Goal: Task Accomplishment & Management: Manage account settings

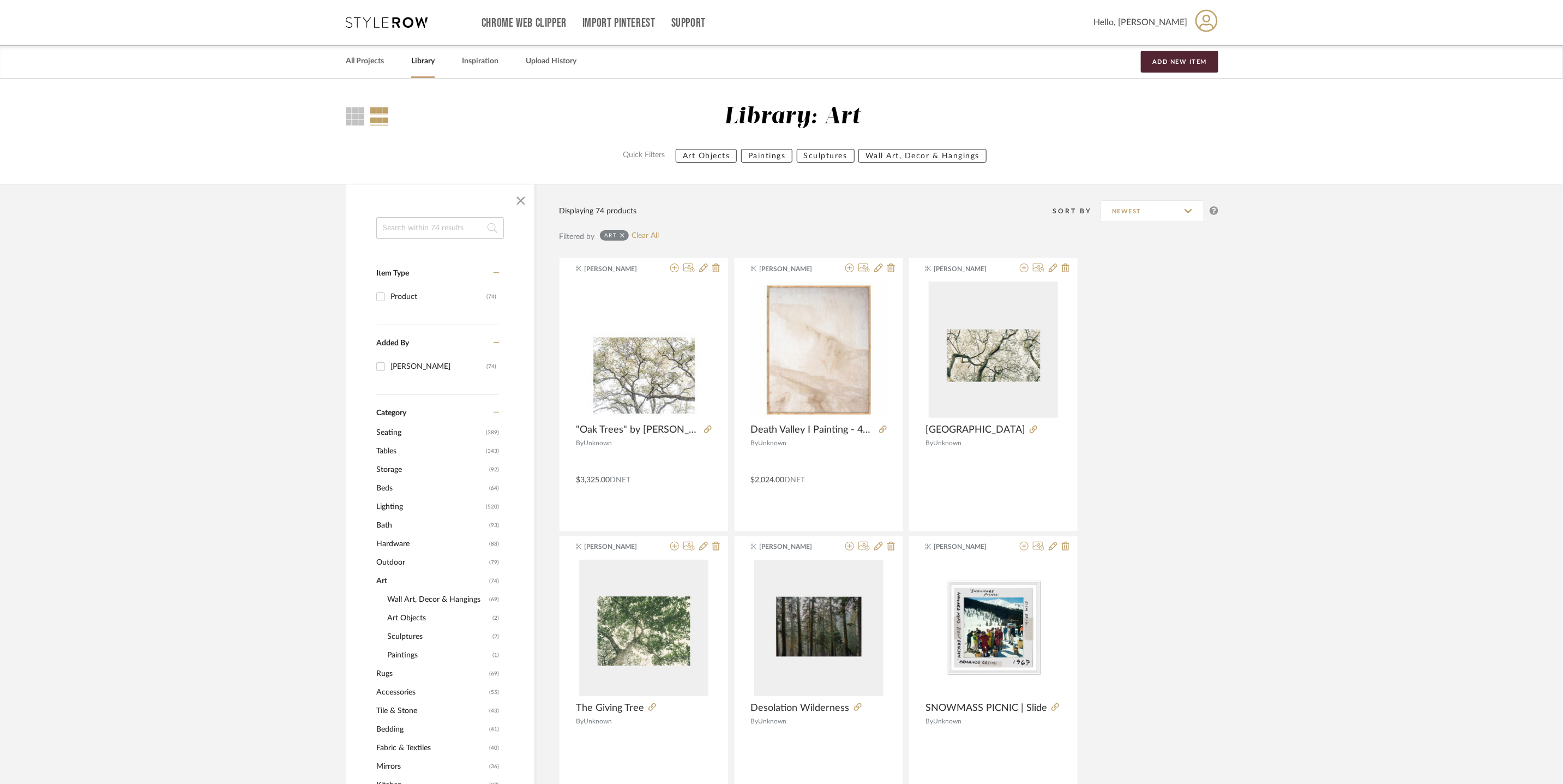
click at [397, 558] on span "Outdoor" at bounding box center [432, 562] width 110 height 18
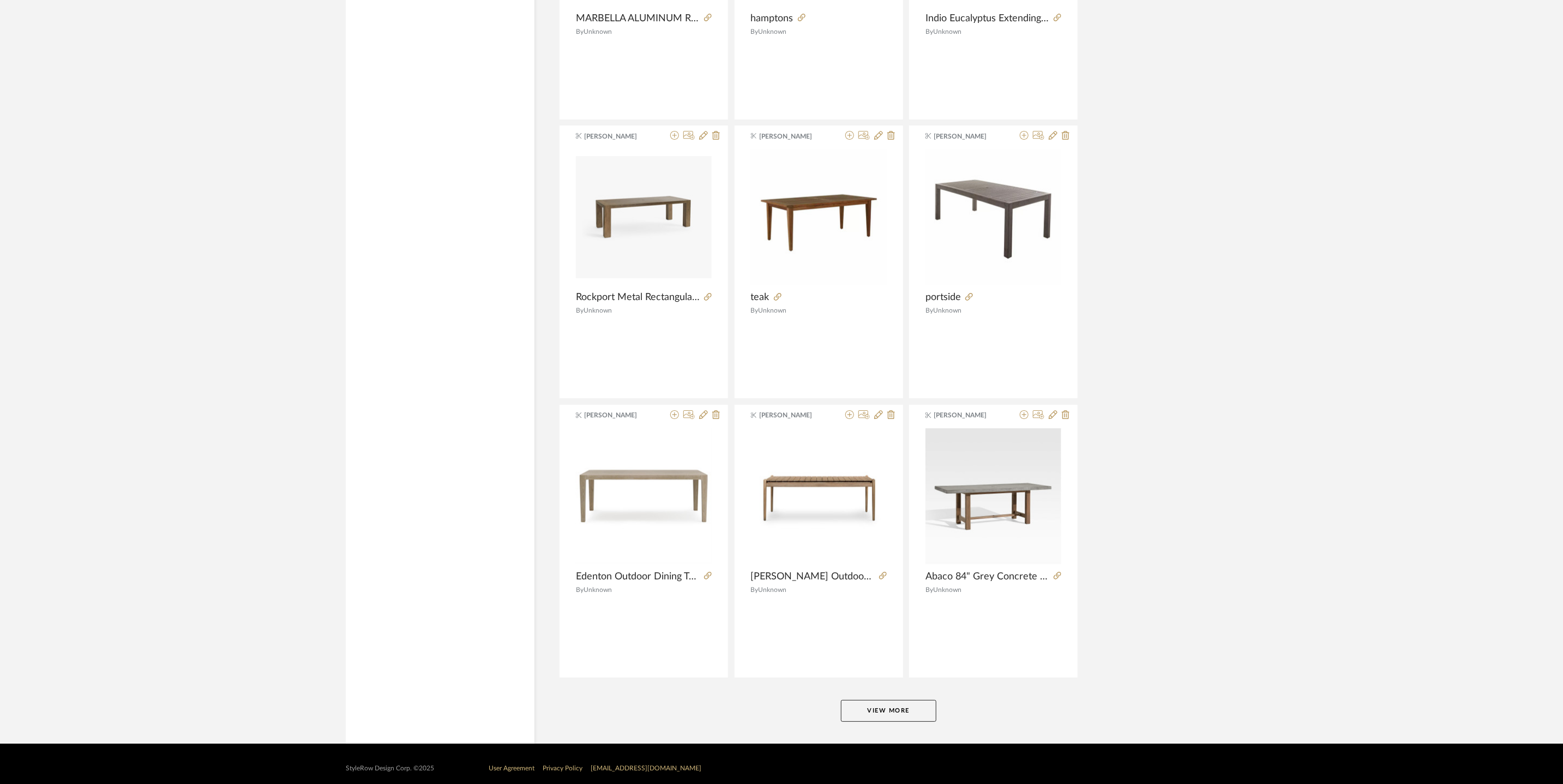
scroll to position [2936, 0]
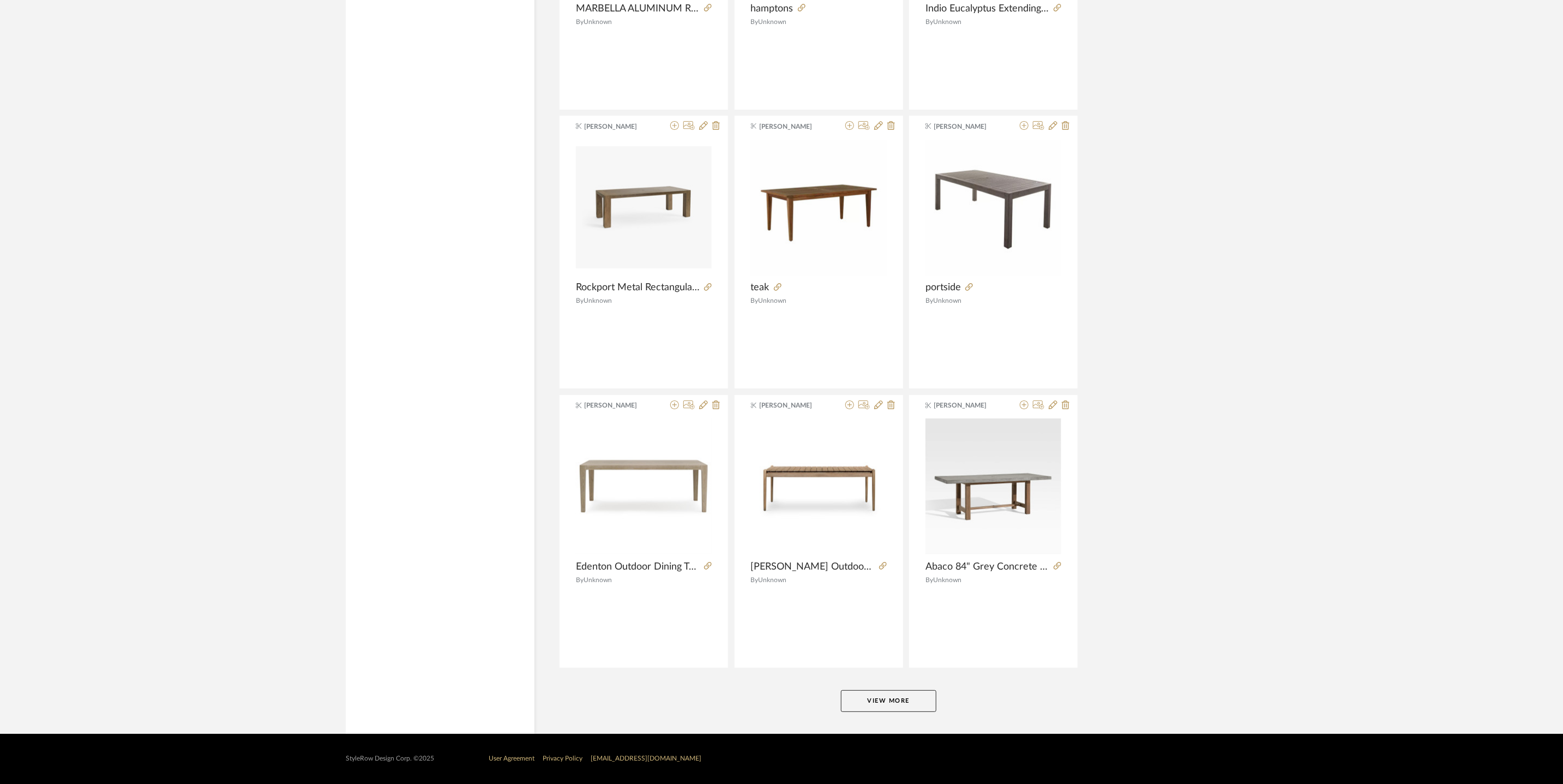
click at [897, 699] on button "View More" at bounding box center [889, 701] width 96 height 22
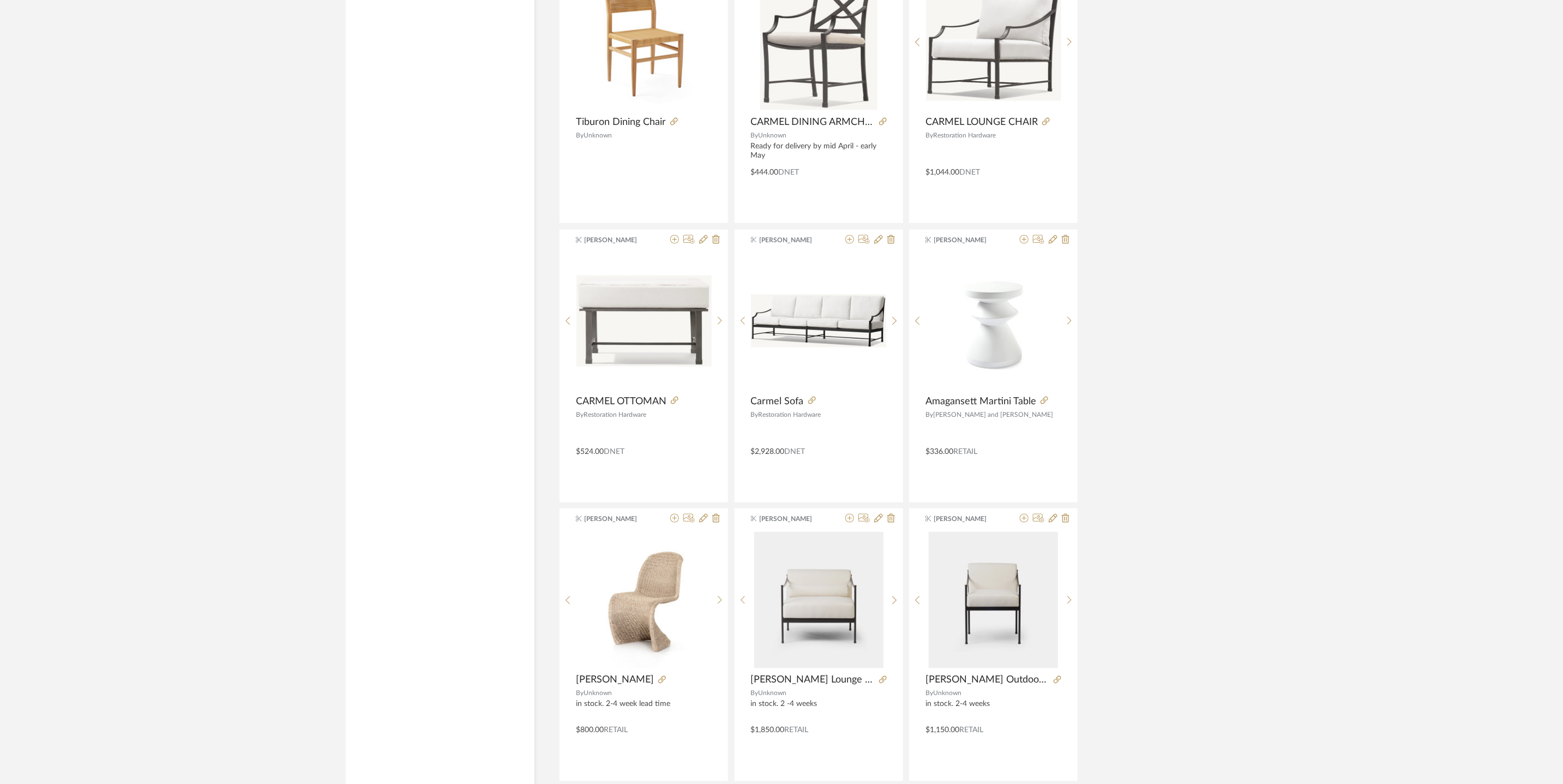
scroll to position [4538, 0]
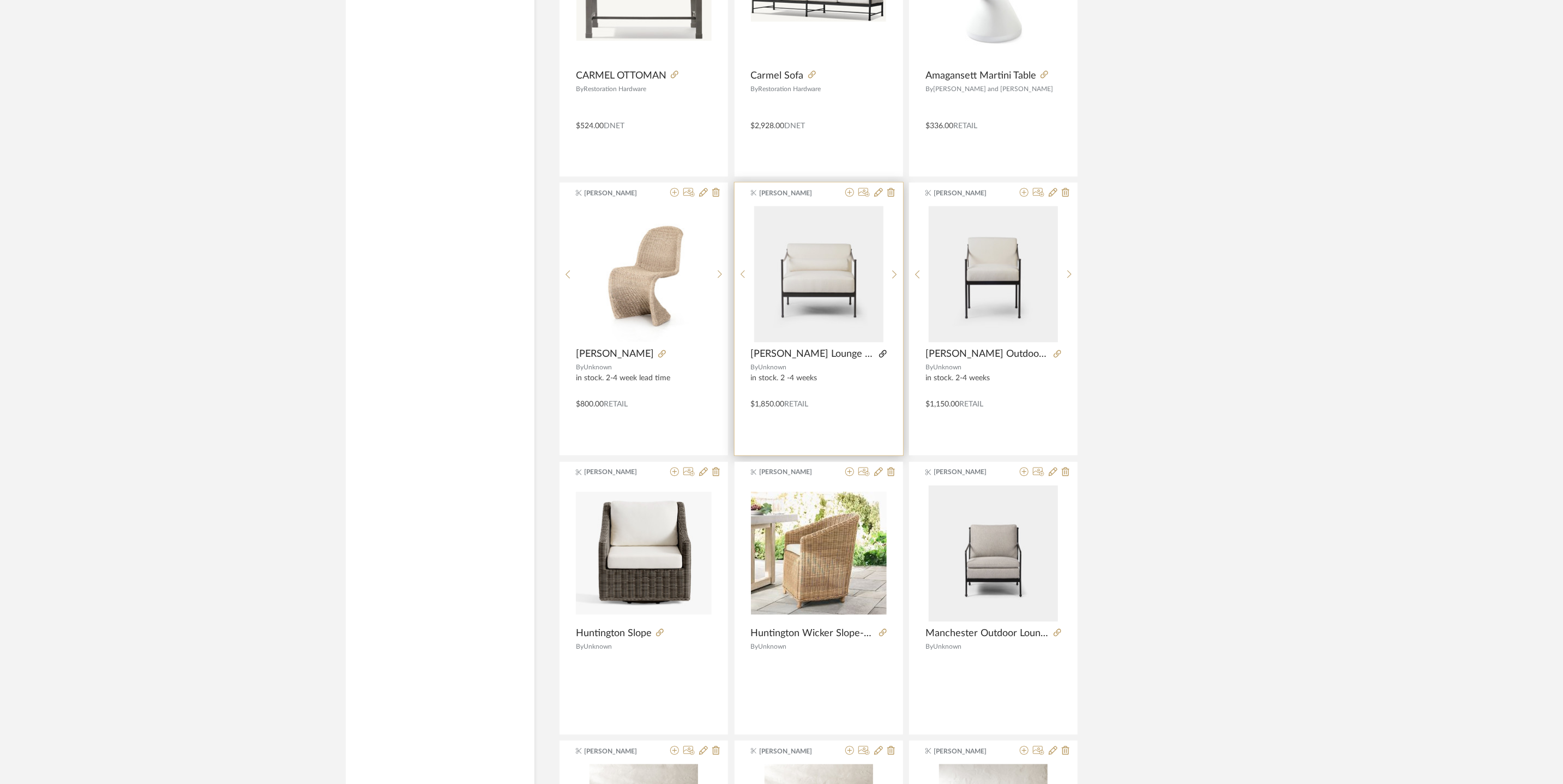
click at [879, 357] on icon at bounding box center [883, 354] width 7 height 7
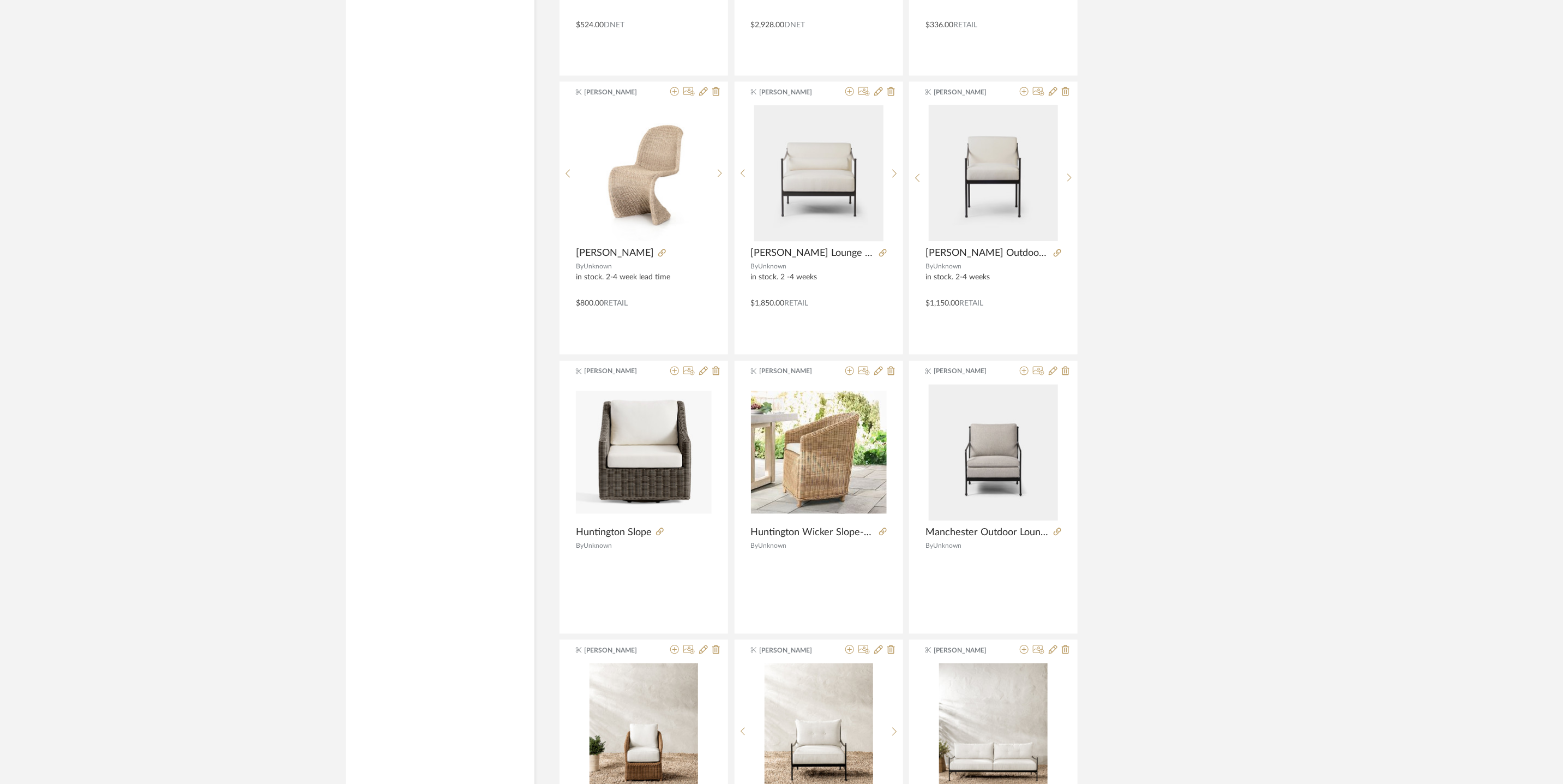
scroll to position [4816, 0]
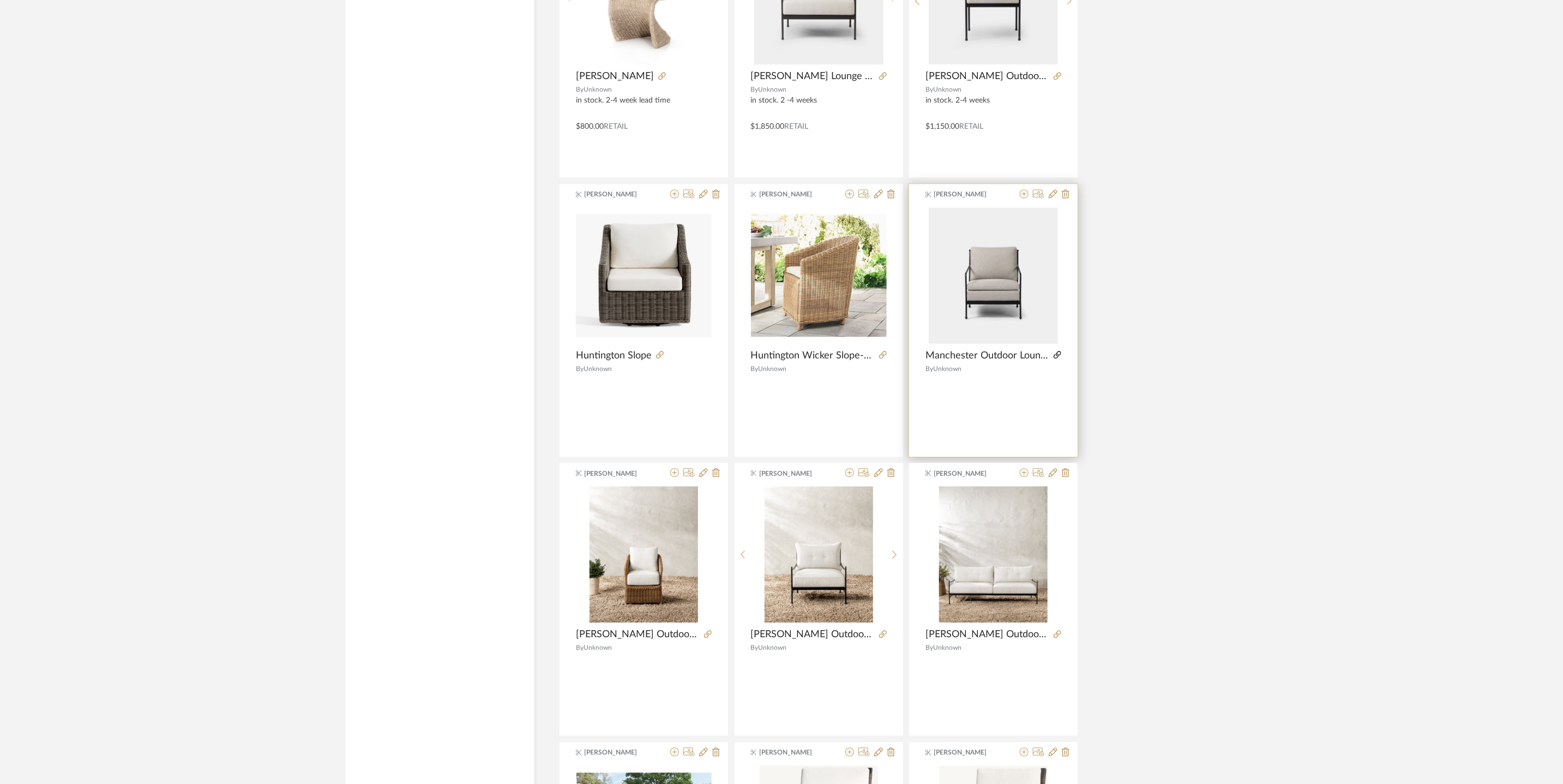
click at [1058, 358] on icon at bounding box center [1058, 354] width 7 height 7
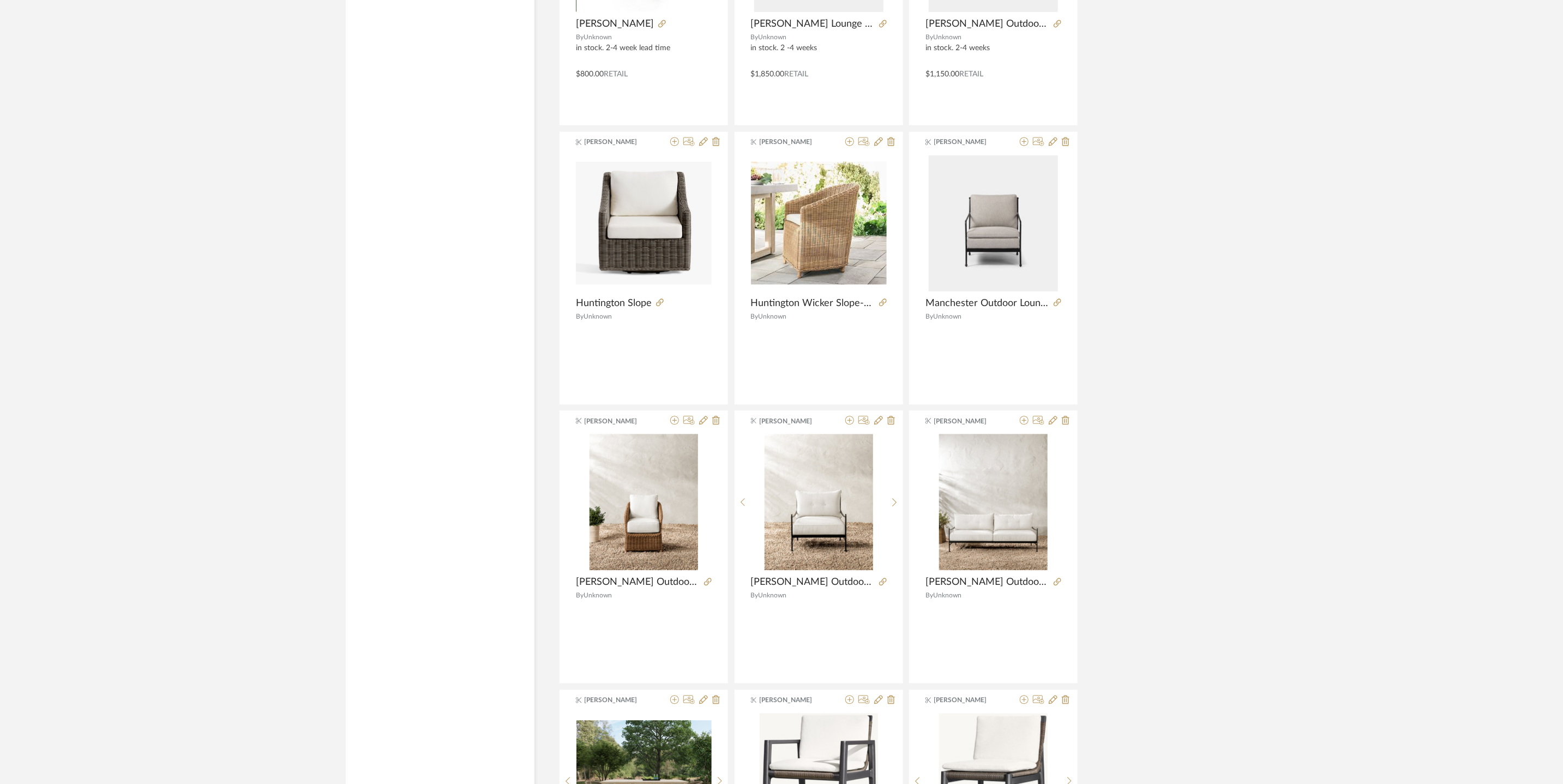
scroll to position [4936, 0]
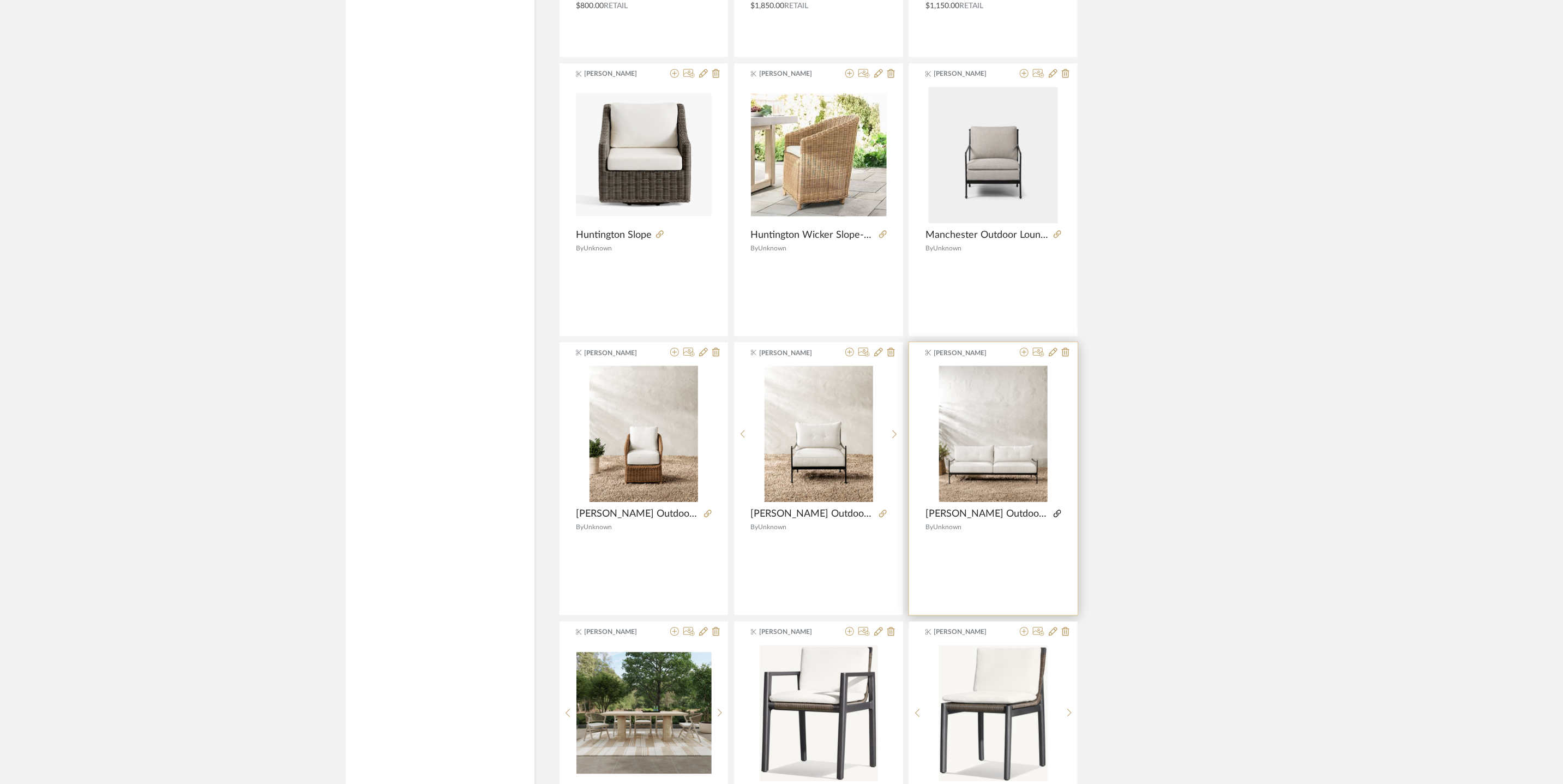
click at [1054, 517] on icon at bounding box center [1058, 513] width 7 height 7
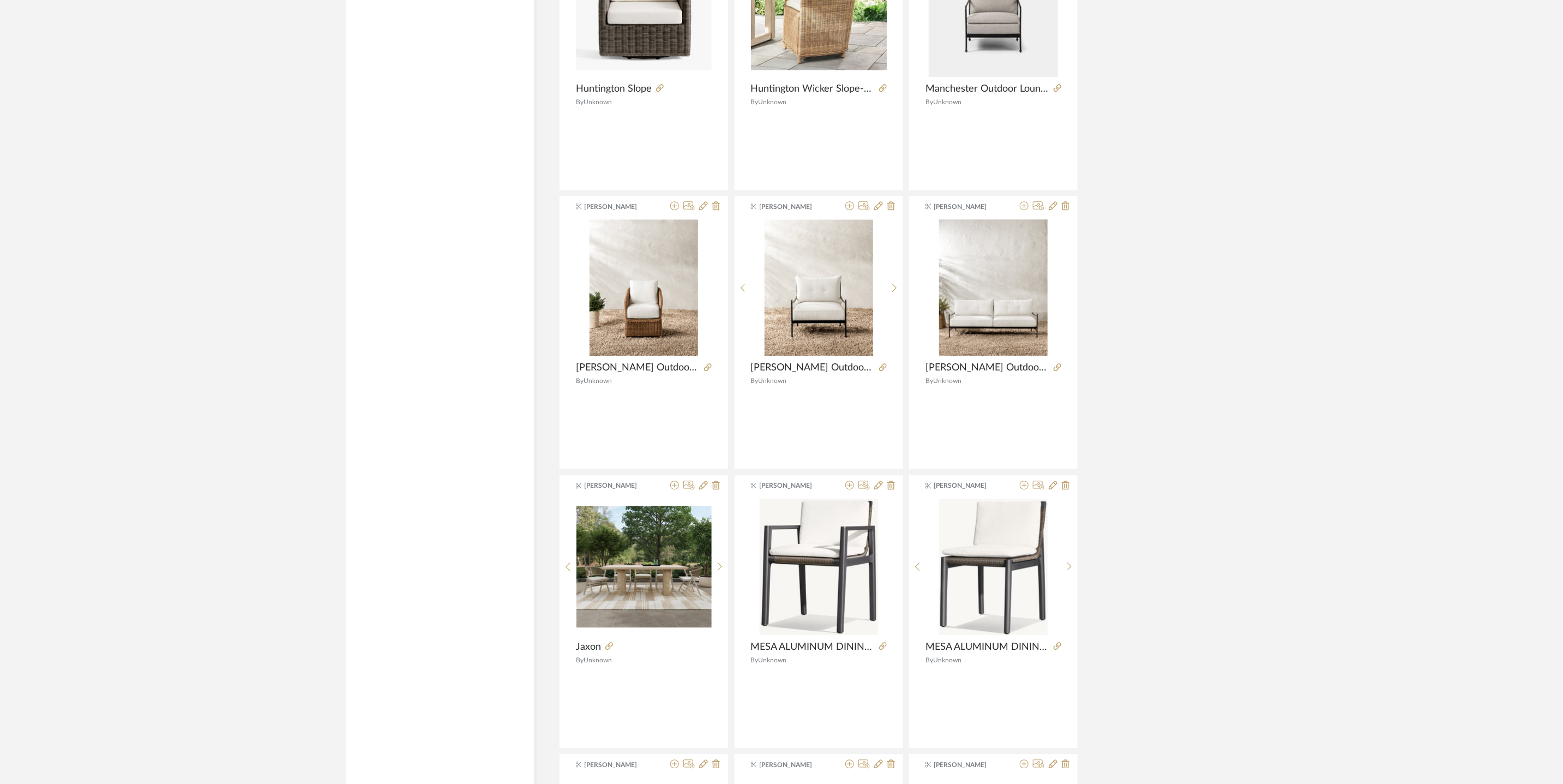
scroll to position [5423, 0]
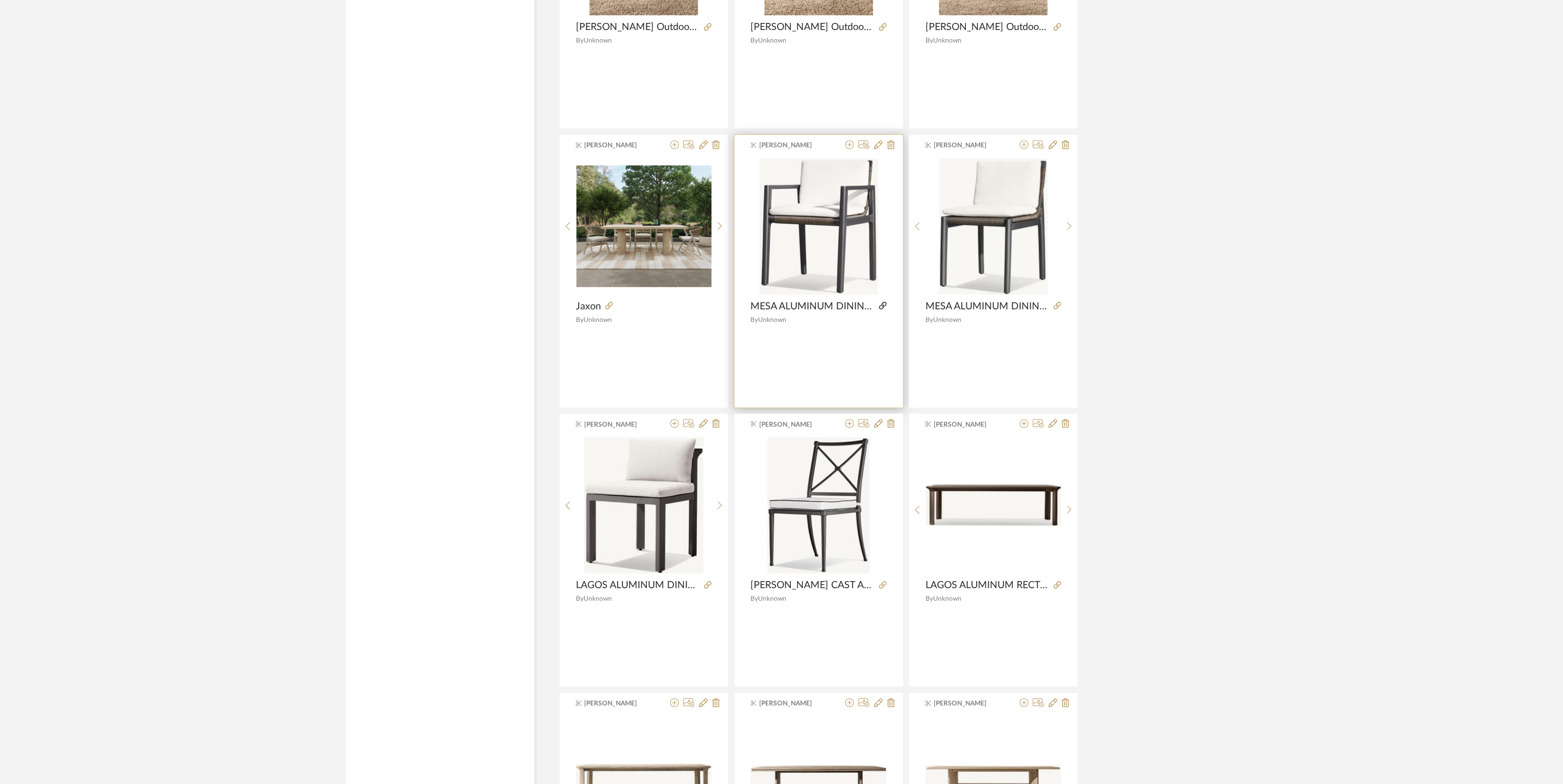
click at [880, 309] on icon at bounding box center [883, 305] width 7 height 7
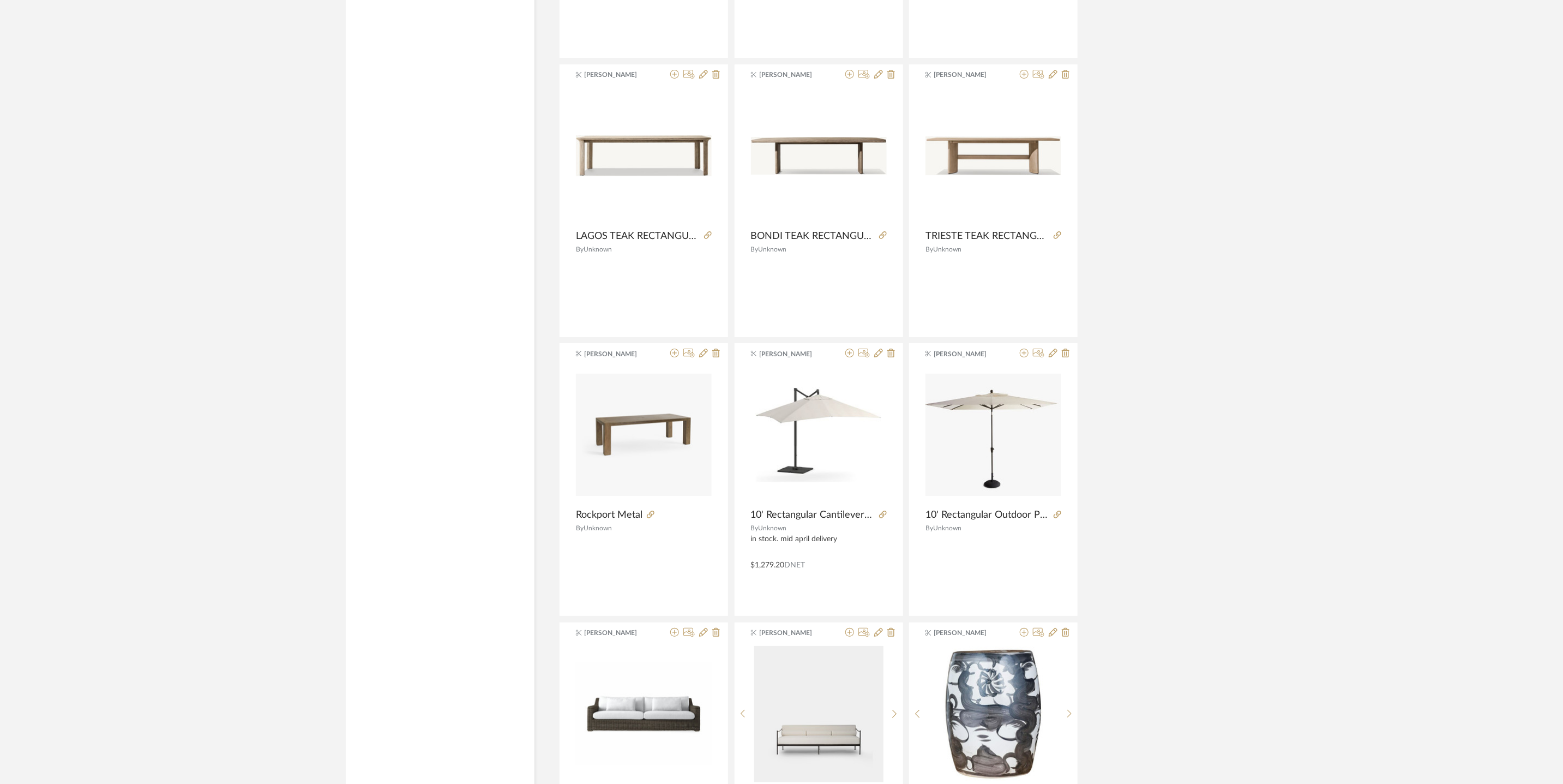
scroll to position [6290, 0]
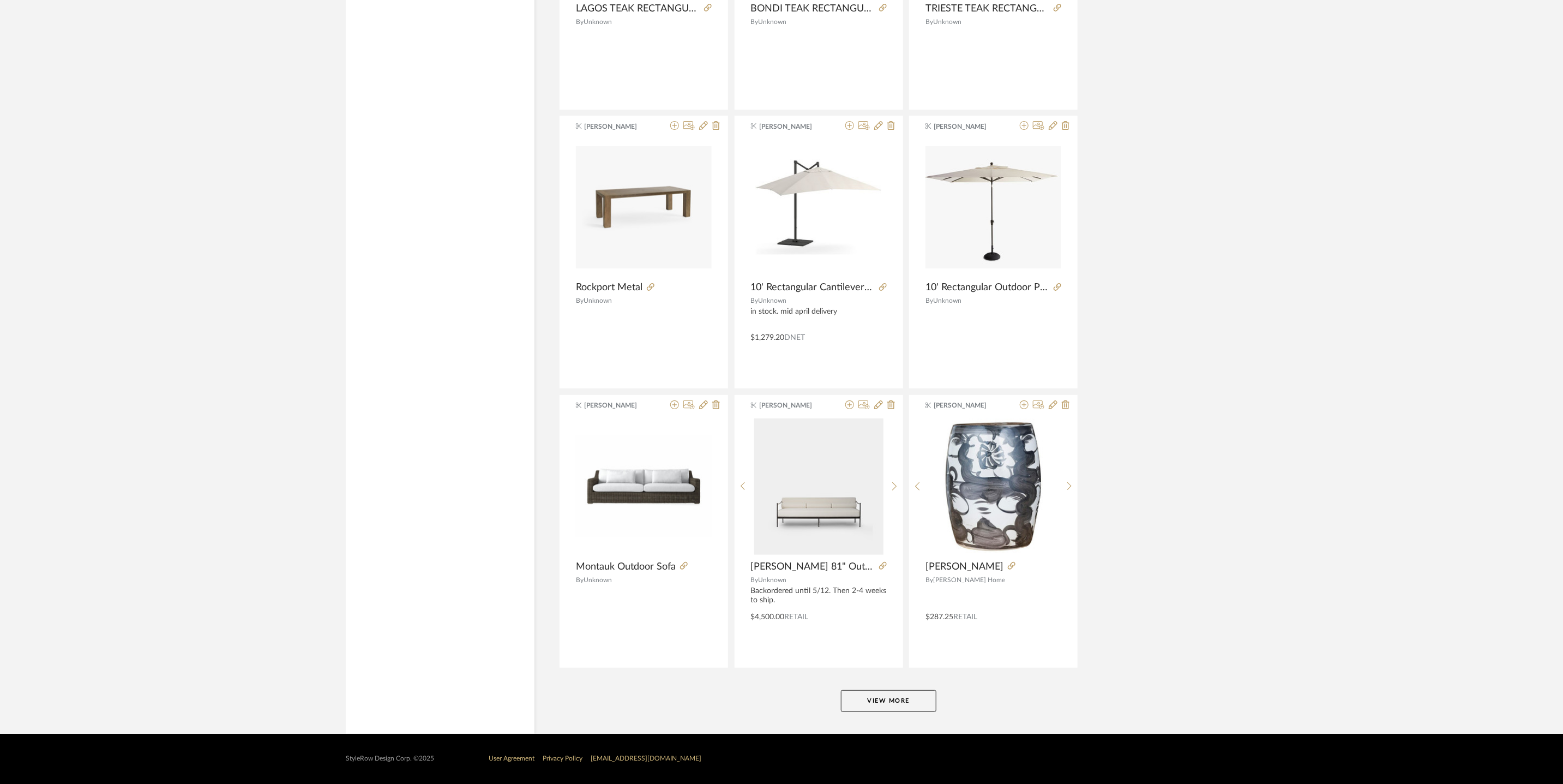
click at [875, 702] on button "View More" at bounding box center [889, 701] width 96 height 22
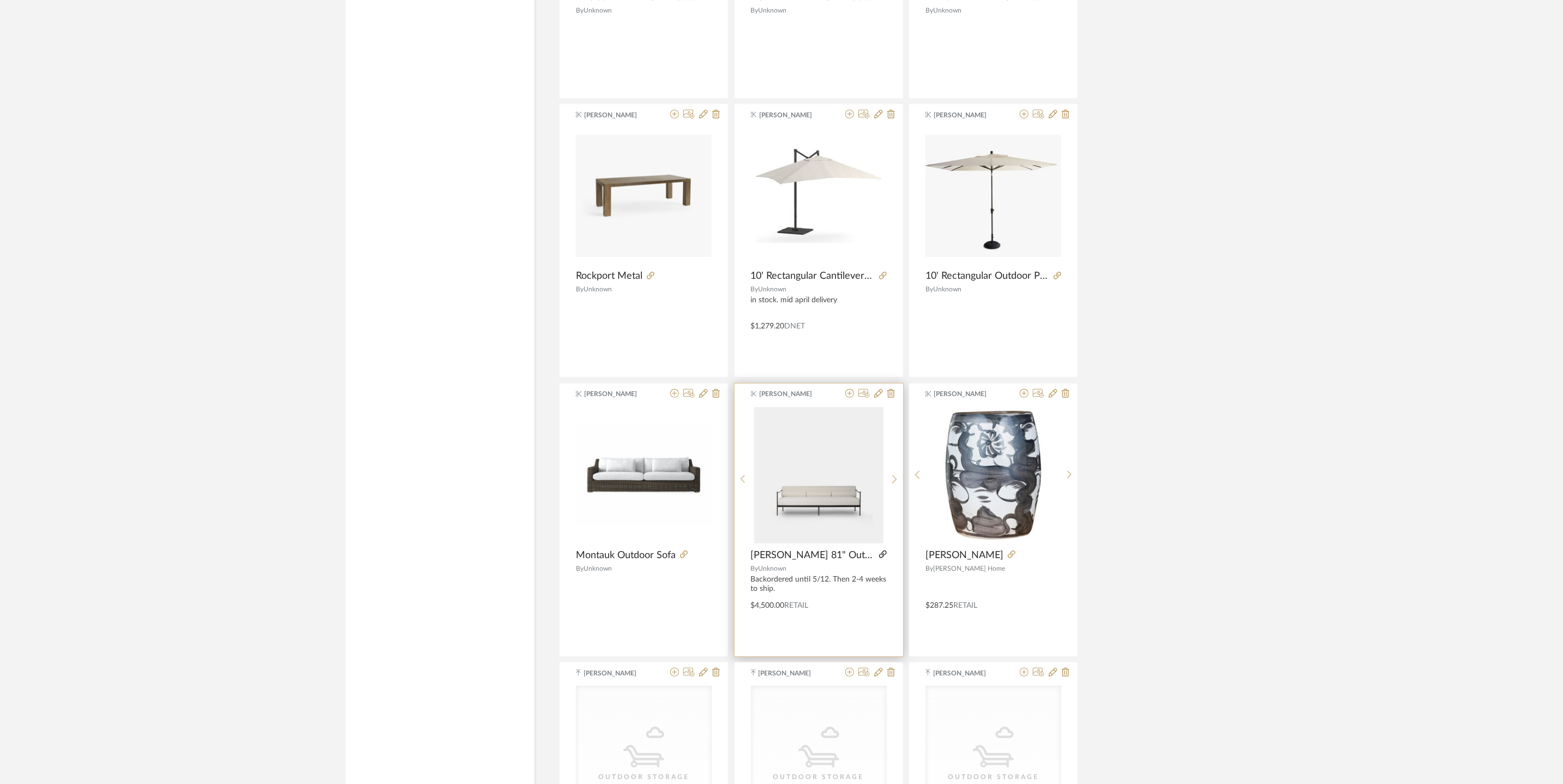
click at [879, 558] on icon at bounding box center [883, 554] width 7 height 7
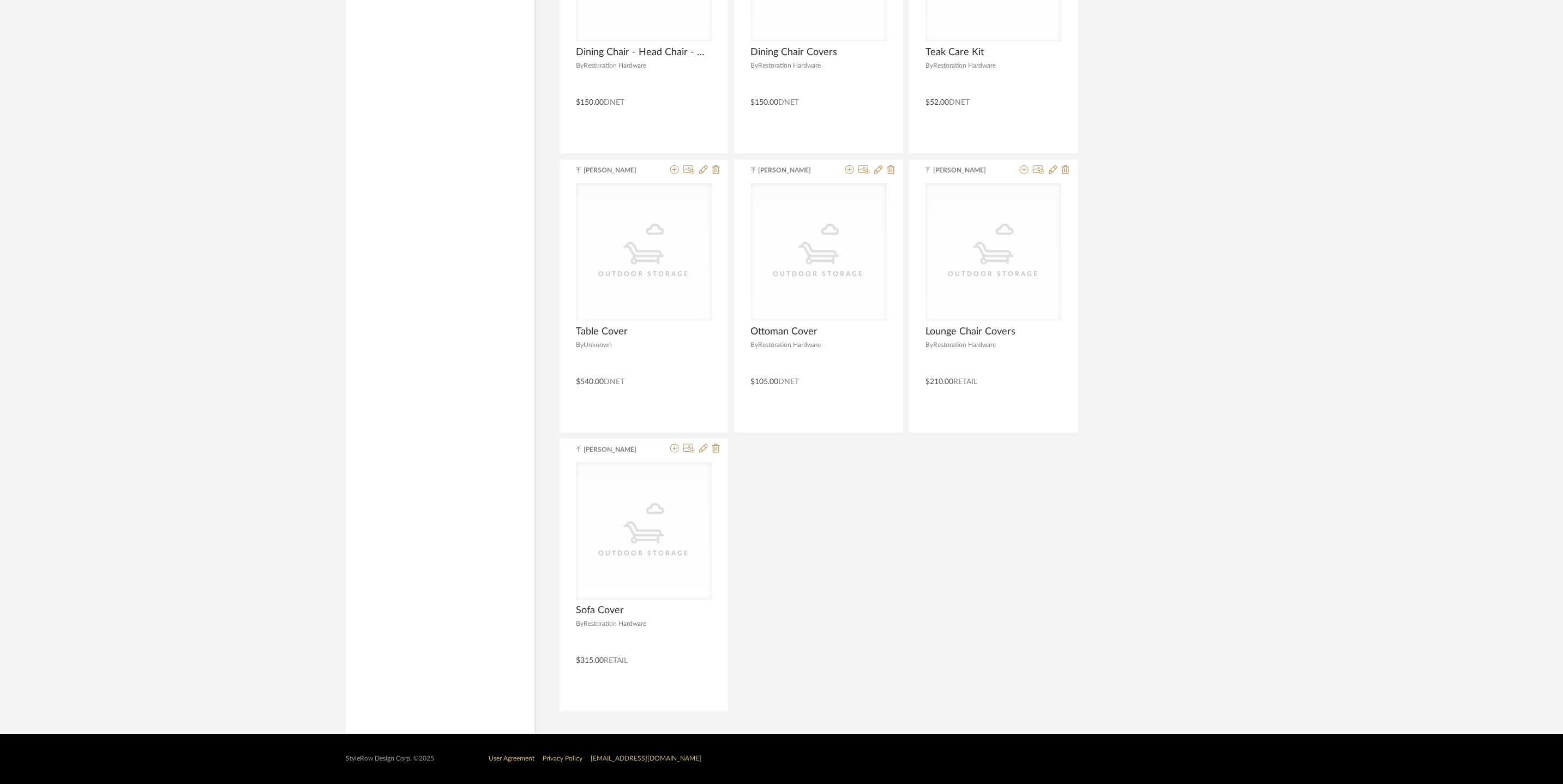
scroll to position [7085, 0]
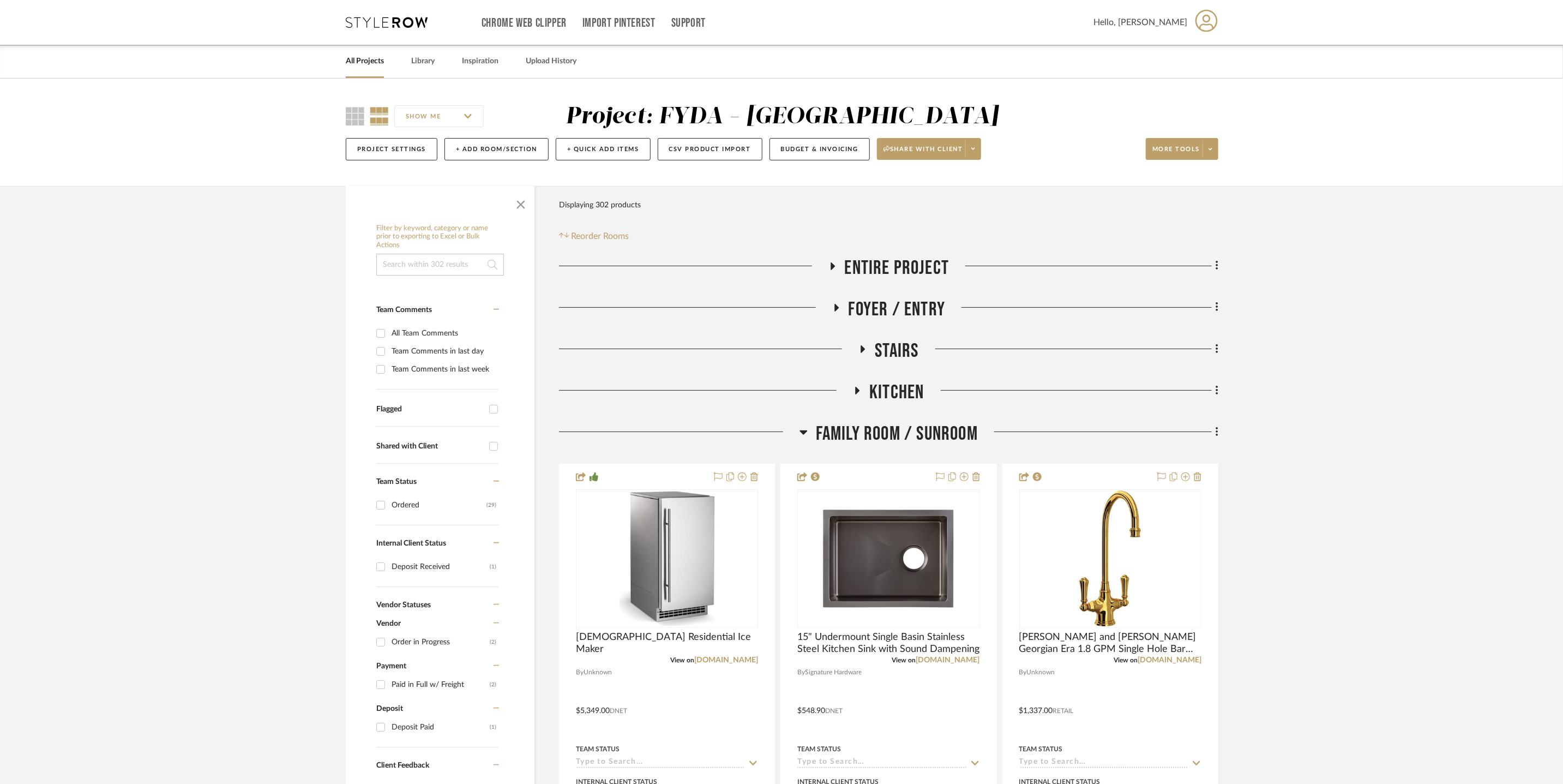
click at [901, 438] on span "Family Room / Sunroom" at bounding box center [897, 434] width 162 height 24
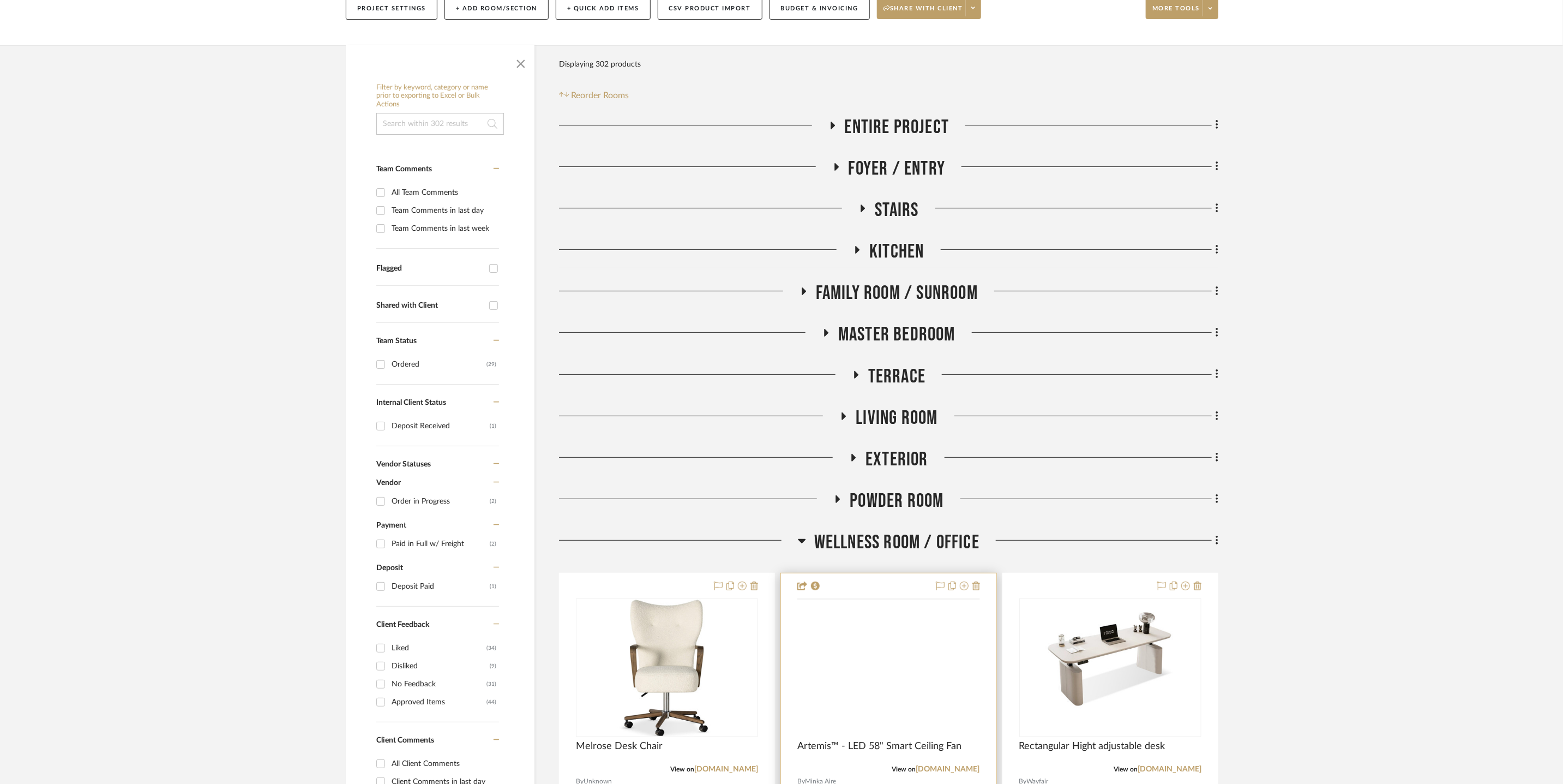
scroll to position [339, 0]
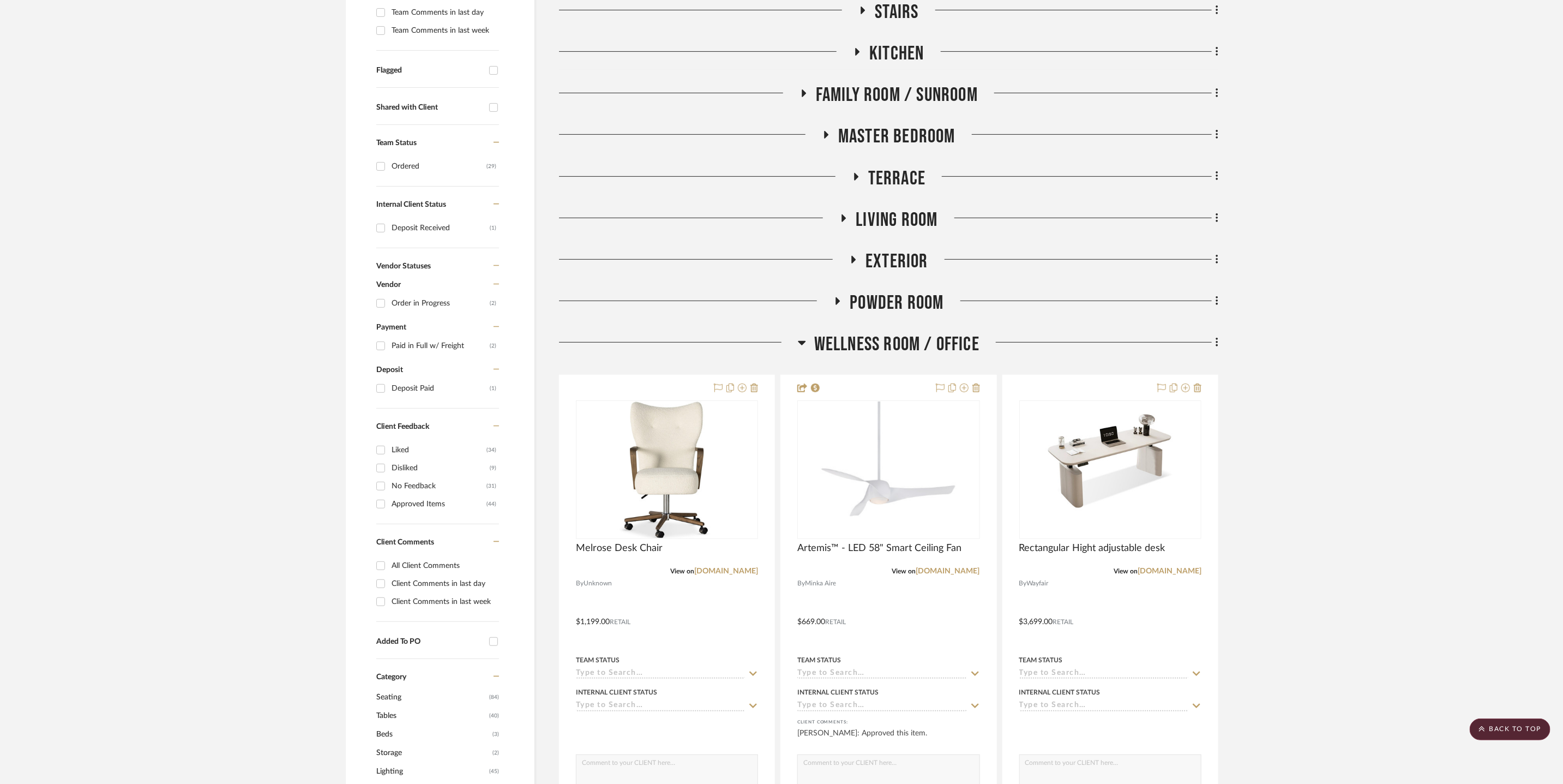
click at [919, 294] on span "Powder Room" at bounding box center [897, 303] width 94 height 24
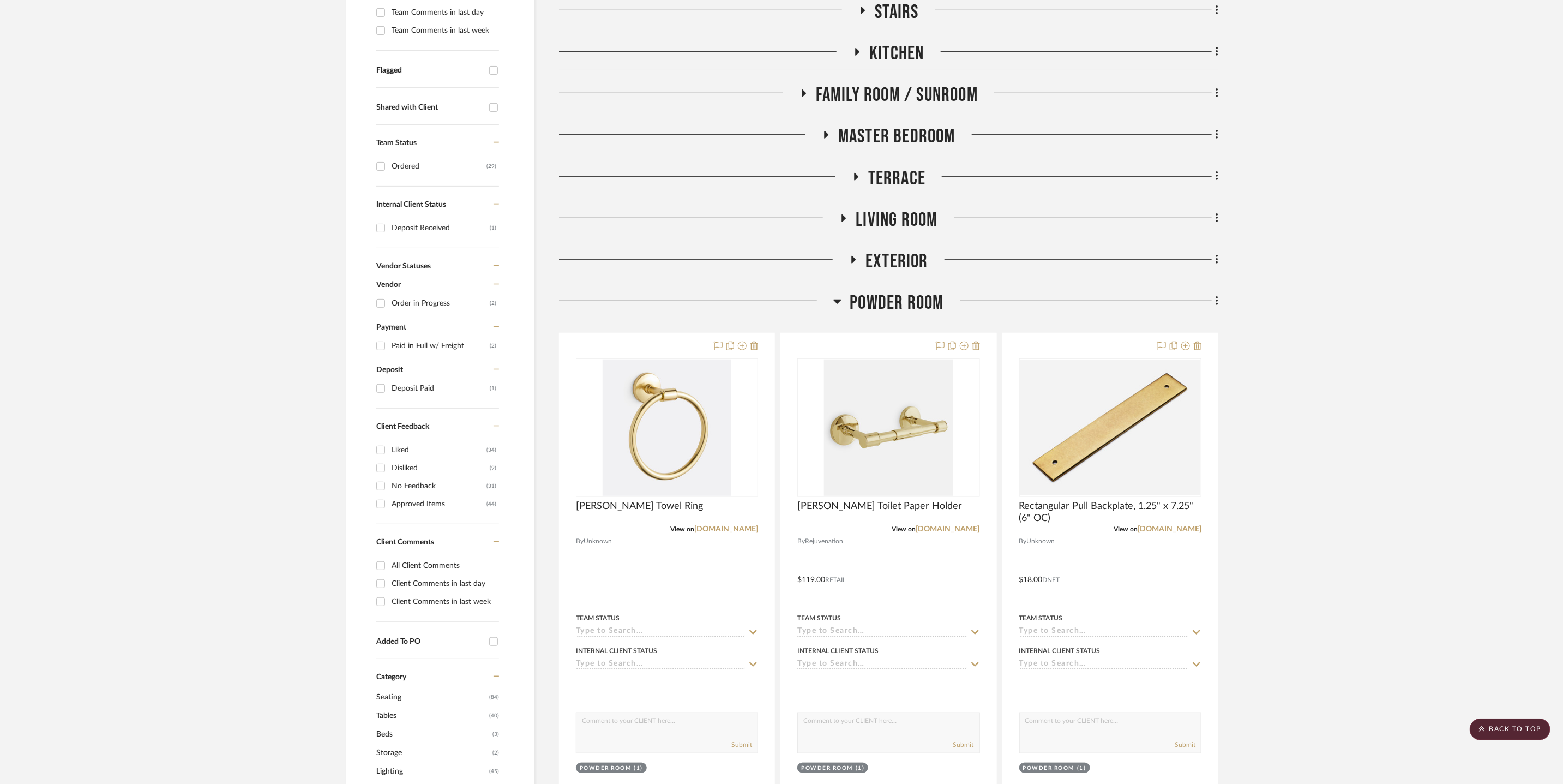
click at [917, 296] on span "Powder Room" at bounding box center [897, 303] width 94 height 24
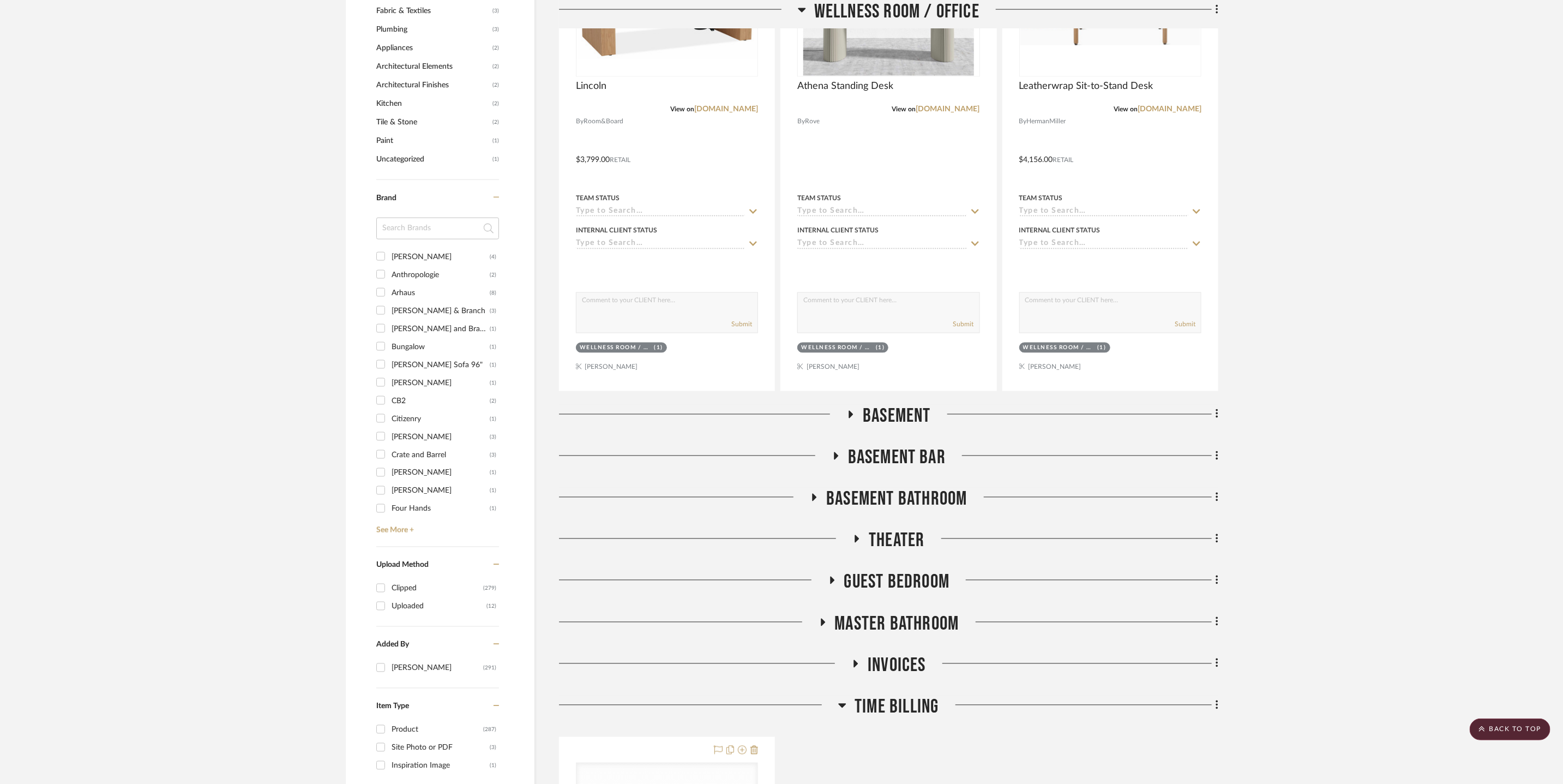
scroll to position [1589, 0]
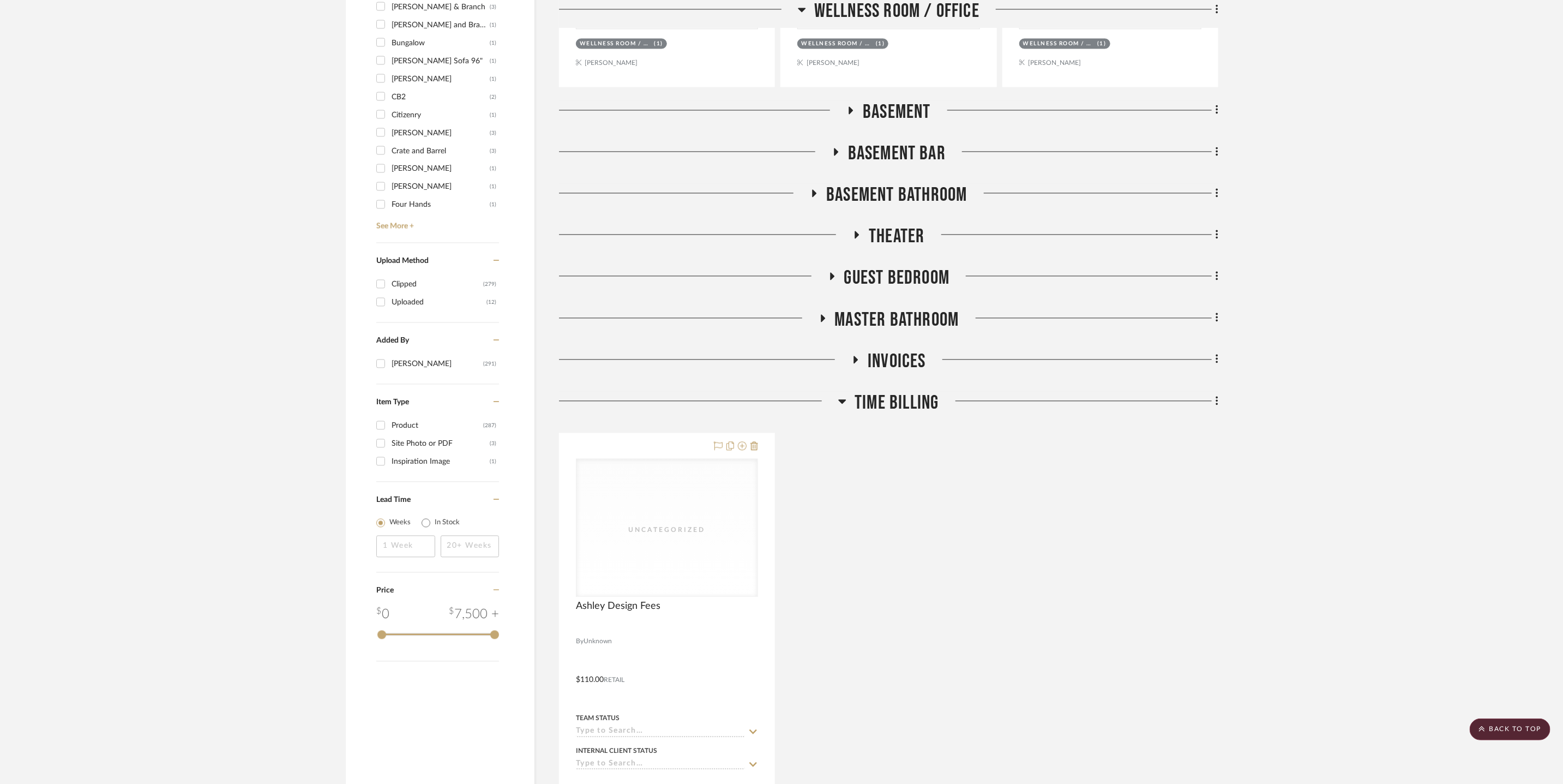
click at [894, 195] on span "Basement Bathroom" at bounding box center [896, 195] width 140 height 24
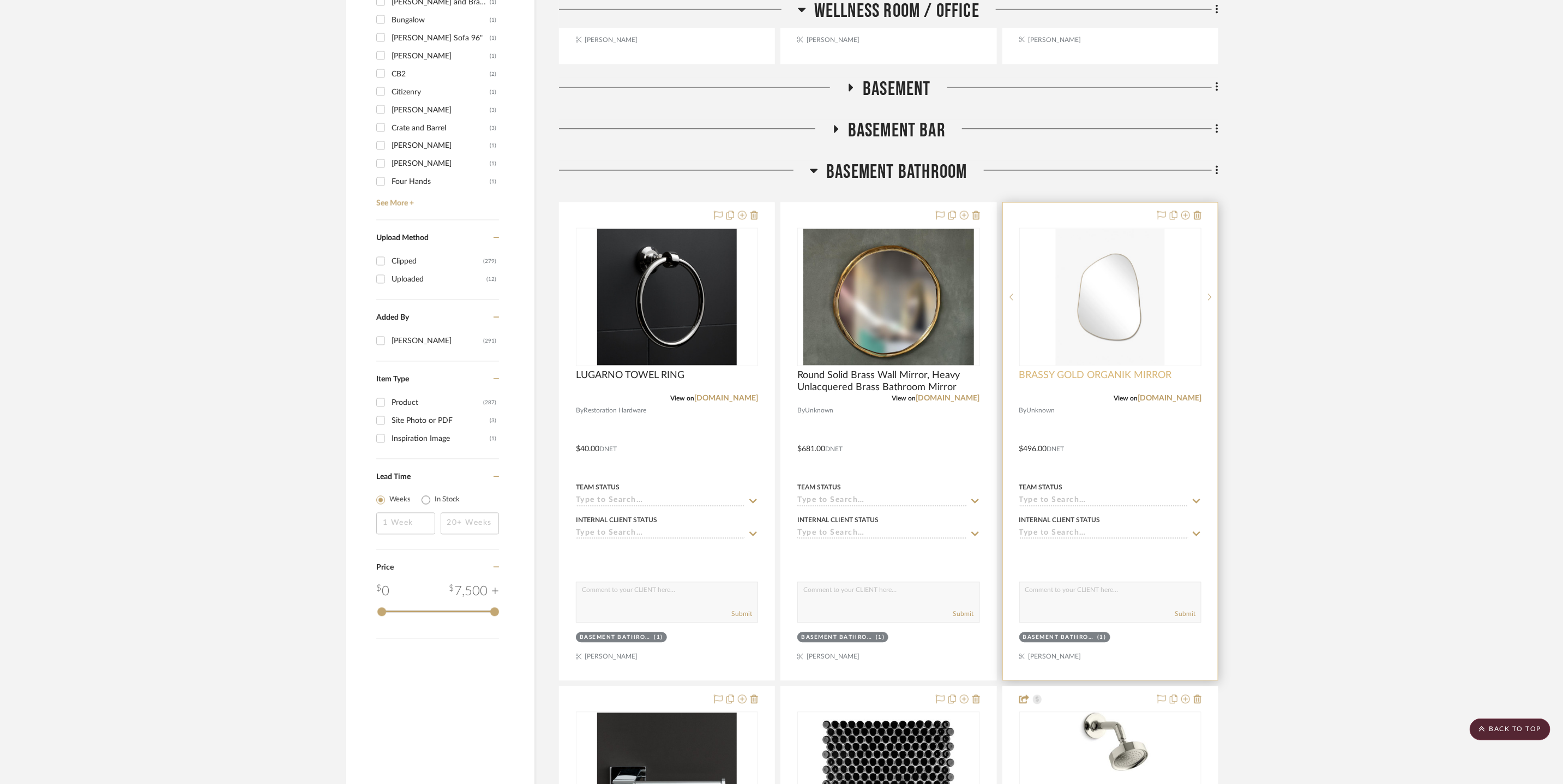
scroll to position [1614, 0]
click at [1166, 394] on link "ethnikliving.com" at bounding box center [1169, 396] width 64 height 7
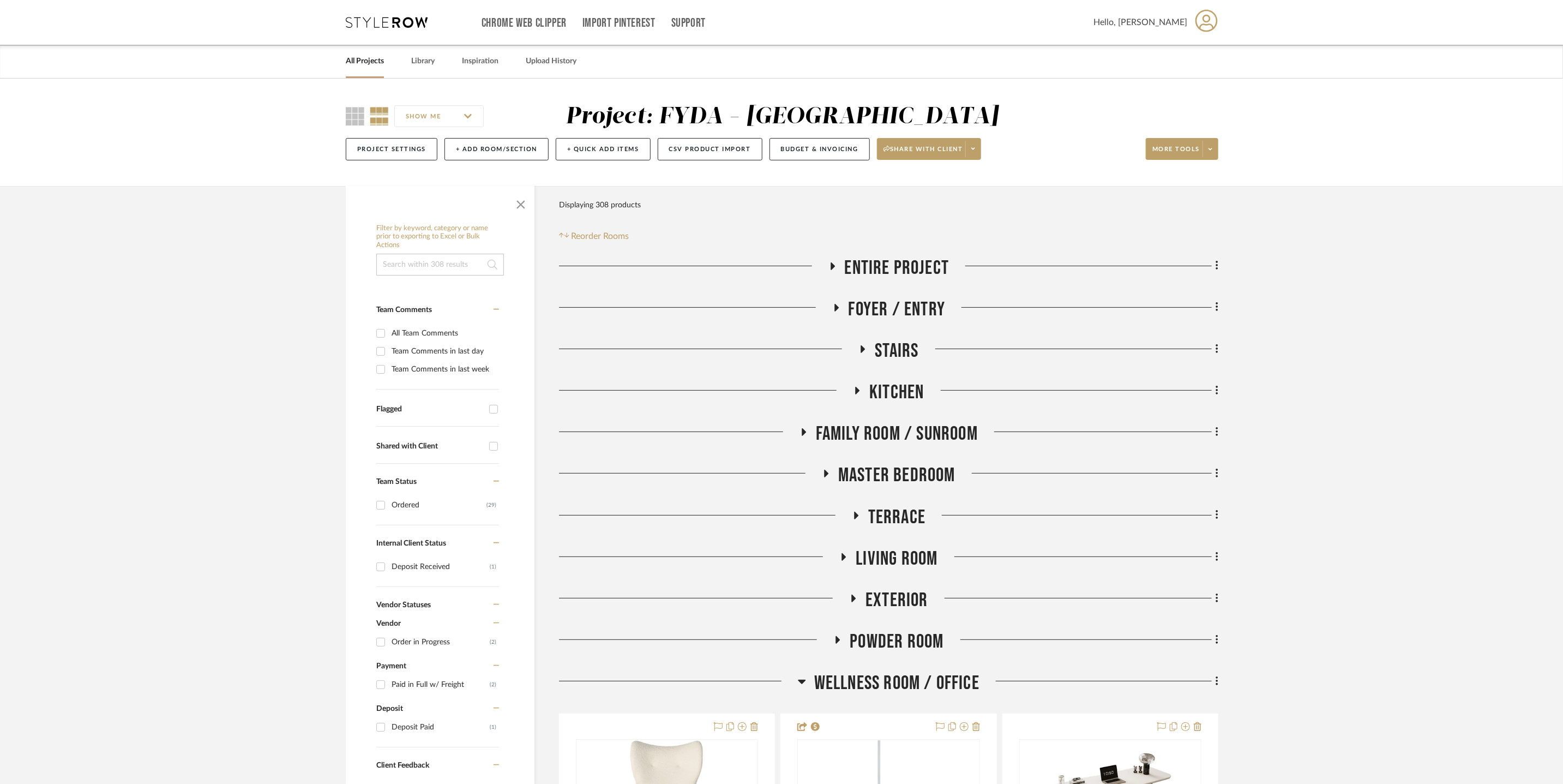
click at [383, 26] on icon at bounding box center [386, 22] width 82 height 11
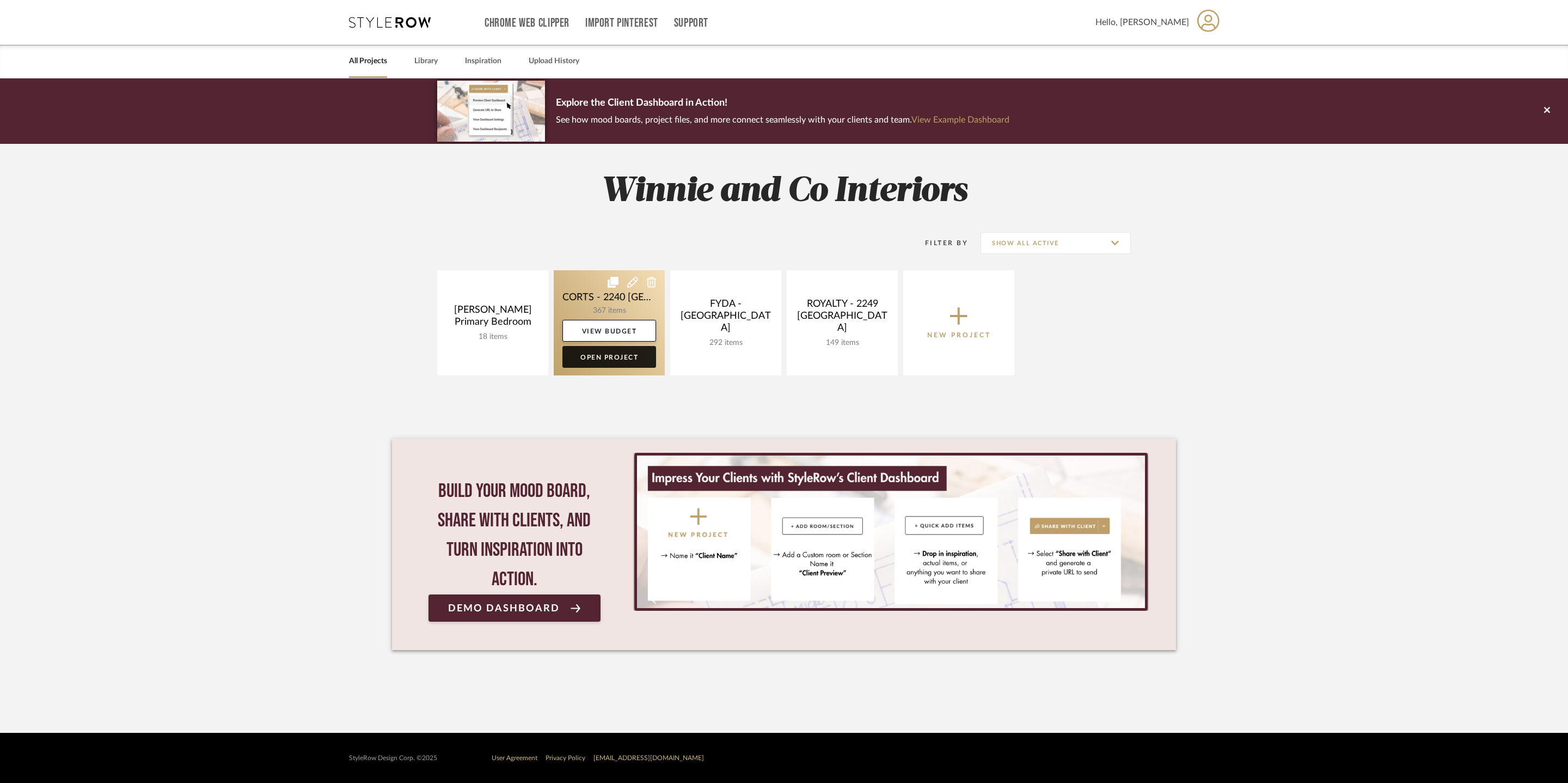
click at [625, 361] on link "Open Project" at bounding box center [609, 357] width 94 height 22
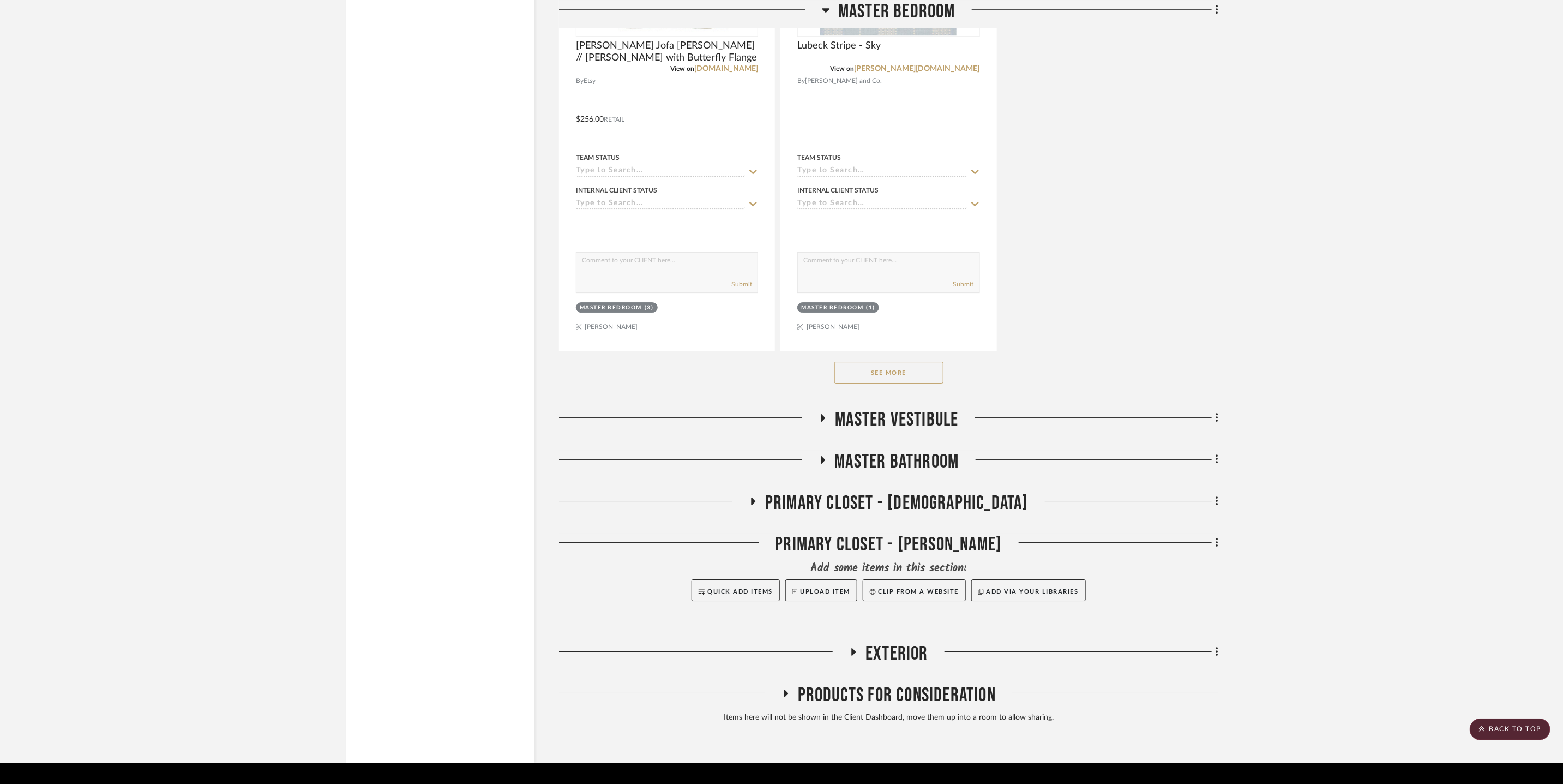
scroll to position [2459, 0]
click at [886, 449] on span "Master Bathroom" at bounding box center [897, 461] width 124 height 24
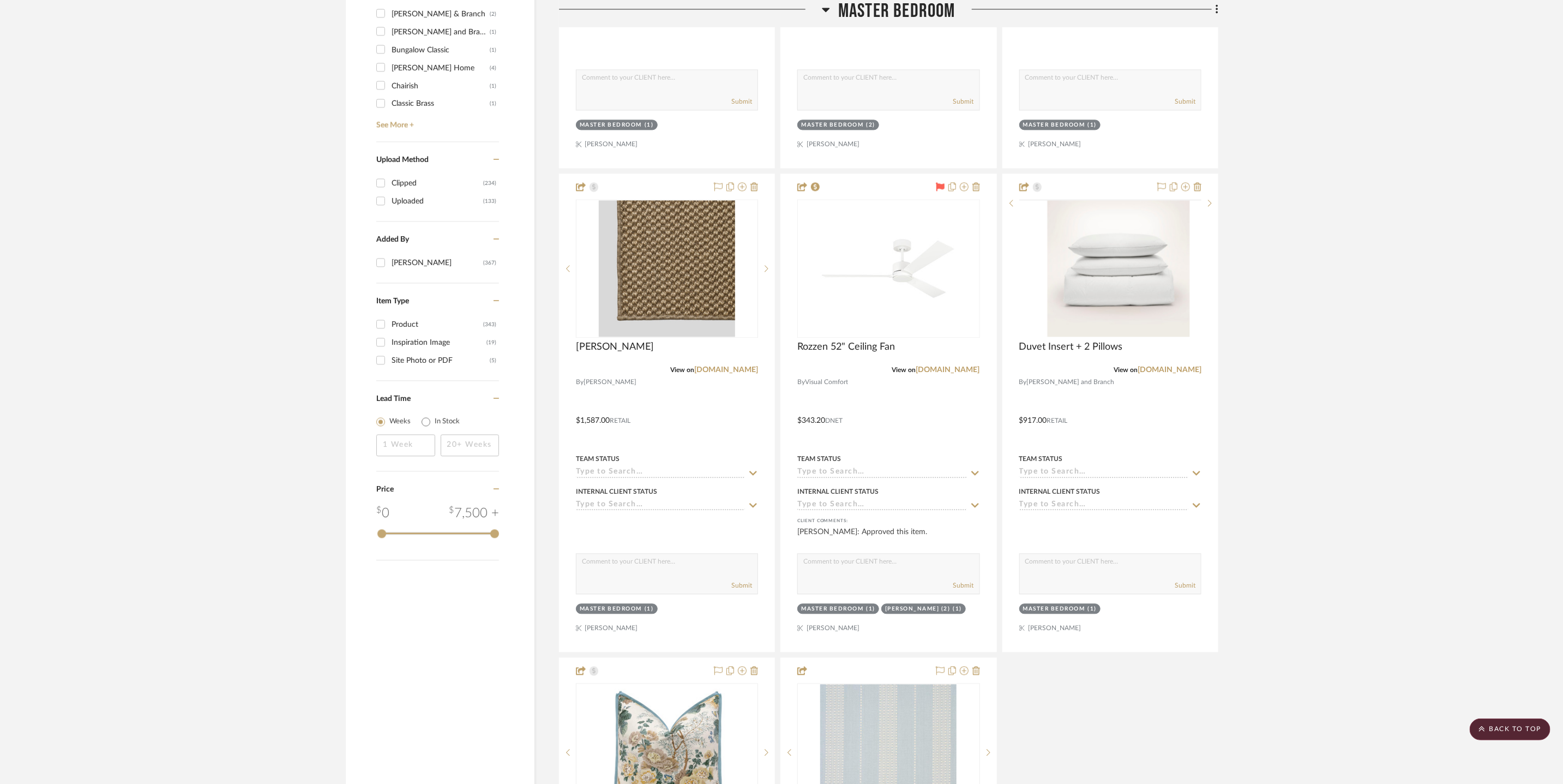
scroll to position [1293, 0]
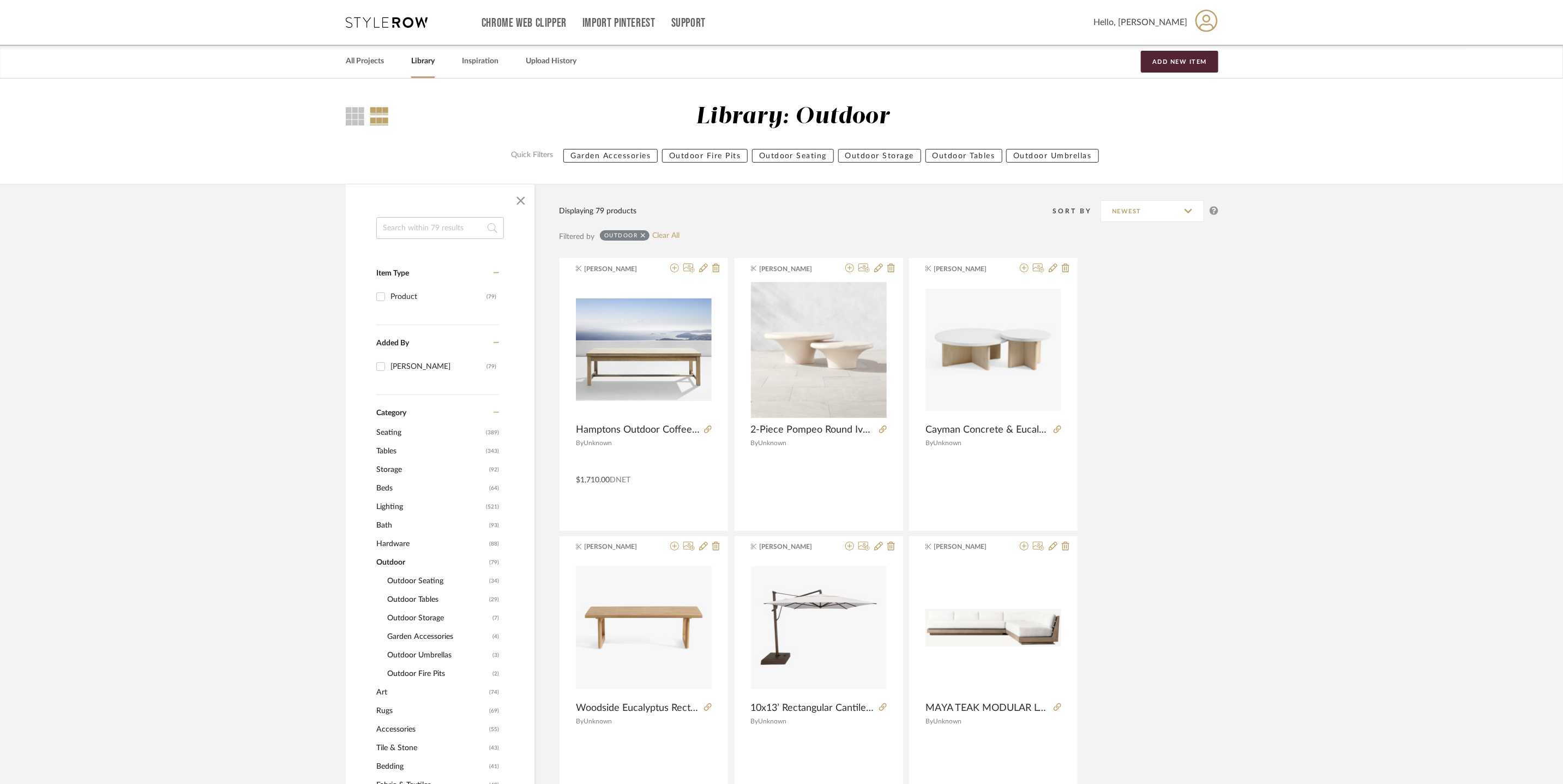
click at [364, 21] on icon at bounding box center [386, 22] width 82 height 11
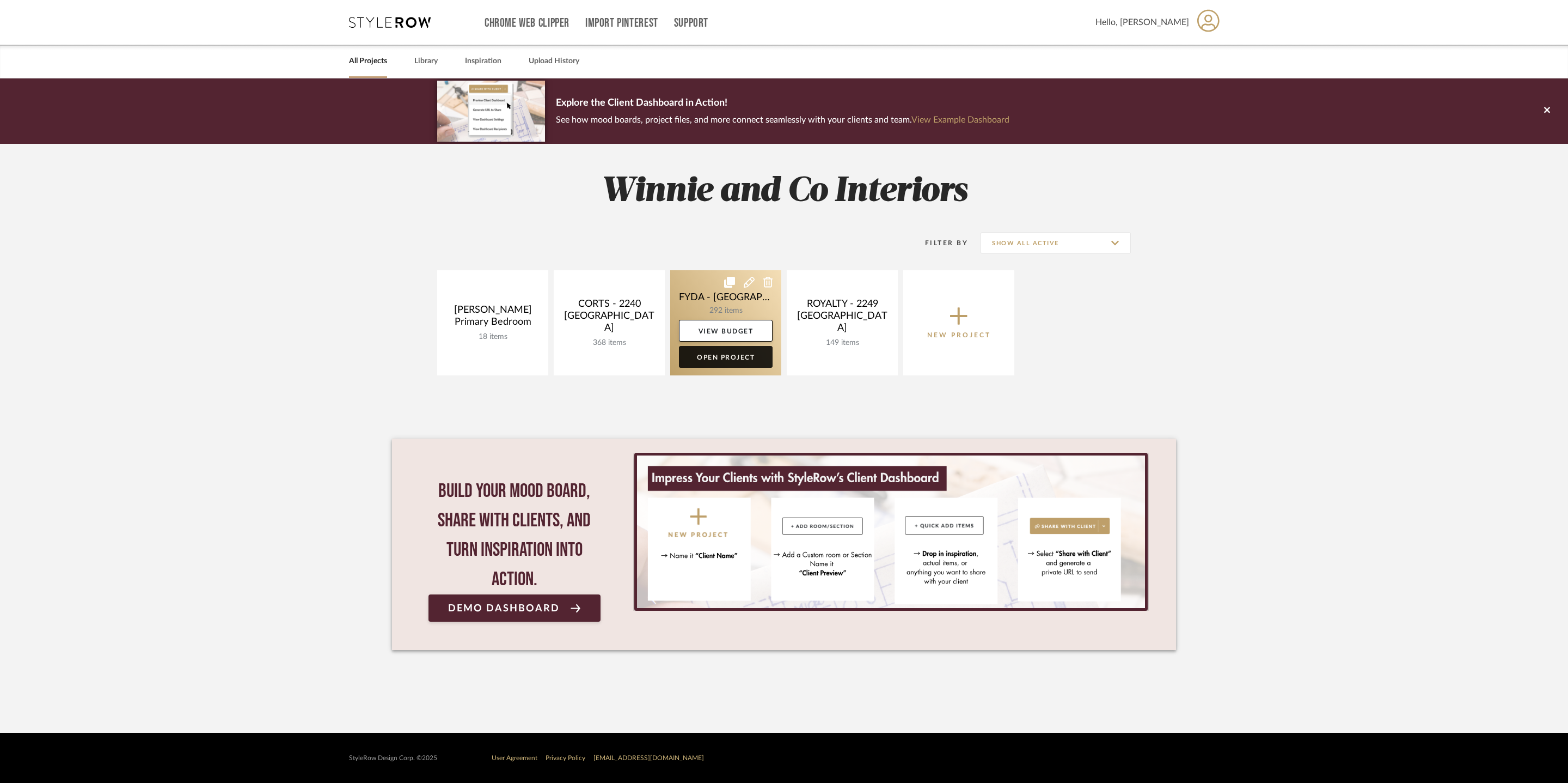
click at [730, 364] on link "Open Project" at bounding box center [726, 357] width 94 height 22
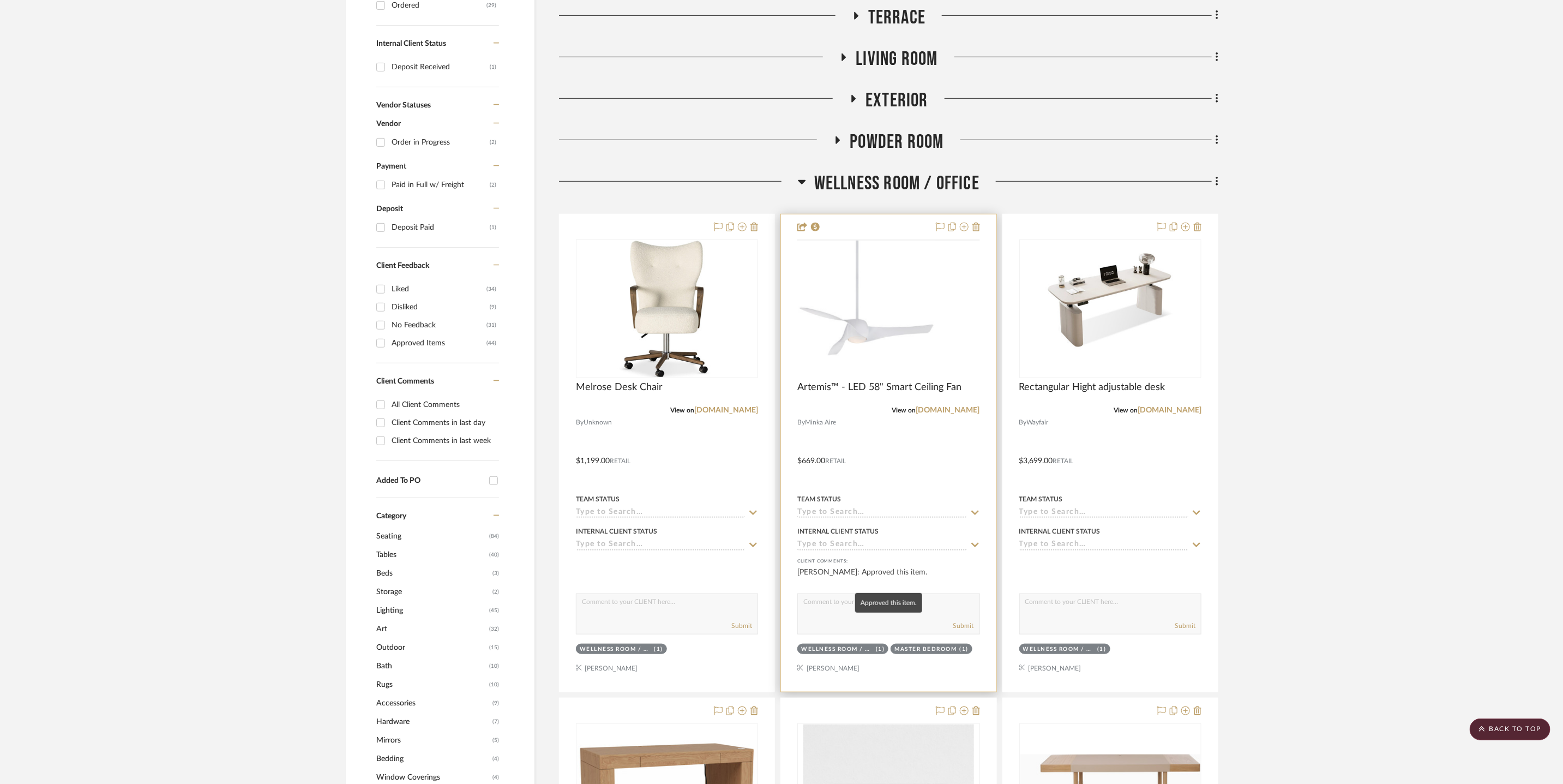
scroll to position [501, 0]
click at [882, 22] on span "Terrace" at bounding box center [897, 17] width 57 height 24
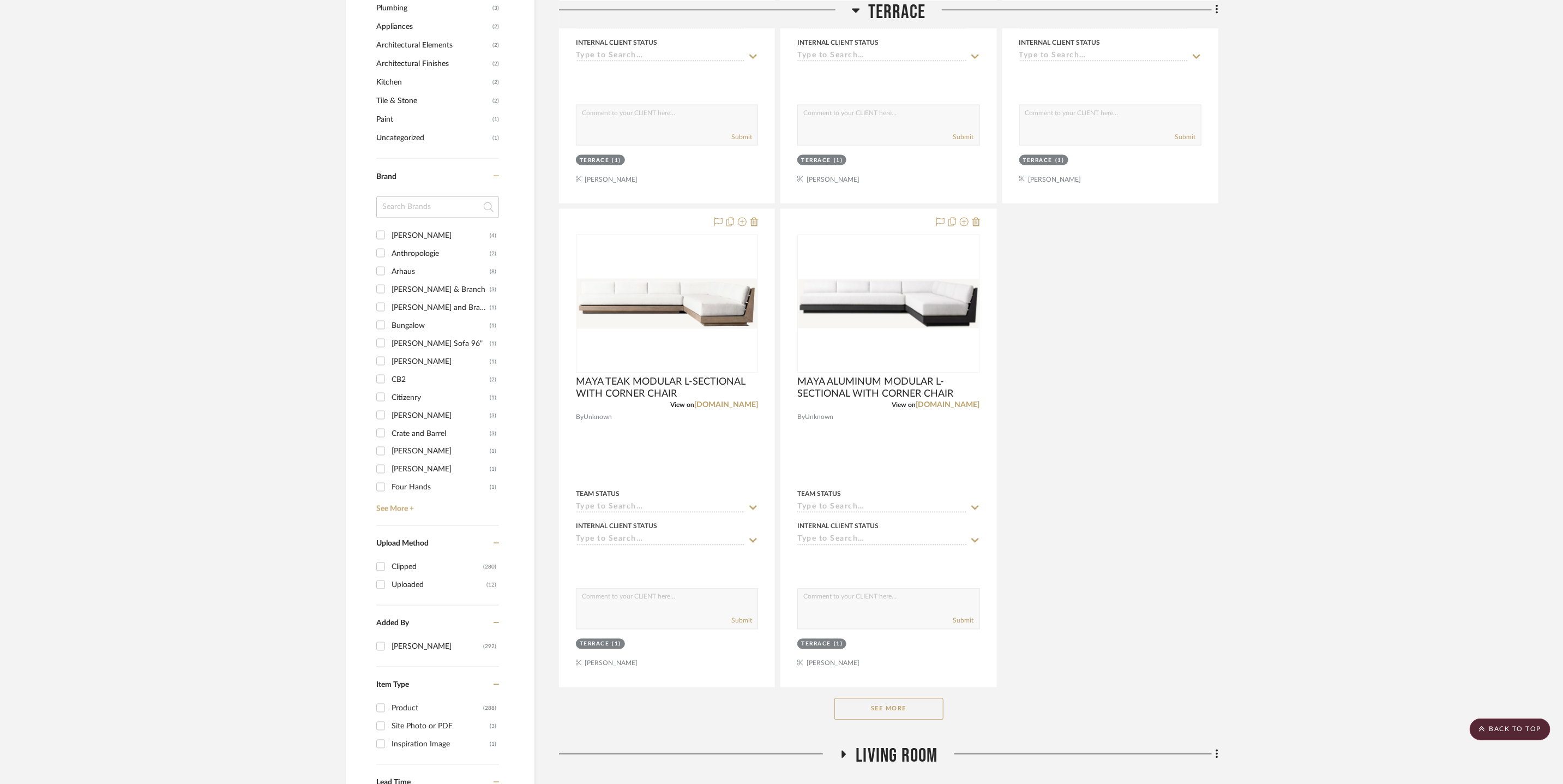
scroll to position [1600, 0]
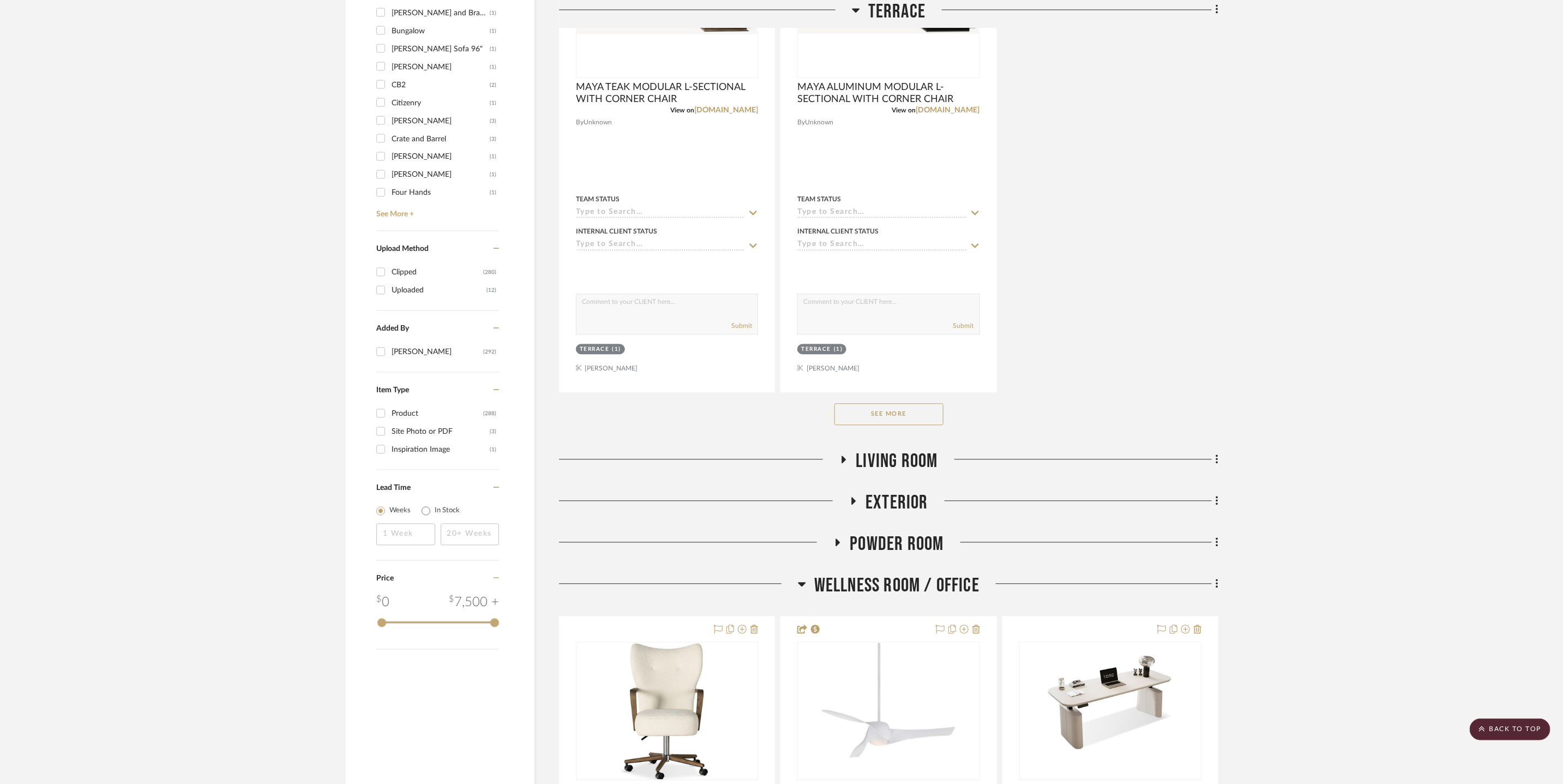
click at [906, 421] on button "See More" at bounding box center [889, 414] width 109 height 22
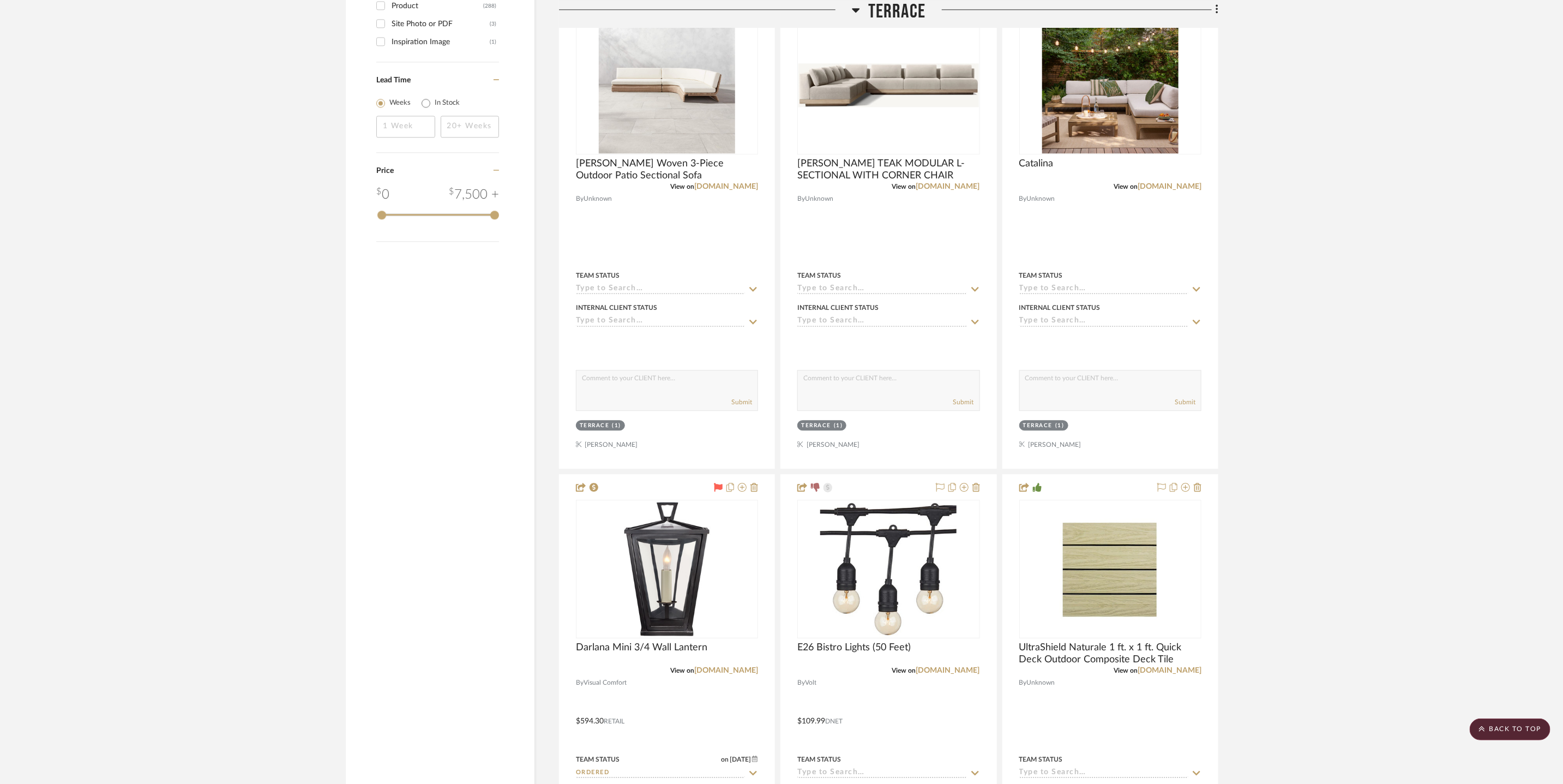
scroll to position [2362, 0]
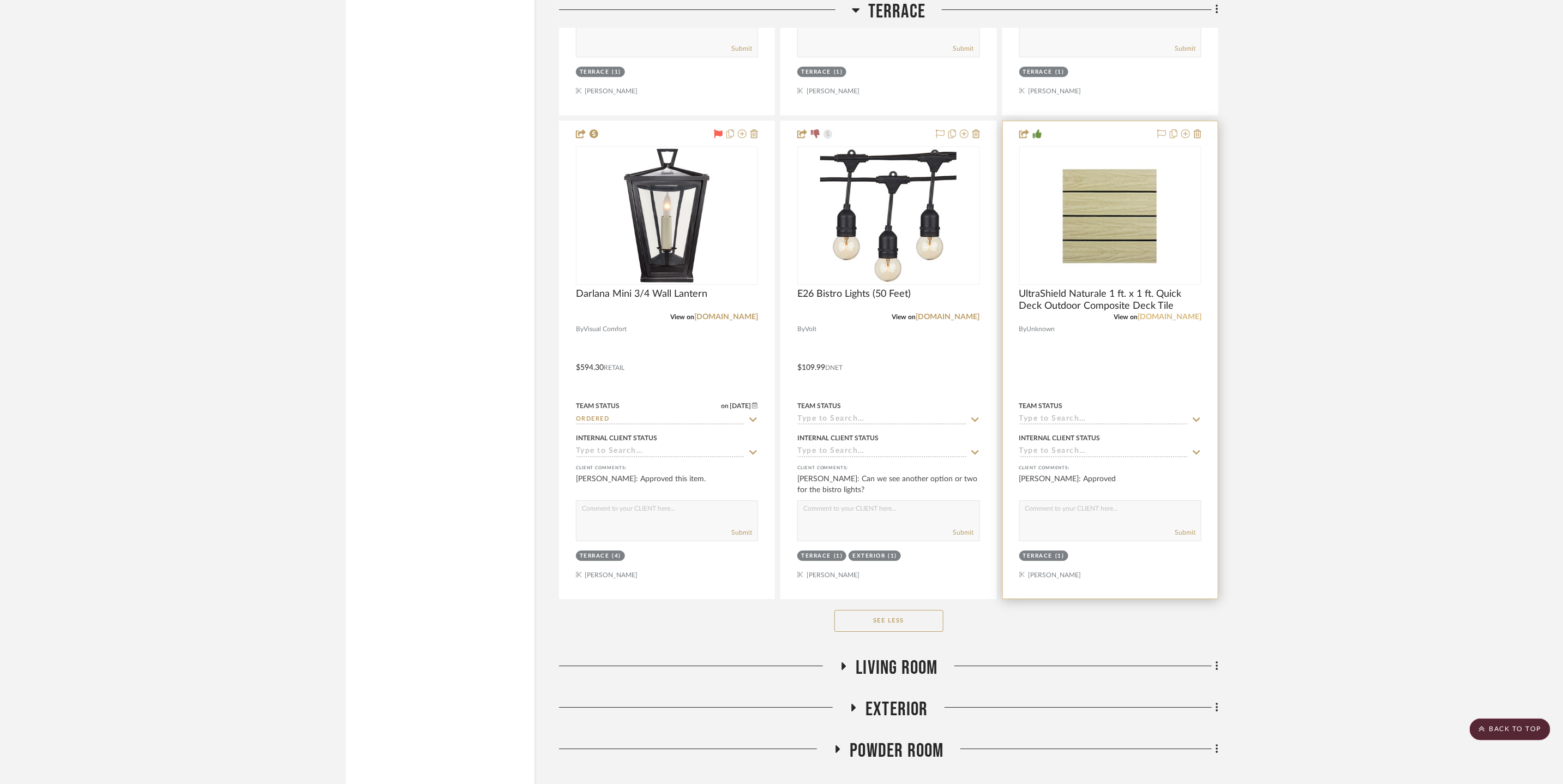
click at [1160, 318] on link "homedepot.com" at bounding box center [1169, 317] width 64 height 7
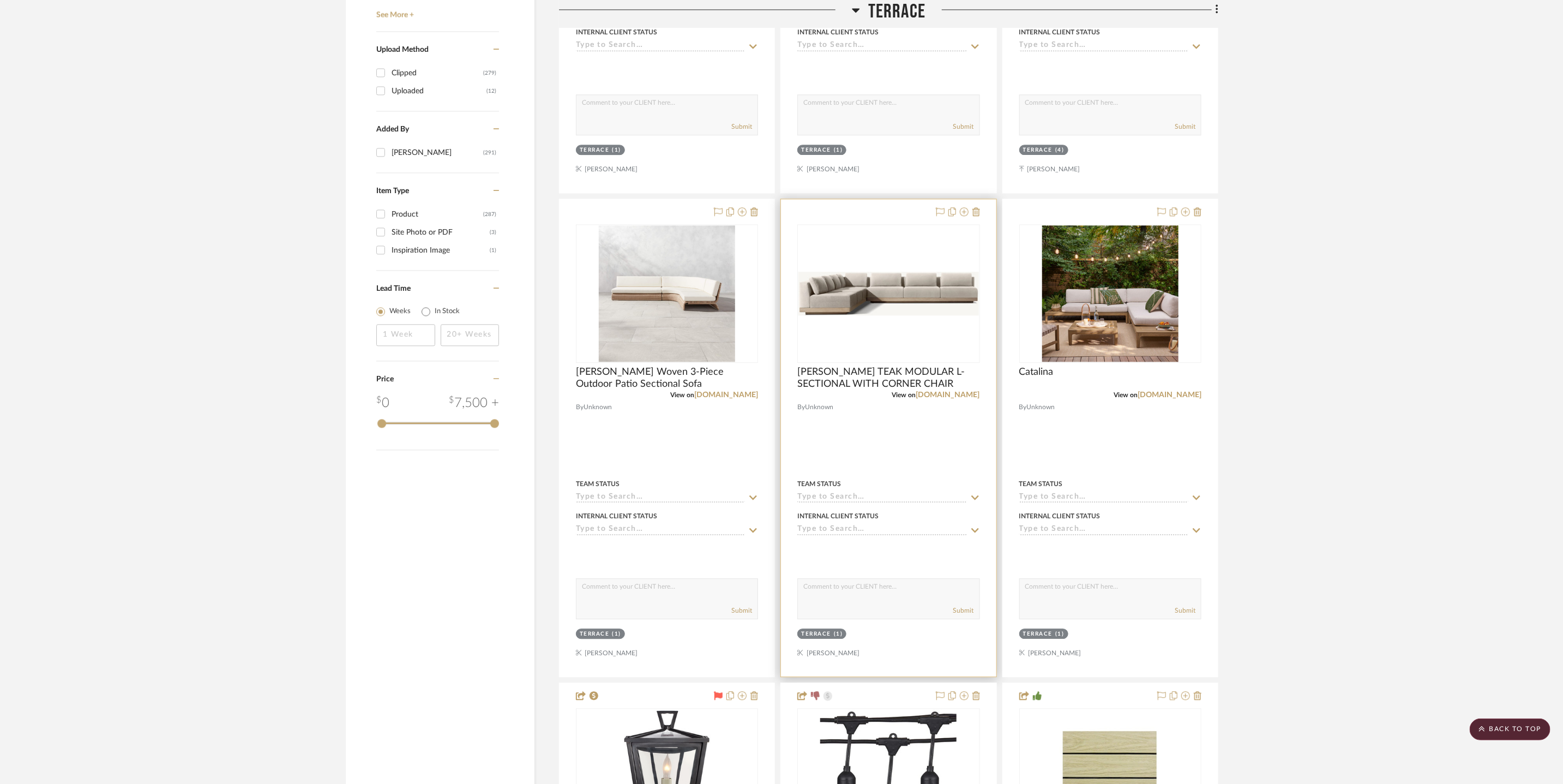
scroll to position [1800, 0]
click at [966, 388] on span "SANTOS TEAK MODULAR L-SECTIONAL WITH CORNER CHAIR" at bounding box center [889, 378] width 182 height 24
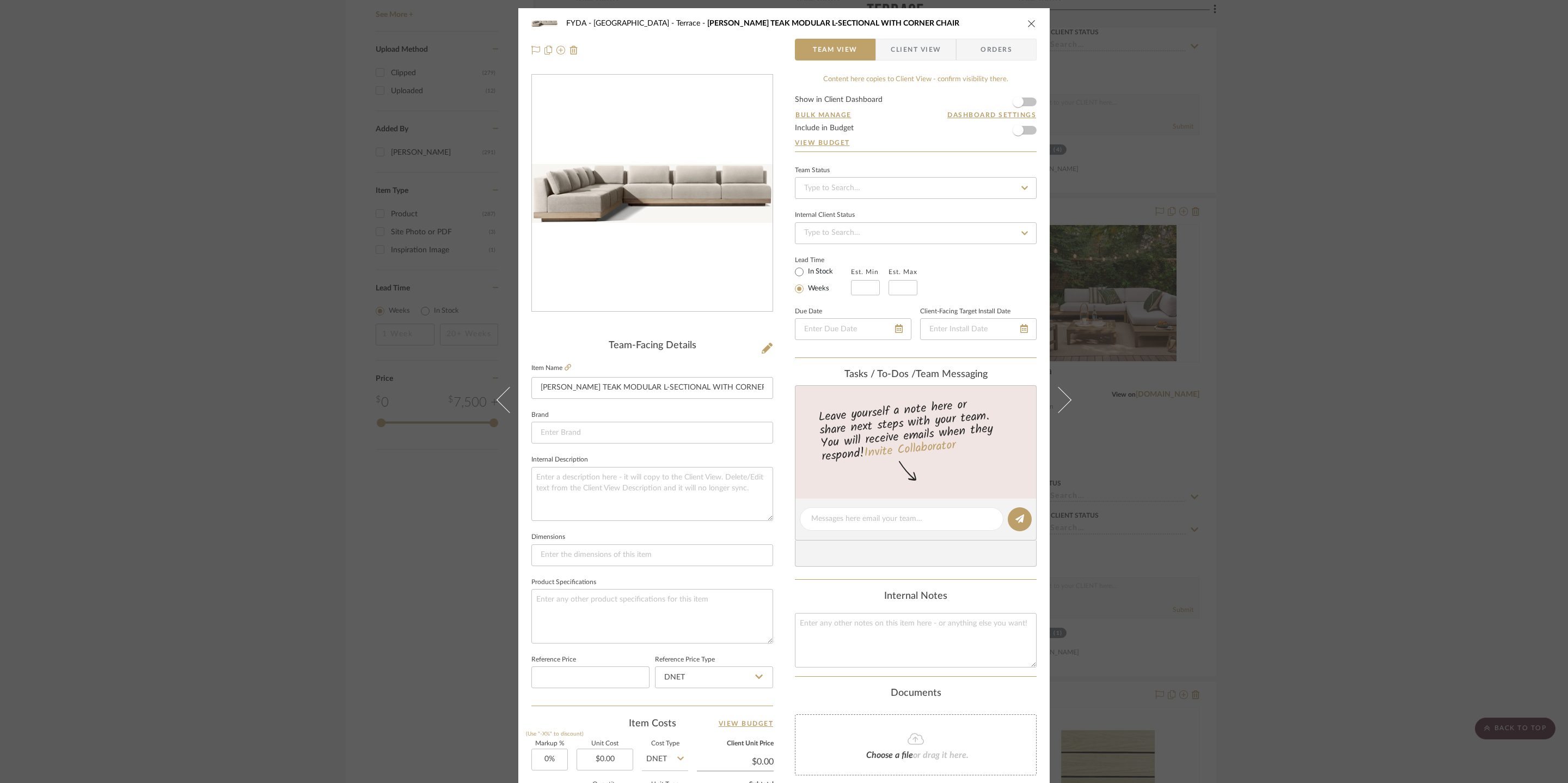
click at [968, 392] on div "Leave yourself a note here or share next steps with your team. You will receive…" at bounding box center [915, 441] width 242 height 113
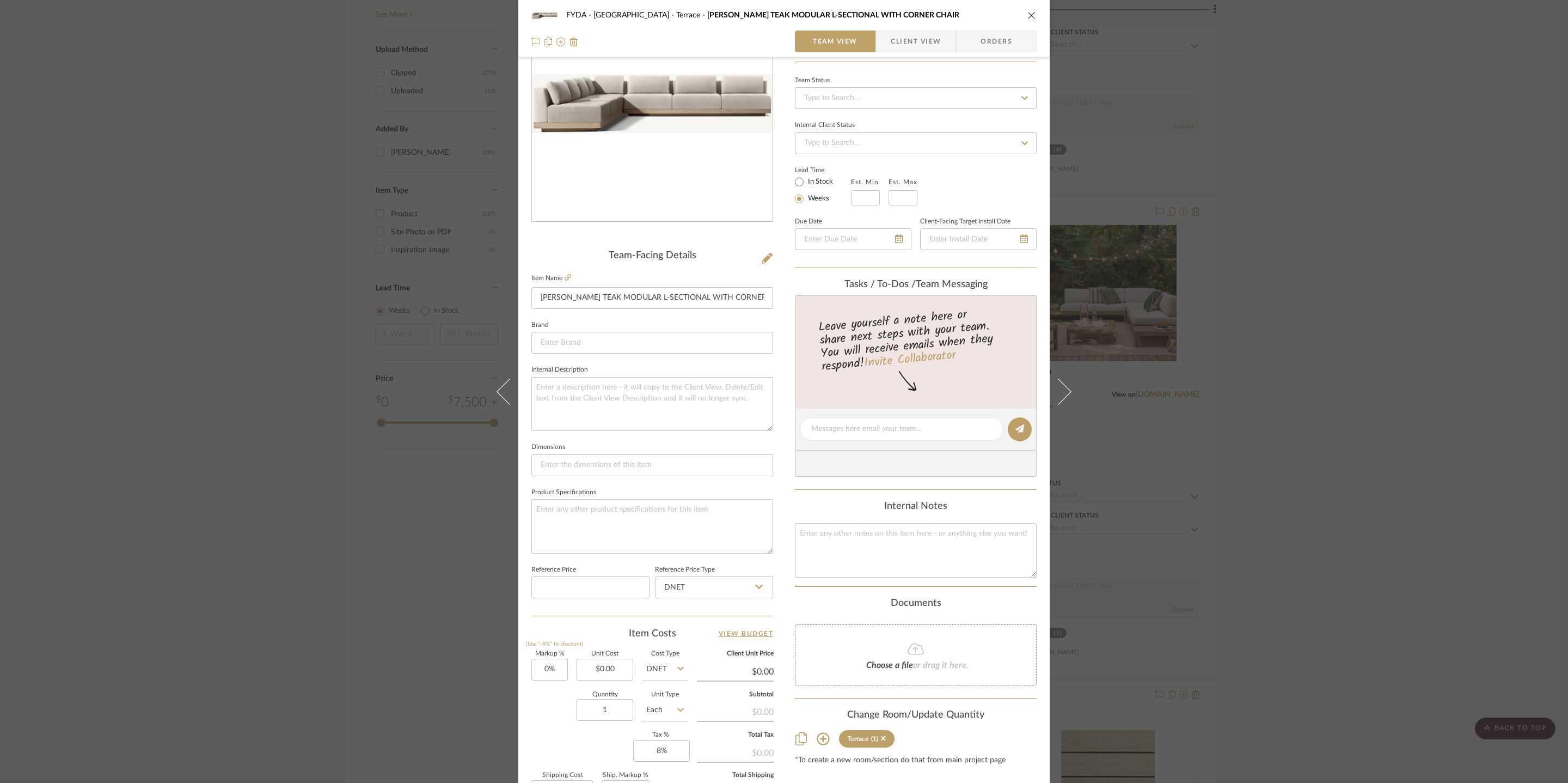
scroll to position [100, 0]
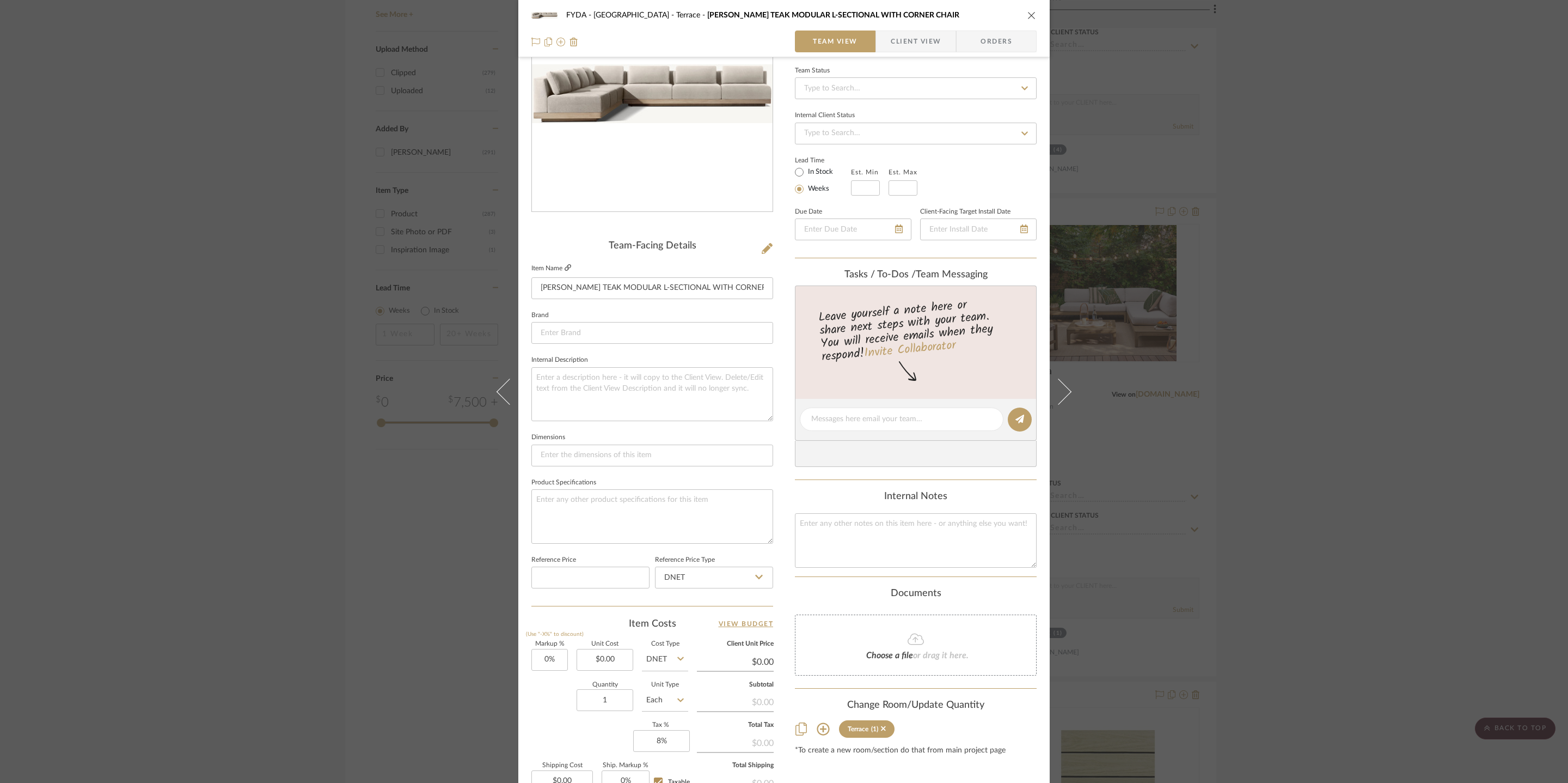
click at [565, 266] on icon at bounding box center [567, 267] width 7 height 7
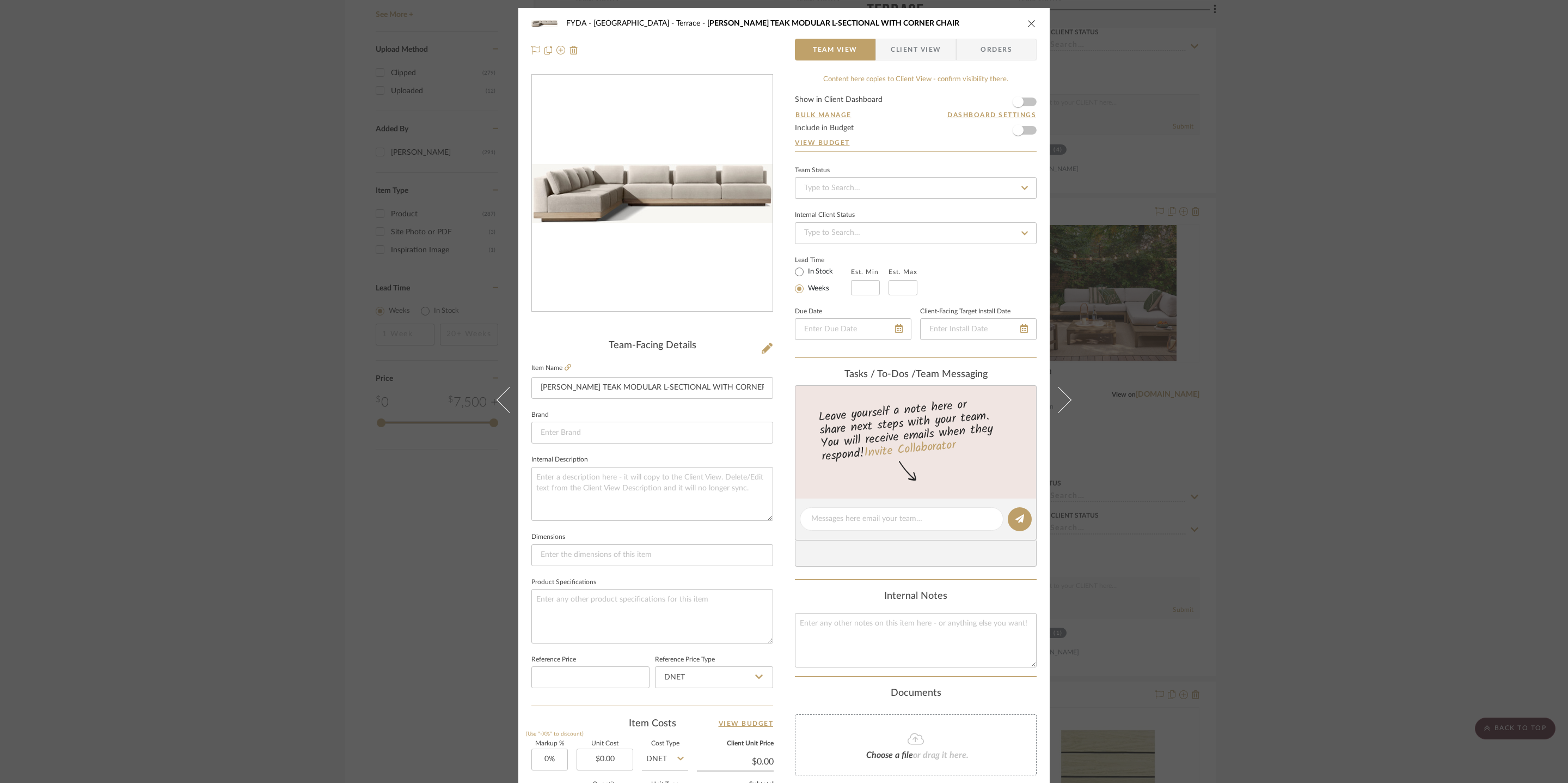
click at [1027, 26] on icon "close" at bounding box center [1031, 24] width 9 height 9
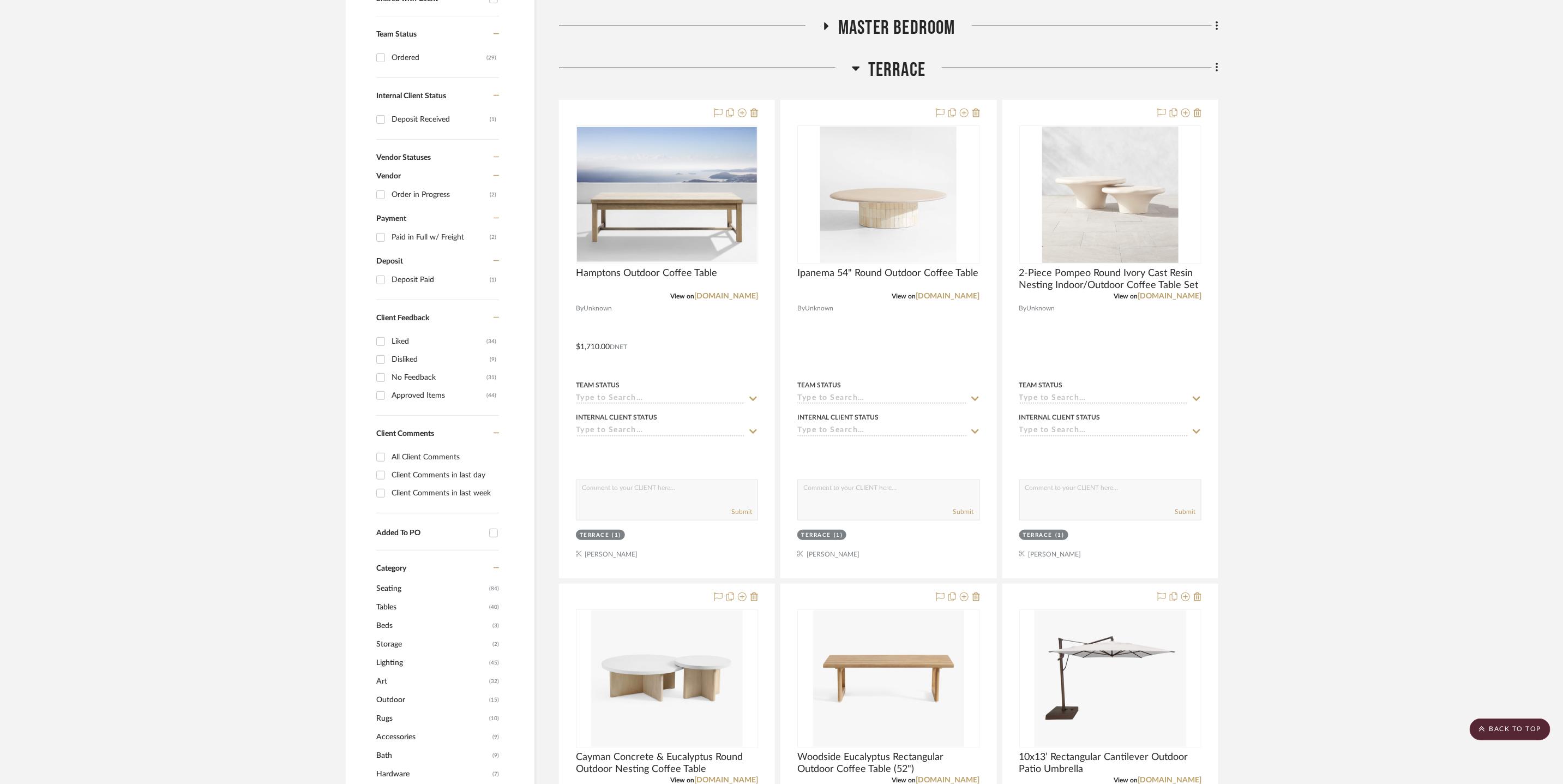
scroll to position [231, 0]
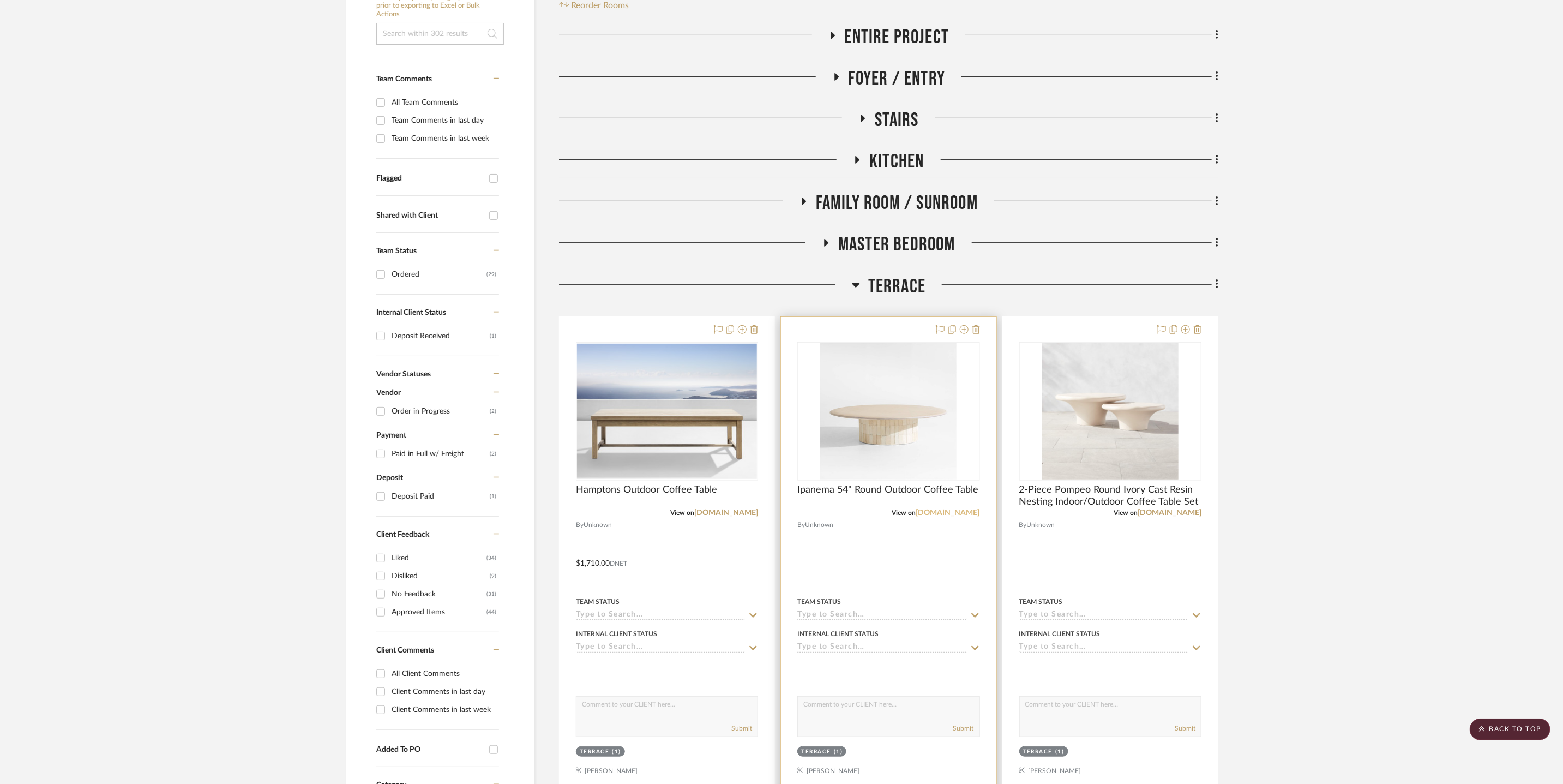
click at [958, 509] on link "[DOMAIN_NAME]" at bounding box center [948, 513] width 64 height 7
click at [1195, 514] on link "[DOMAIN_NAME]" at bounding box center [1169, 513] width 64 height 7
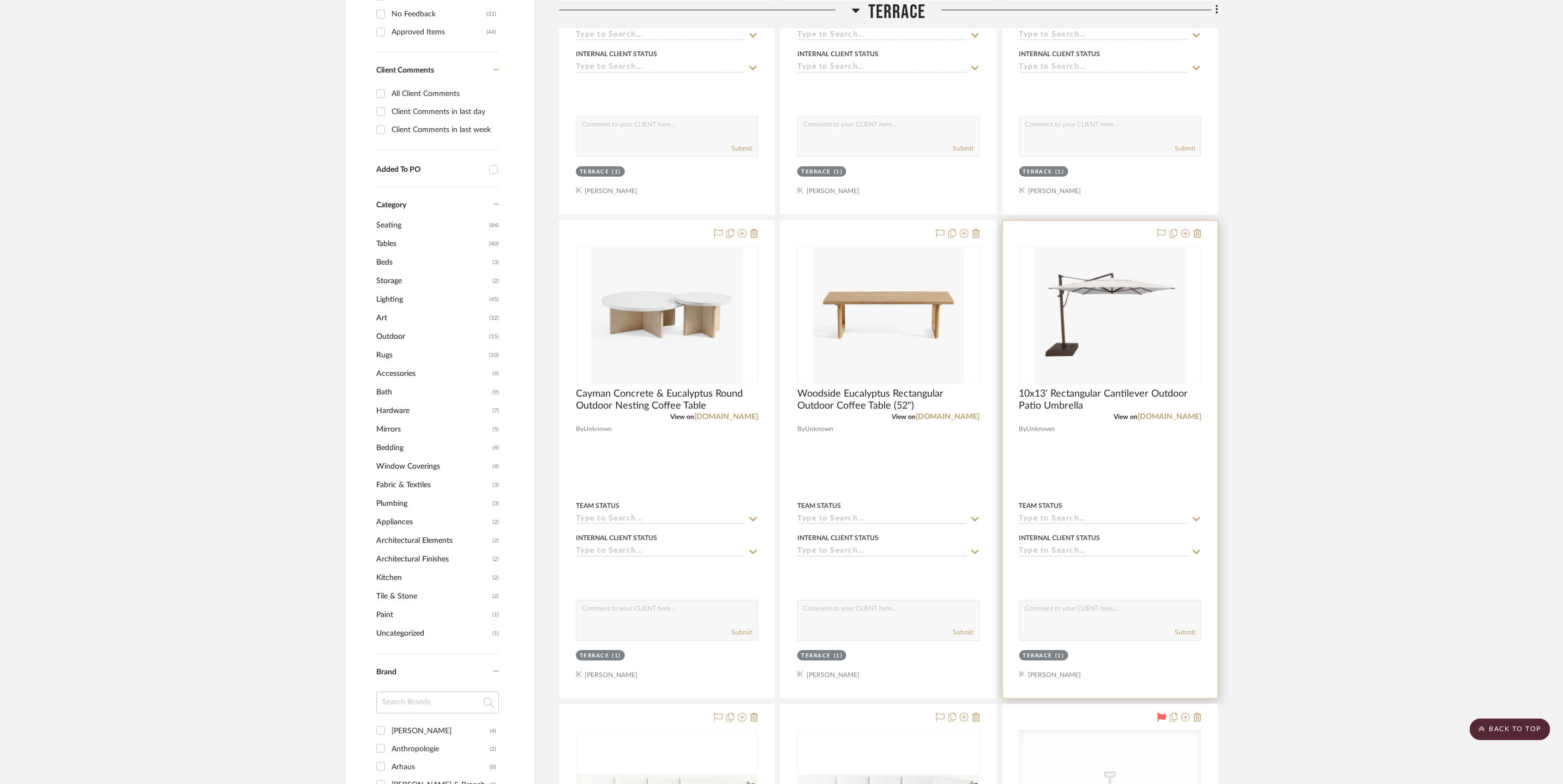
scroll to position [883, 0]
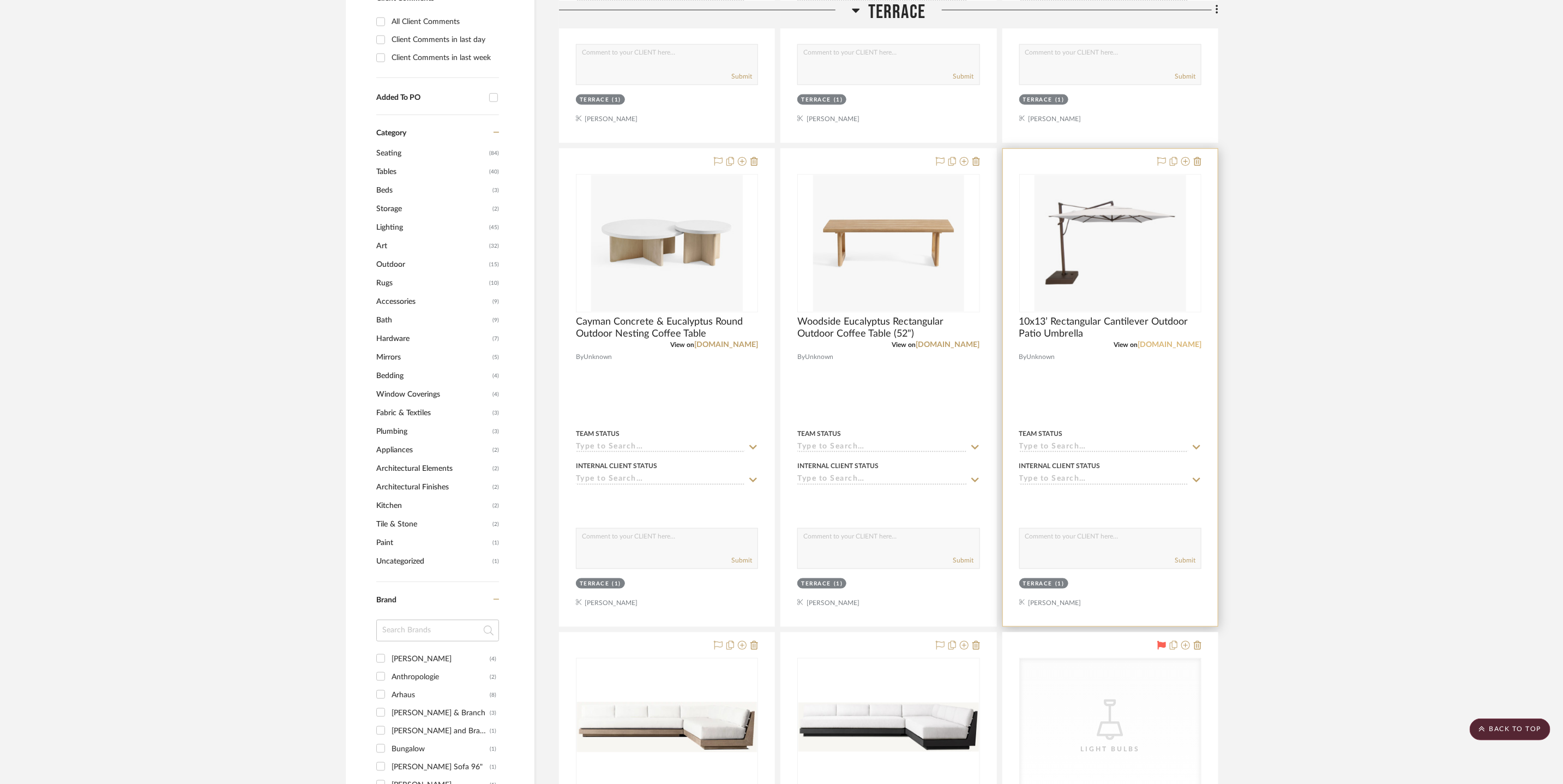
click at [1162, 343] on link "potterybarn.com" at bounding box center [1169, 344] width 64 height 7
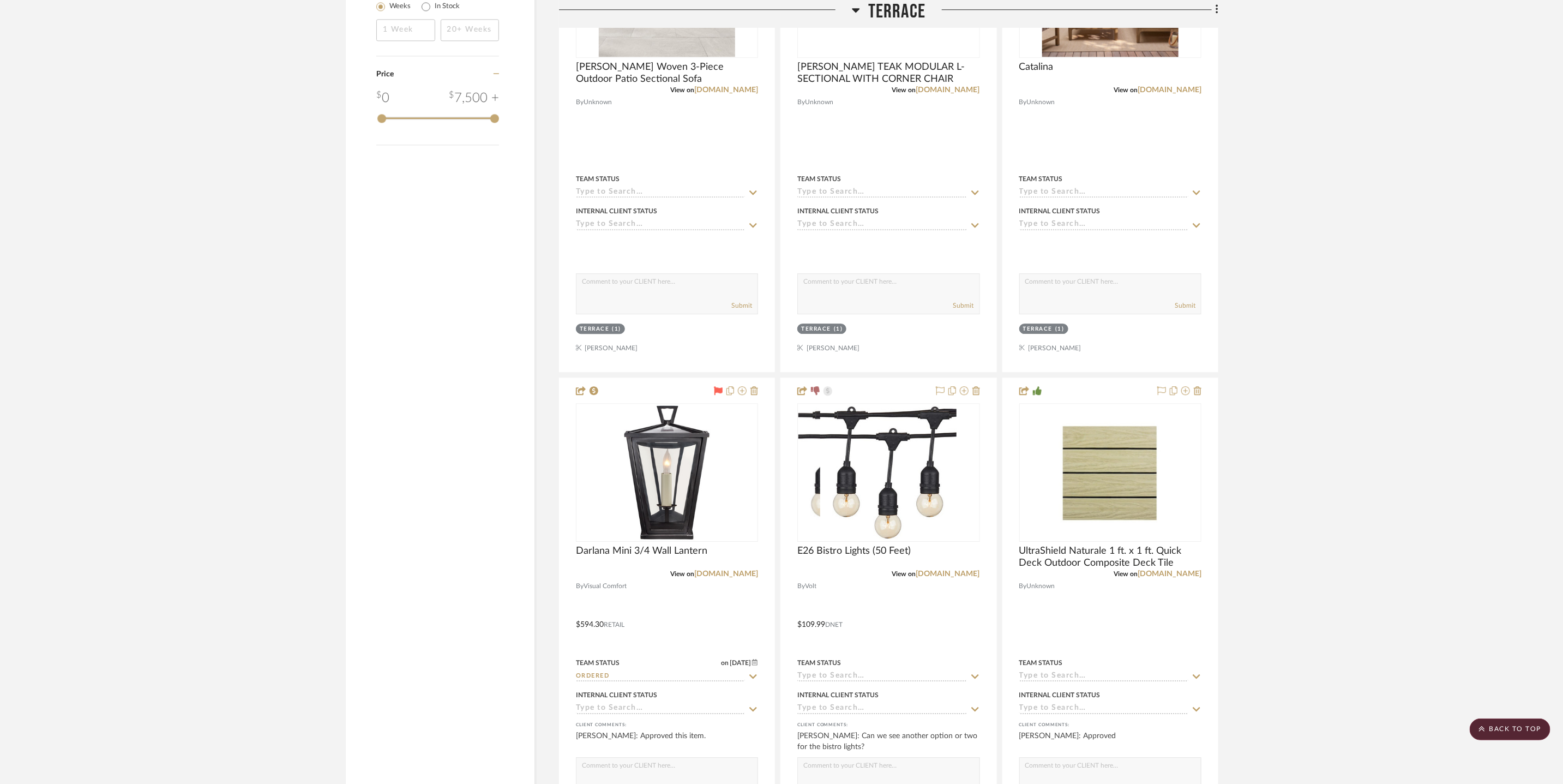
scroll to position [1980, 0]
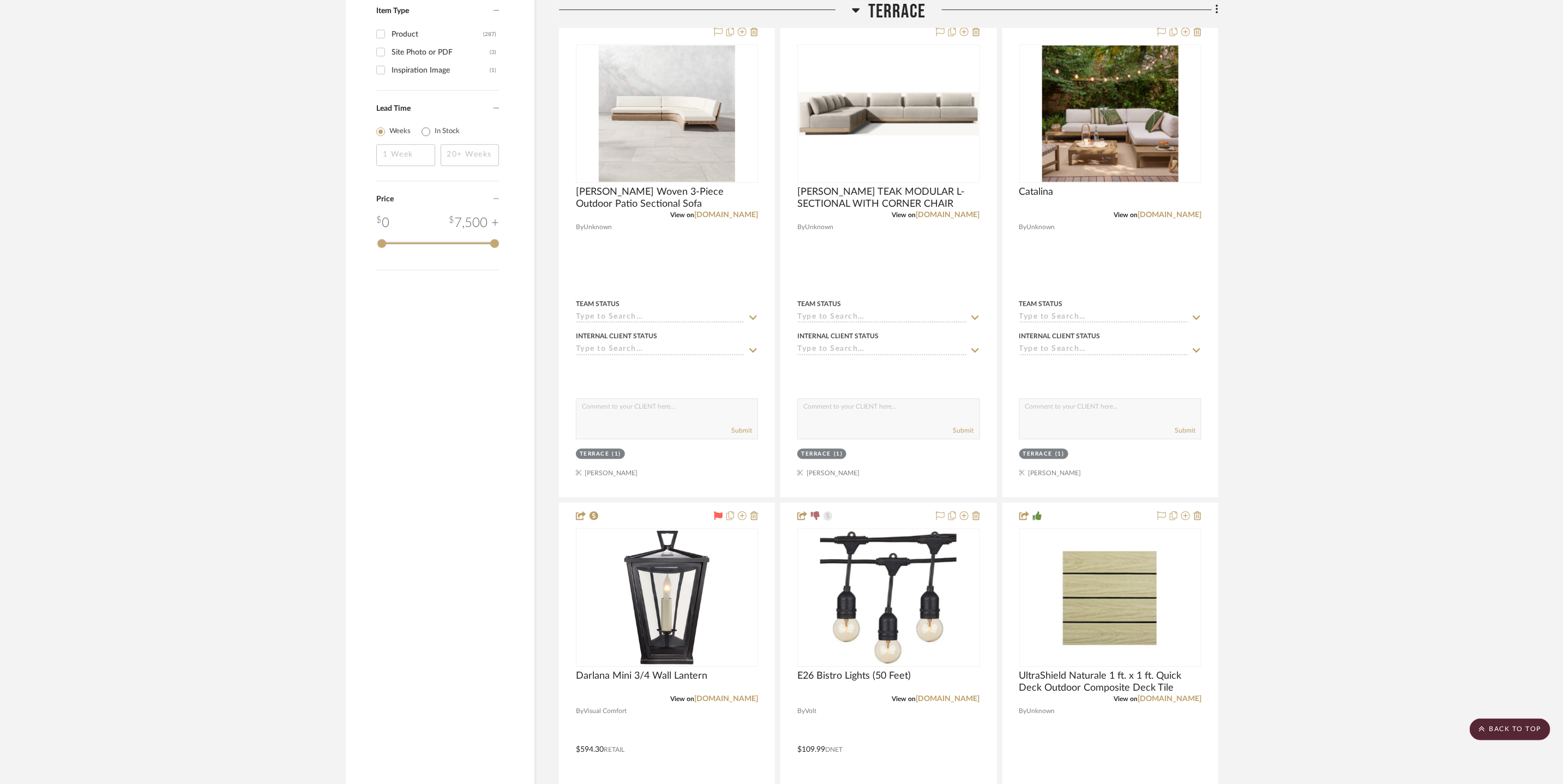
click at [866, 7] on h3 "Terrace" at bounding box center [889, 12] width 74 height 24
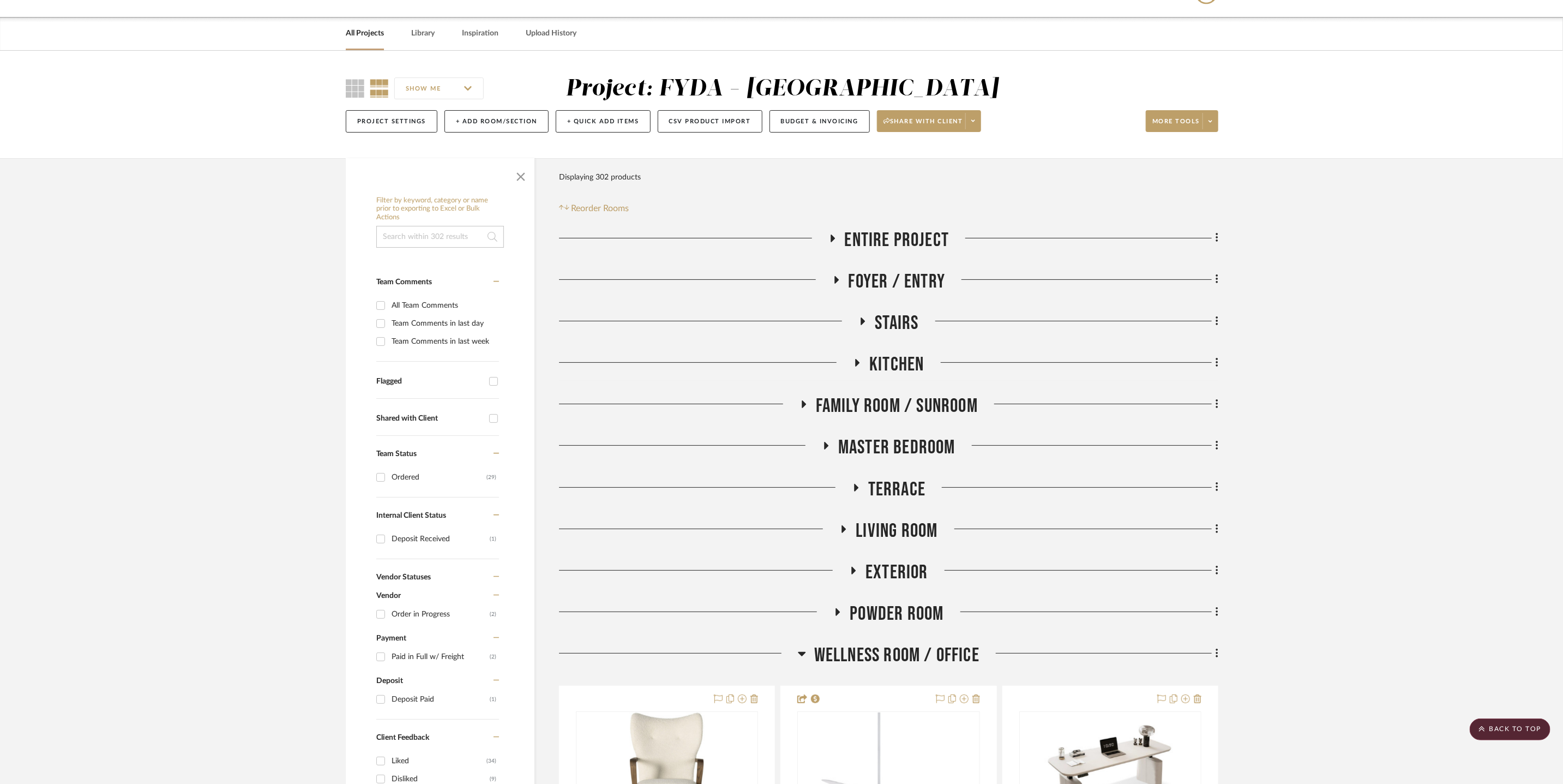
scroll to position [0, 0]
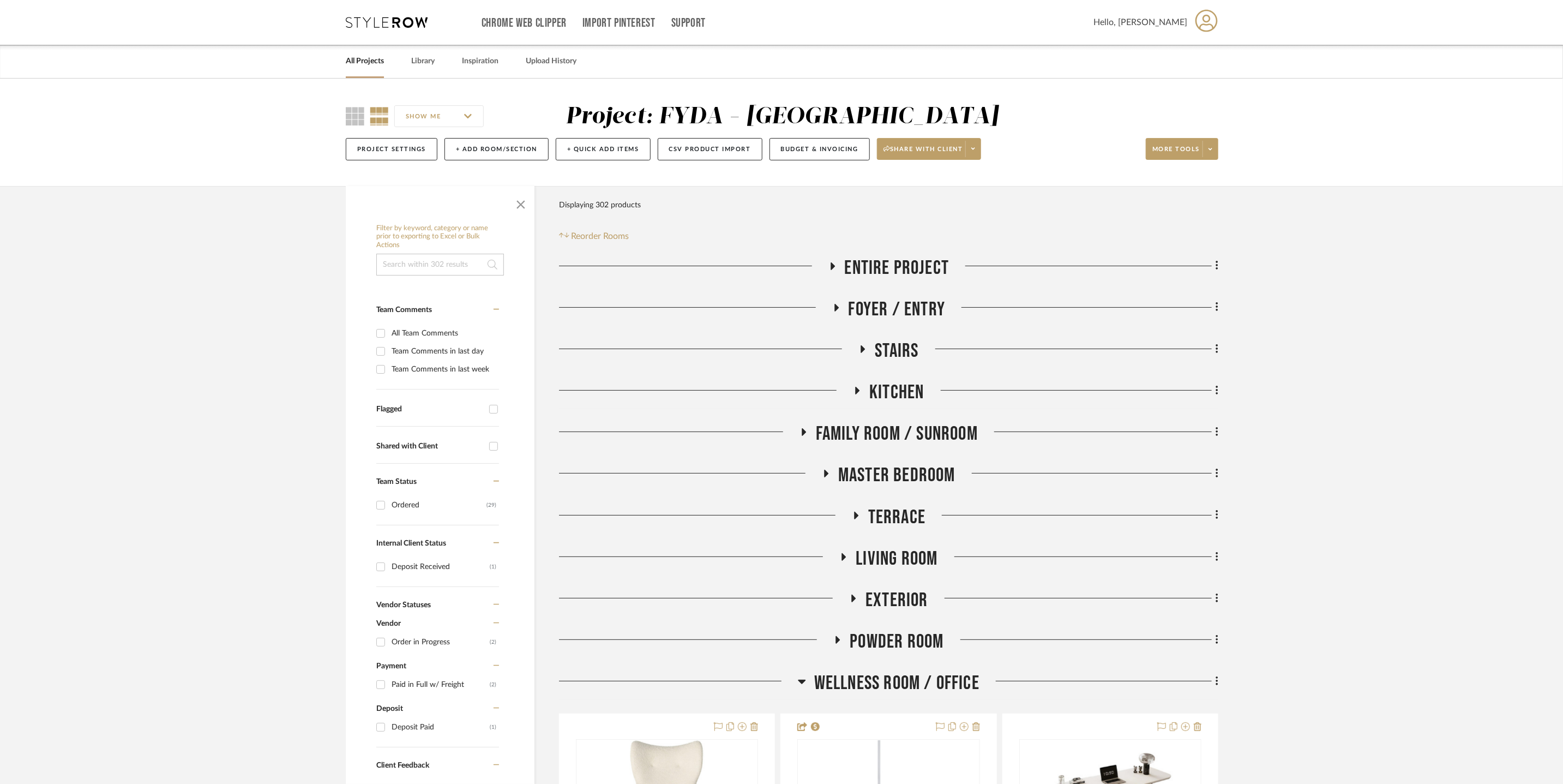
click at [910, 553] on span "Living Room" at bounding box center [897, 559] width 82 height 24
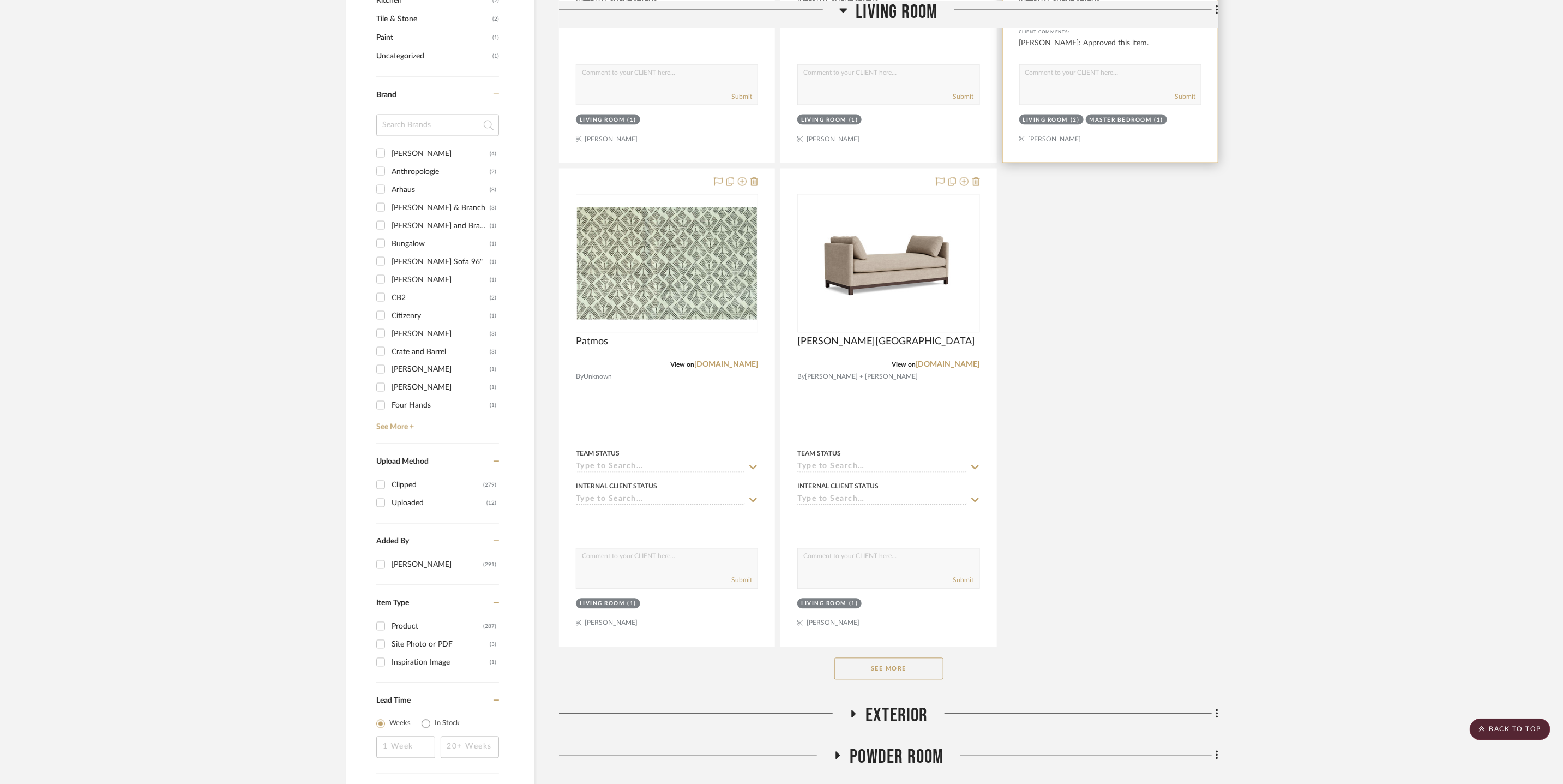
scroll to position [1388, 0]
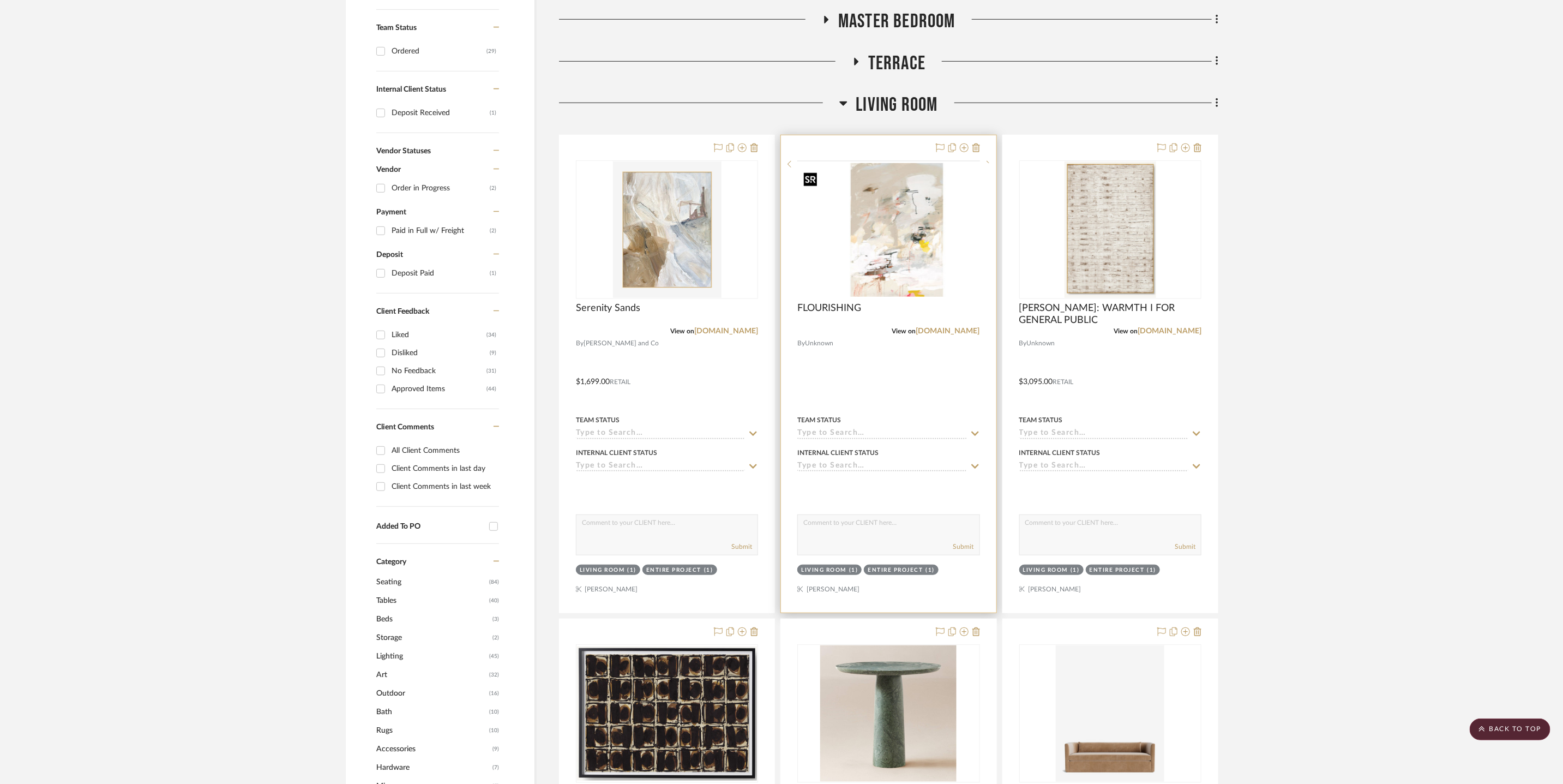
scroll to position [453, 0]
click at [978, 151] on icon at bounding box center [976, 149] width 7 height 9
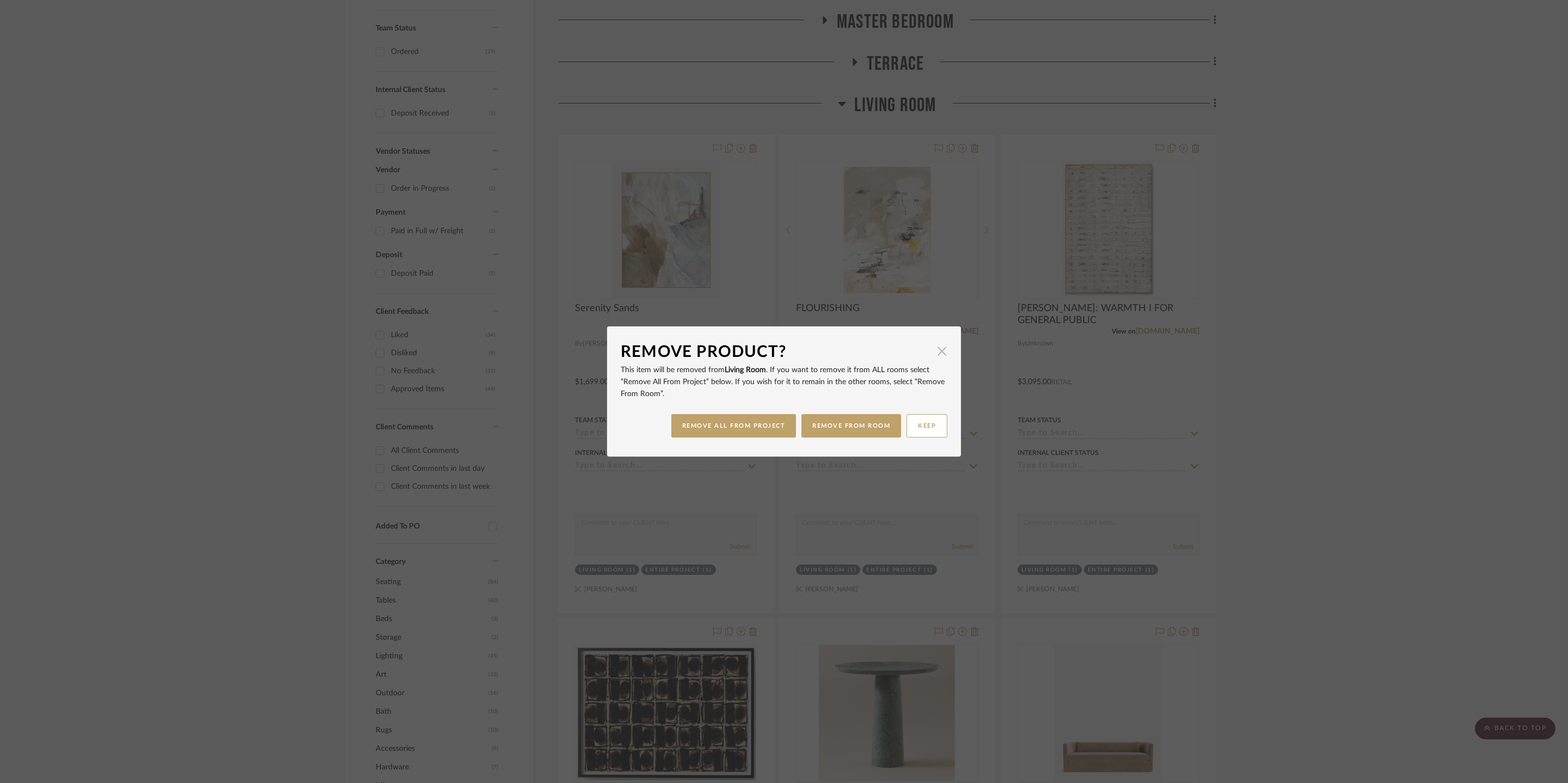
click at [936, 350] on span "button" at bounding box center [942, 351] width 22 height 22
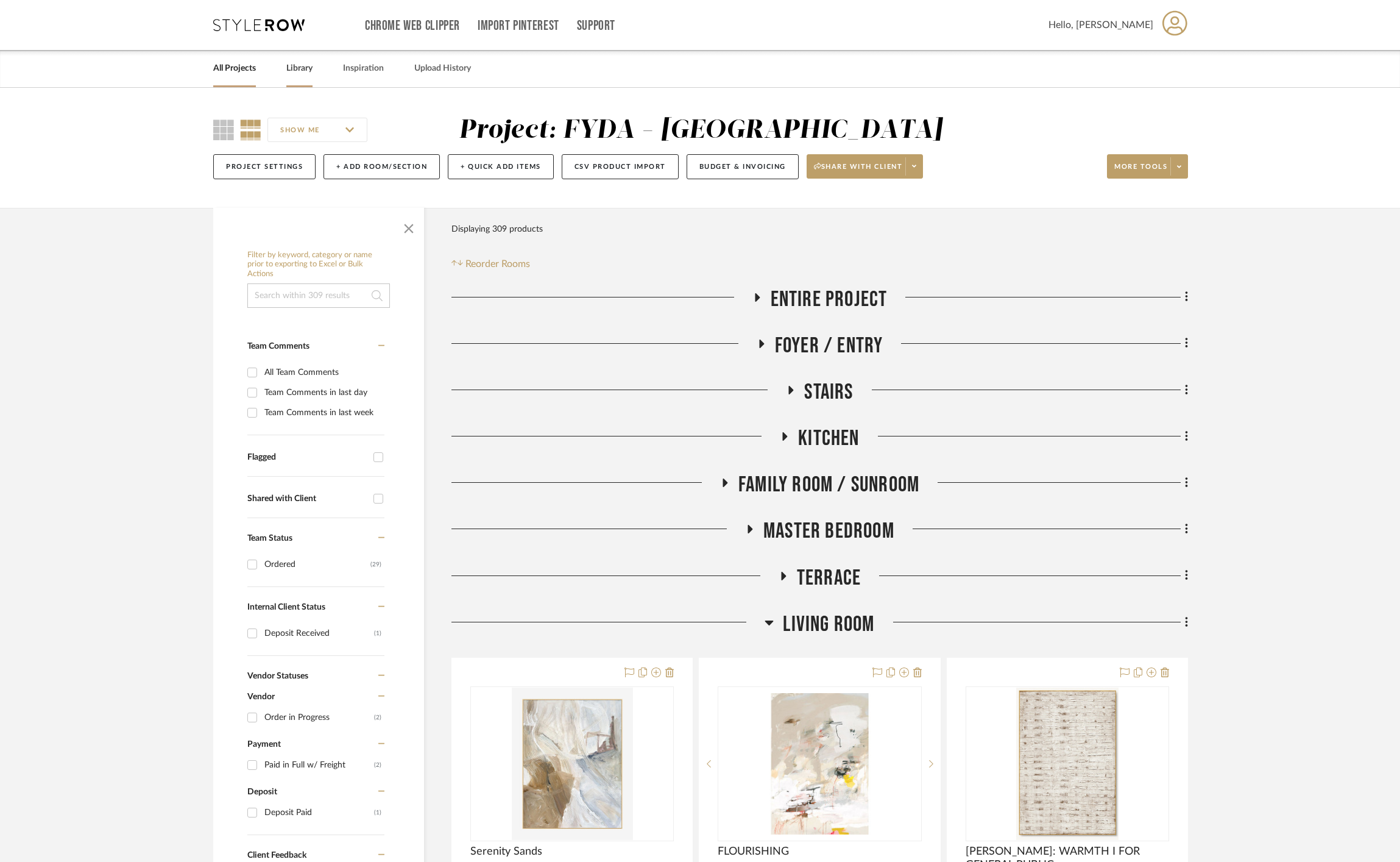
click at [294, 57] on div "Library" at bounding box center [300, 68] width 26 height 37
click at [297, 62] on link "Library" at bounding box center [300, 68] width 26 height 16
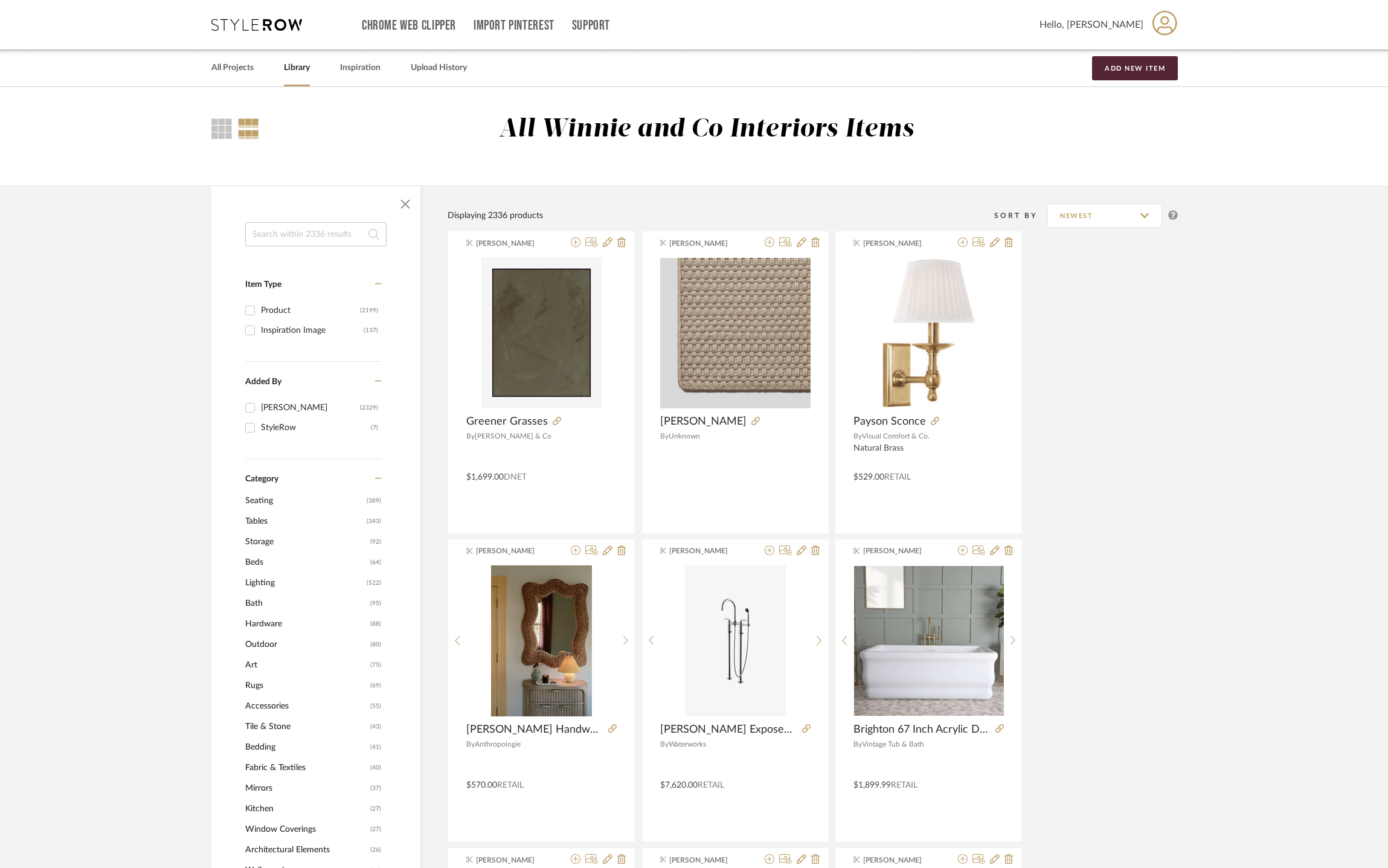
click at [312, 239] on input at bounding box center [316, 235] width 142 height 24
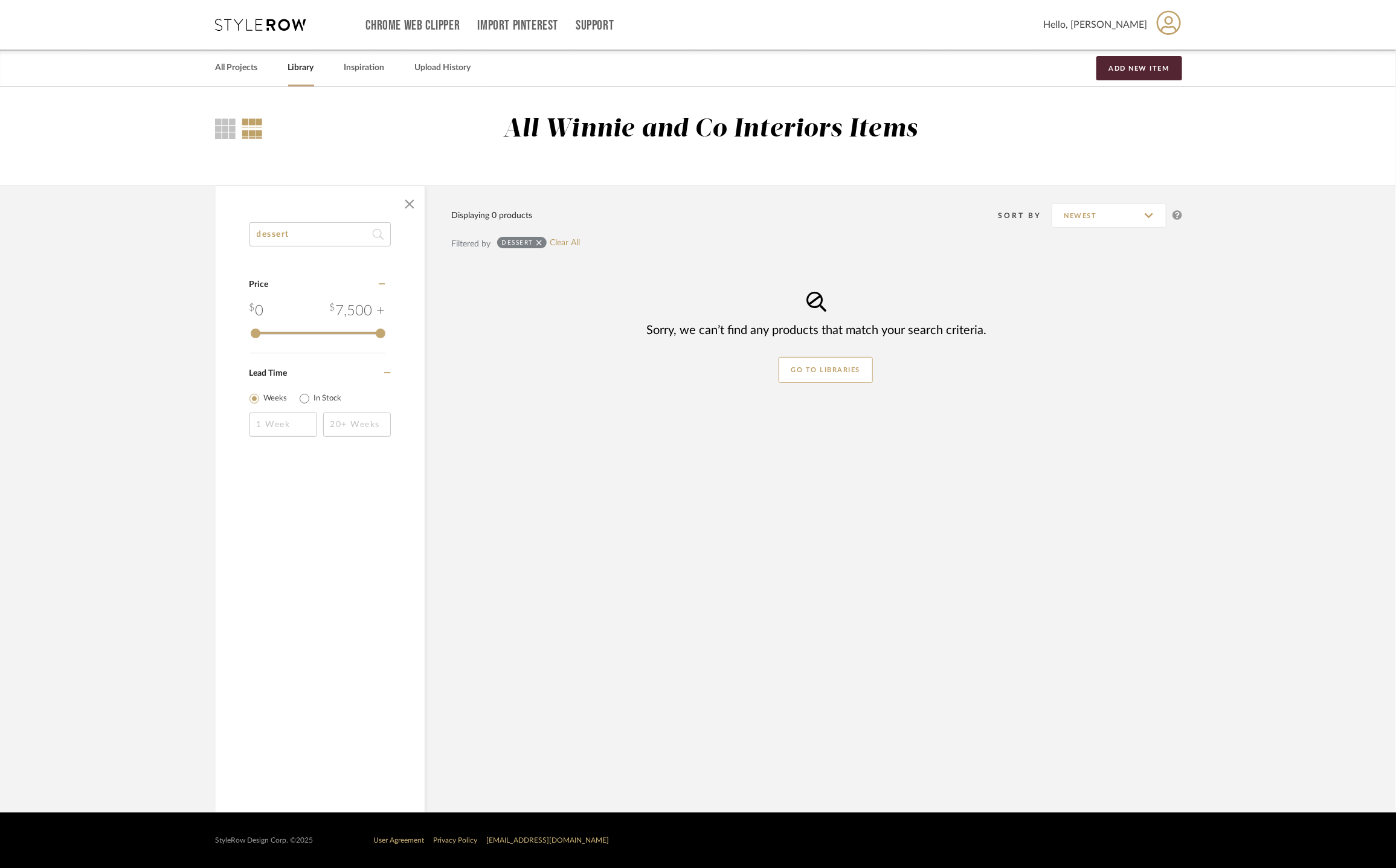
click at [274, 235] on input "dessert" at bounding box center [320, 235] width 142 height 24
type input "desert"
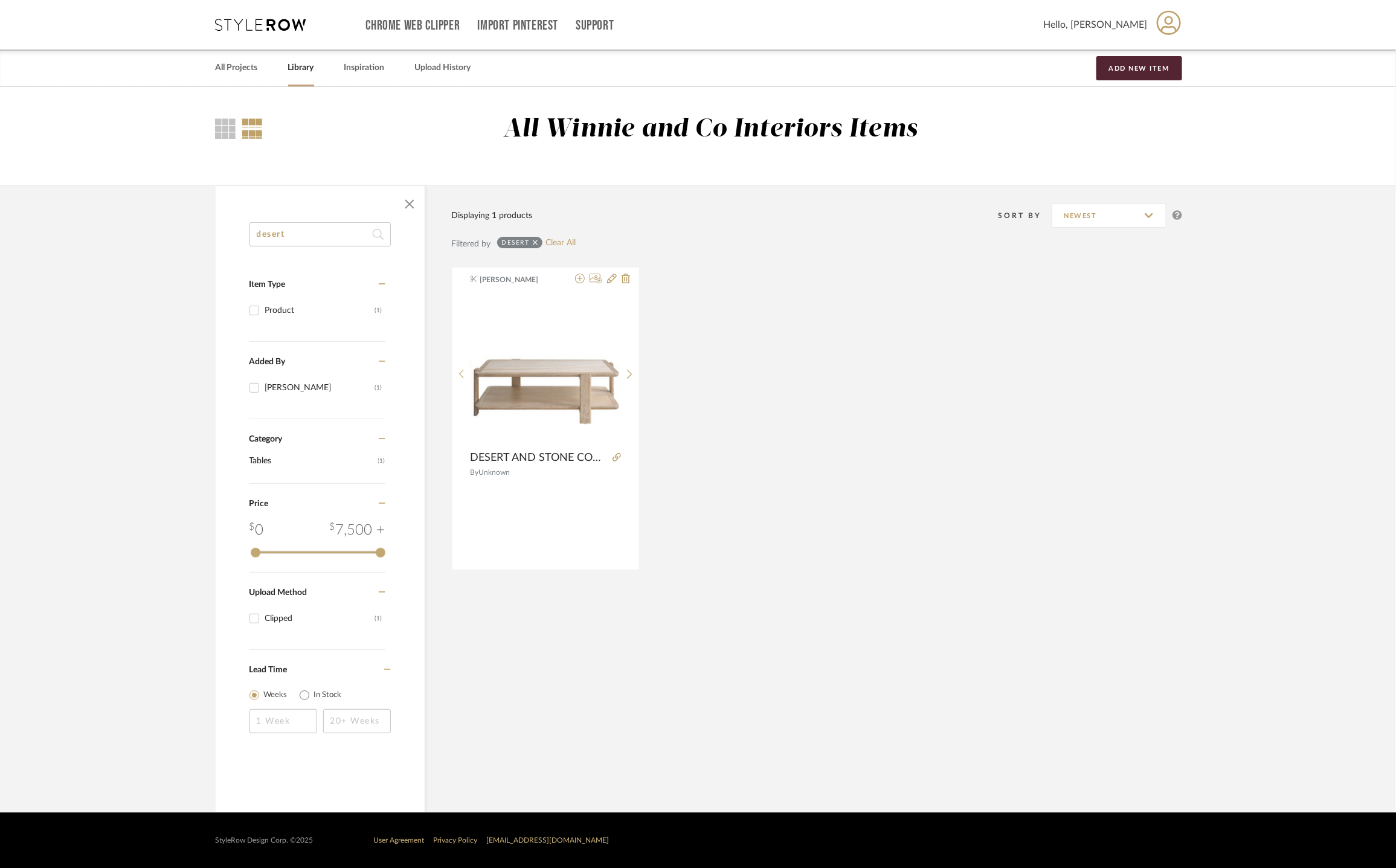
click at [296, 71] on link "Library" at bounding box center [301, 68] width 26 height 16
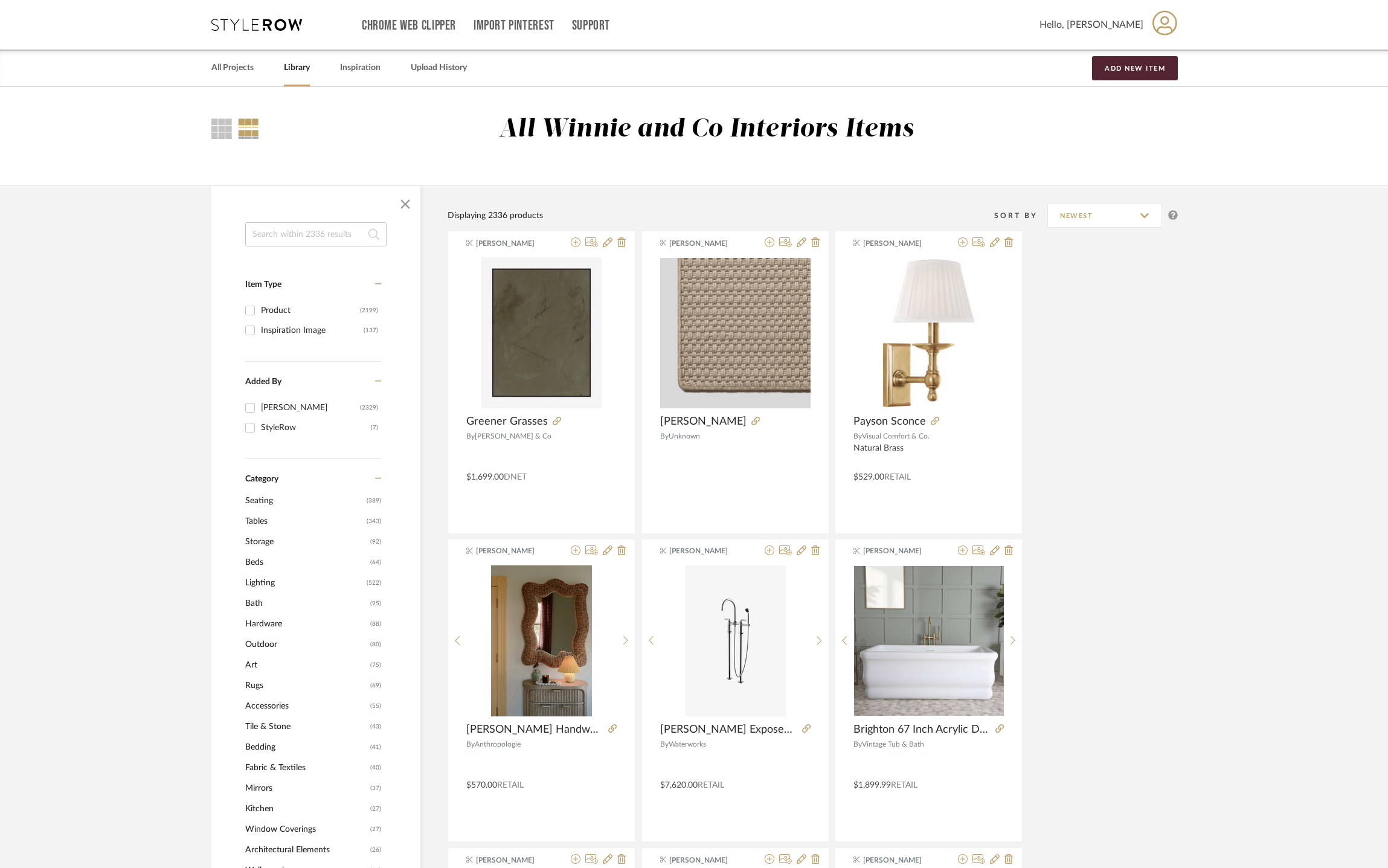
click at [254, 663] on span "Art" at bounding box center [306, 664] width 122 height 20
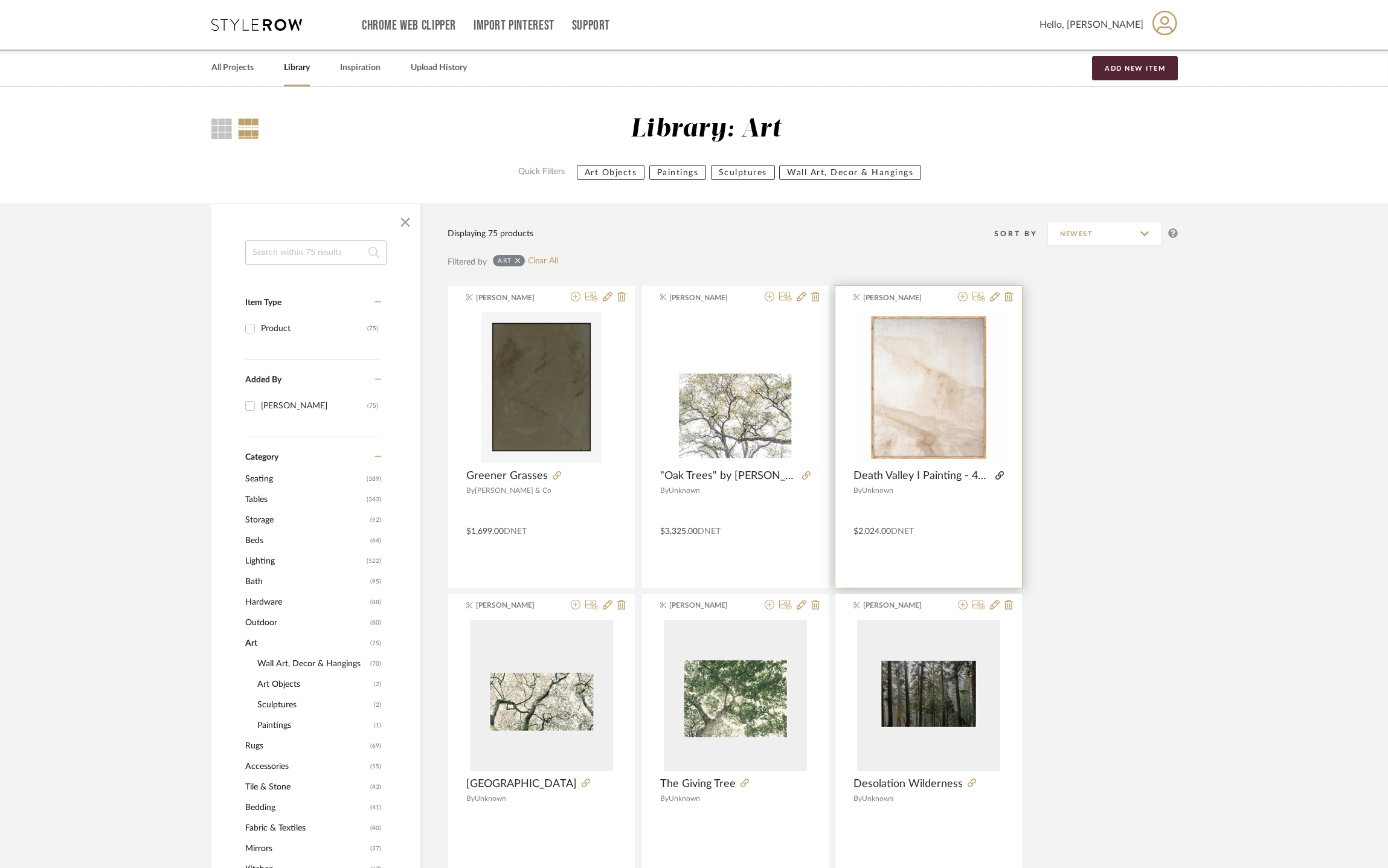
click at [1001, 476] on icon at bounding box center [999, 475] width 8 height 8
click at [263, 23] on icon at bounding box center [257, 24] width 90 height 12
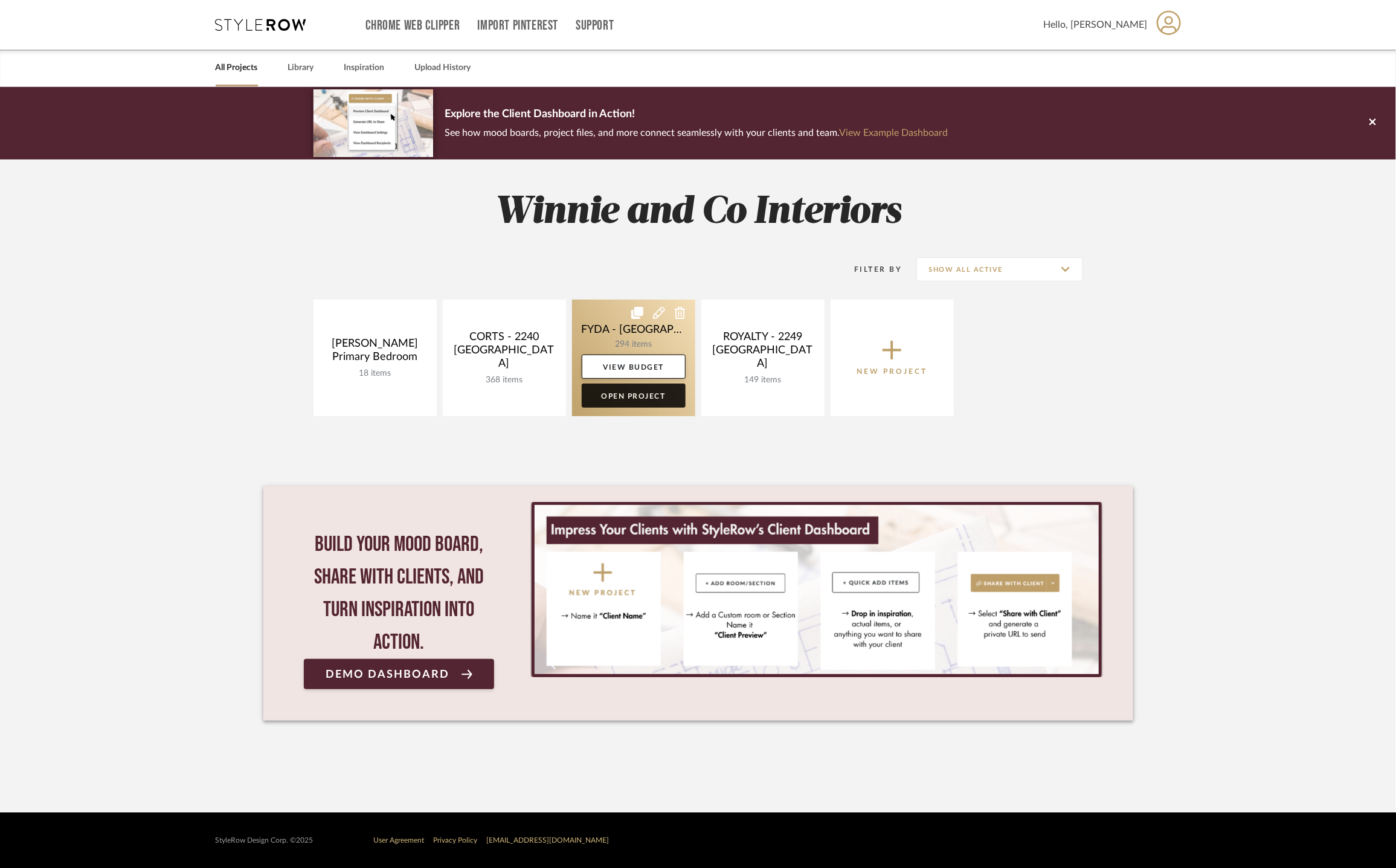
click at [646, 400] on link "Open Project" at bounding box center [634, 396] width 104 height 24
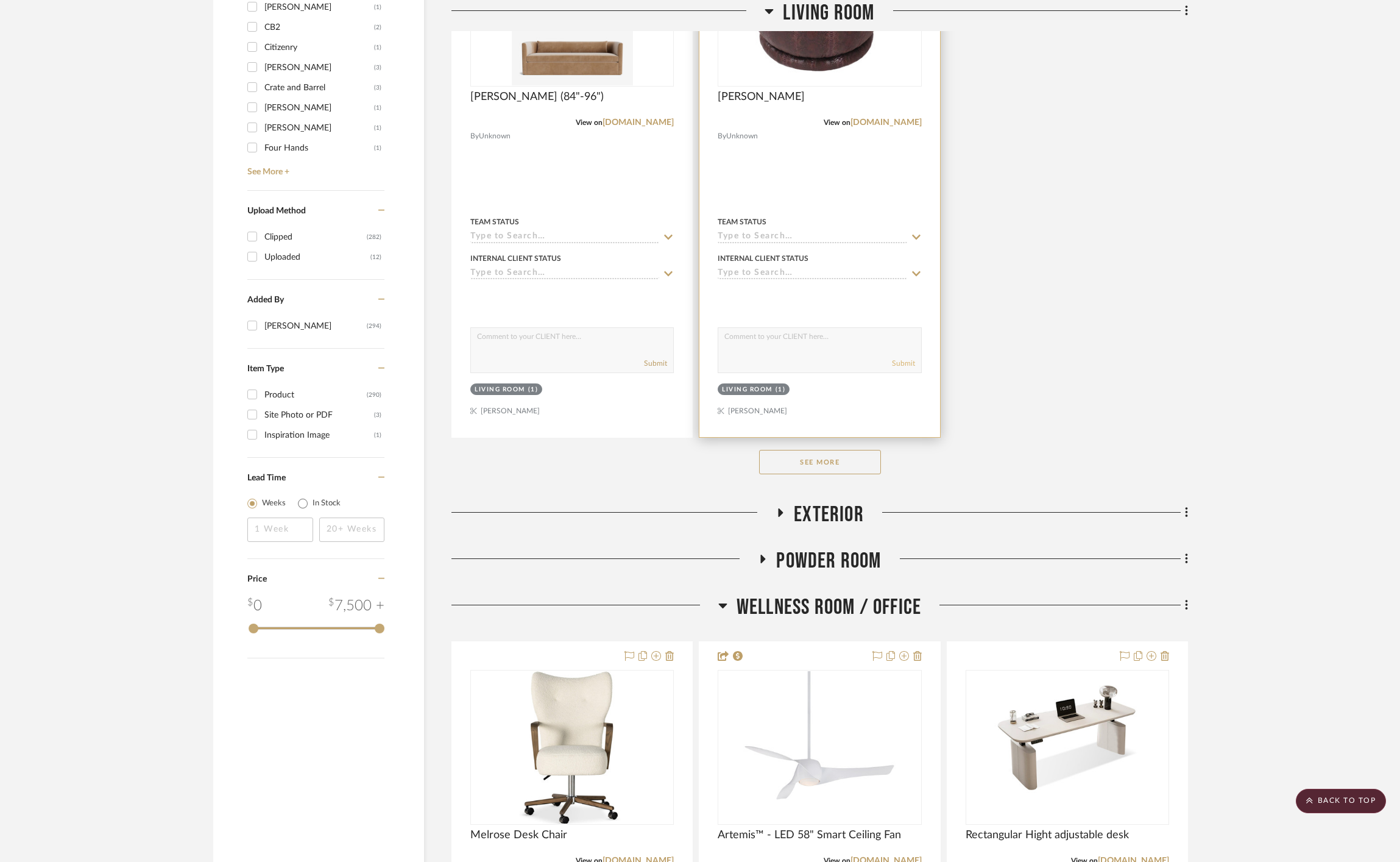
scroll to position [1614, 0]
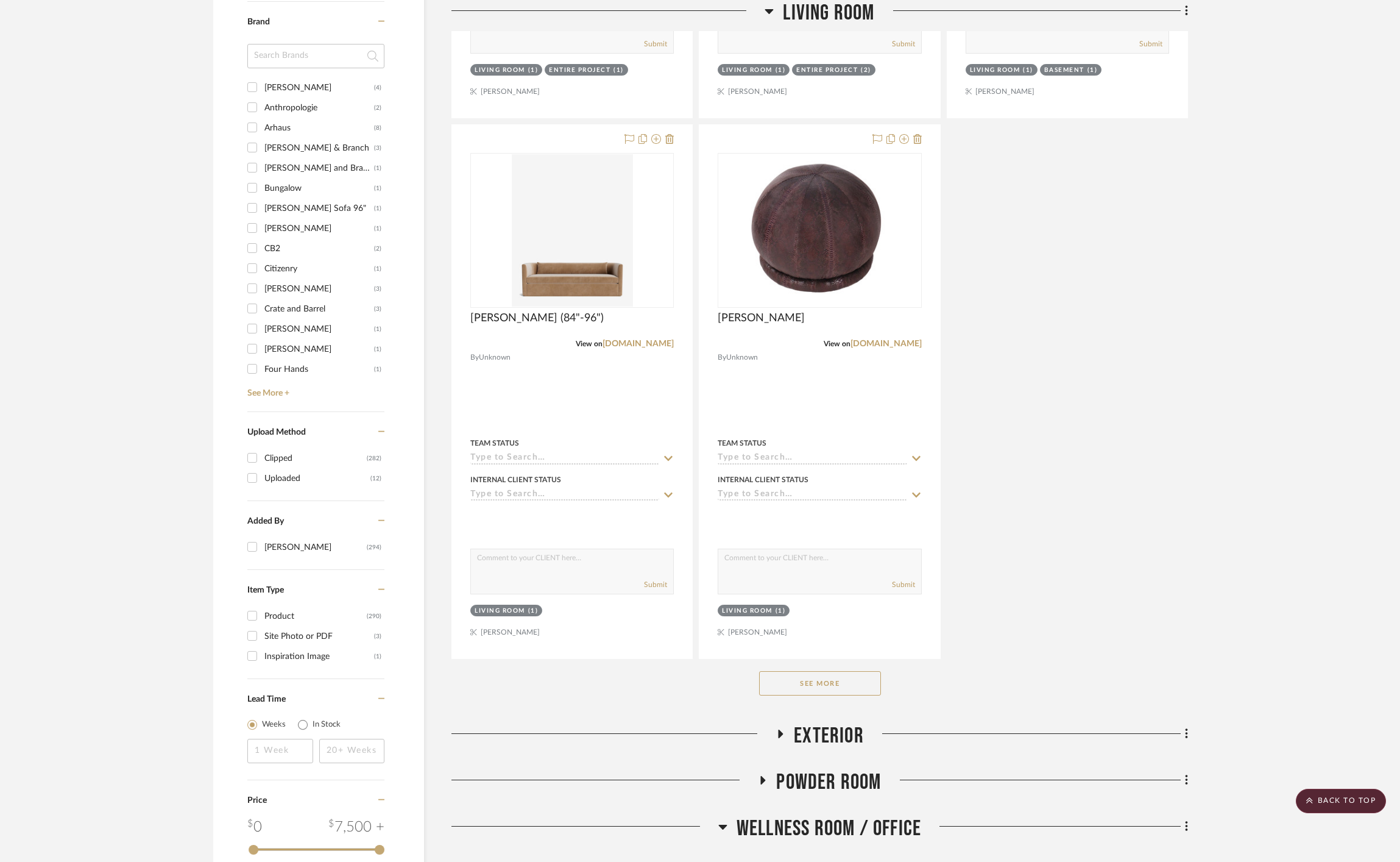
click at [834, 683] on button "See More" at bounding box center [820, 683] width 122 height 25
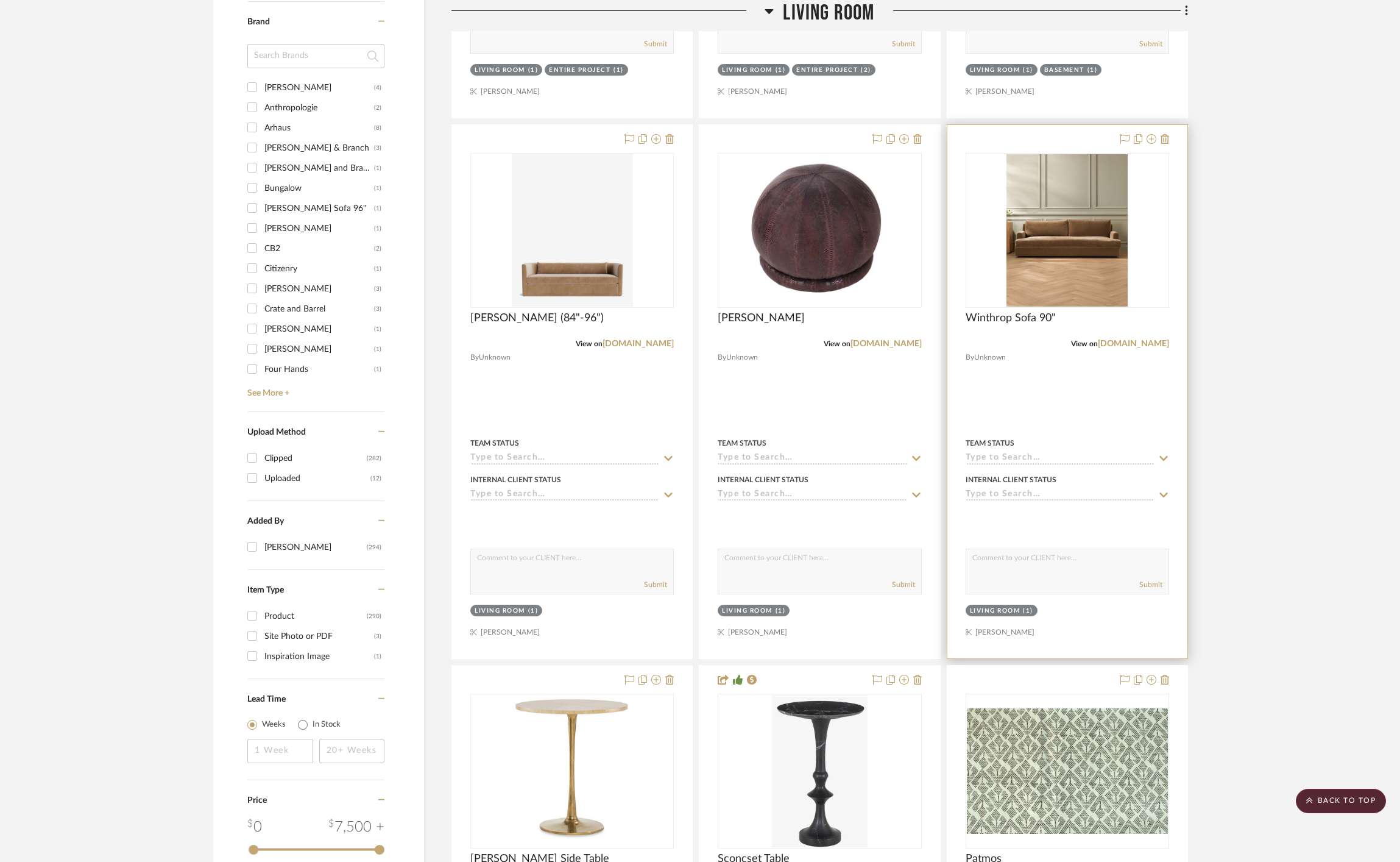
scroll to position [2439, 0]
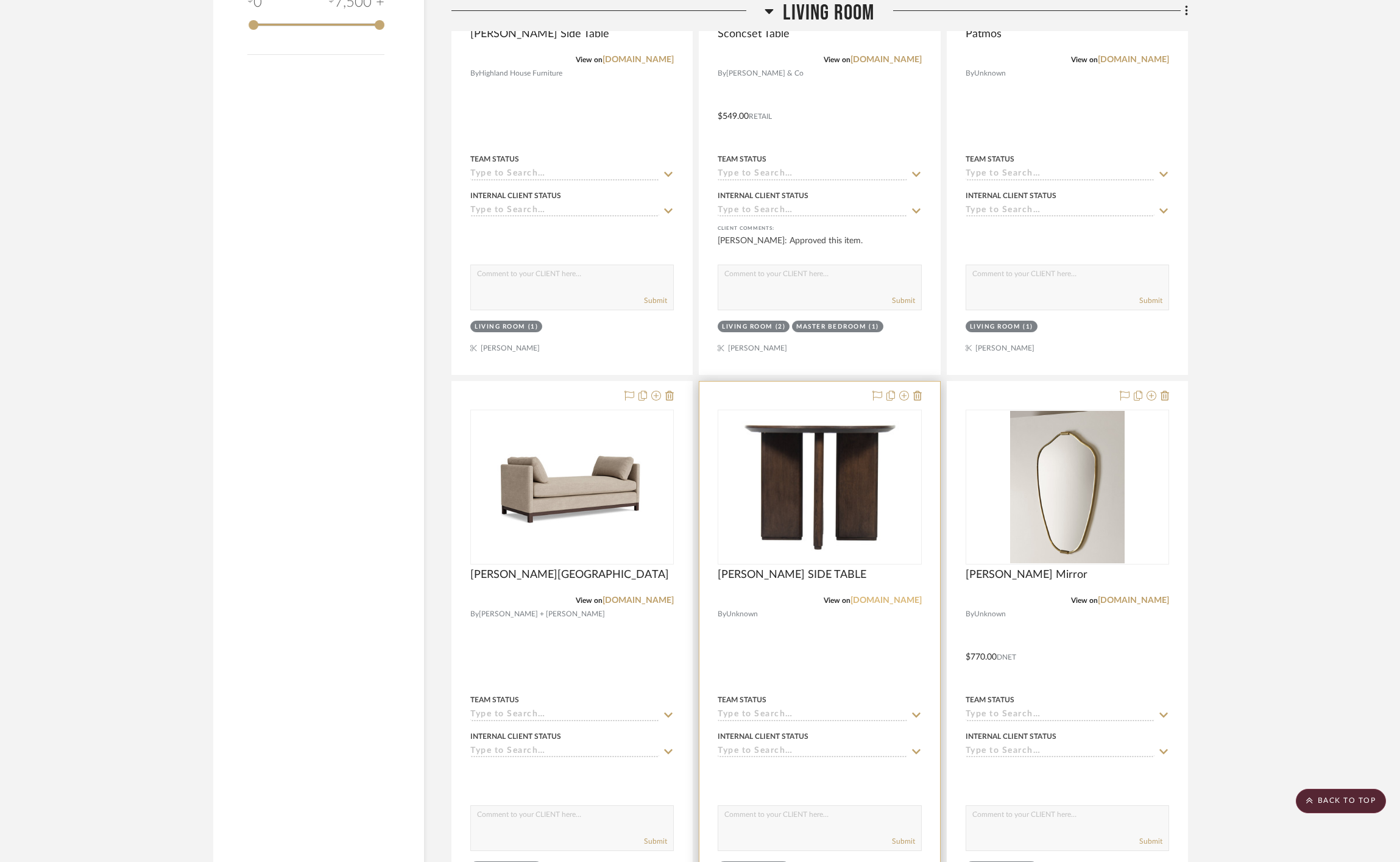
click at [872, 597] on link "[DOMAIN_NAME]" at bounding box center [886, 600] width 71 height 8
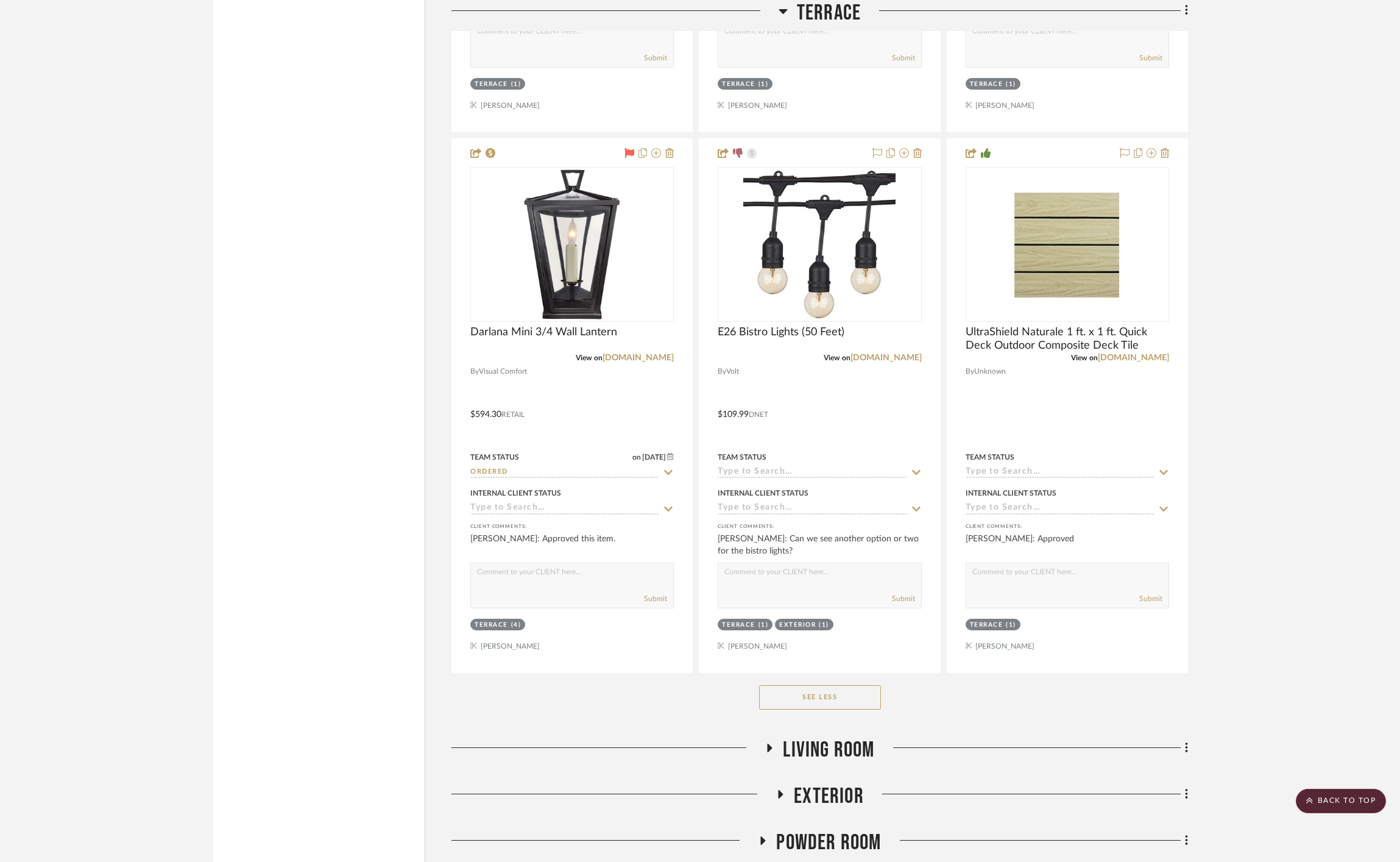
click at [831, 739] on span "Living Room" at bounding box center [828, 750] width 91 height 26
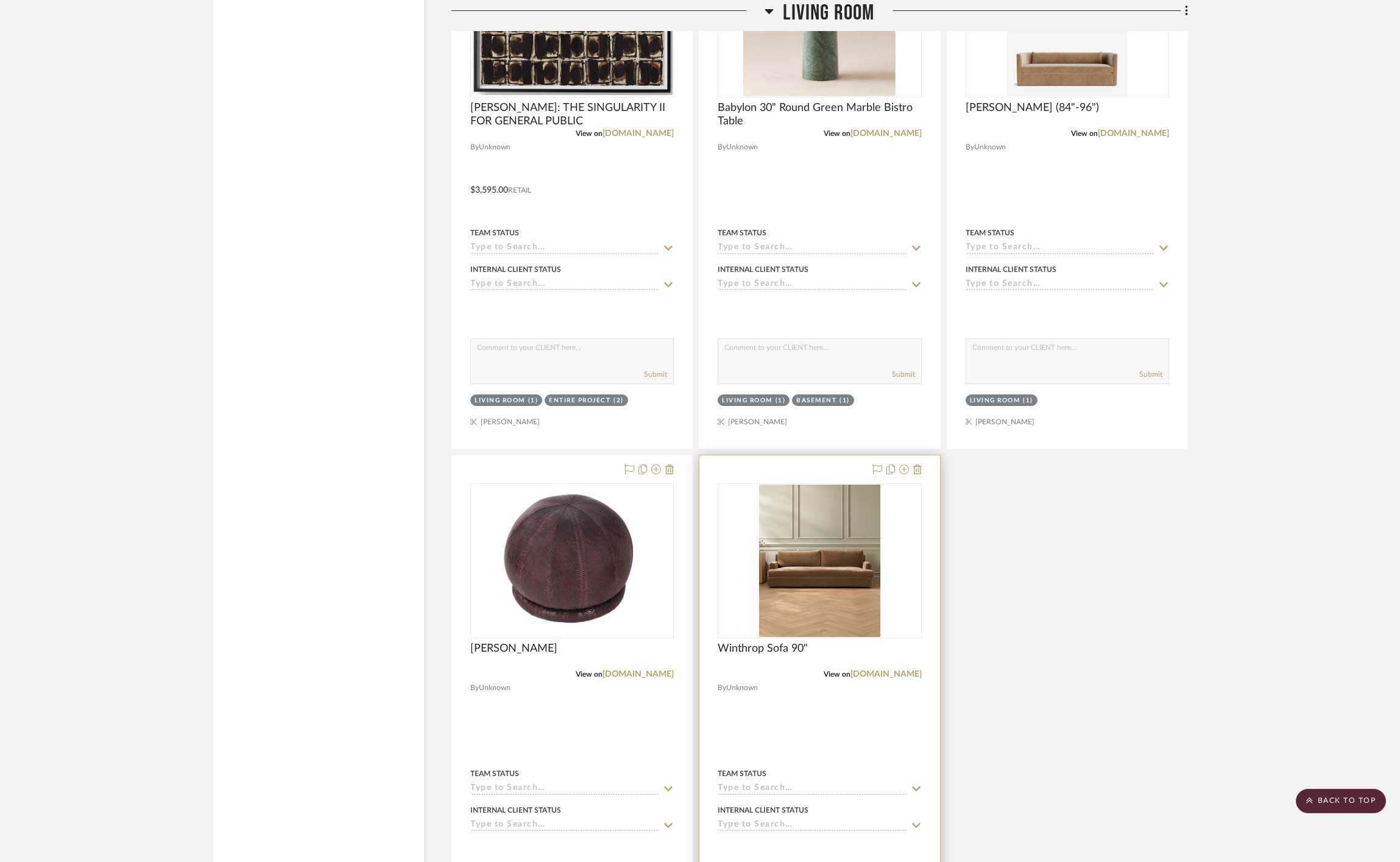
scroll to position [4338, 0]
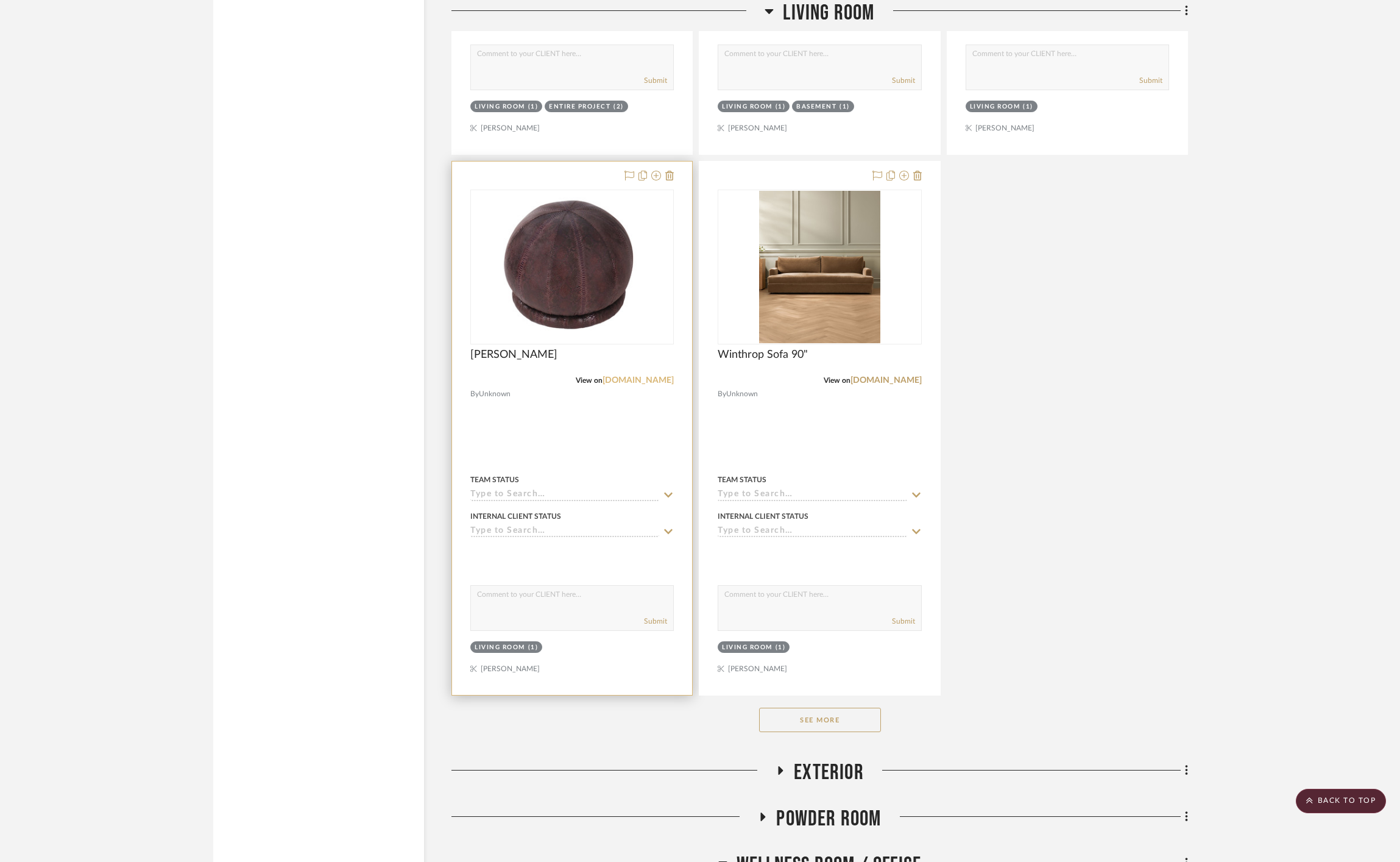
drag, startPoint x: 631, startPoint y: 377, endPoint x: 644, endPoint y: 348, distance: 31.8
click at [631, 377] on link "[DOMAIN_NAME]" at bounding box center [638, 380] width 71 height 8
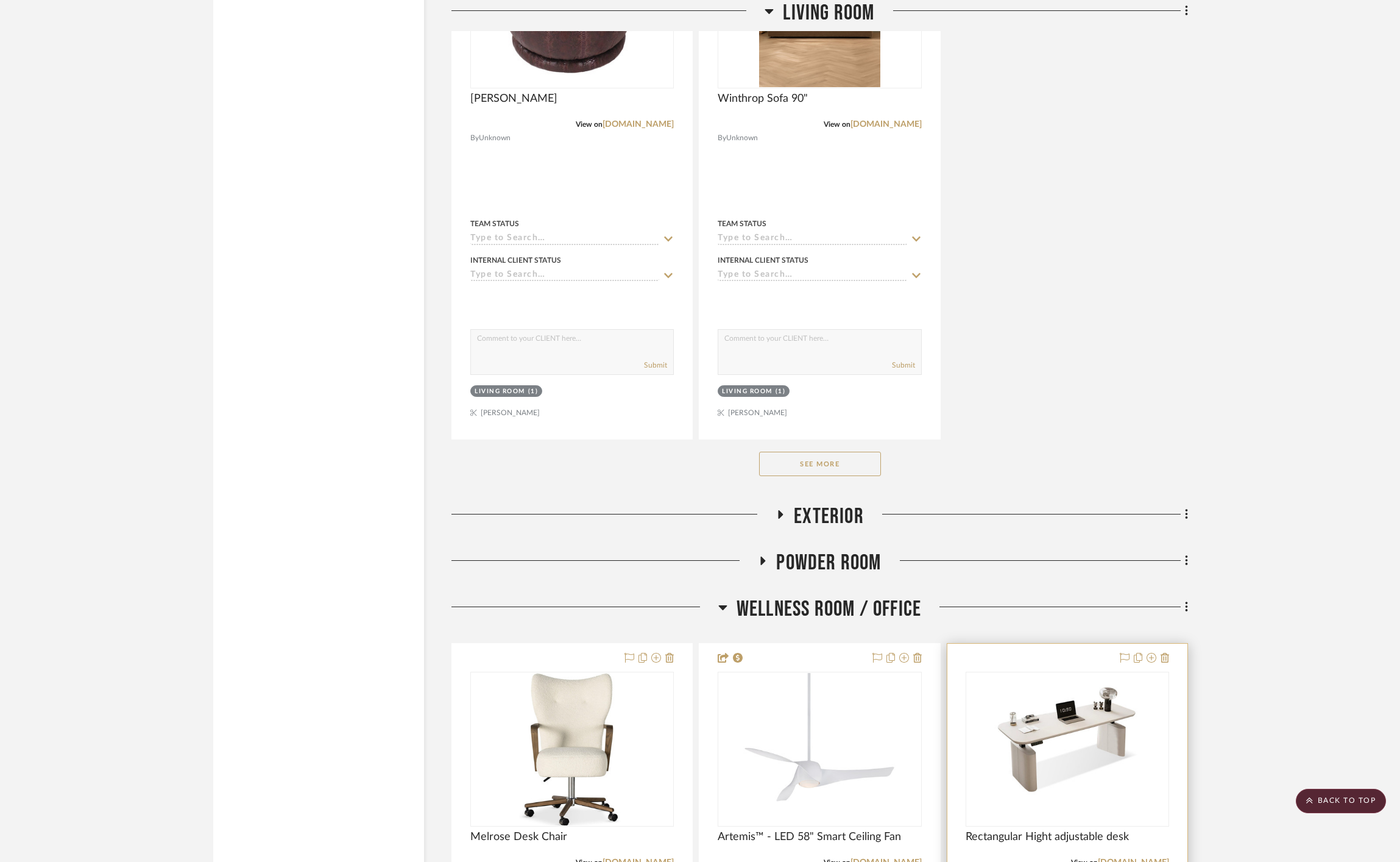
scroll to position [4931, 0]
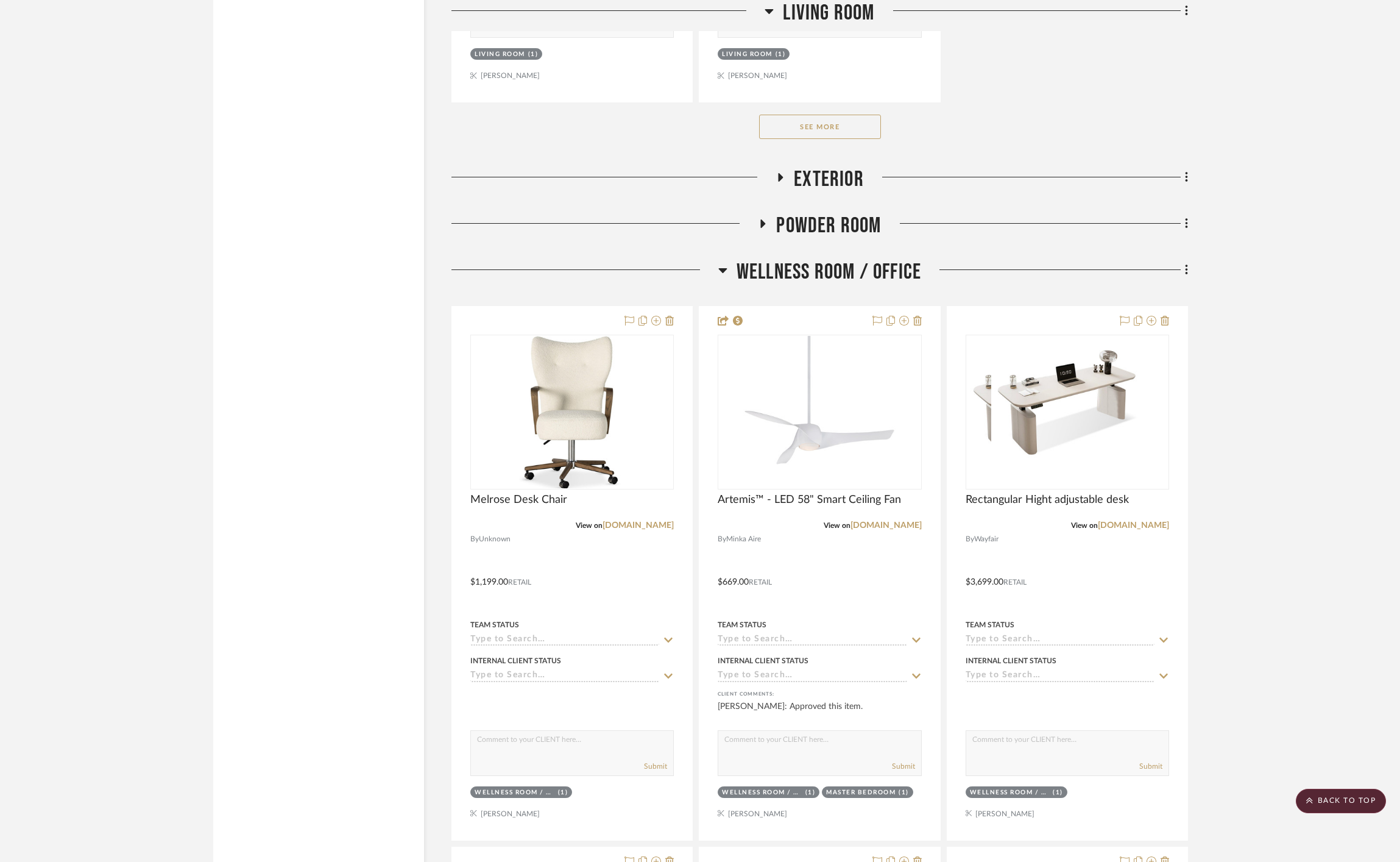
click at [808, 129] on button "See More" at bounding box center [820, 127] width 122 height 25
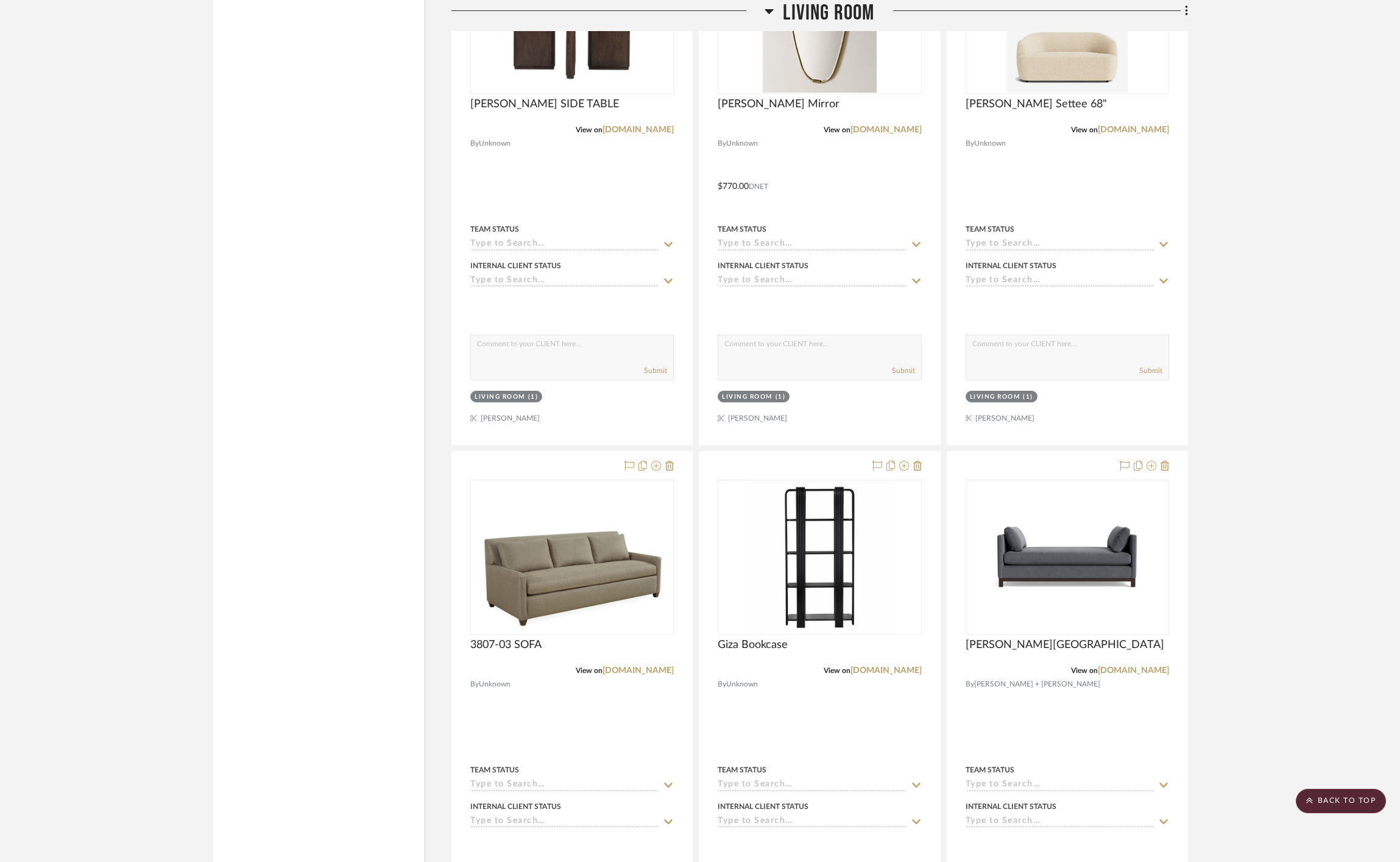
scroll to position [5435, 0]
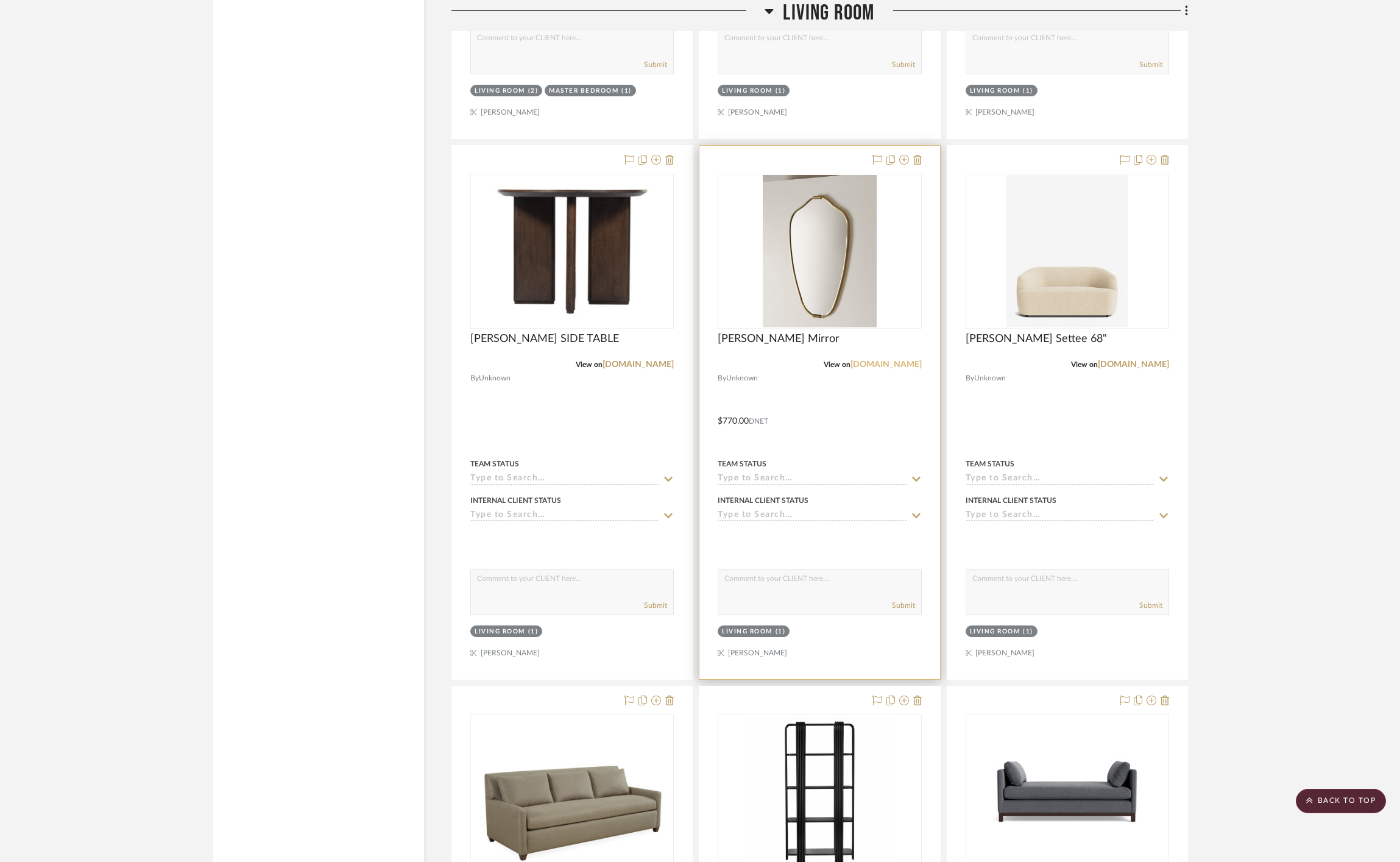
click at [878, 364] on link "racheldonath.com" at bounding box center [886, 364] width 71 height 8
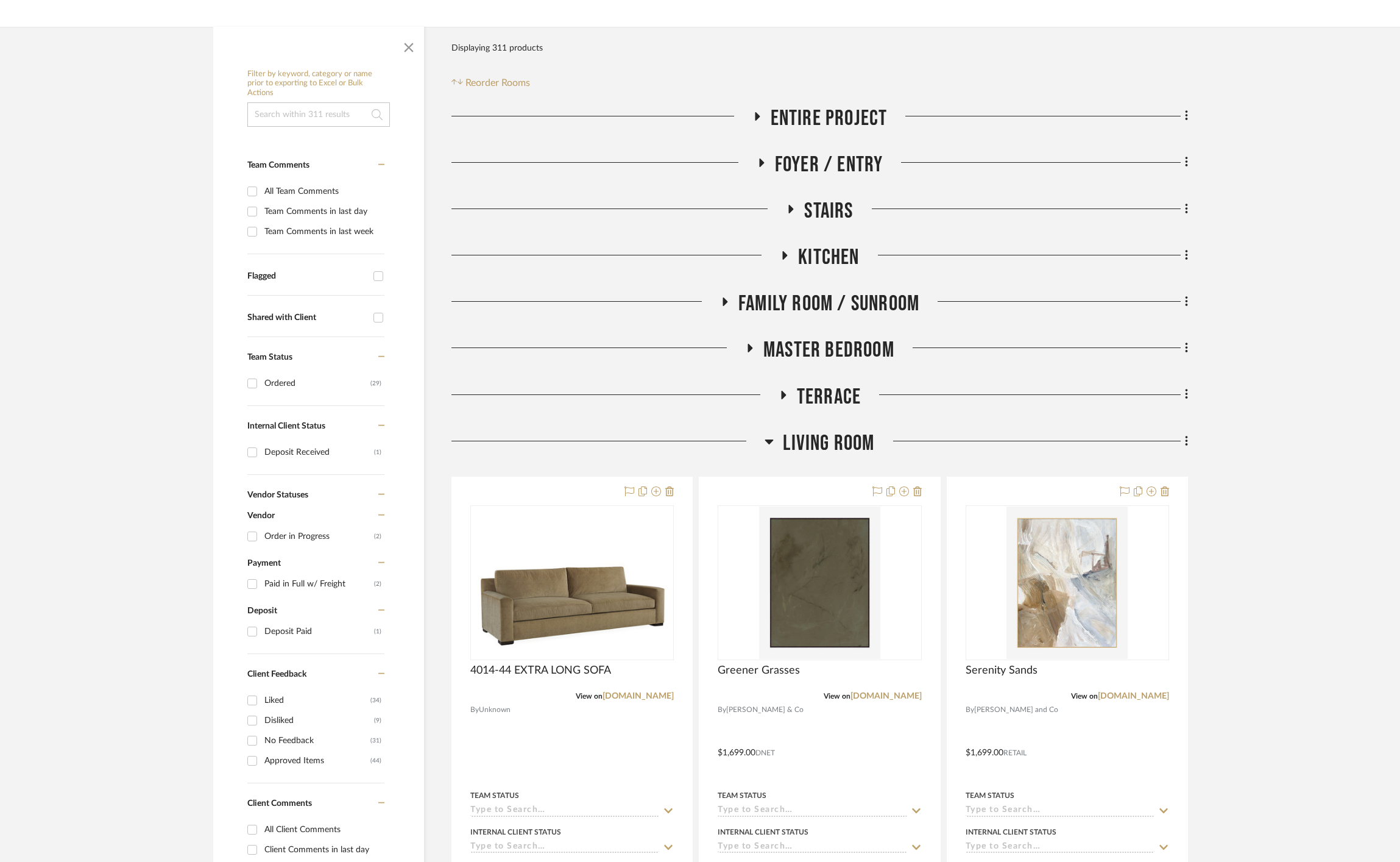
scroll to position [182, 0]
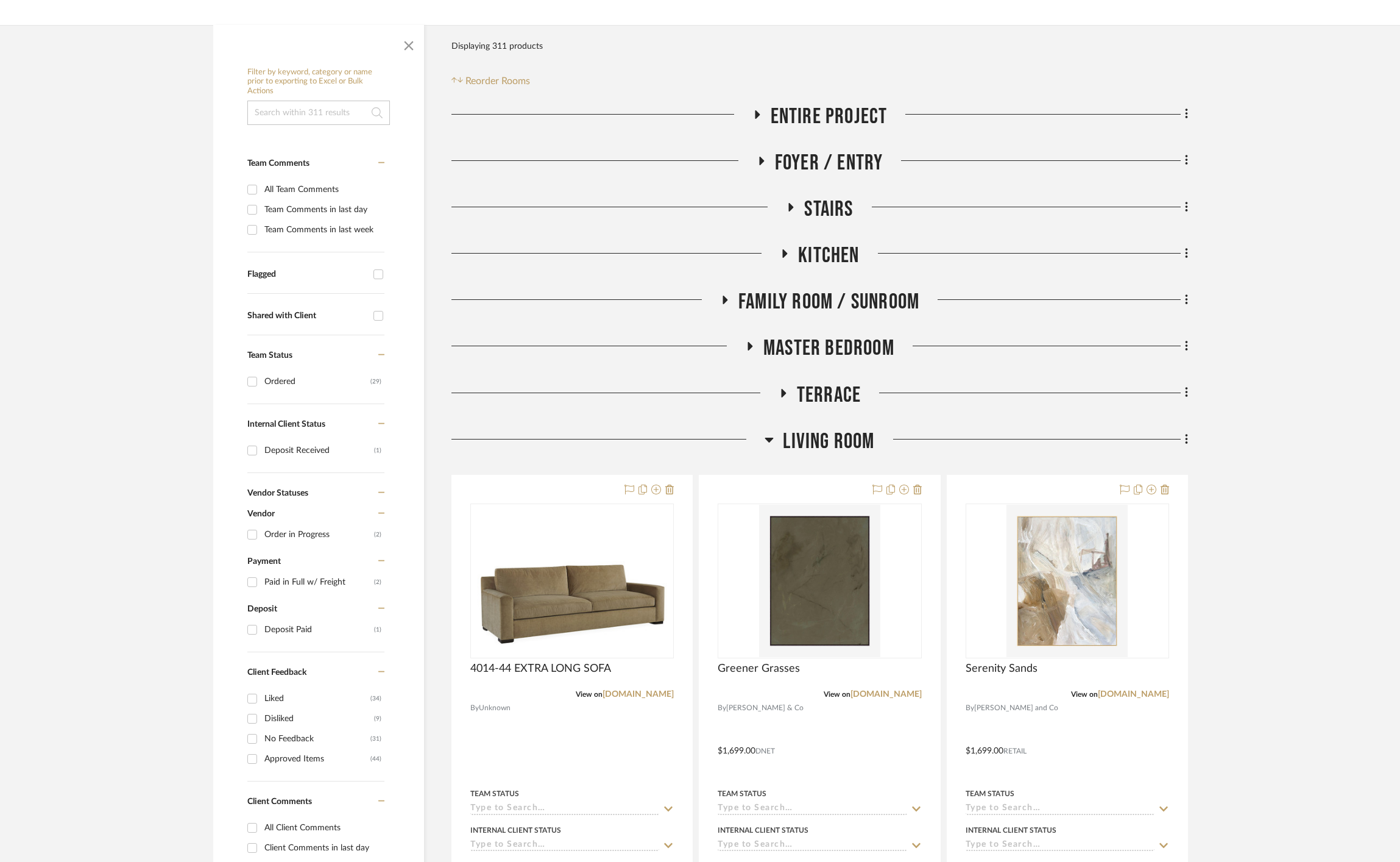
click at [819, 442] on span "Living Room" at bounding box center [828, 441] width 91 height 26
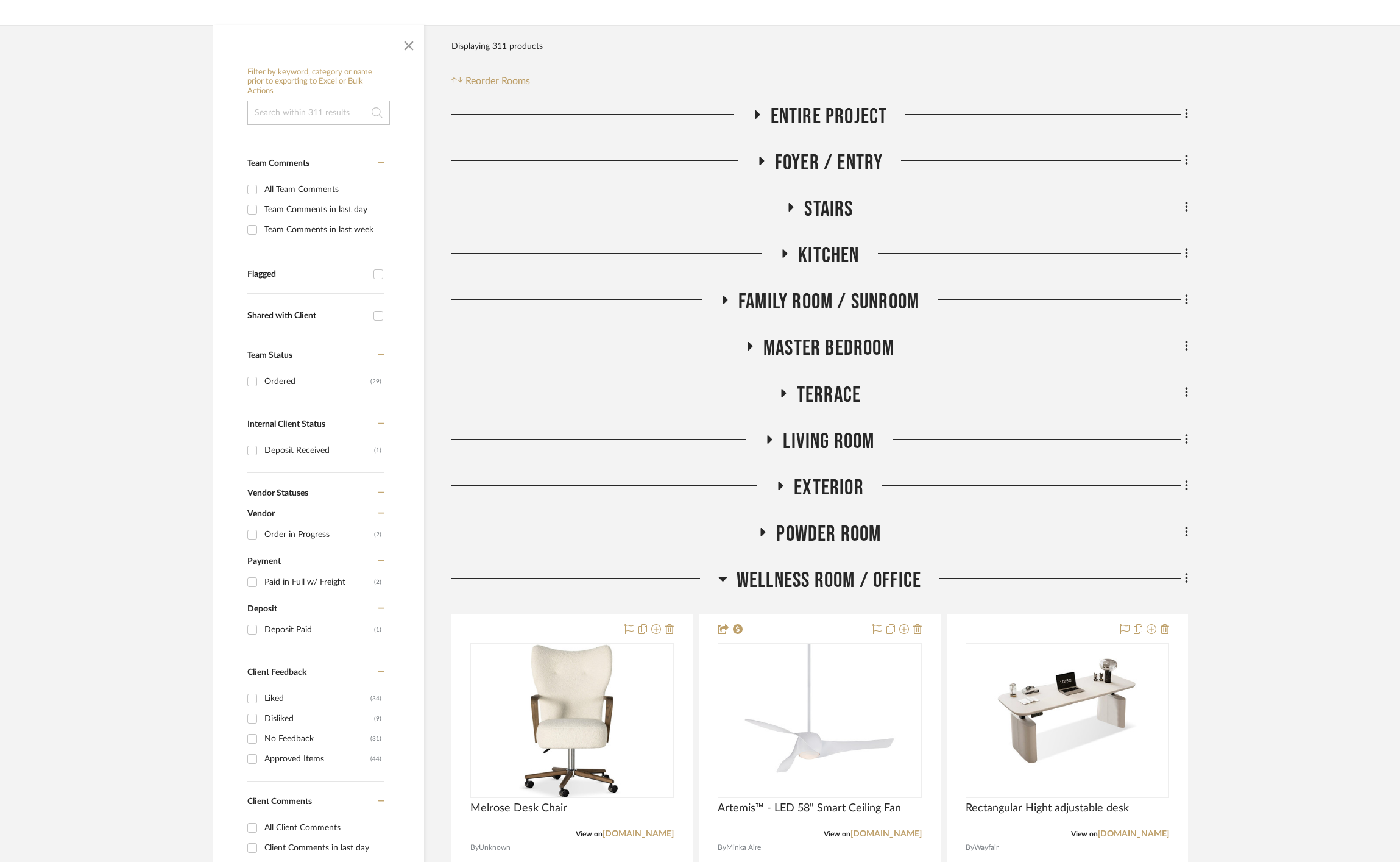
click at [830, 587] on span "Wellness Room / Office" at bounding box center [829, 580] width 185 height 26
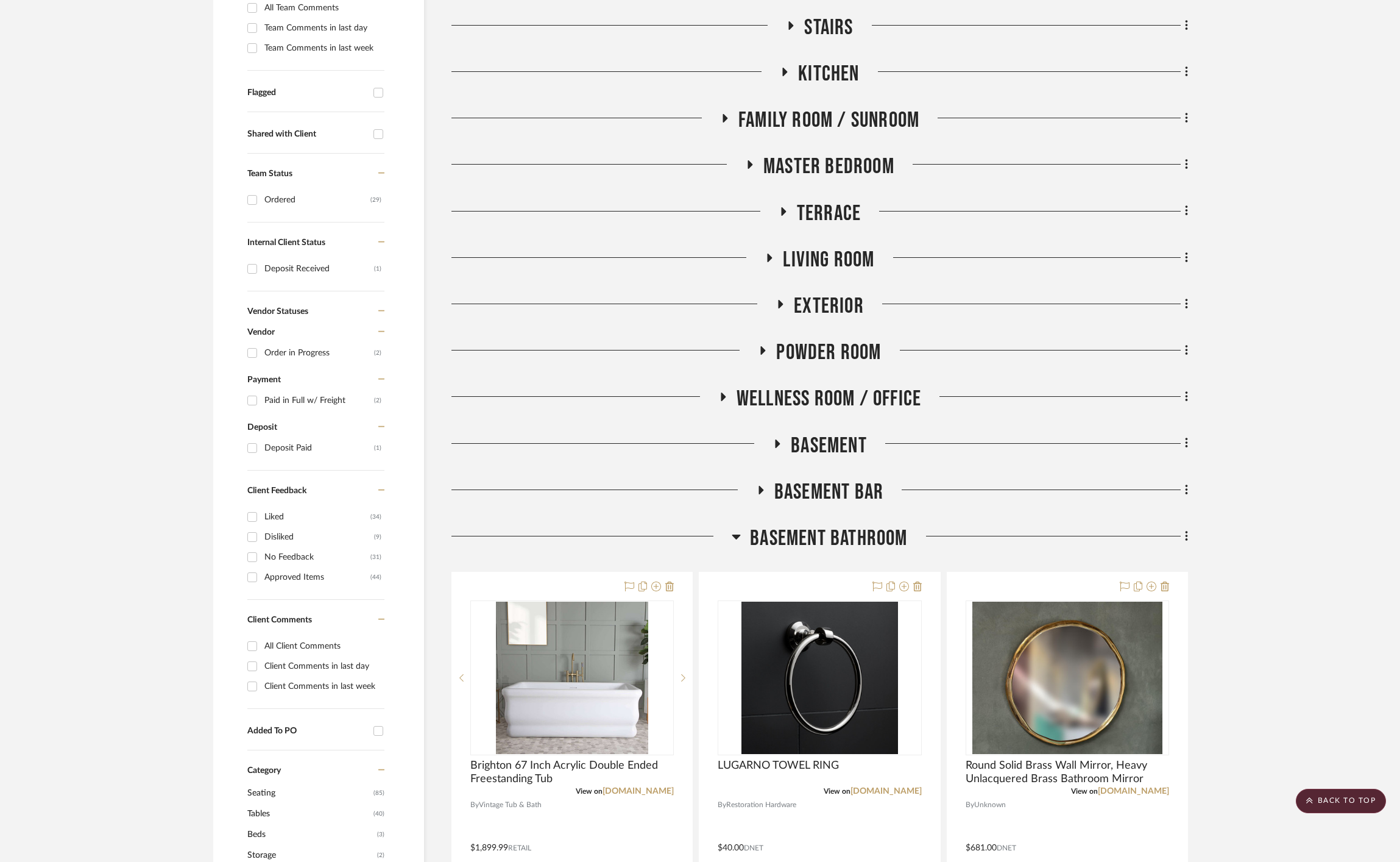
scroll to position [0, 0]
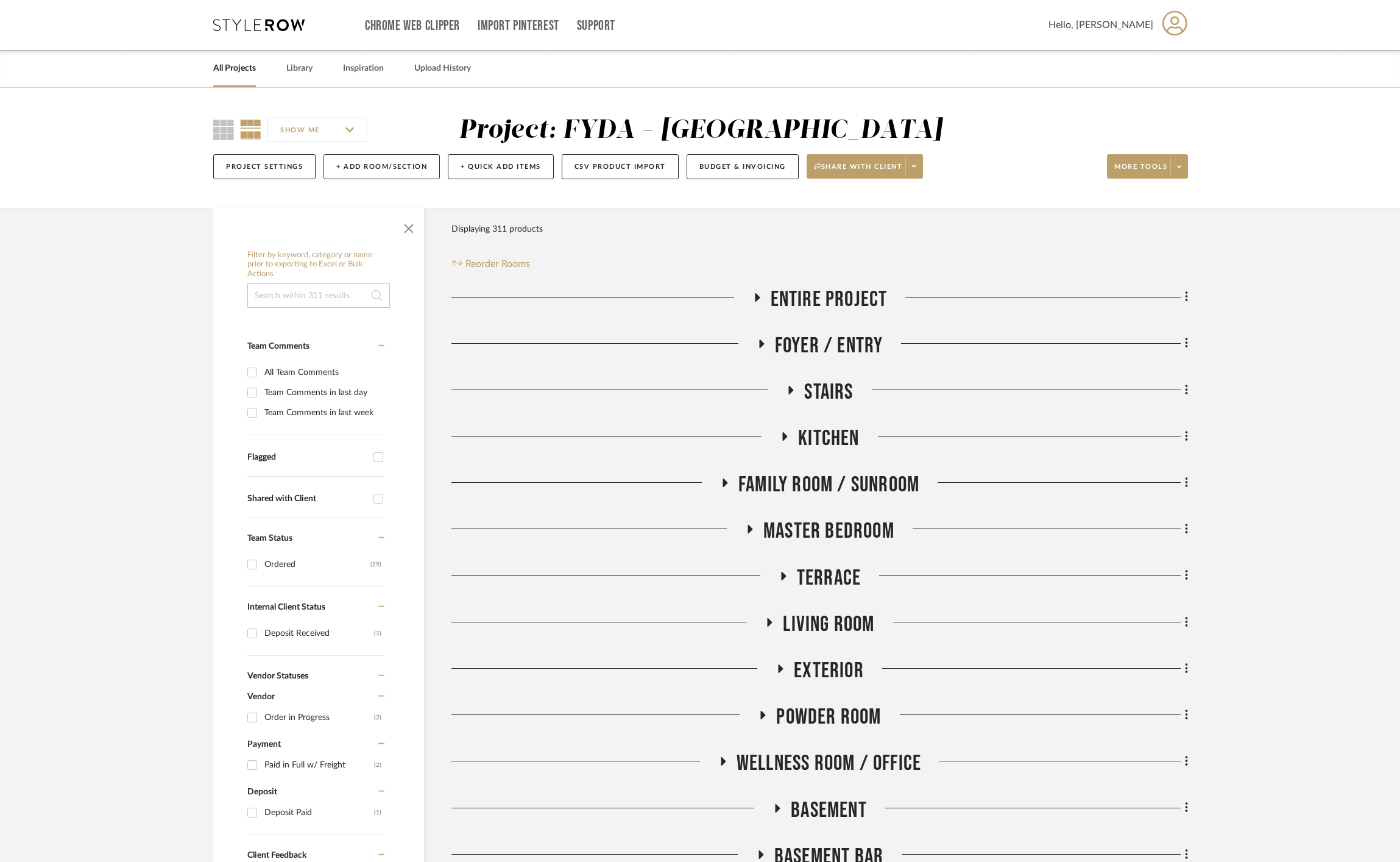
click at [804, 616] on span "Living Room" at bounding box center [828, 625] width 91 height 26
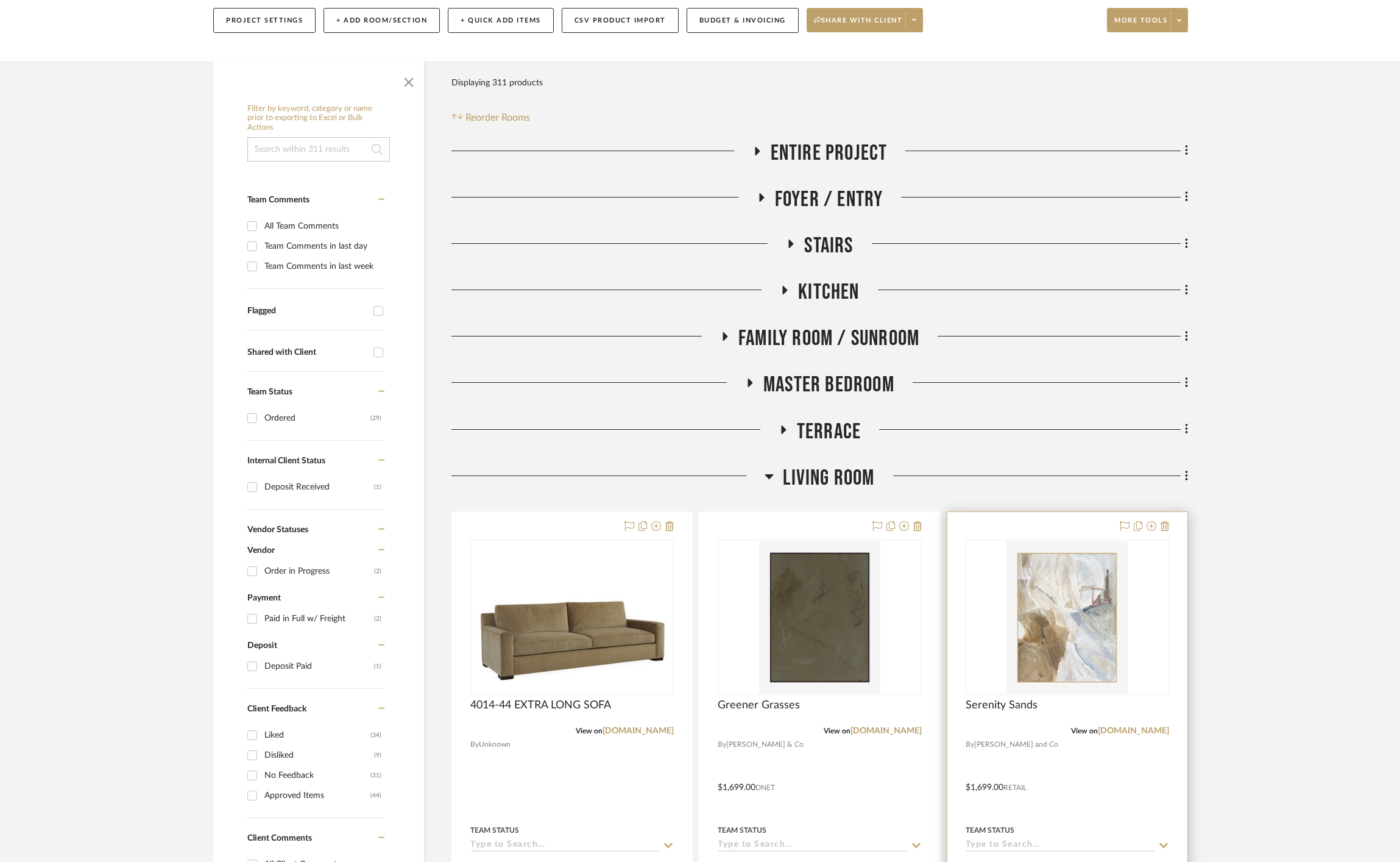
scroll to position [339, 0]
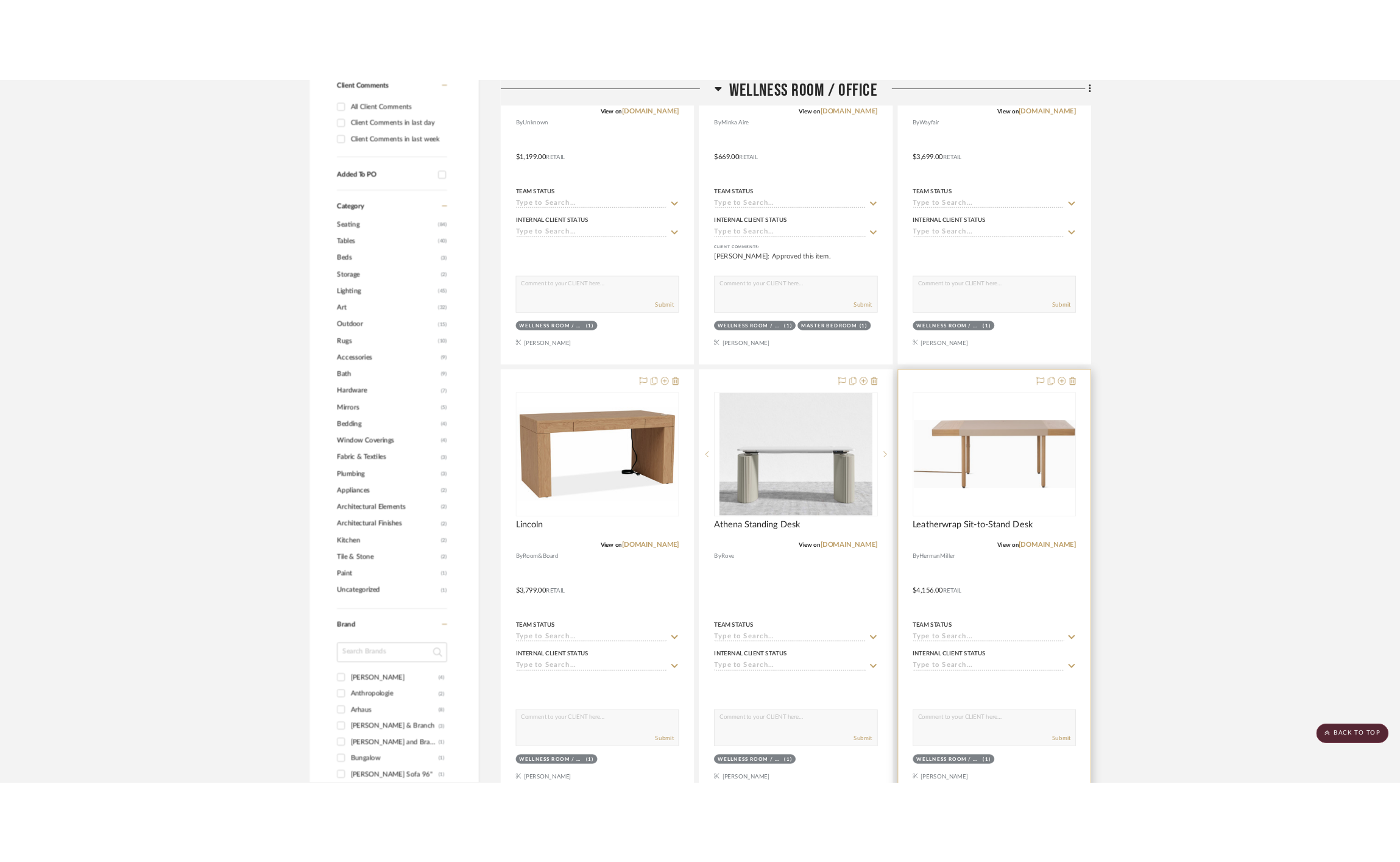
scroll to position [765, 0]
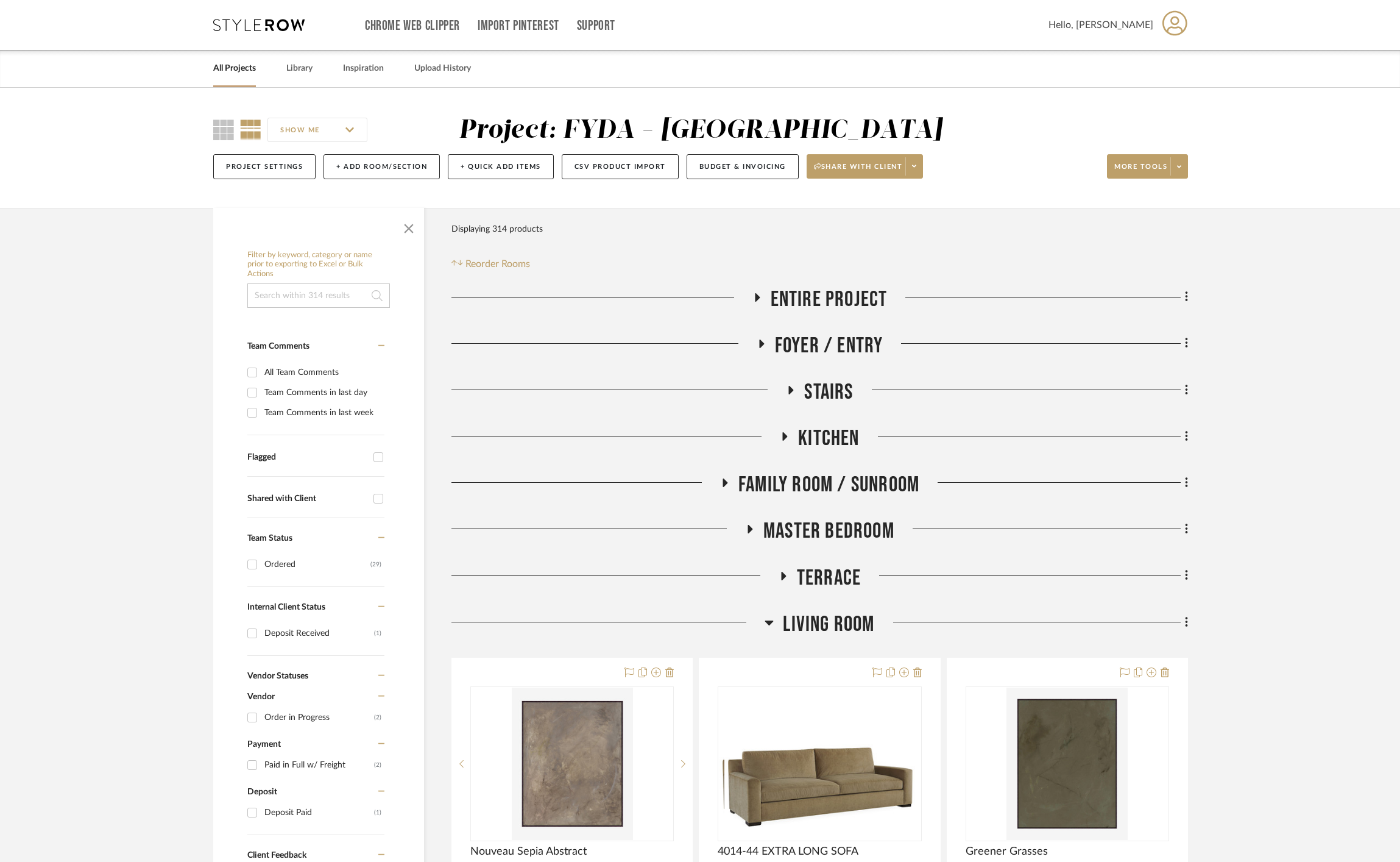
click at [864, 623] on span "Living Room" at bounding box center [828, 625] width 91 height 26
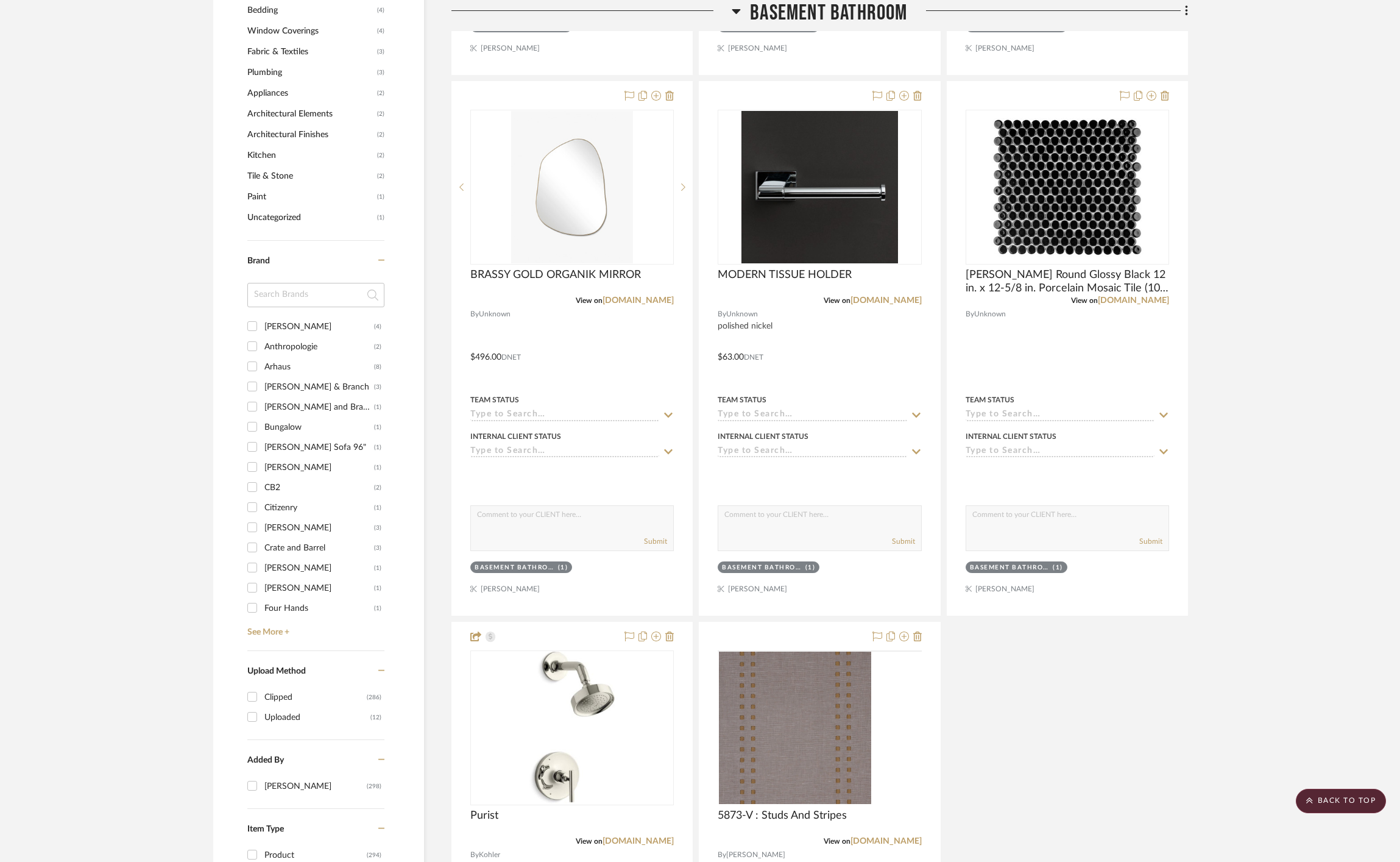
scroll to position [2097, 0]
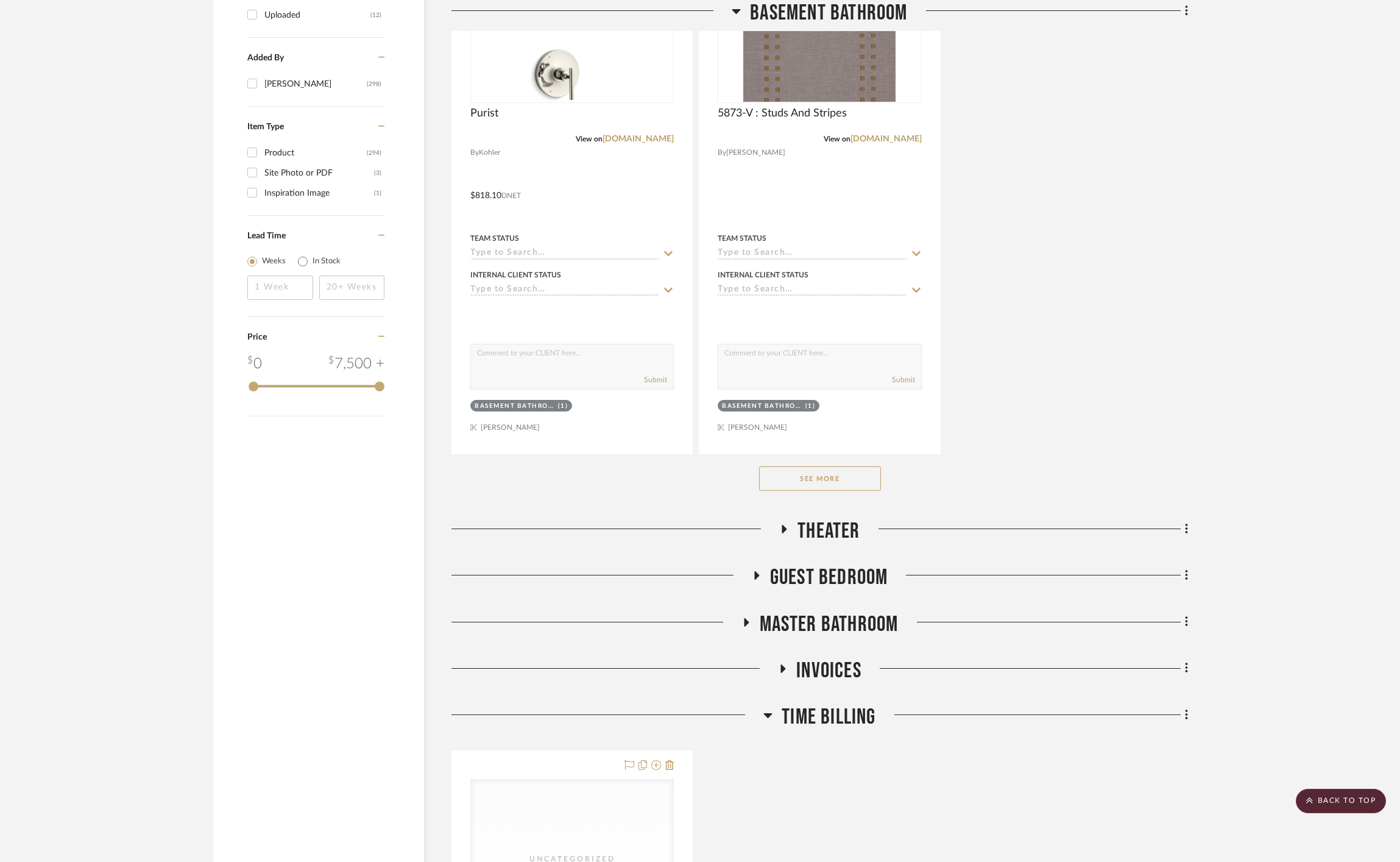
drag, startPoint x: 832, startPoint y: 522, endPoint x: 840, endPoint y: 524, distance: 8.2
click at [832, 521] on span "Theater" at bounding box center [829, 531] width 62 height 26
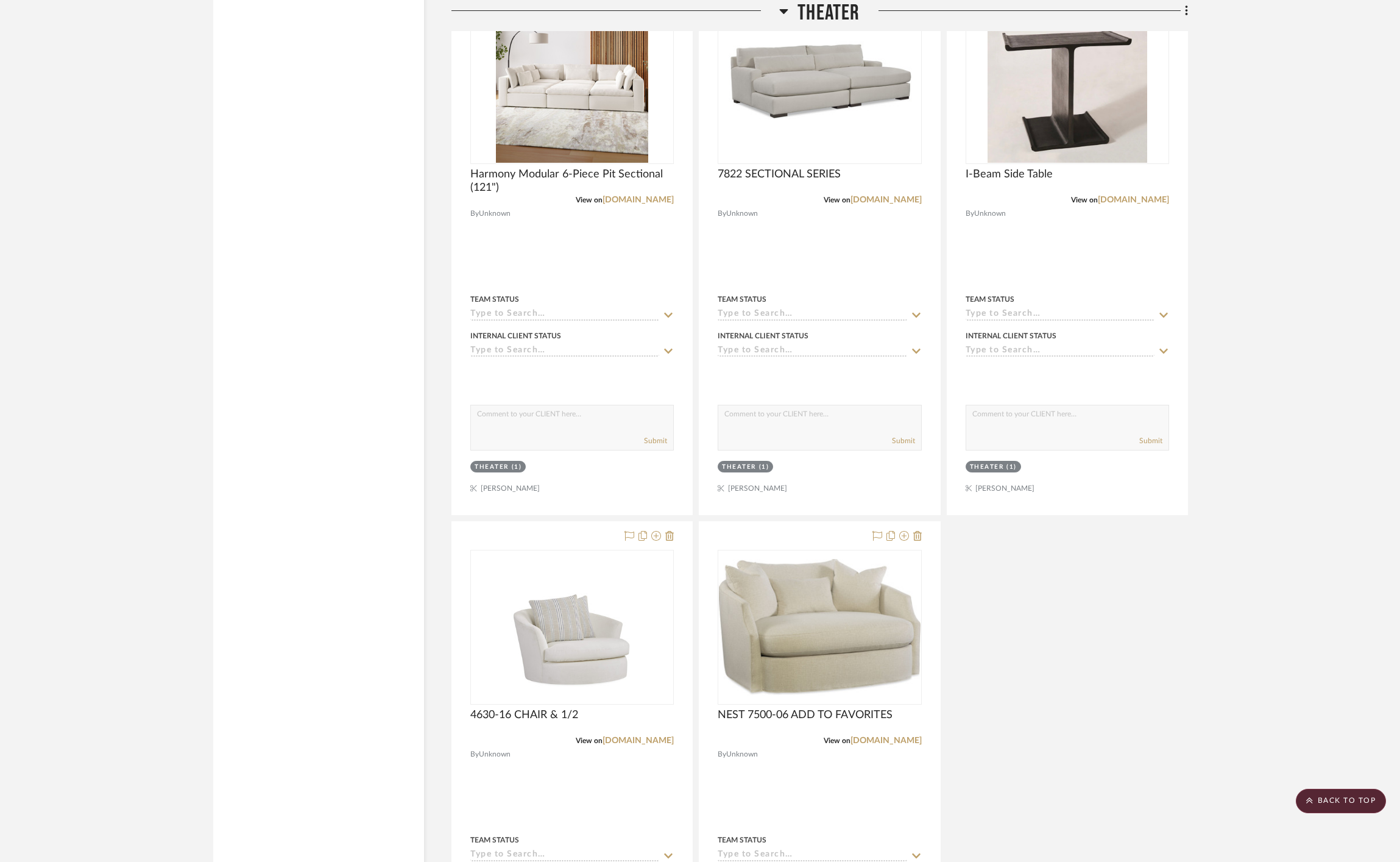
scroll to position [3519, 0]
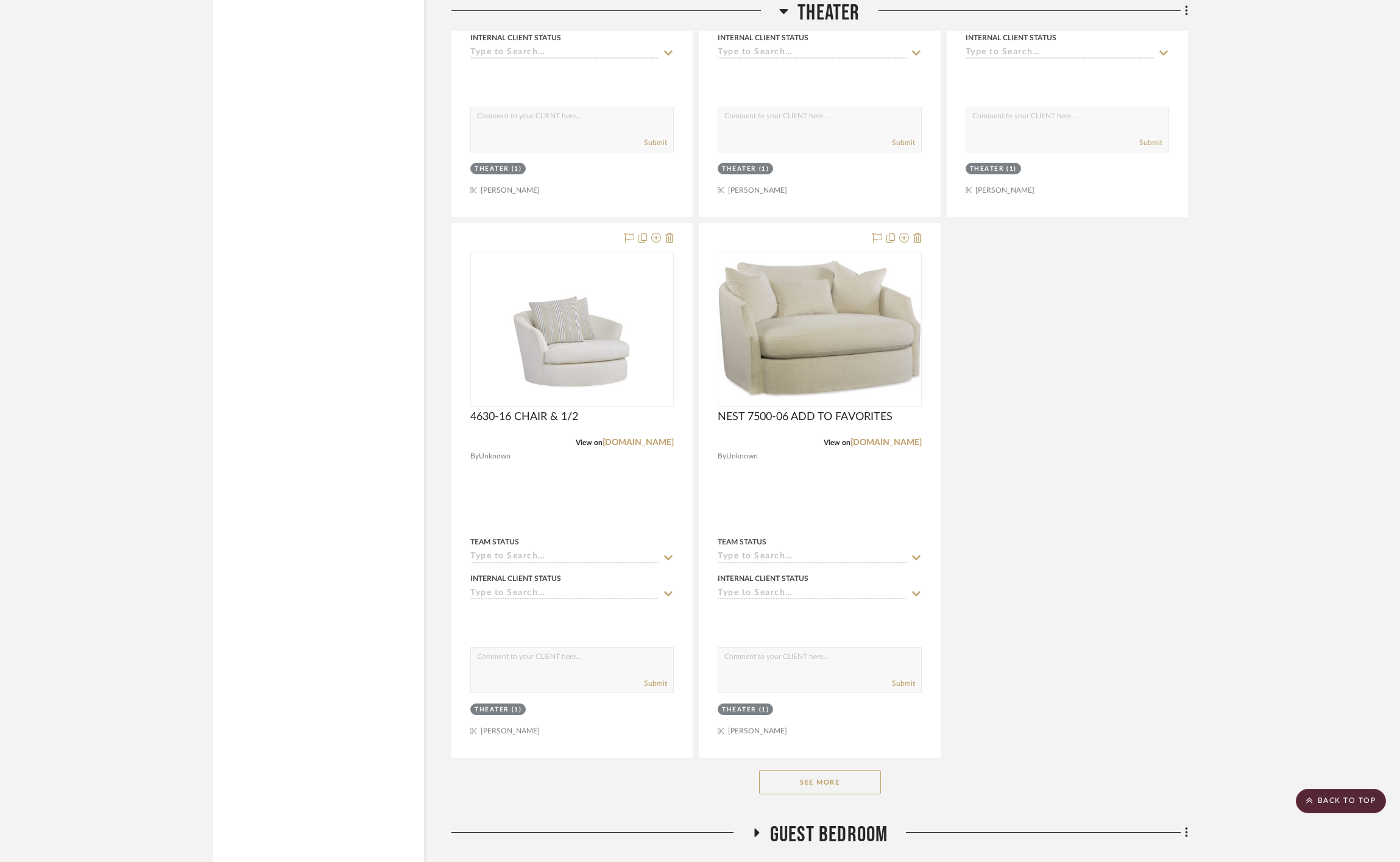
drag, startPoint x: 821, startPoint y: 794, endPoint x: 830, endPoint y: 789, distance: 10.3
click at [822, 793] on div "See More" at bounding box center [820, 781] width 737 height 48
click at [850, 786] on button "See More" at bounding box center [820, 782] width 122 height 25
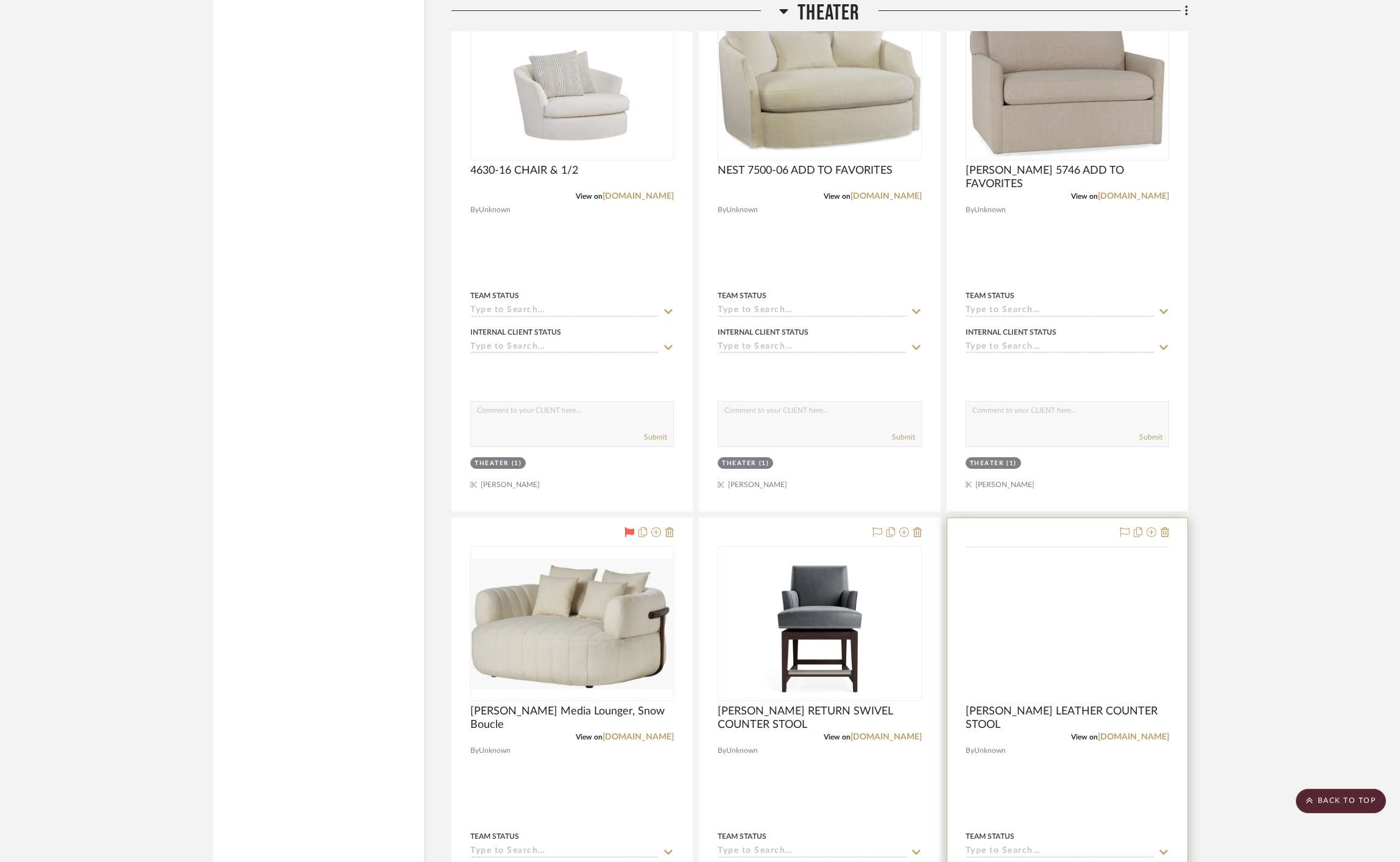
scroll to position [3902, 0]
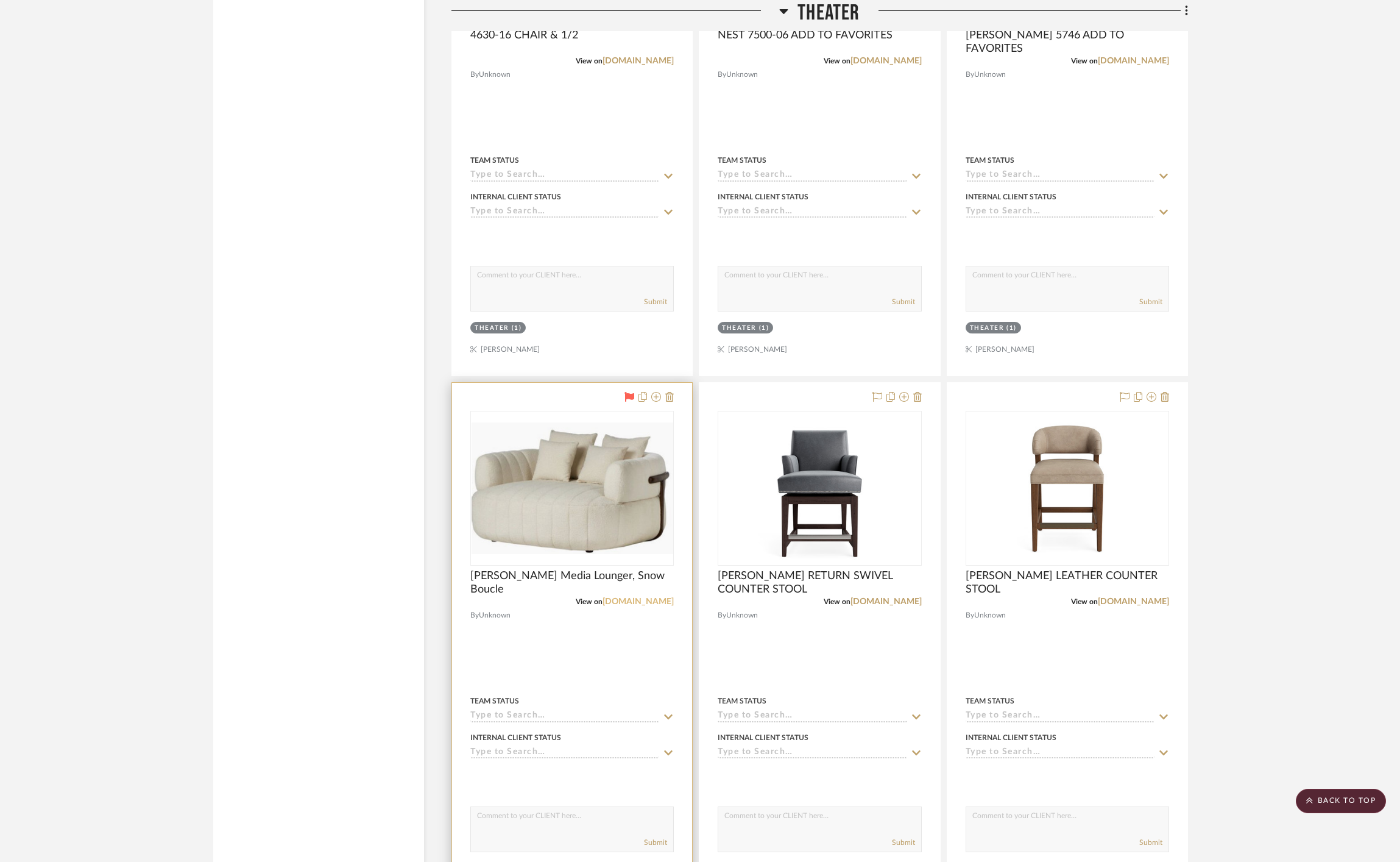
click at [642, 602] on link "onekingslane.com" at bounding box center [638, 602] width 71 height 8
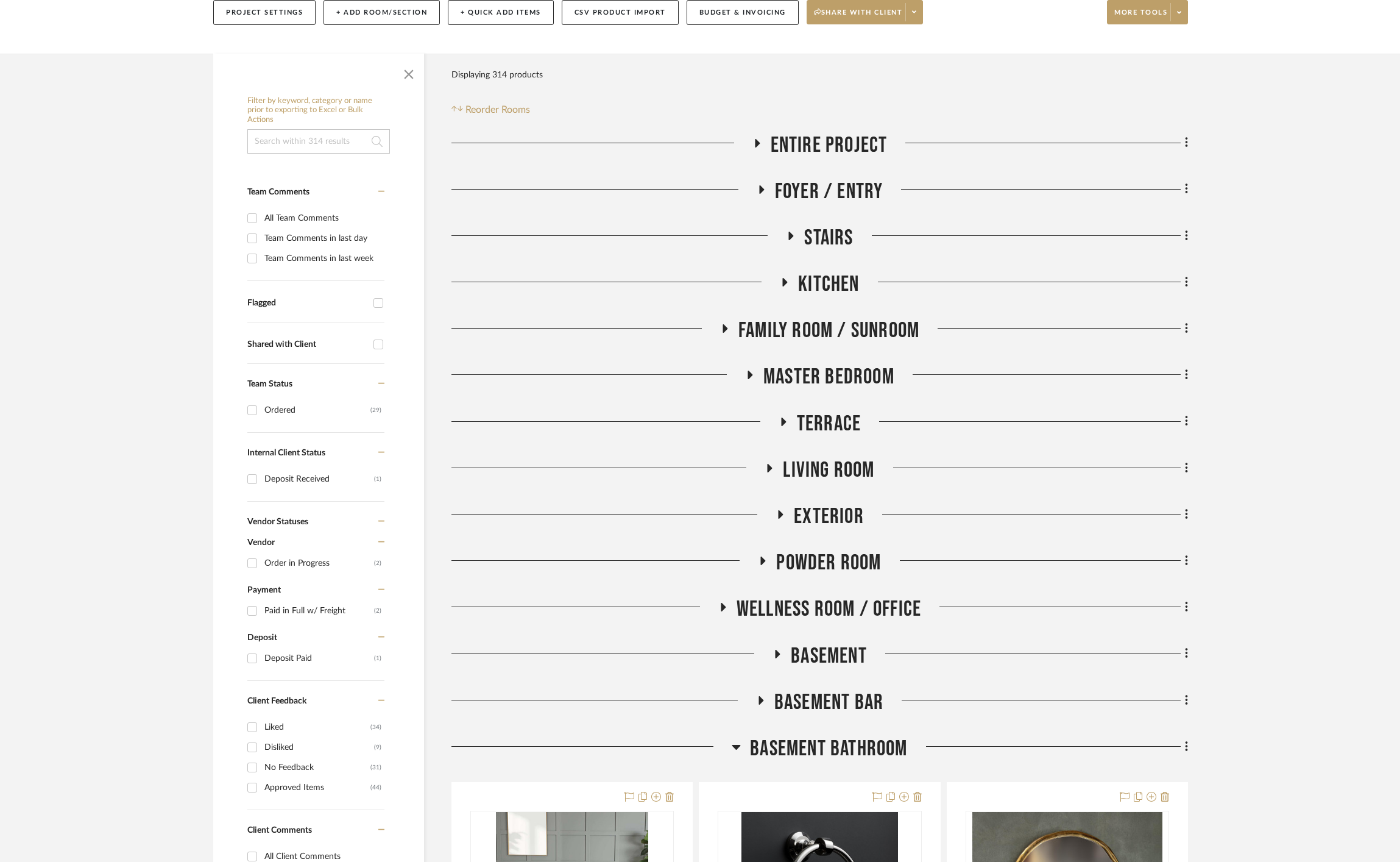
scroll to position [167, 0]
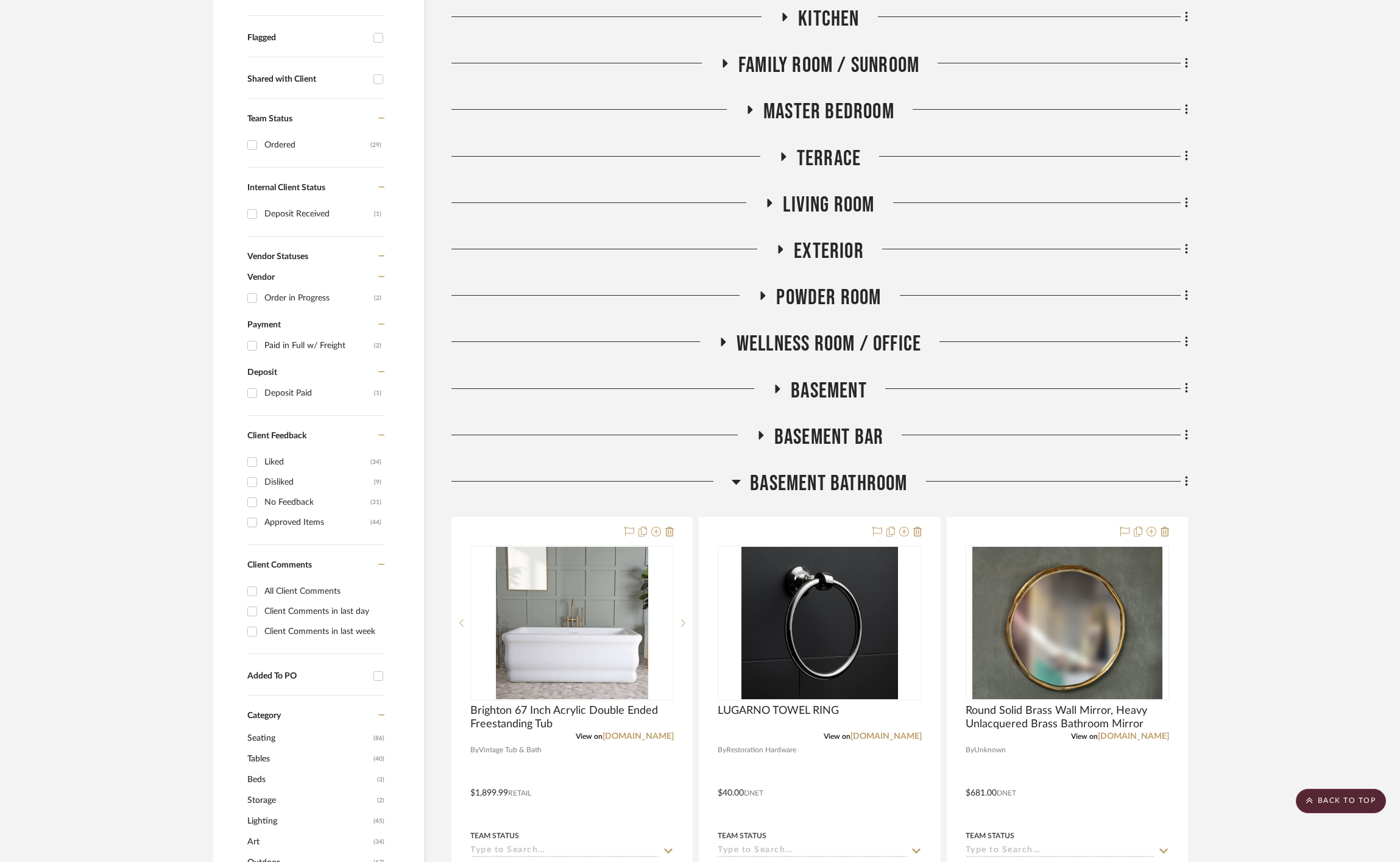
click at [850, 482] on span "Basement Bathroom" at bounding box center [828, 483] width 157 height 26
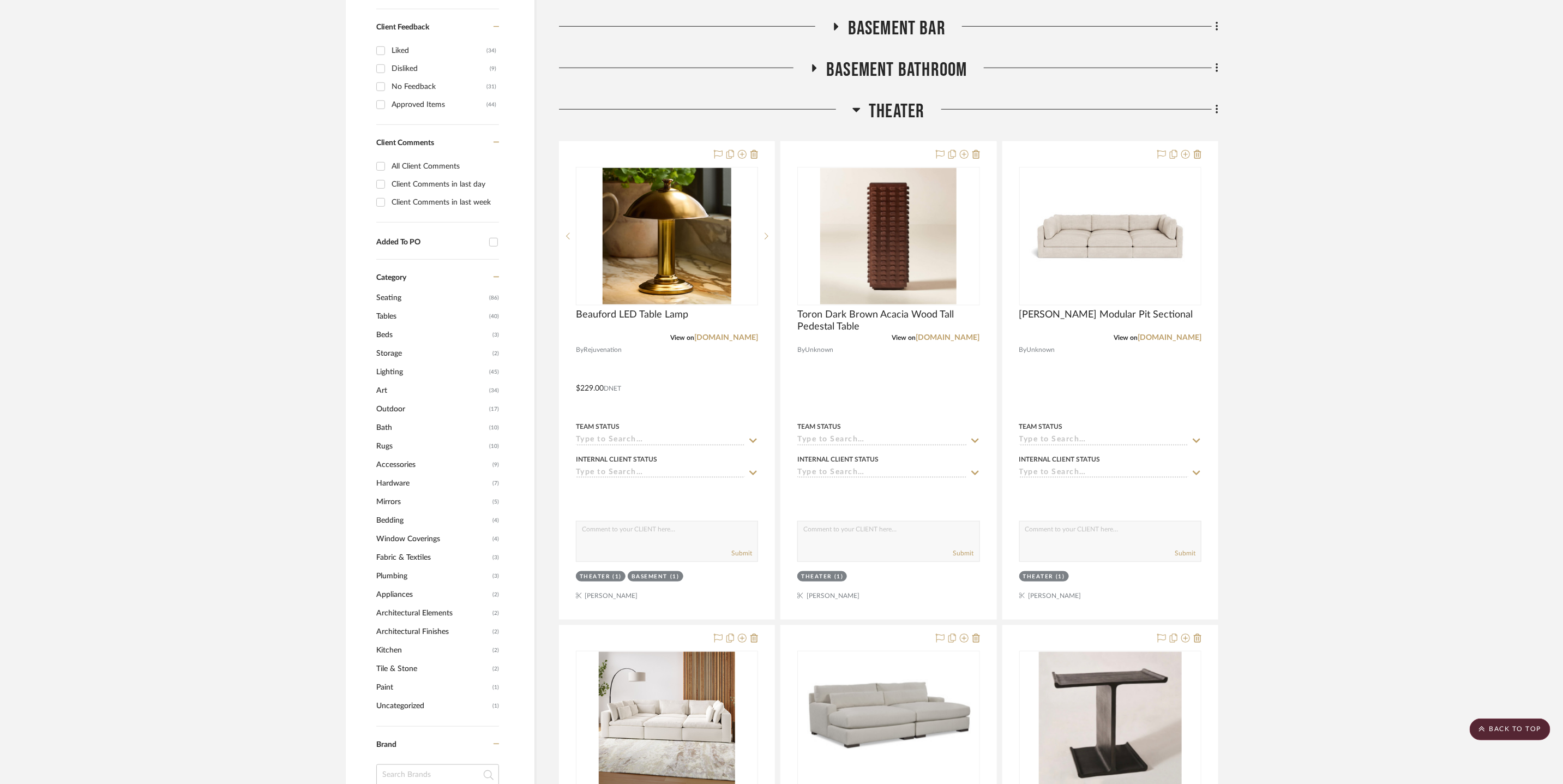
scroll to position [556, 0]
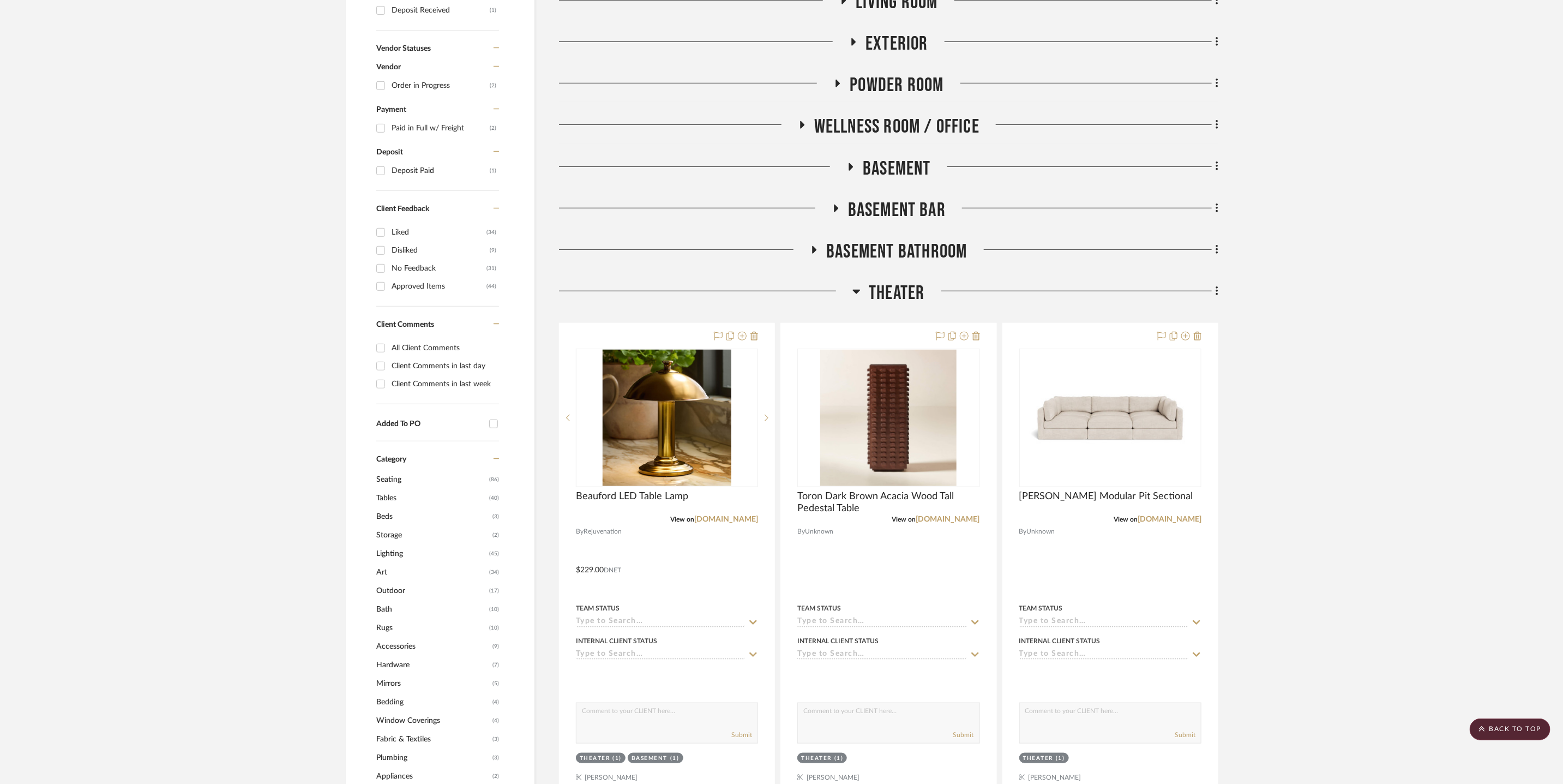
click at [883, 285] on span "Theater" at bounding box center [897, 293] width 56 height 24
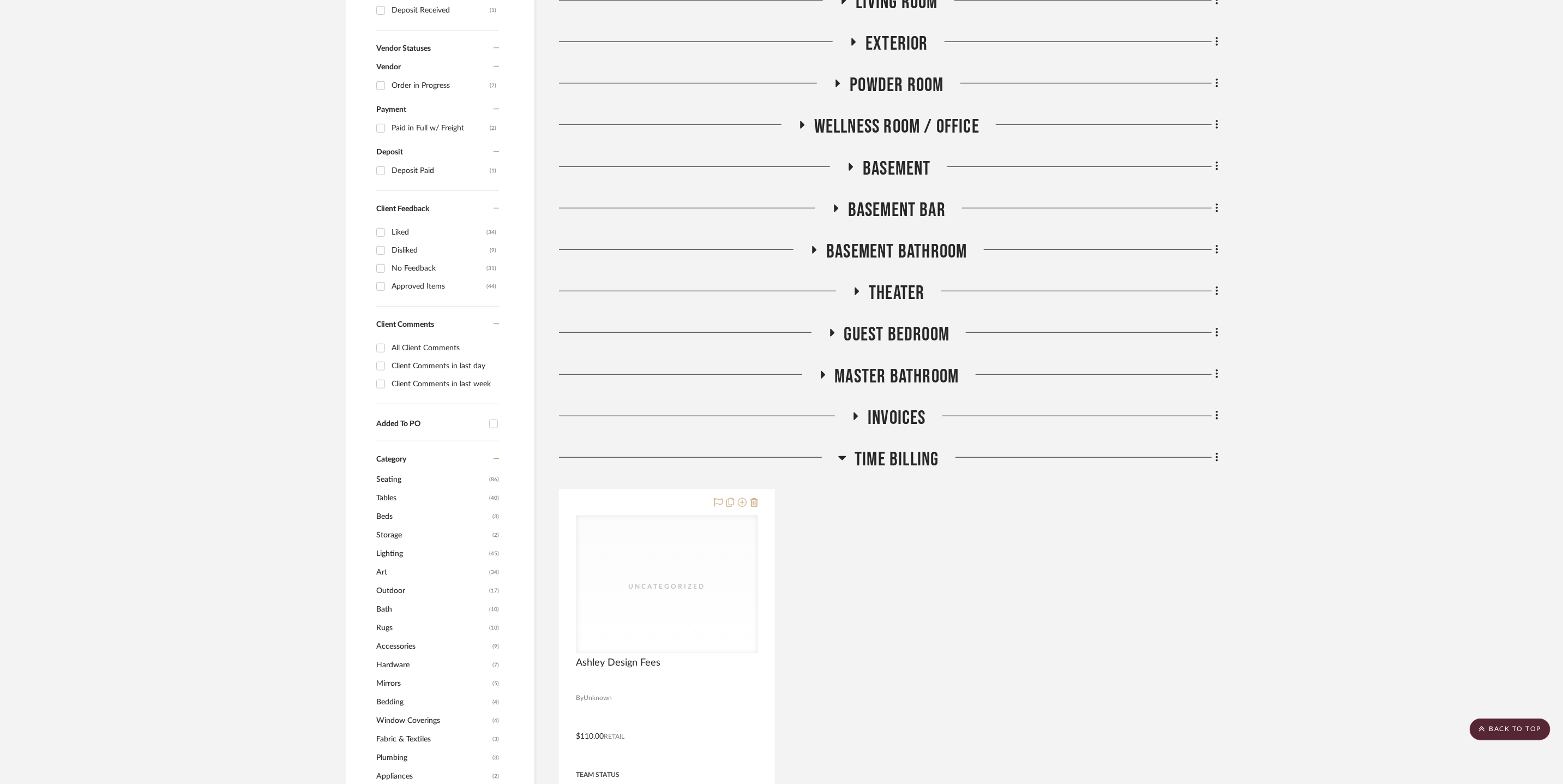
click at [897, 331] on span "Guest Bedroom" at bounding box center [897, 335] width 106 height 24
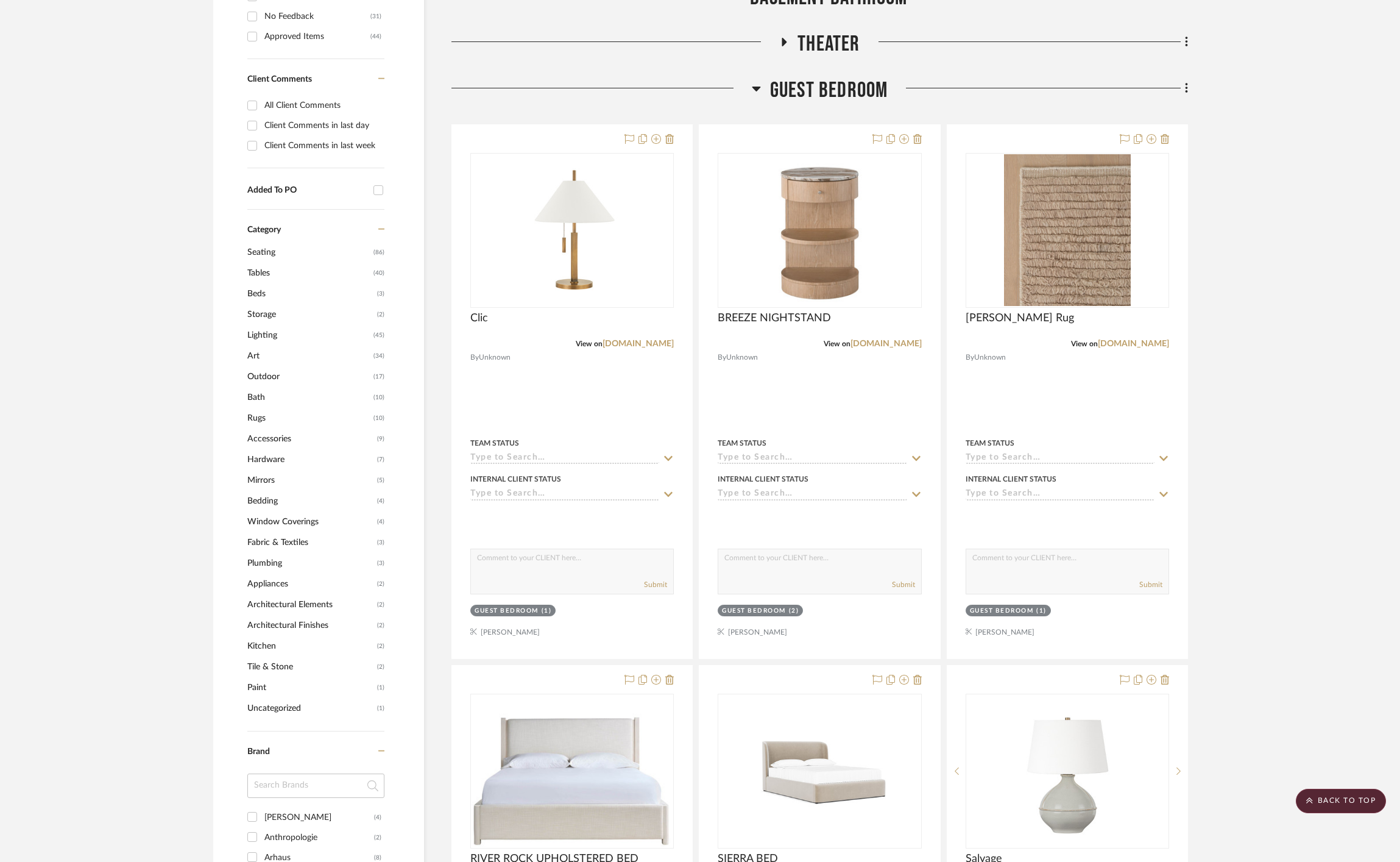
scroll to position [0, 0]
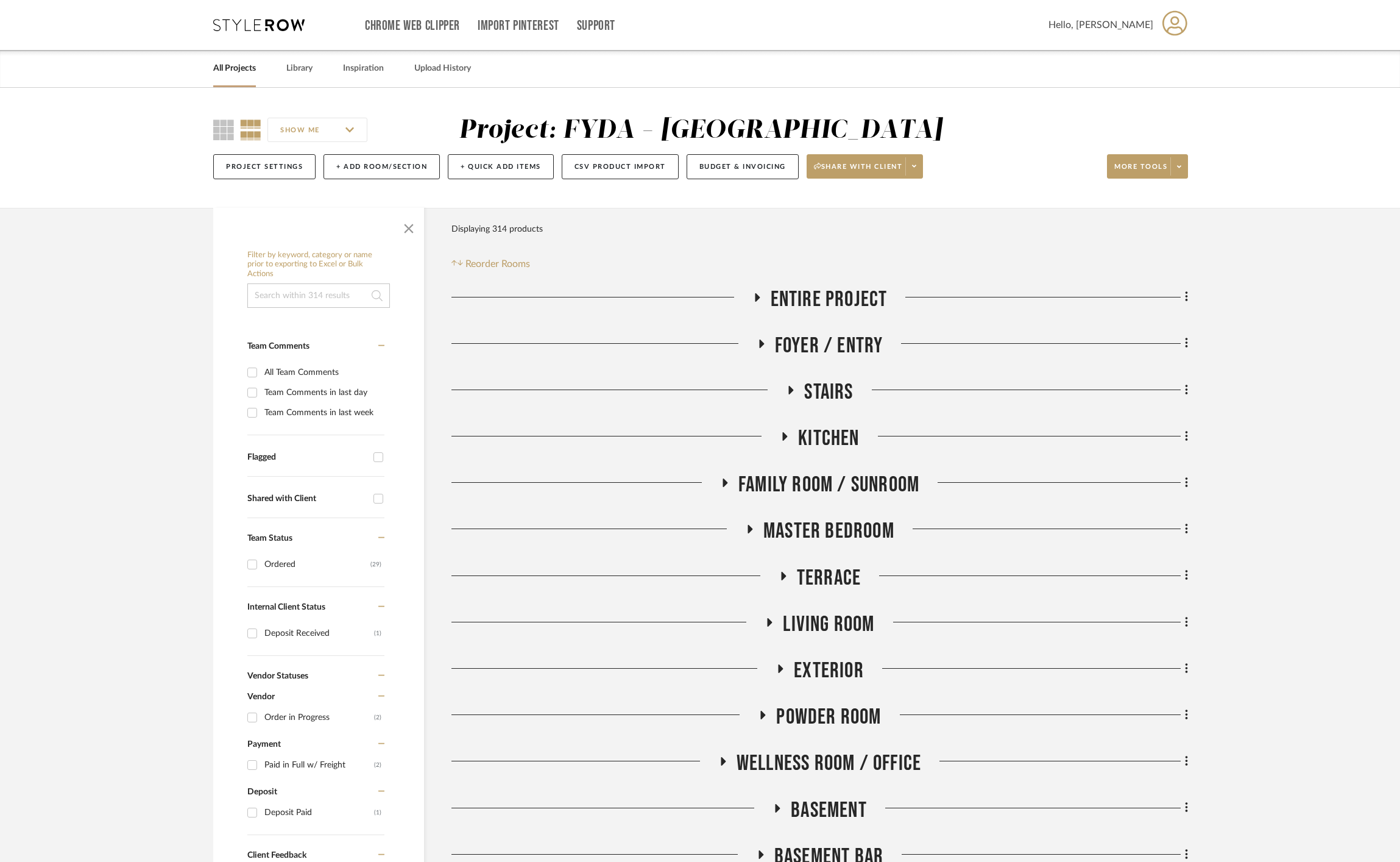
click at [847, 630] on span "Living Room" at bounding box center [828, 625] width 91 height 26
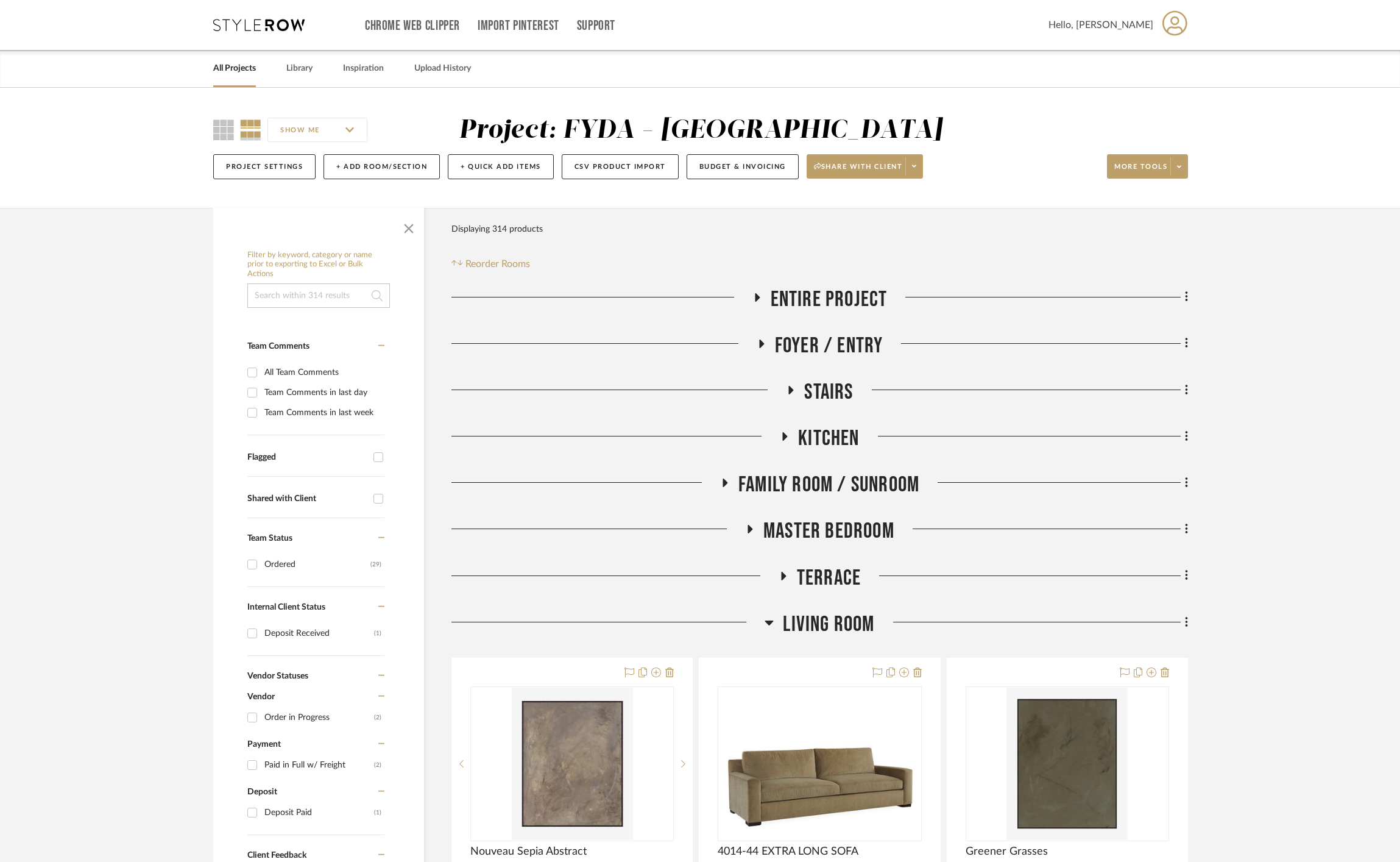
click at [829, 619] on span "Living Room" at bounding box center [828, 625] width 91 height 26
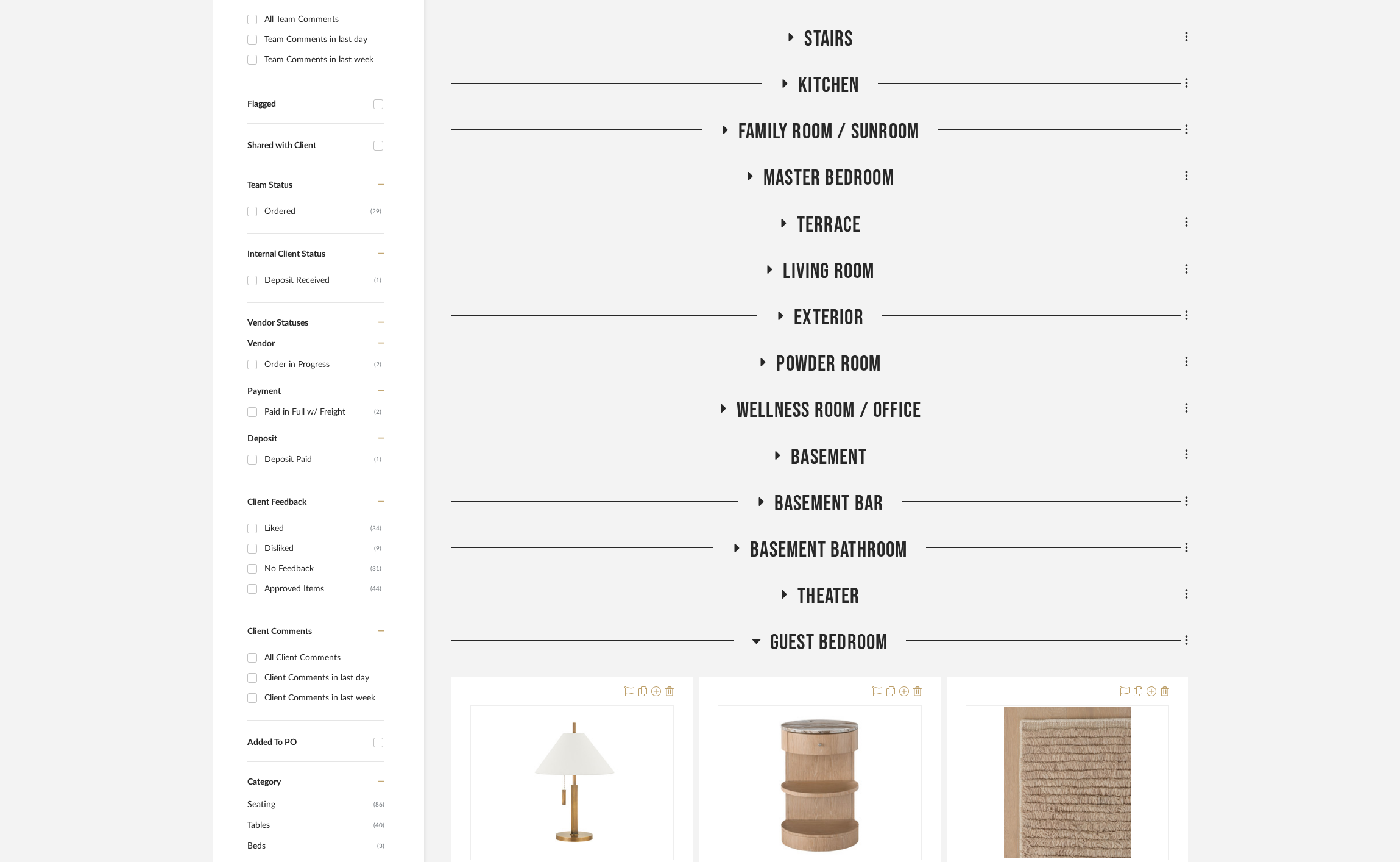
scroll to position [355, 0]
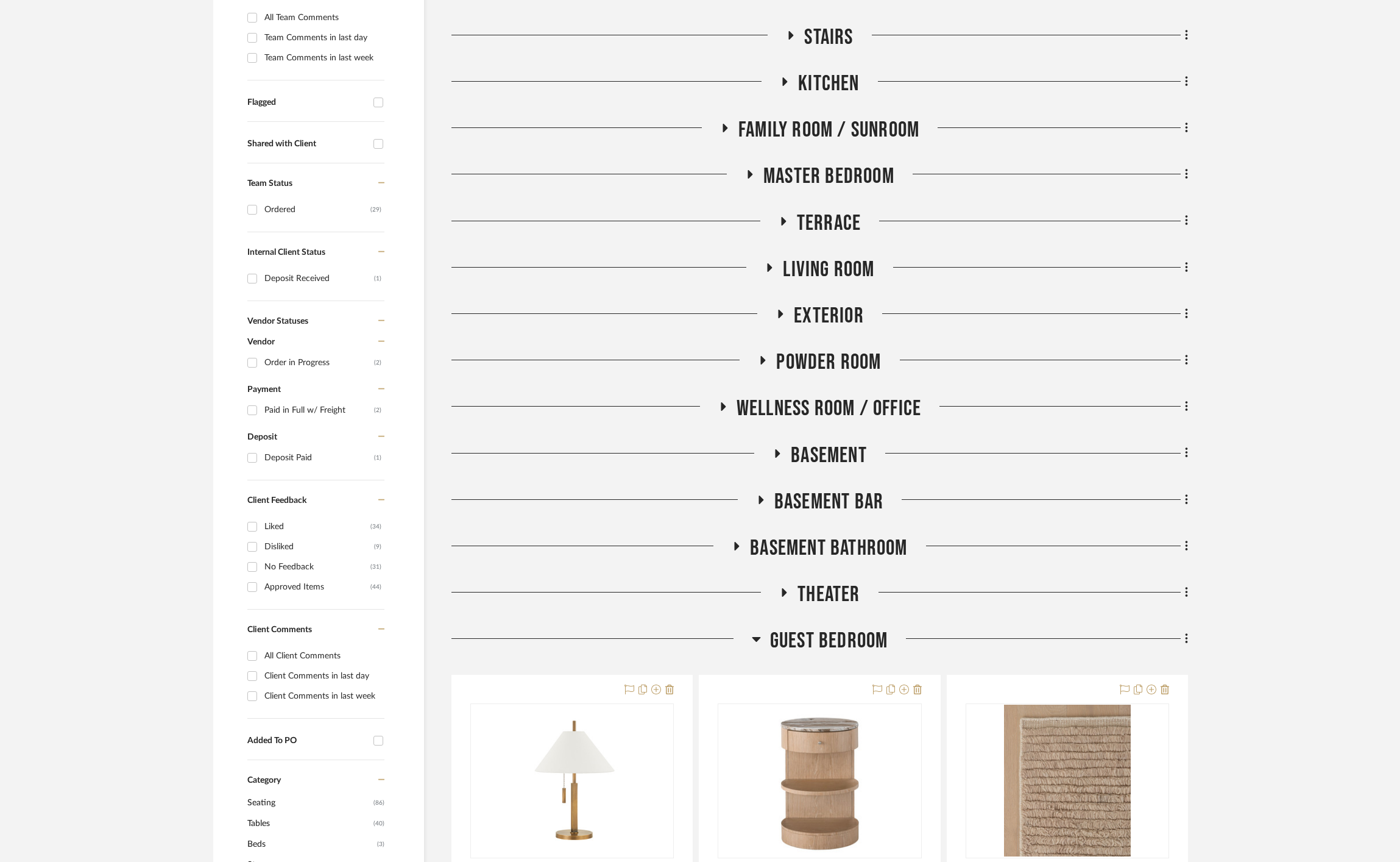
drag, startPoint x: 833, startPoint y: 600, endPoint x: 846, endPoint y: 594, distance: 14.3
click at [833, 600] on span "Theater" at bounding box center [829, 594] width 62 height 26
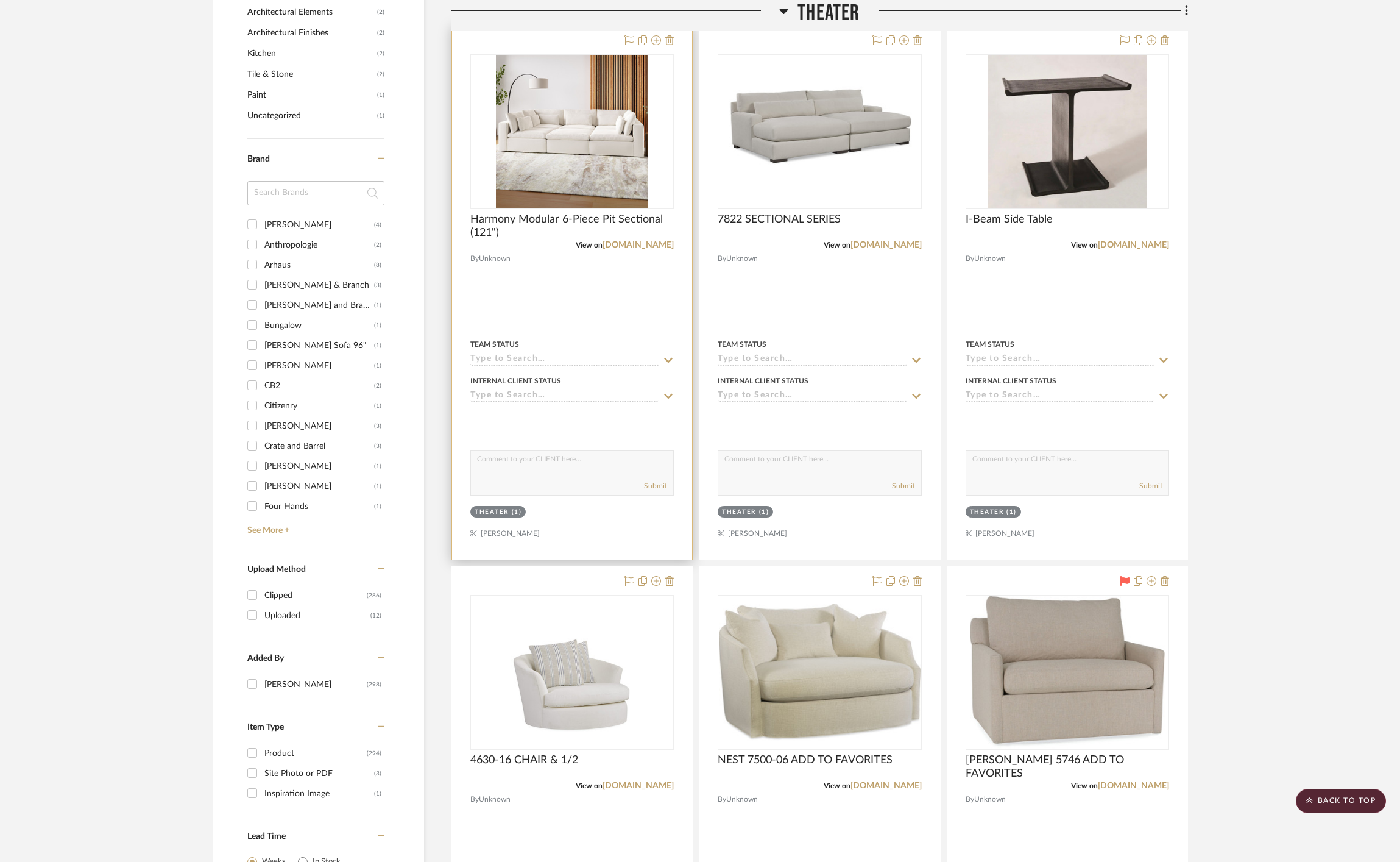
scroll to position [1505, 0]
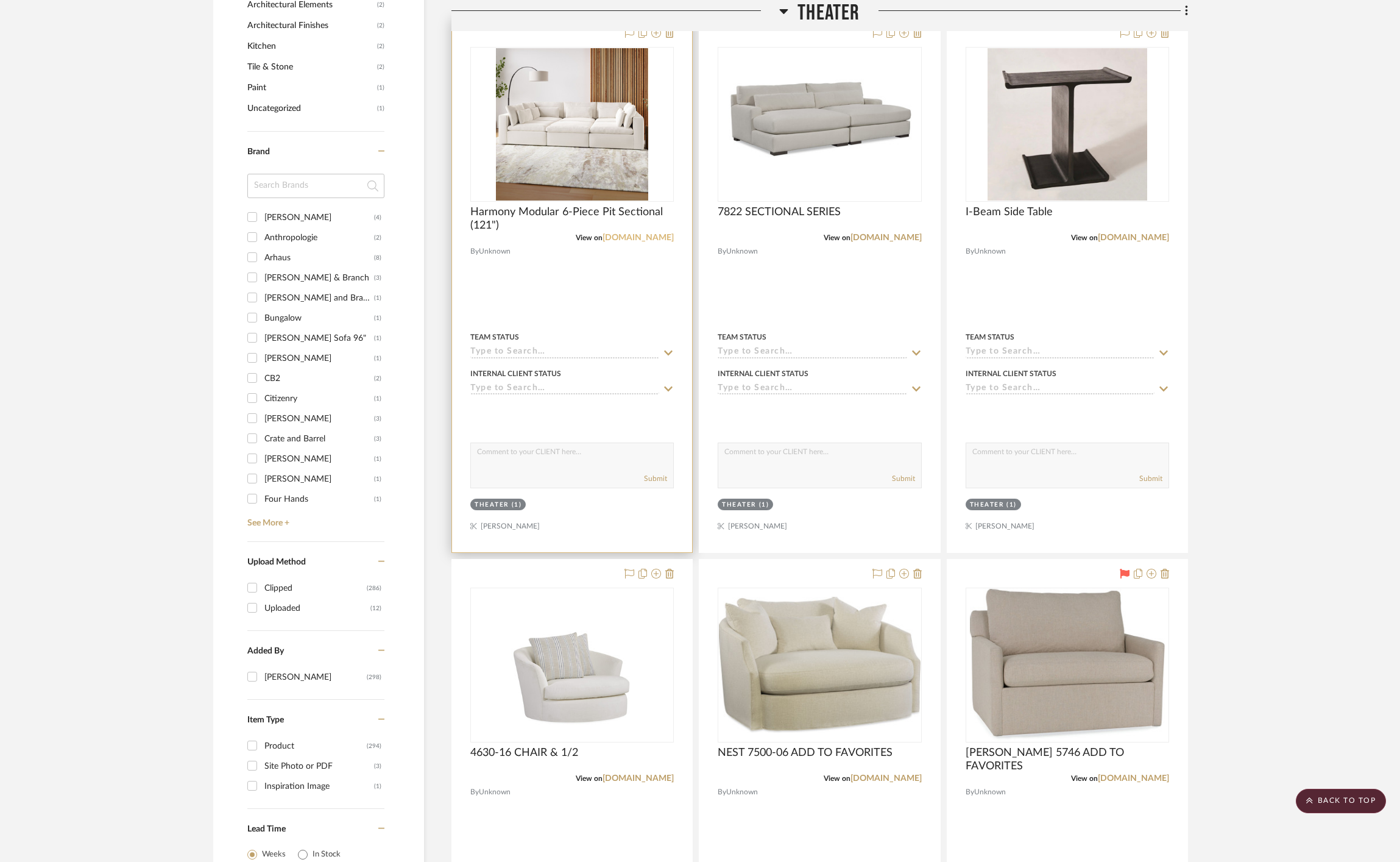
click at [638, 238] on link "[DOMAIN_NAME]" at bounding box center [638, 237] width 71 height 8
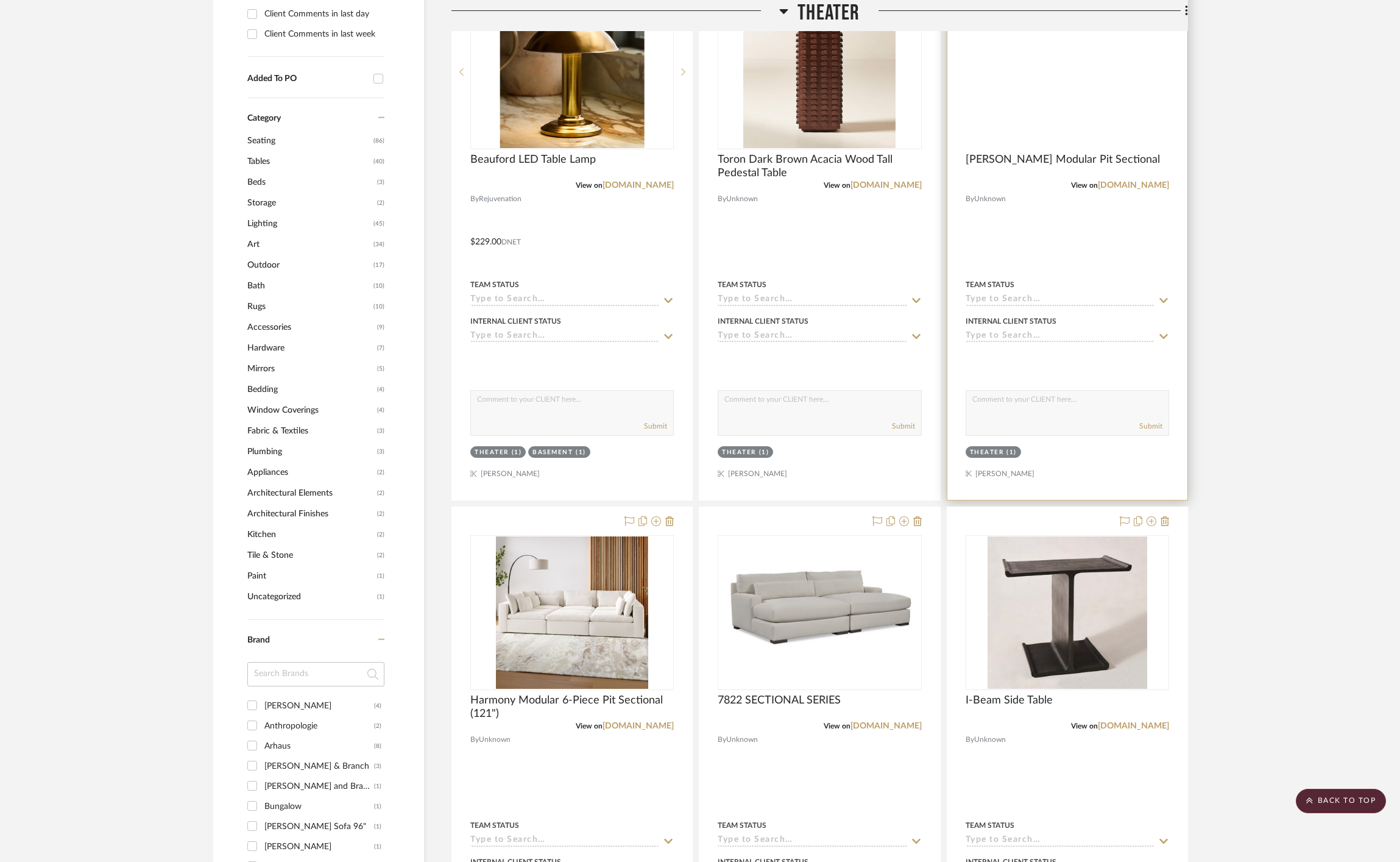
scroll to position [823, 0]
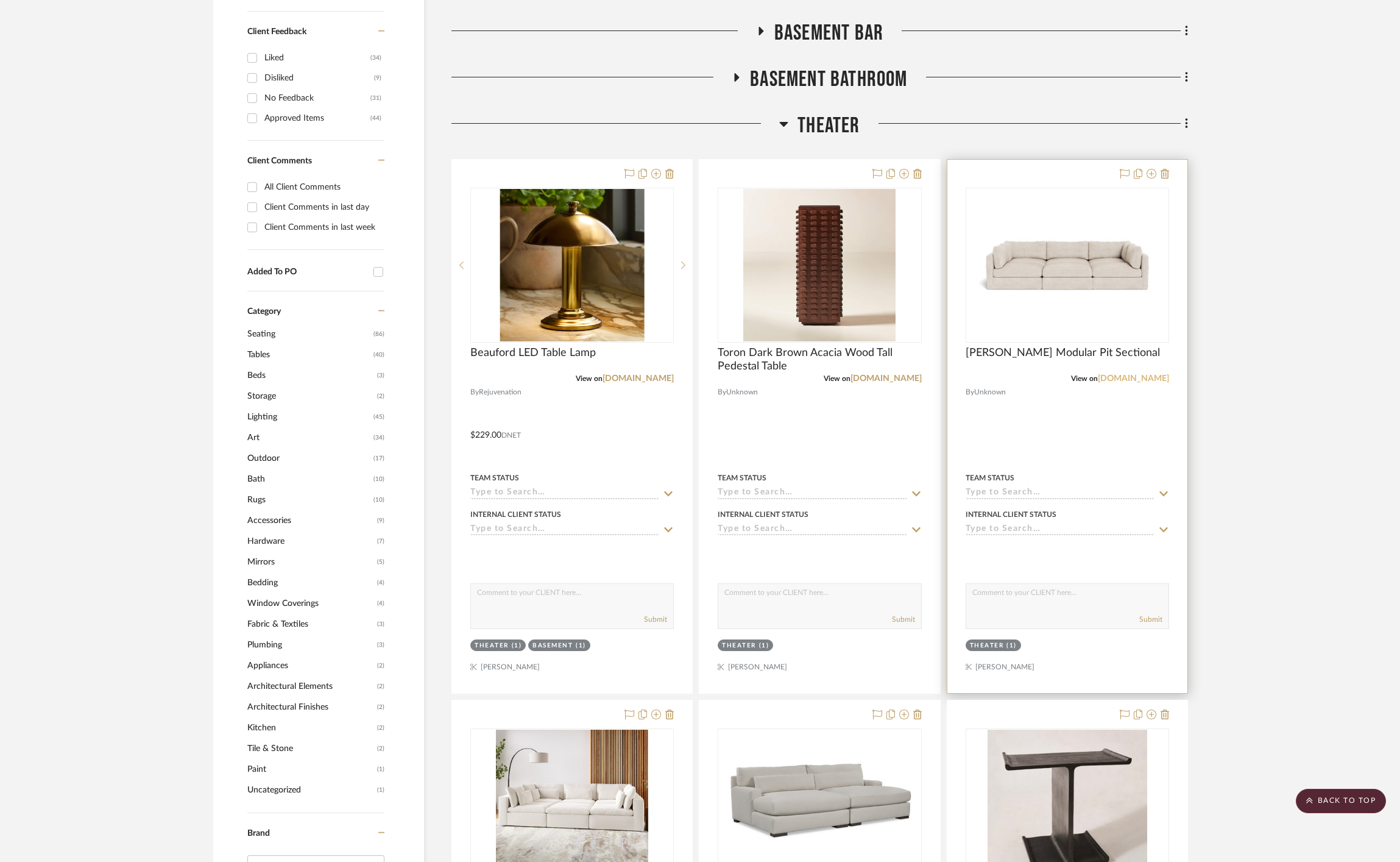
click at [1147, 378] on link "interiordefine.com" at bounding box center [1133, 378] width 71 height 8
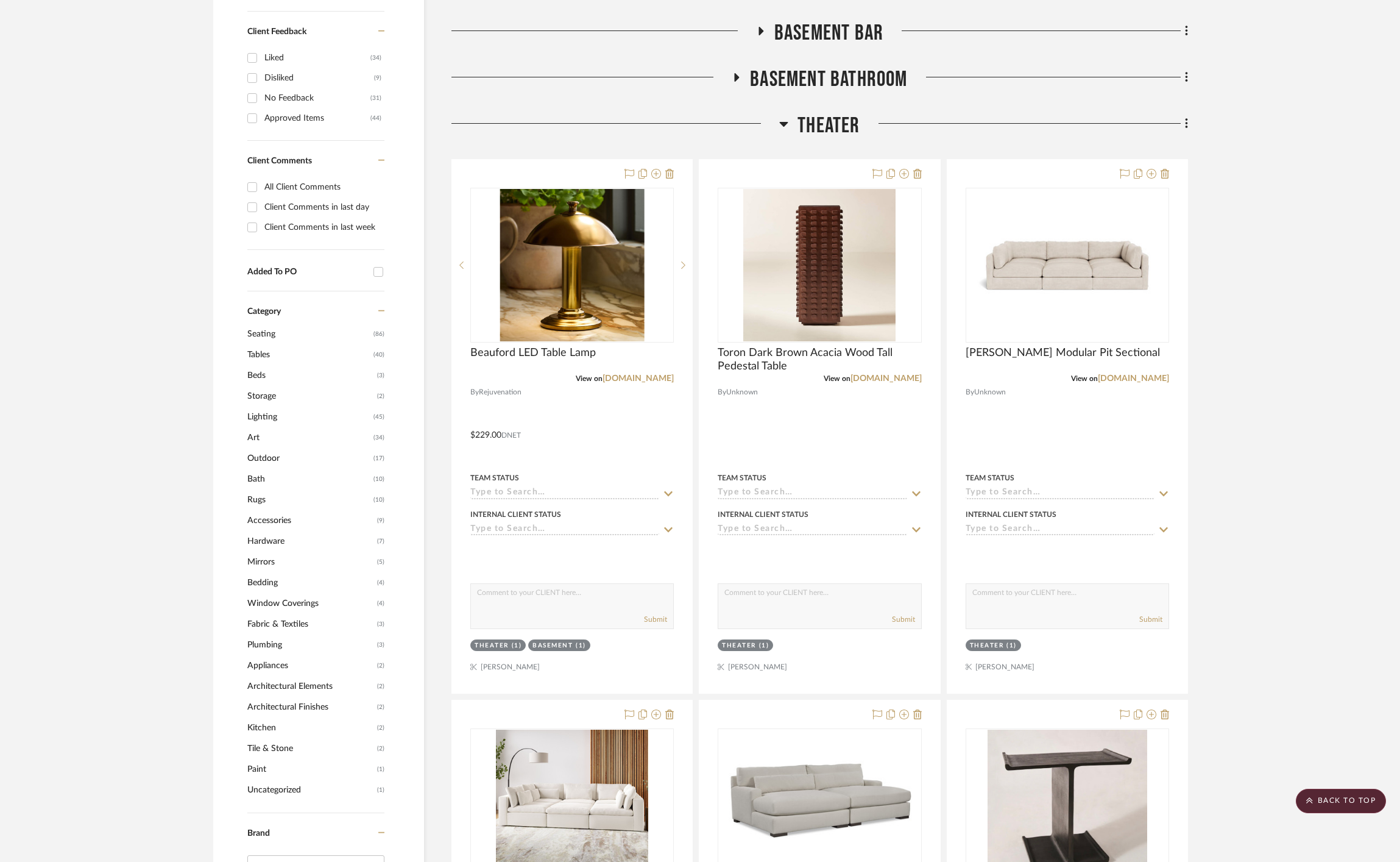
click at [831, 128] on span "Theater" at bounding box center [829, 126] width 62 height 26
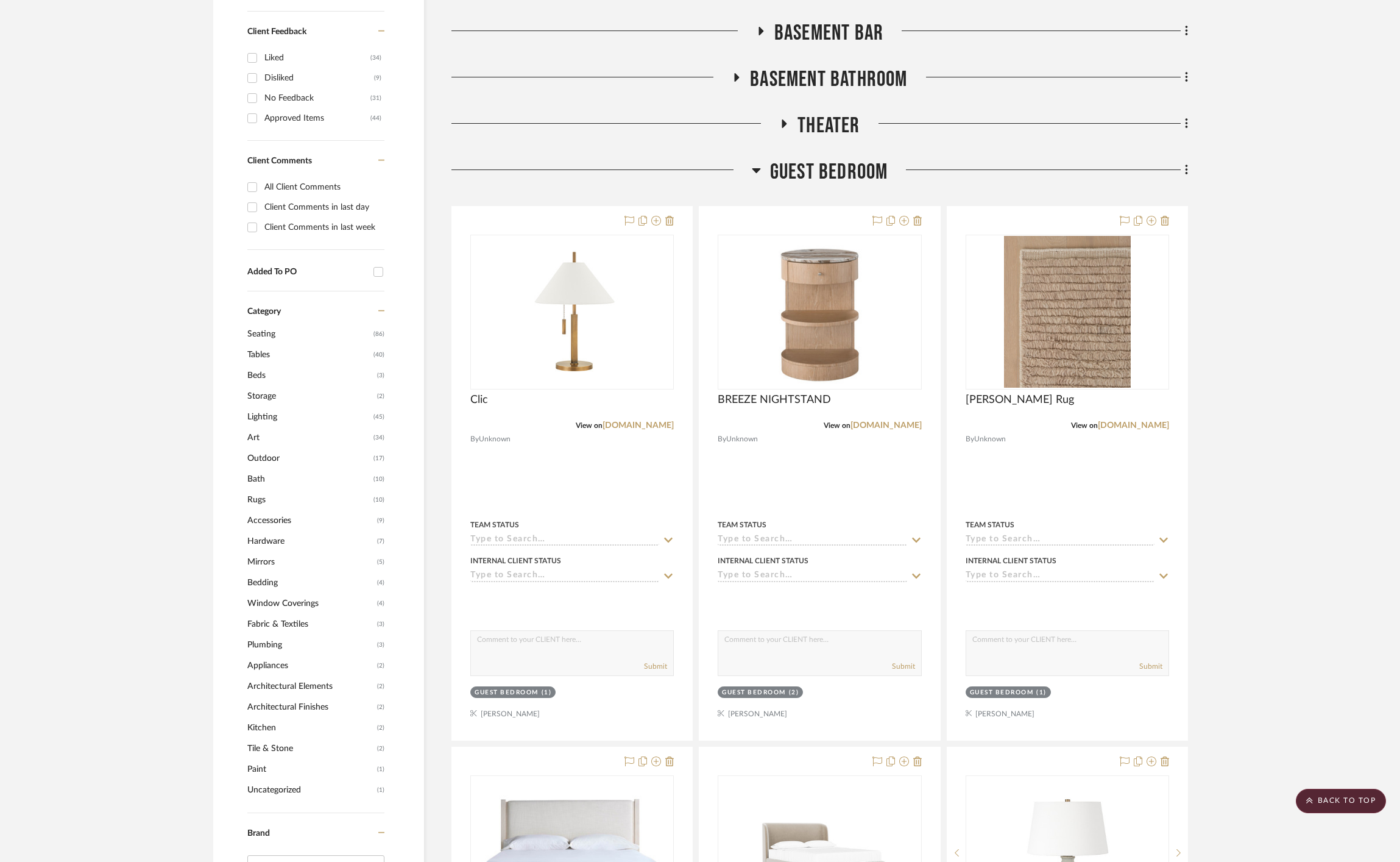
click at [832, 182] on span "Guest Bedroom" at bounding box center [829, 173] width 118 height 26
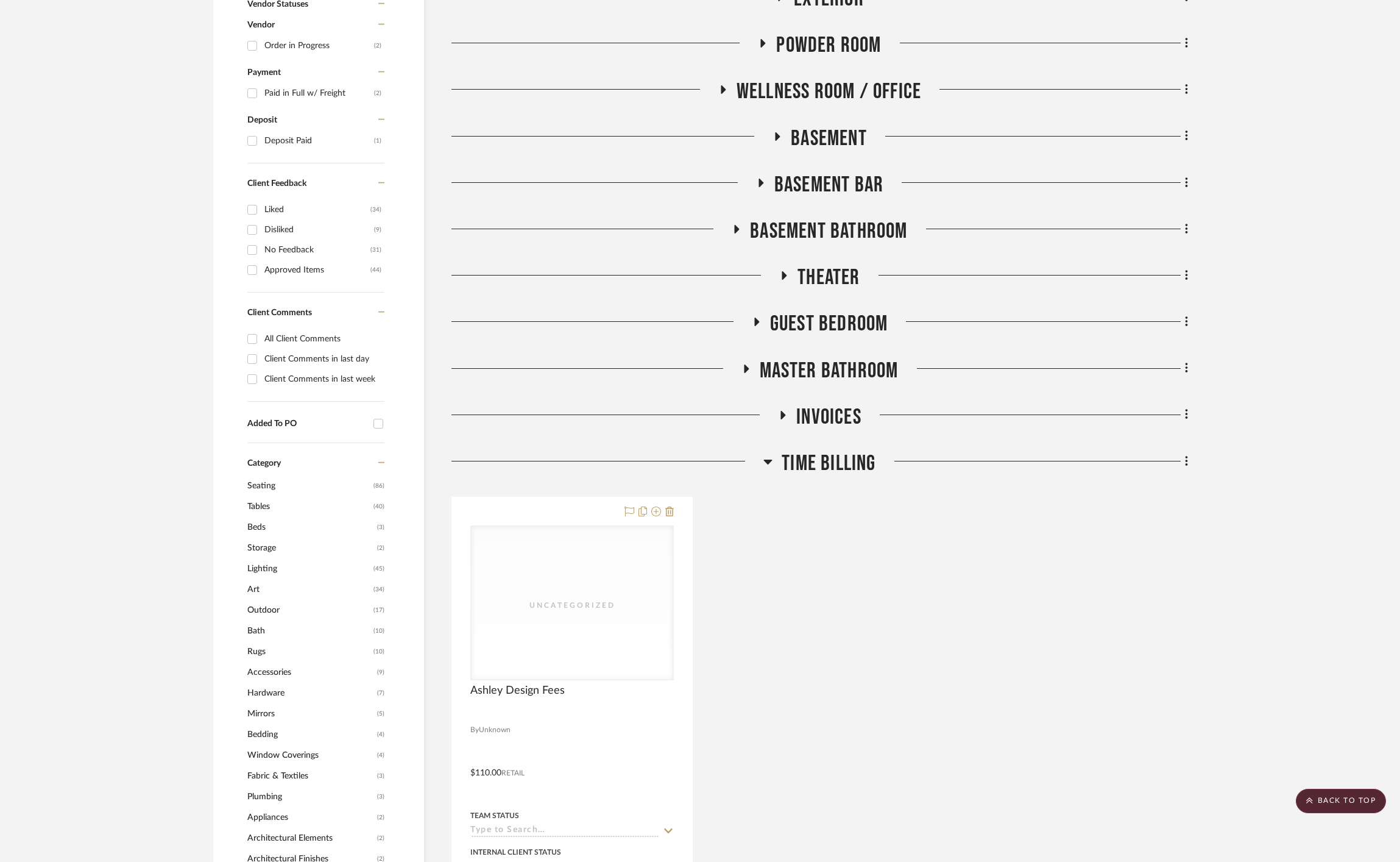
scroll to position [249, 0]
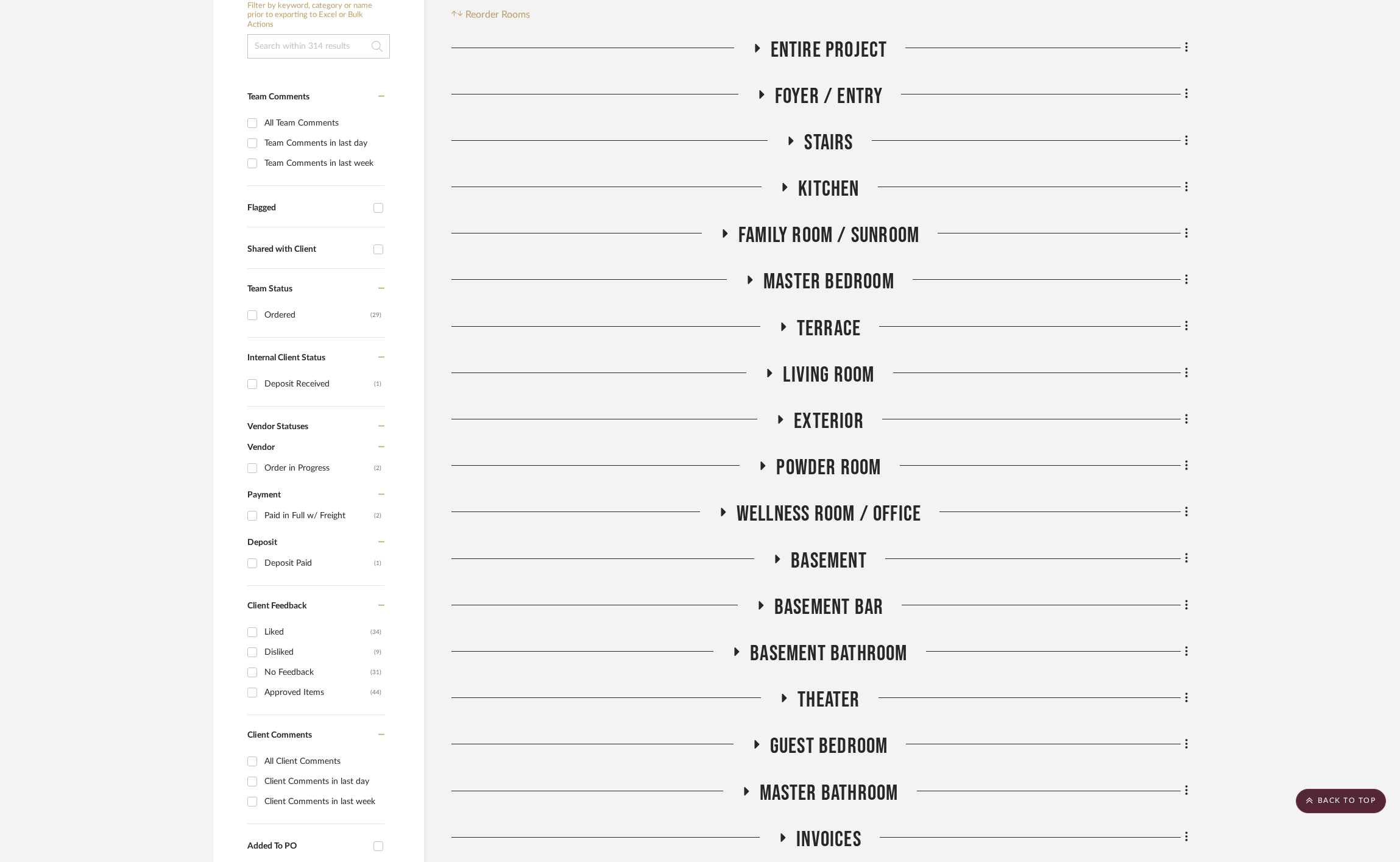
click at [814, 323] on span "Terrace" at bounding box center [829, 329] width 64 height 26
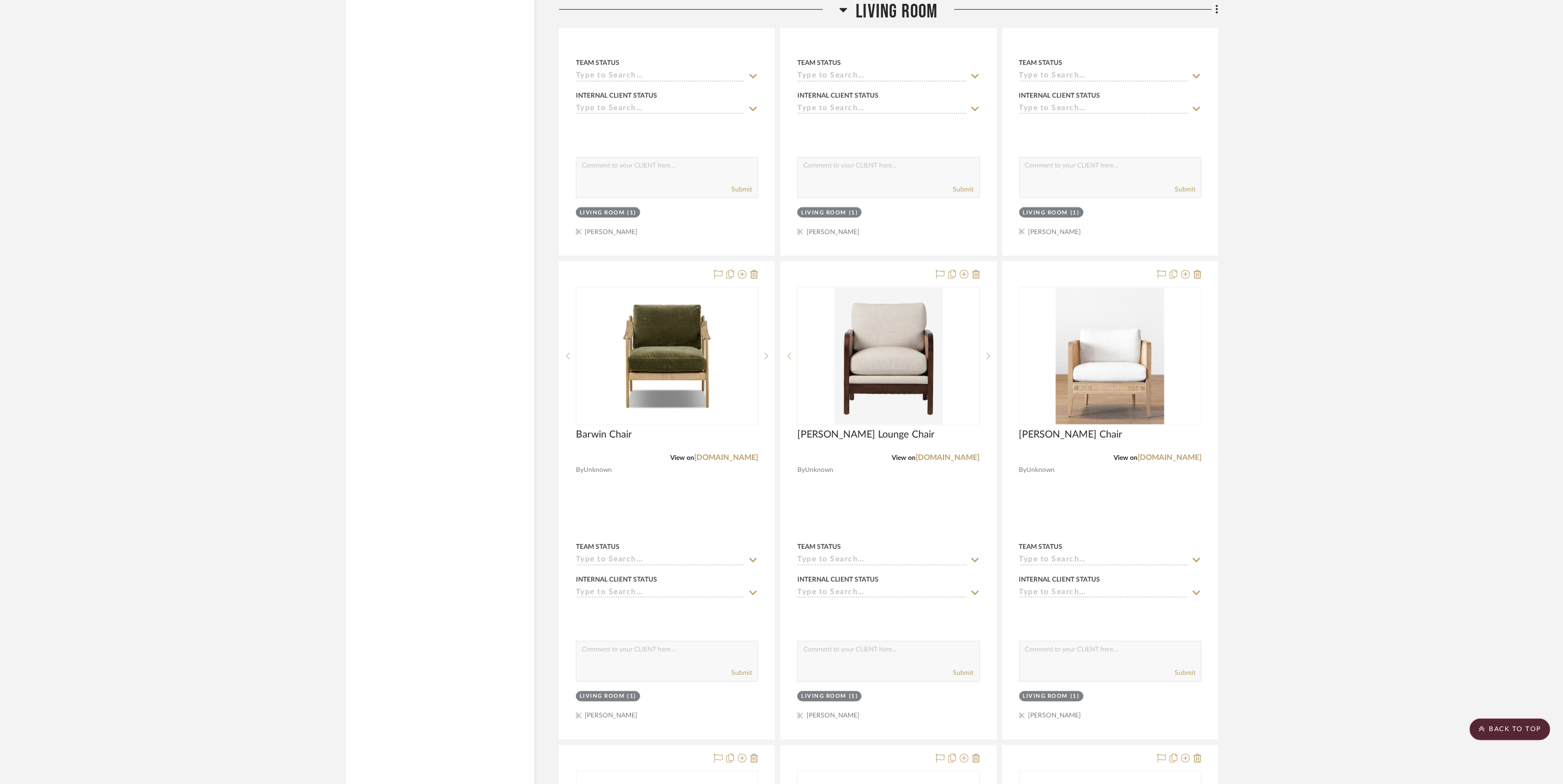
scroll to position [7212, 0]
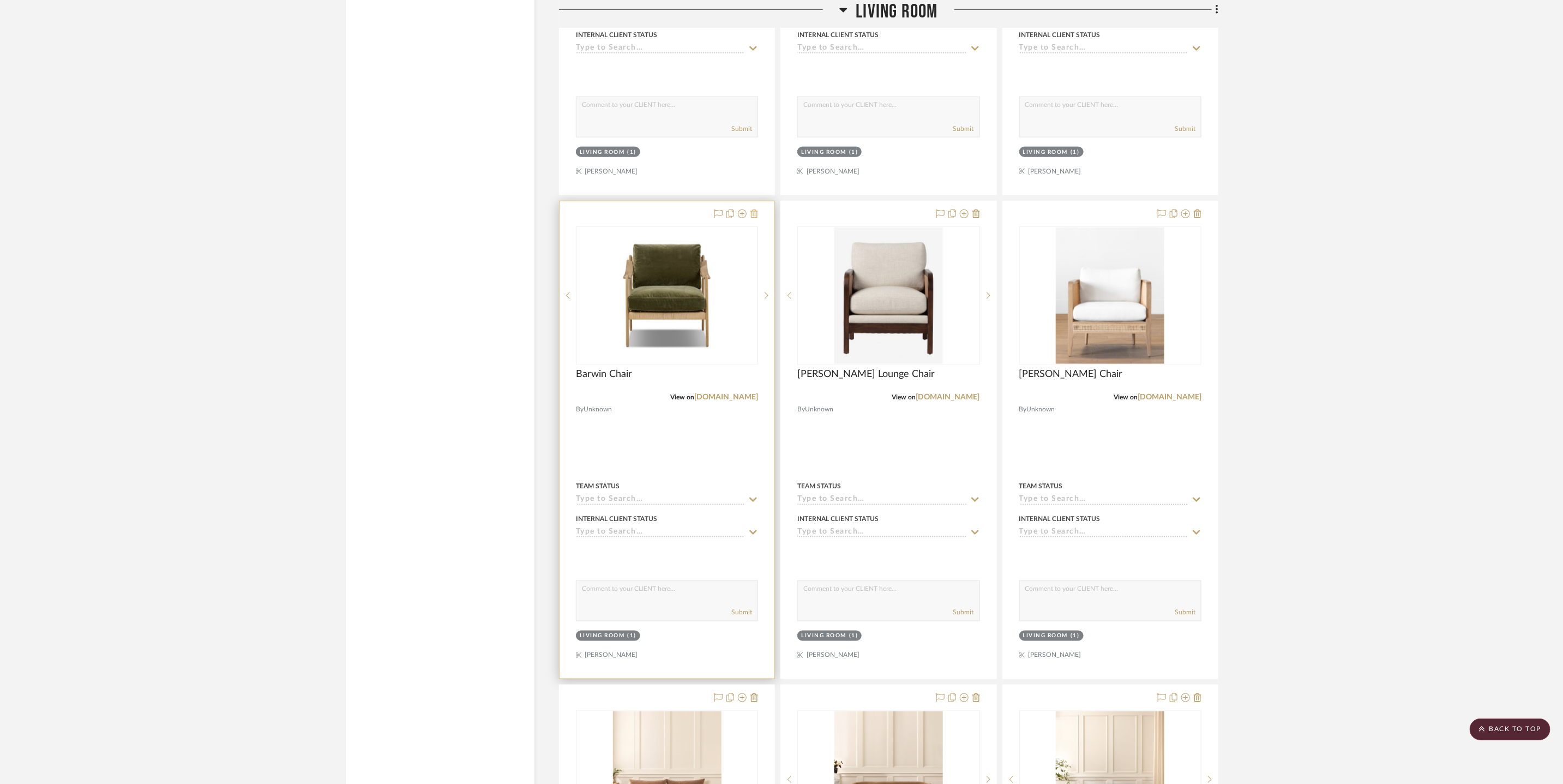
click at [755, 214] on icon at bounding box center [754, 214] width 7 height 9
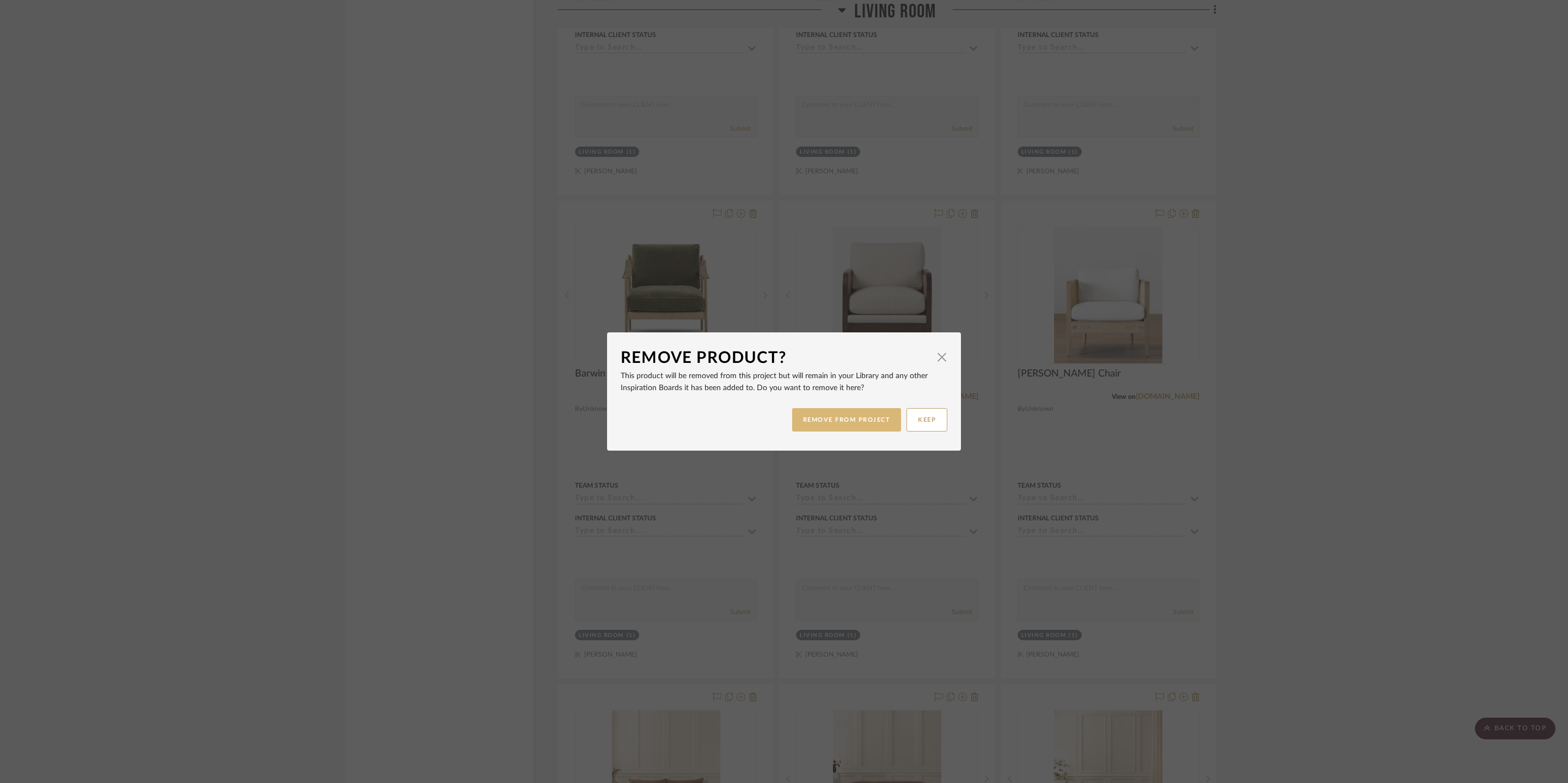
click at [849, 412] on button "REMOVE FROM PROJECT" at bounding box center [846, 419] width 109 height 24
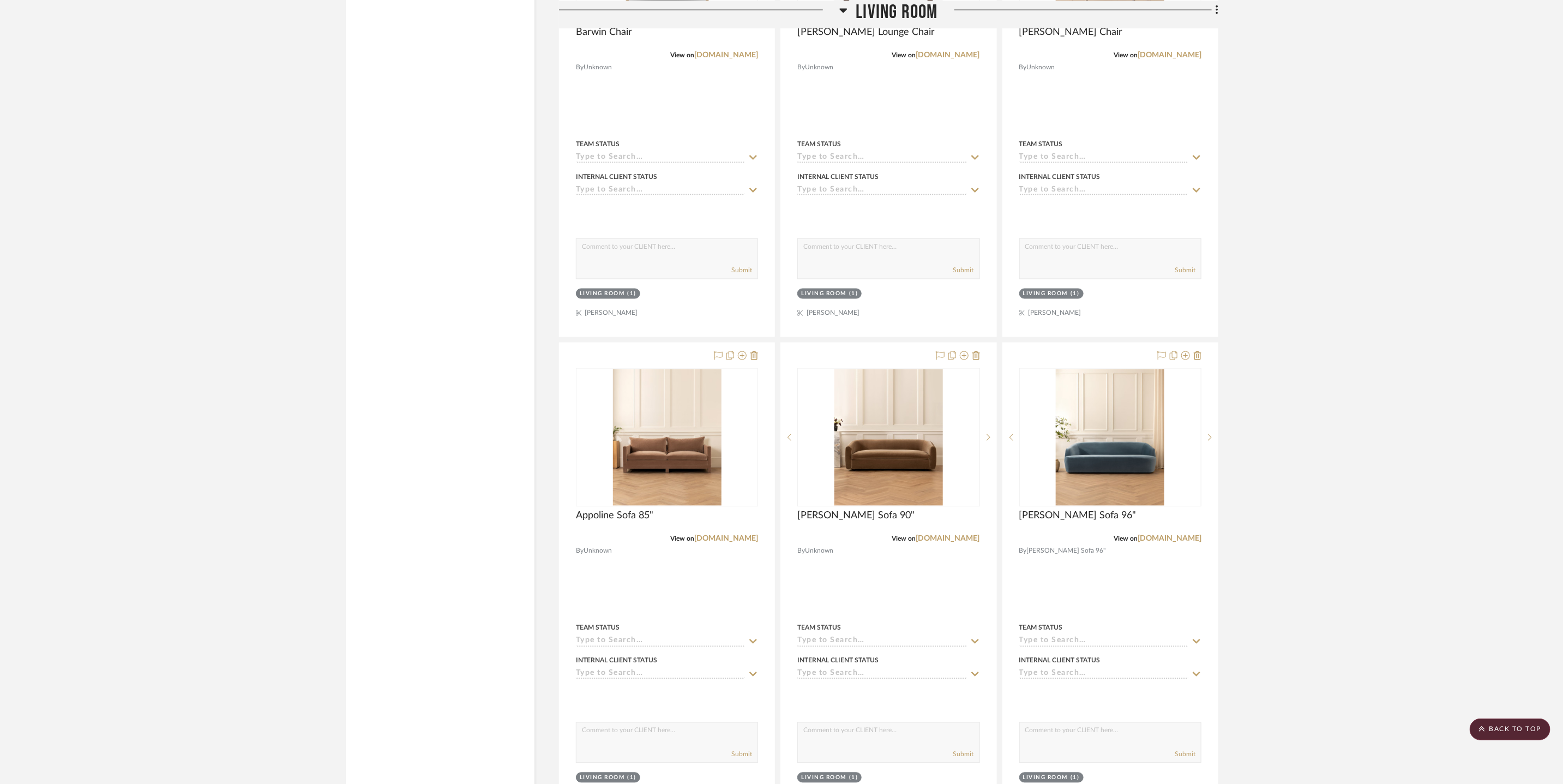
scroll to position [7680, 0]
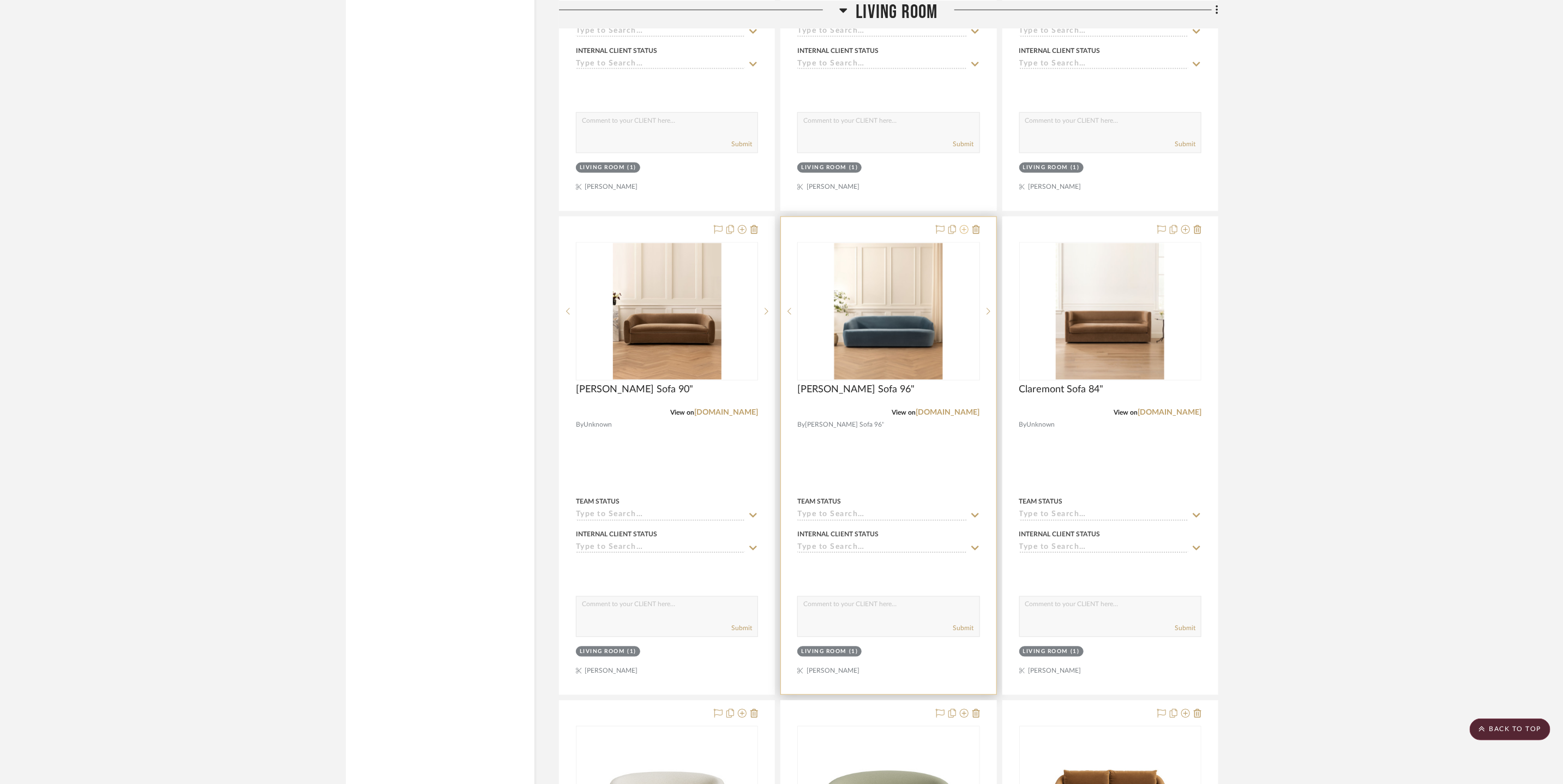
click at [964, 227] on icon at bounding box center [964, 229] width 9 height 9
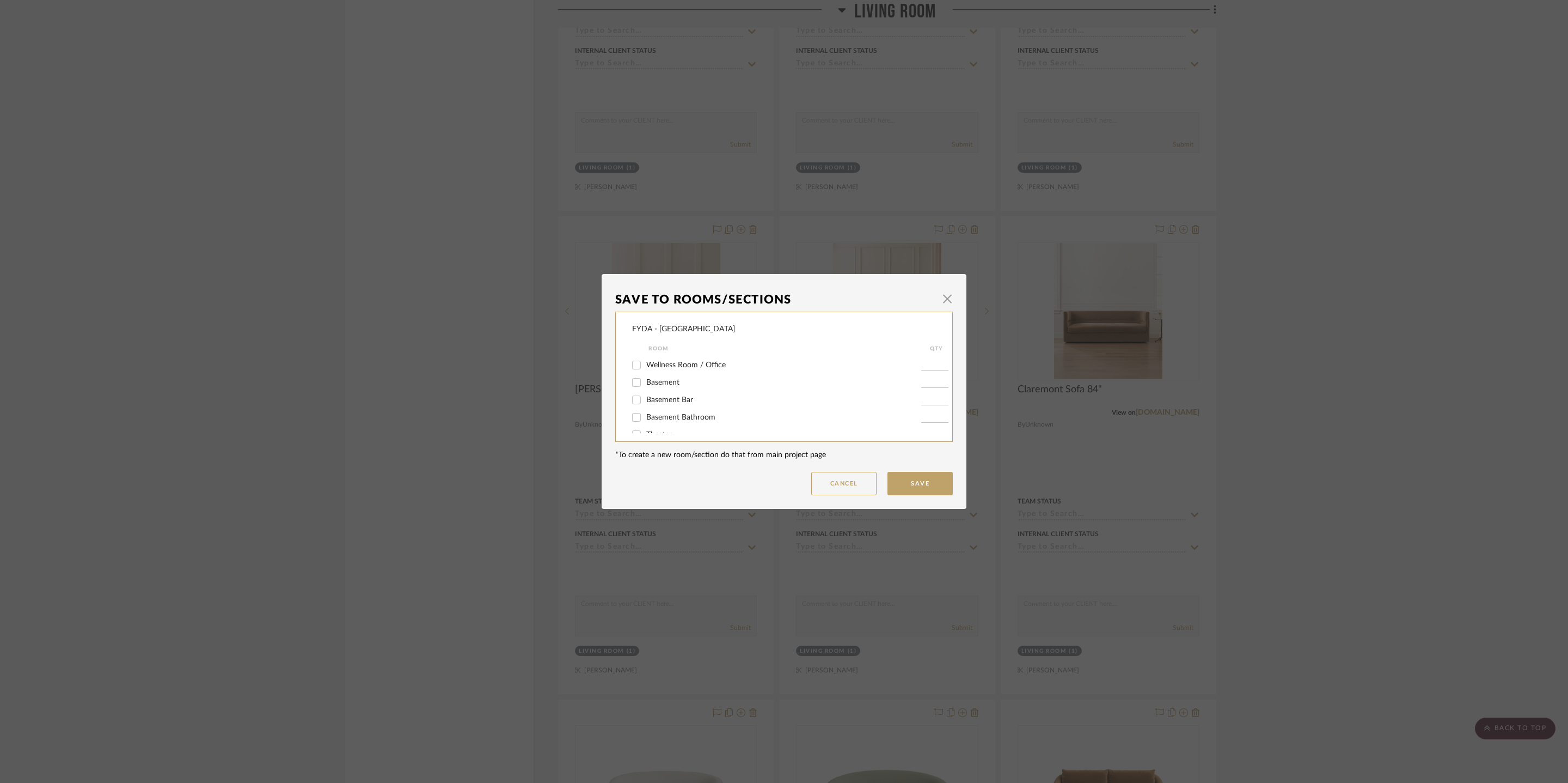
scroll to position [126, 0]
click at [650, 361] on span "Living Room" at bounding box center [667, 359] width 41 height 7
click at [645, 361] on input "Living Room" at bounding box center [636, 360] width 18 height 18
checkbox input "false"
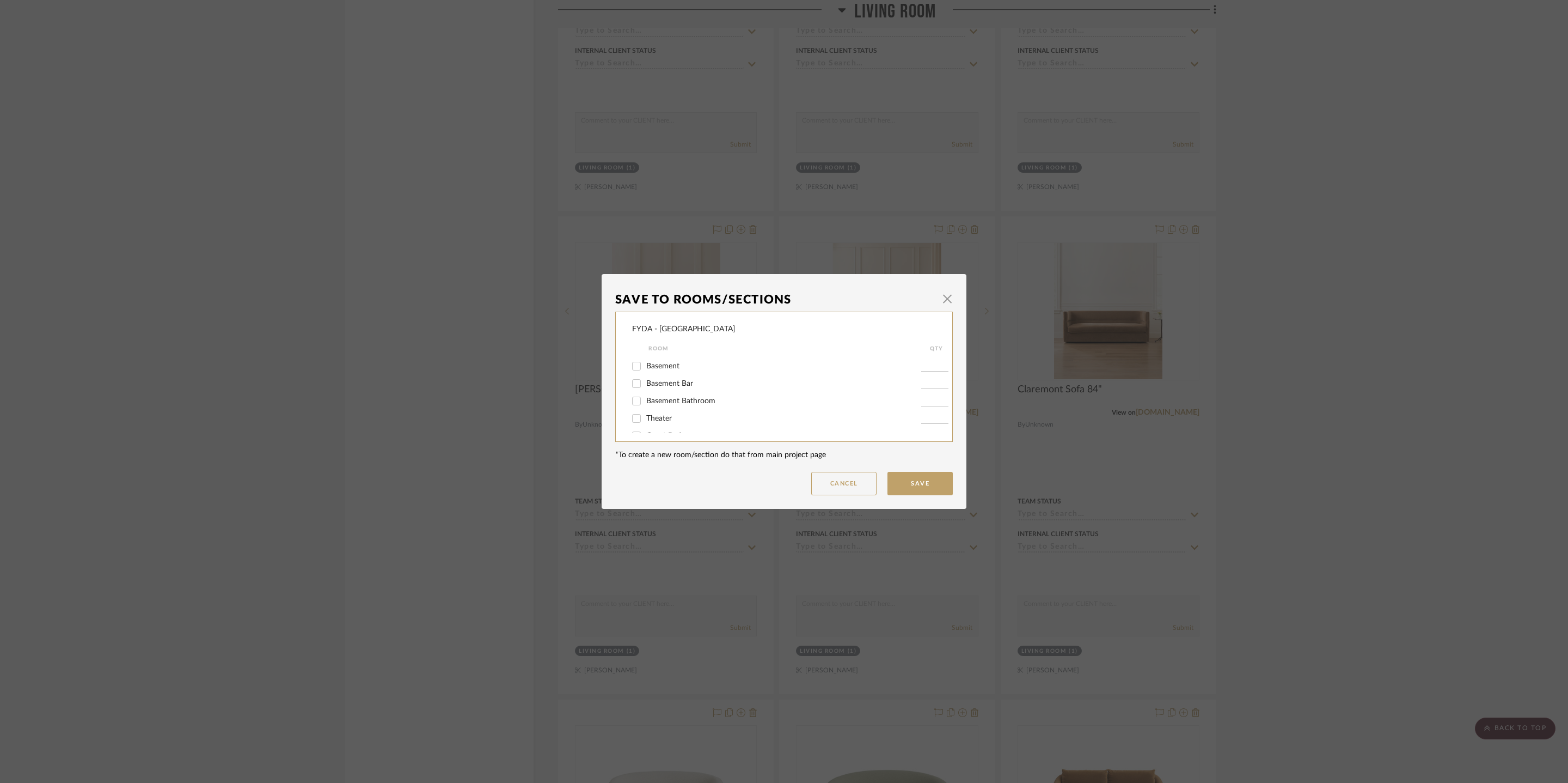
click at [669, 367] on span "Basement" at bounding box center [662, 366] width 33 height 7
click at [645, 367] on input "Basement" at bounding box center [636, 366] width 18 height 18
checkbox input "true"
type input "1"
click at [903, 481] on button "Save" at bounding box center [920, 483] width 65 height 24
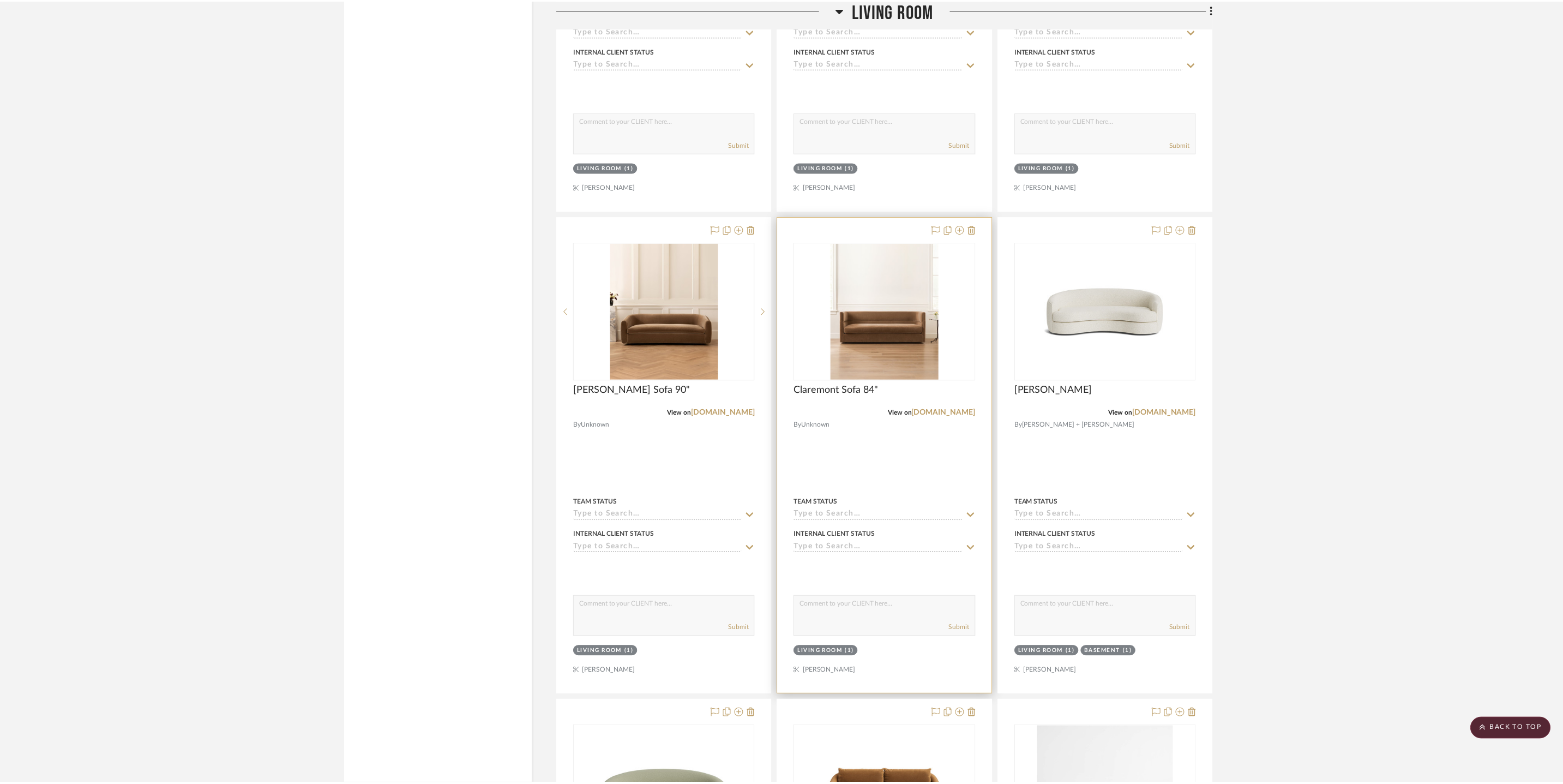
scroll to position [7680, 0]
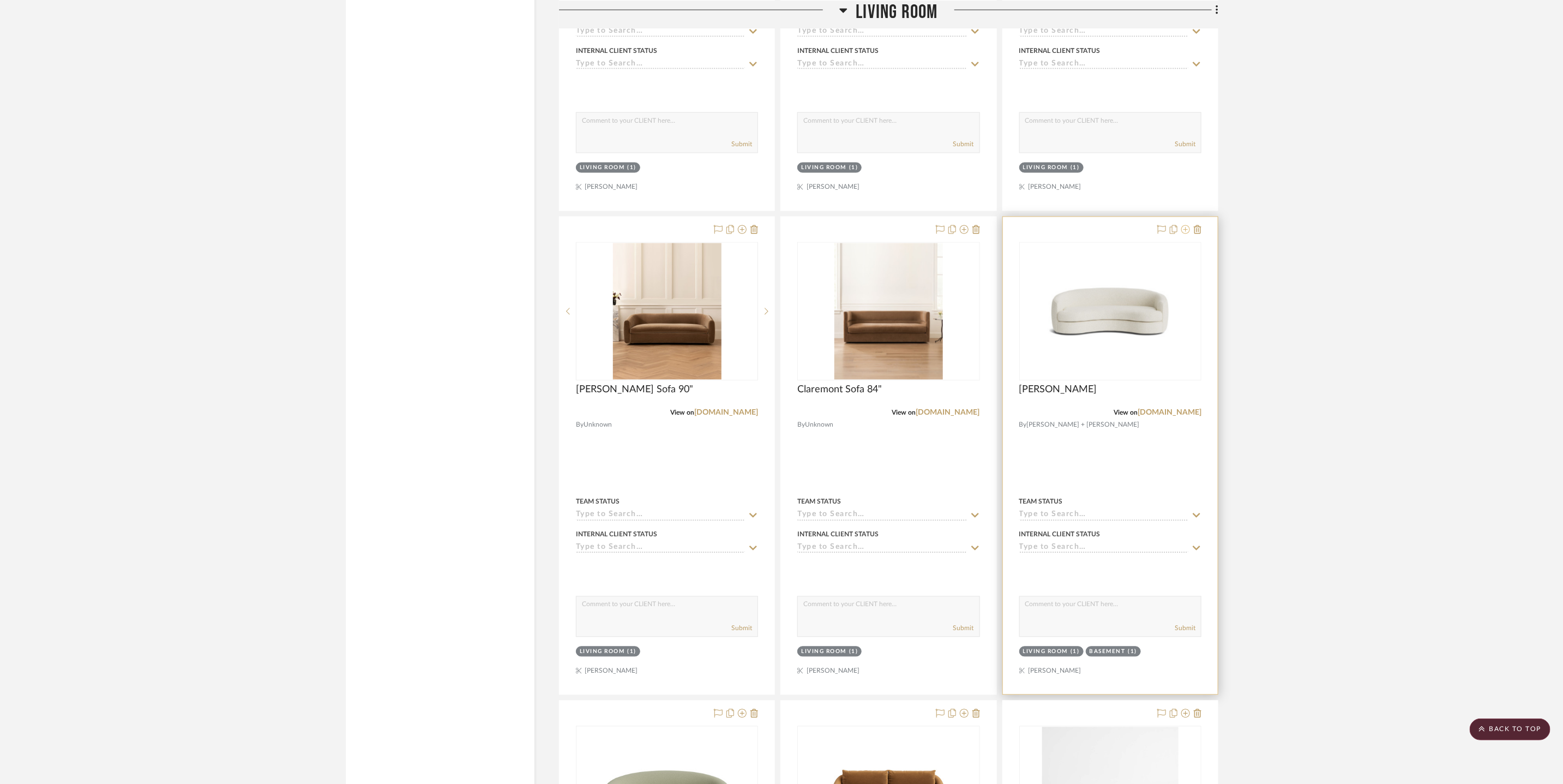
click at [1185, 231] on icon at bounding box center [1186, 229] width 9 height 9
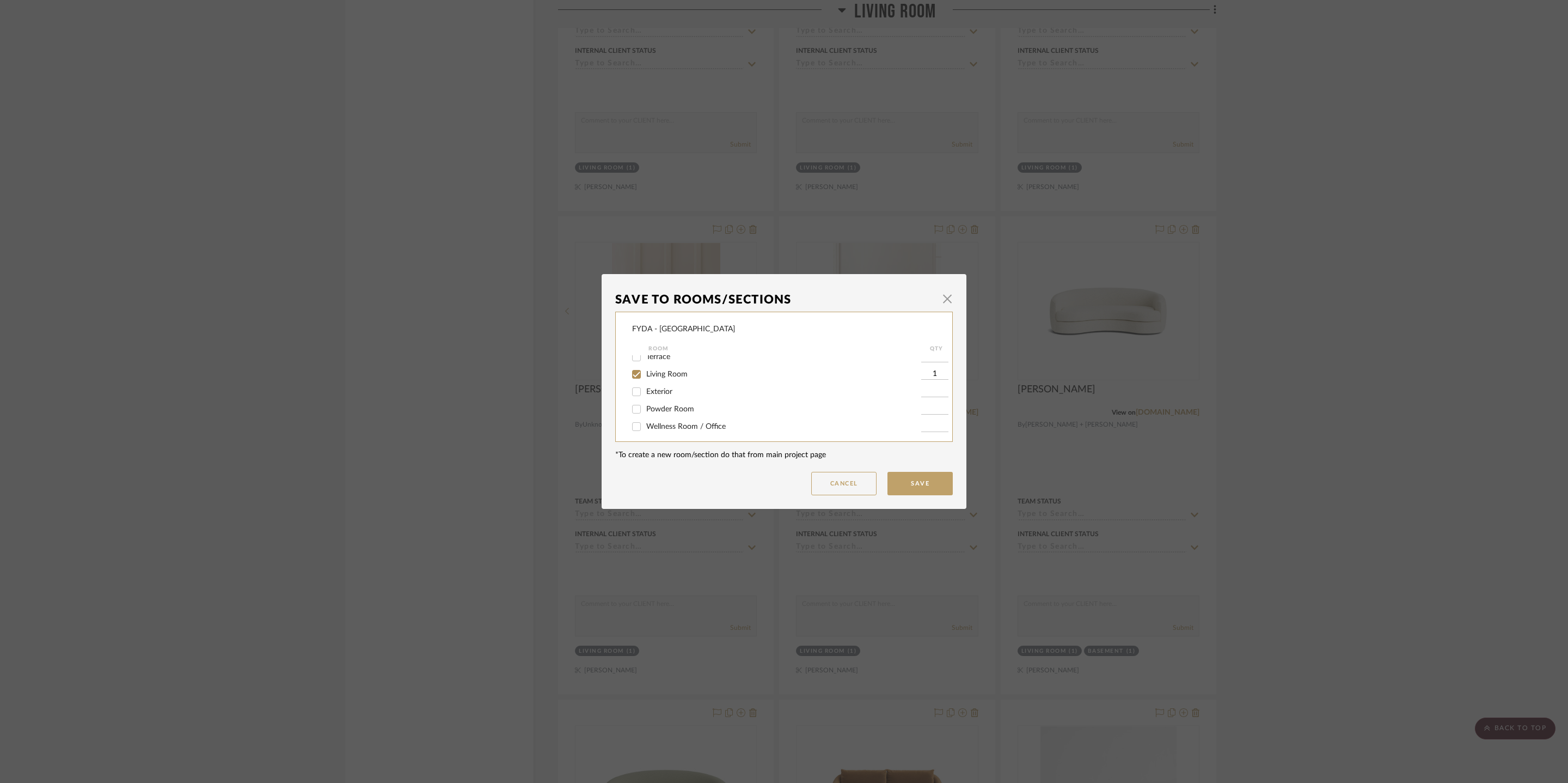
scroll to position [104, 0]
click at [662, 384] on span "Living Room" at bounding box center [667, 382] width 41 height 7
click at [645, 384] on input "Living Room" at bounding box center [636, 383] width 18 height 18
checkbox input "false"
click at [915, 494] on button "Save" at bounding box center [920, 483] width 65 height 24
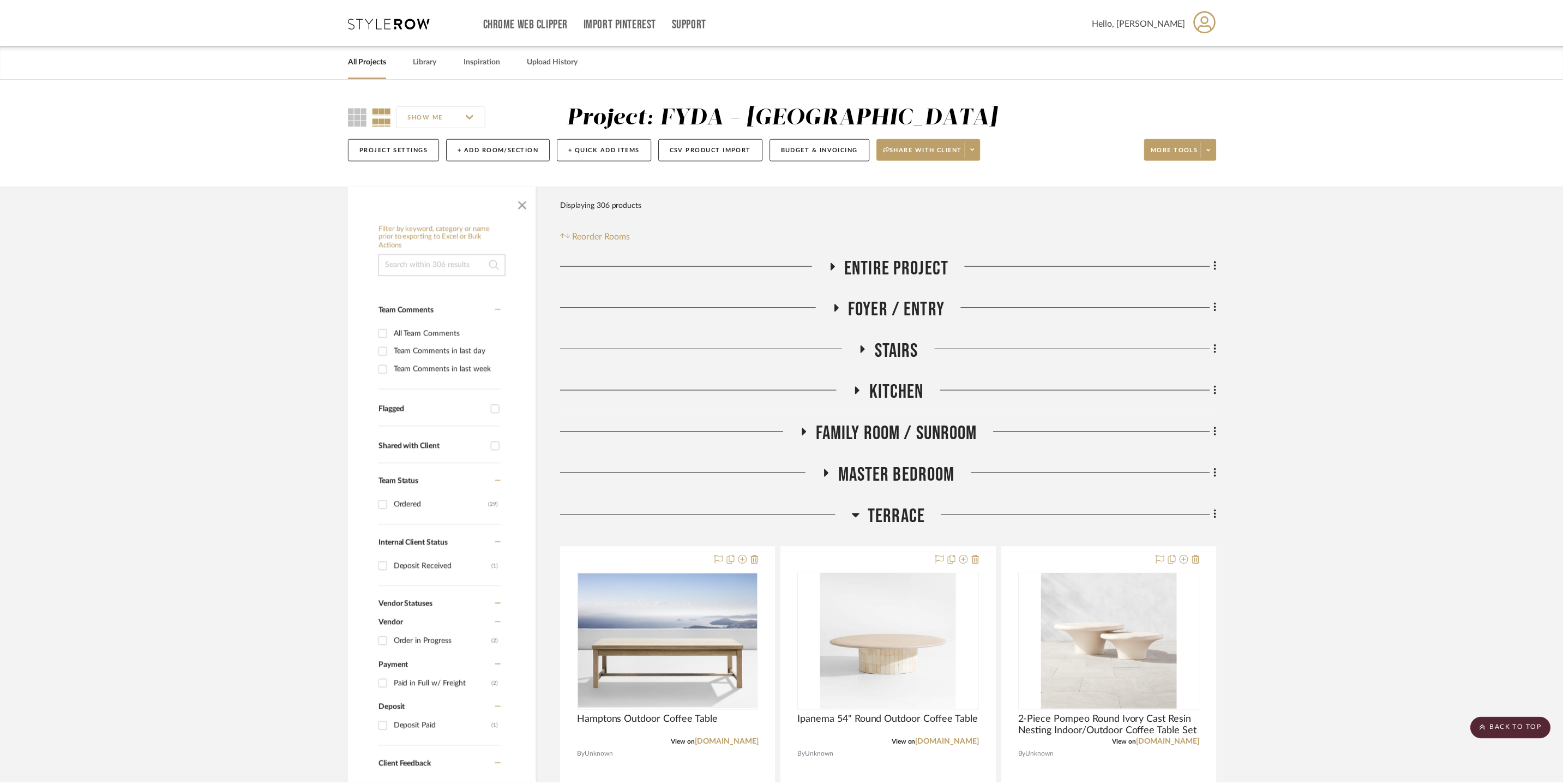
scroll to position [7680, 0]
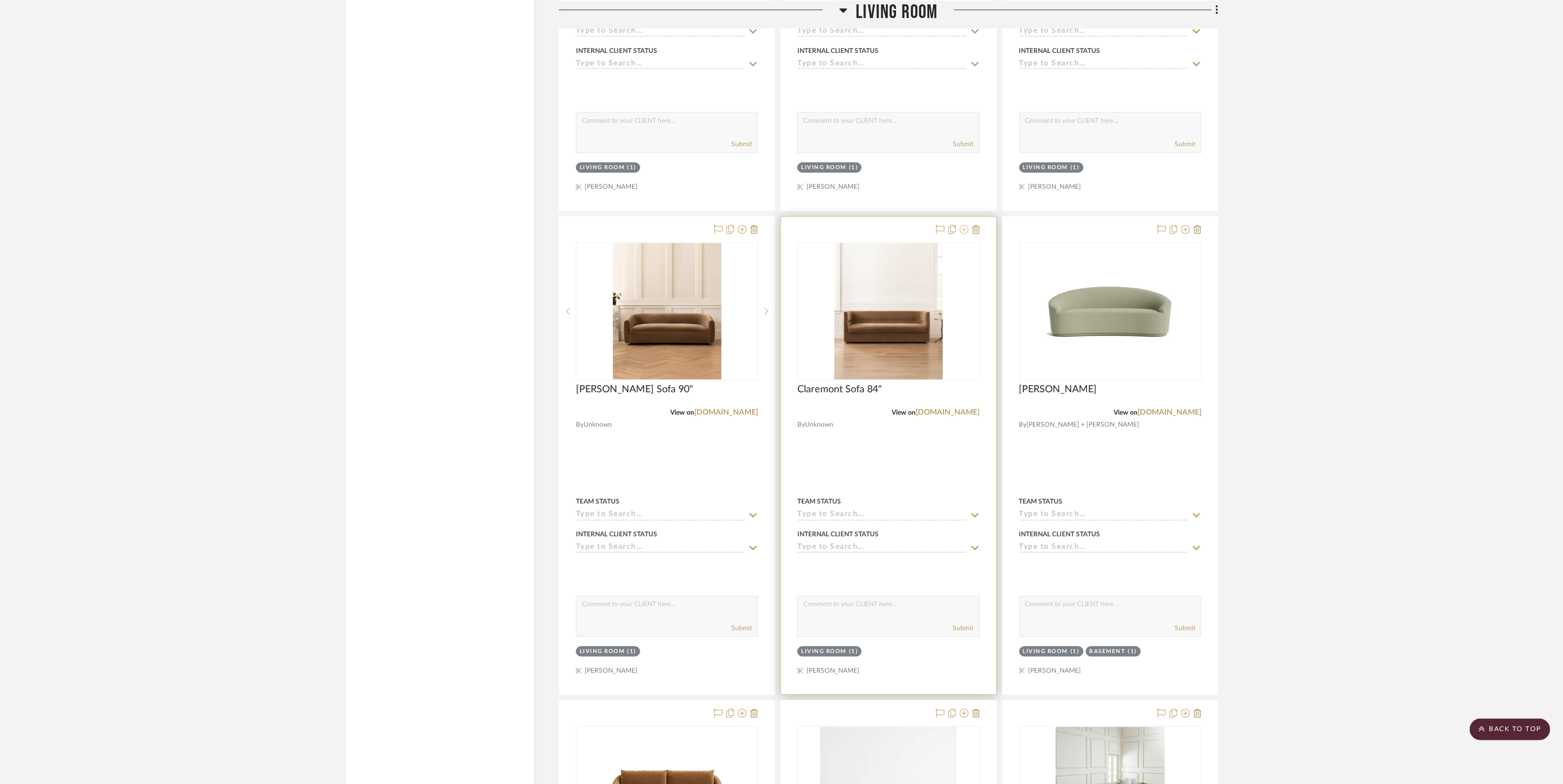
click at [962, 228] on icon at bounding box center [964, 229] width 9 height 9
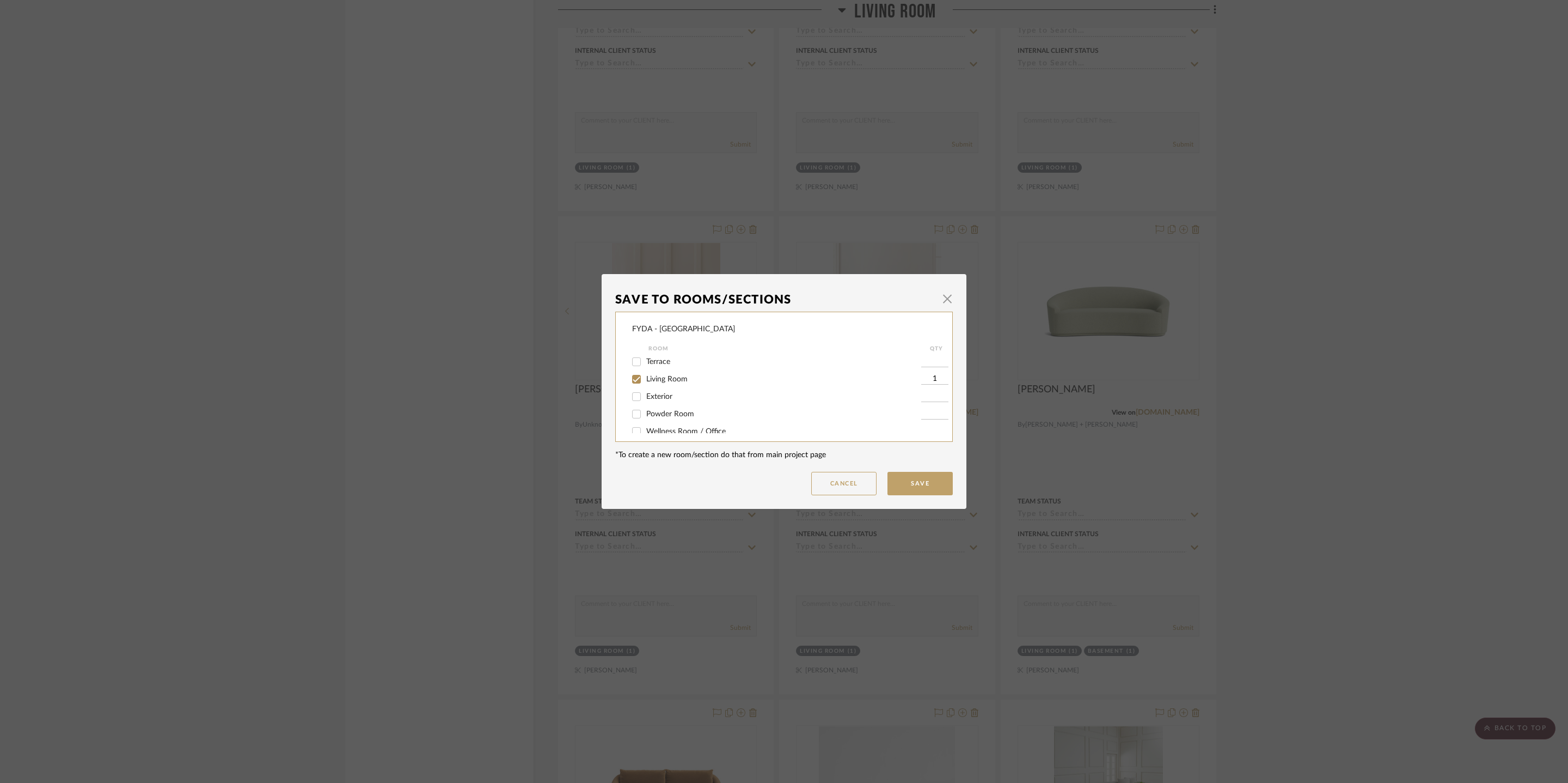
click at [671, 380] on span "Living Room" at bounding box center [667, 379] width 41 height 7
click at [645, 380] on input "Living Room" at bounding box center [636, 379] width 18 height 18
checkbox input "false"
click at [673, 380] on span "Basement" at bounding box center [662, 380] width 33 height 7
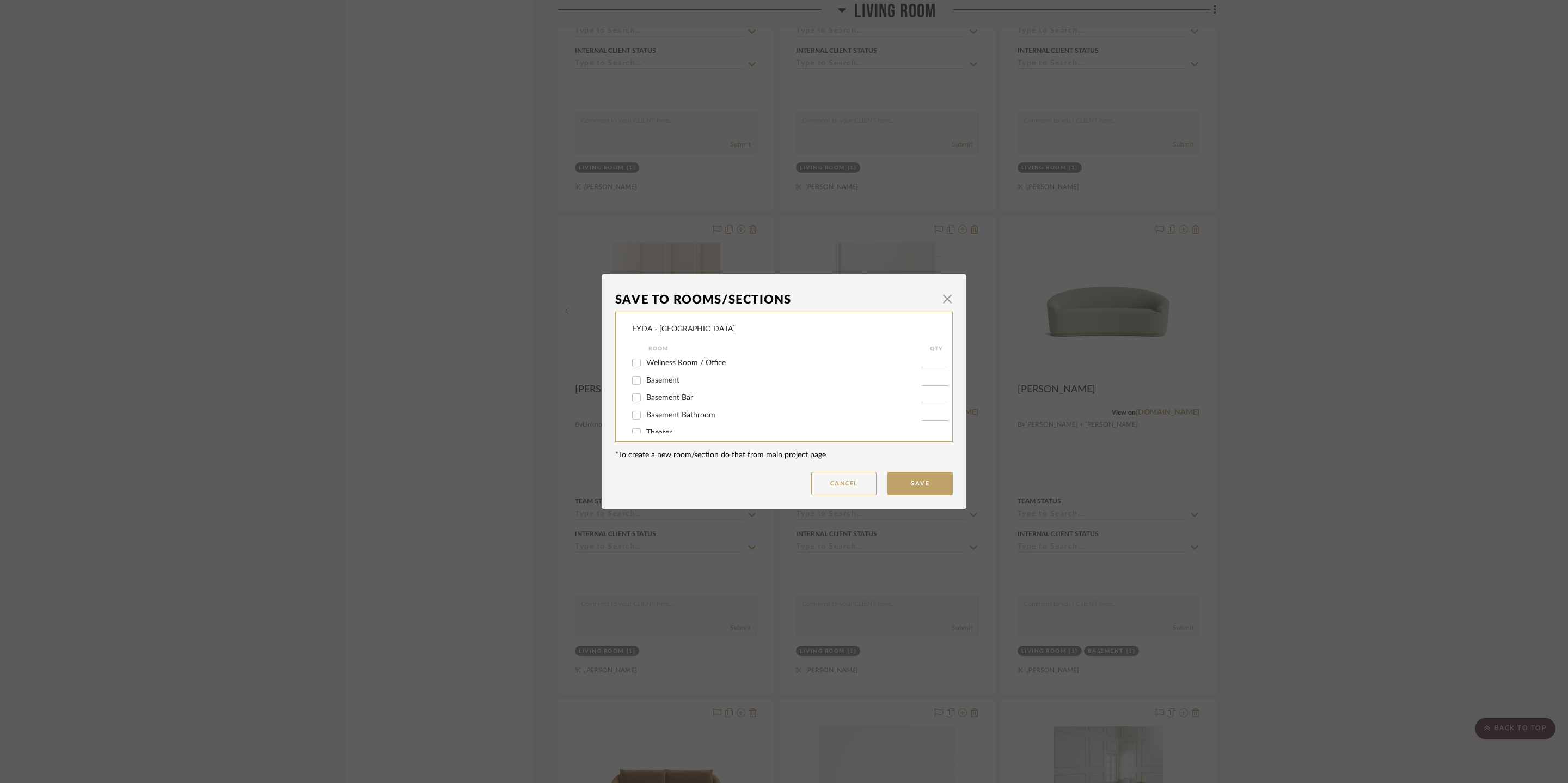
click at [645, 380] on input "Basement" at bounding box center [636, 380] width 18 height 18
checkbox input "true"
type input "1"
click at [915, 473] on button "Save" at bounding box center [920, 483] width 65 height 24
click at [916, 483] on dialog-content "Save To Rooms/Sections × FYDA - 655 City Park Room QTY Entire Project Foyer / E…" at bounding box center [783, 392] width 365 height 235
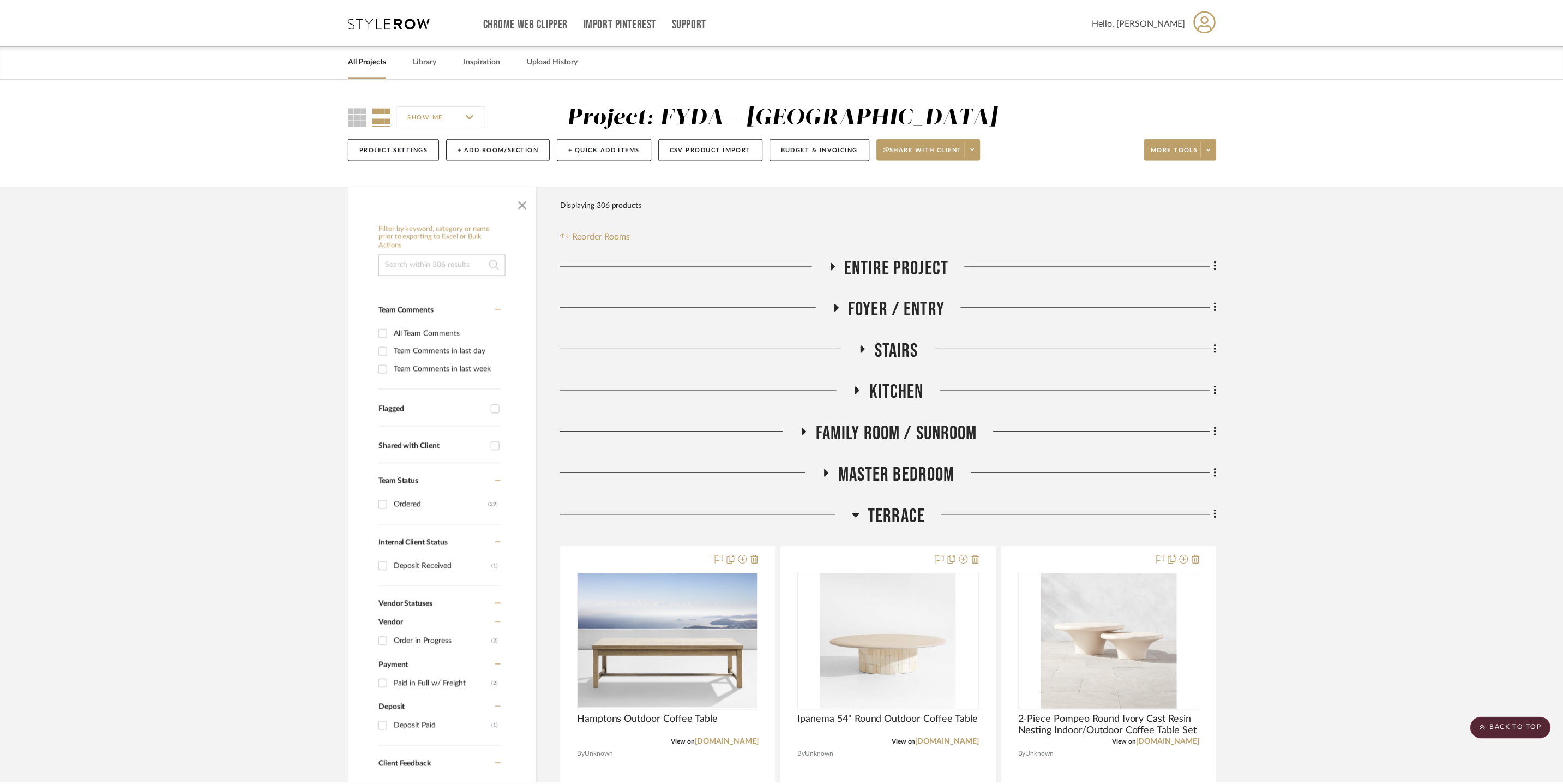
scroll to position [7680, 0]
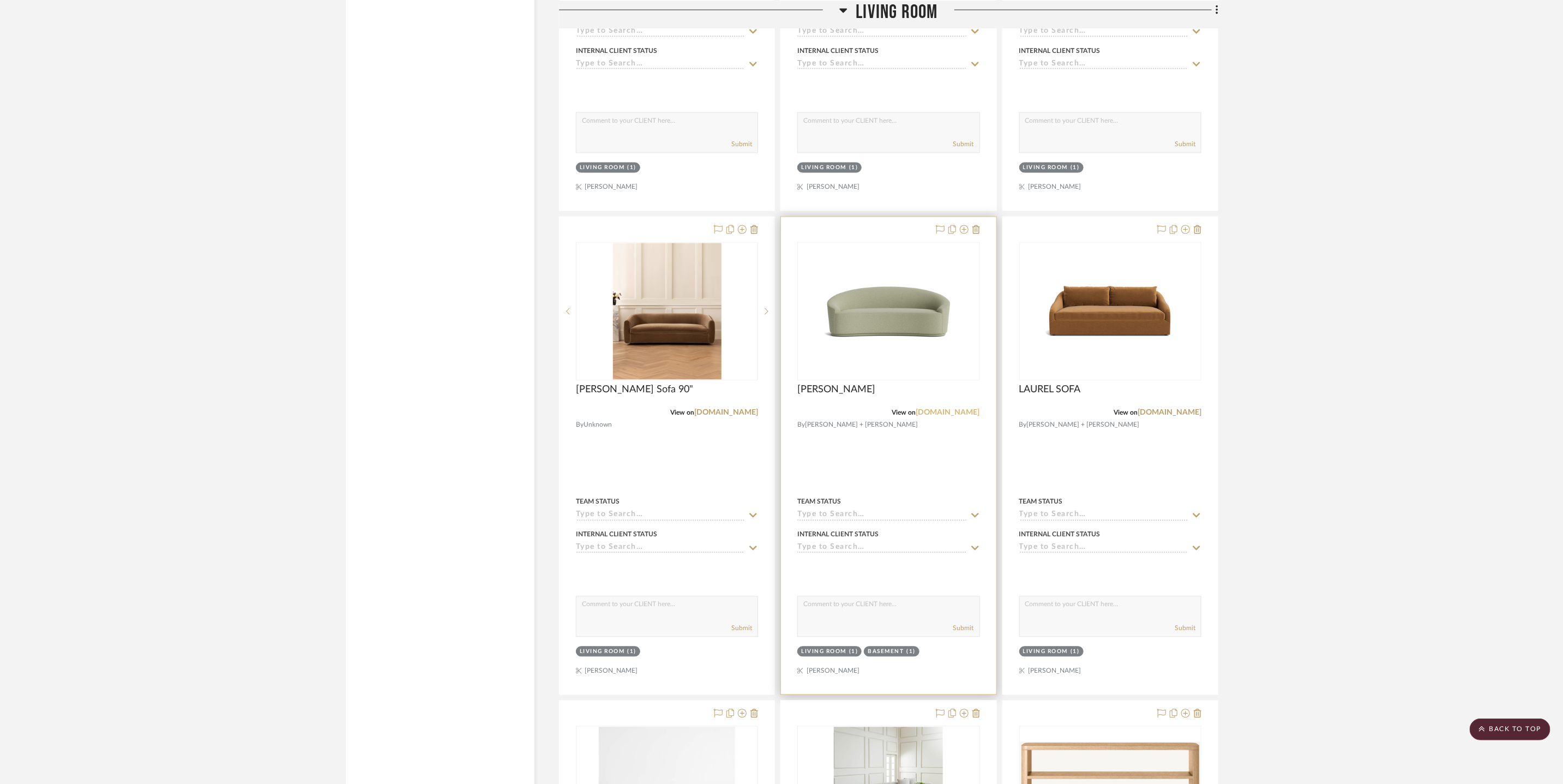
click at [957, 413] on link "mgbw.com" at bounding box center [948, 413] width 64 height 7
click at [961, 230] on icon at bounding box center [964, 229] width 9 height 9
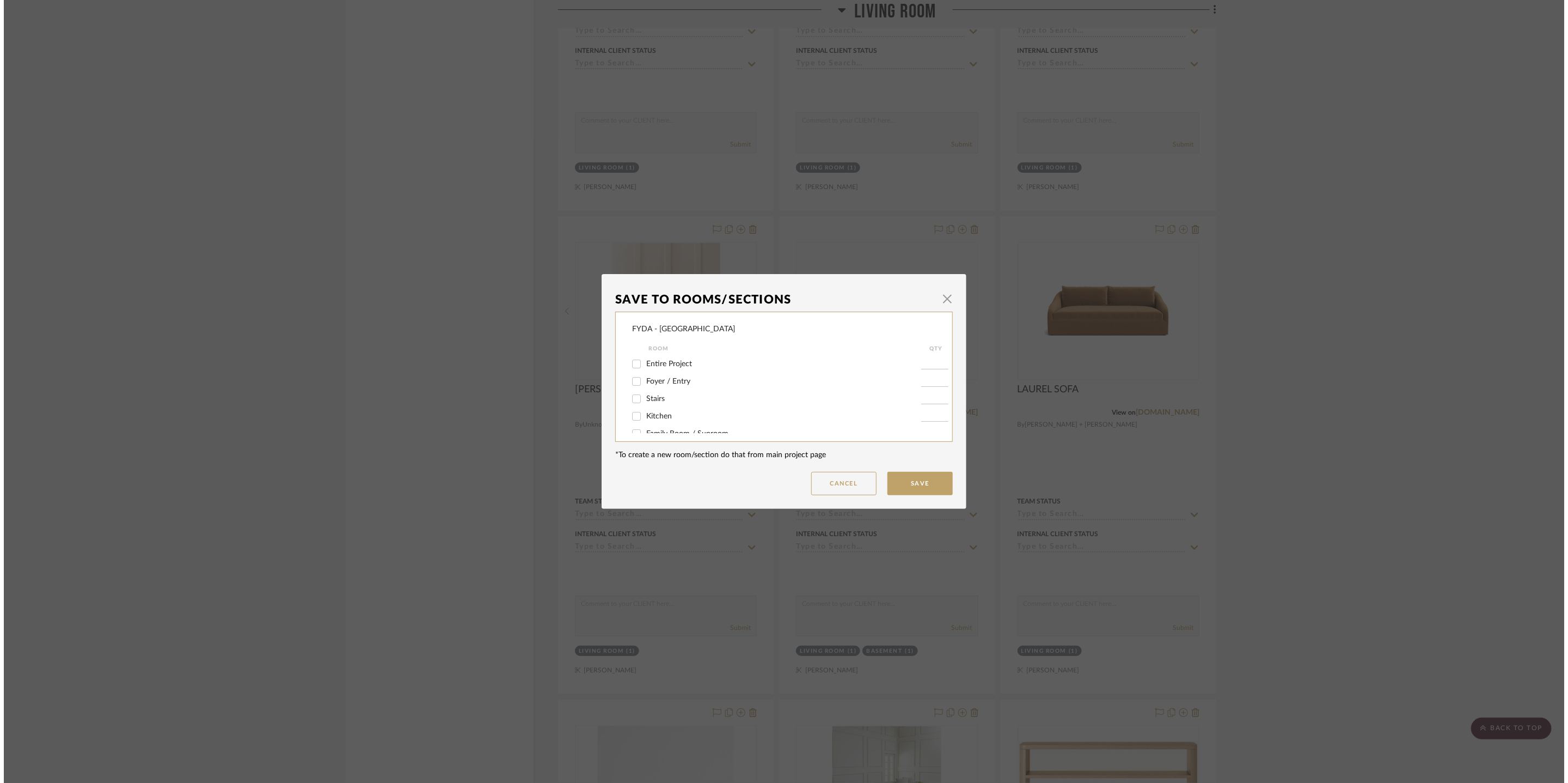
scroll to position [0, 0]
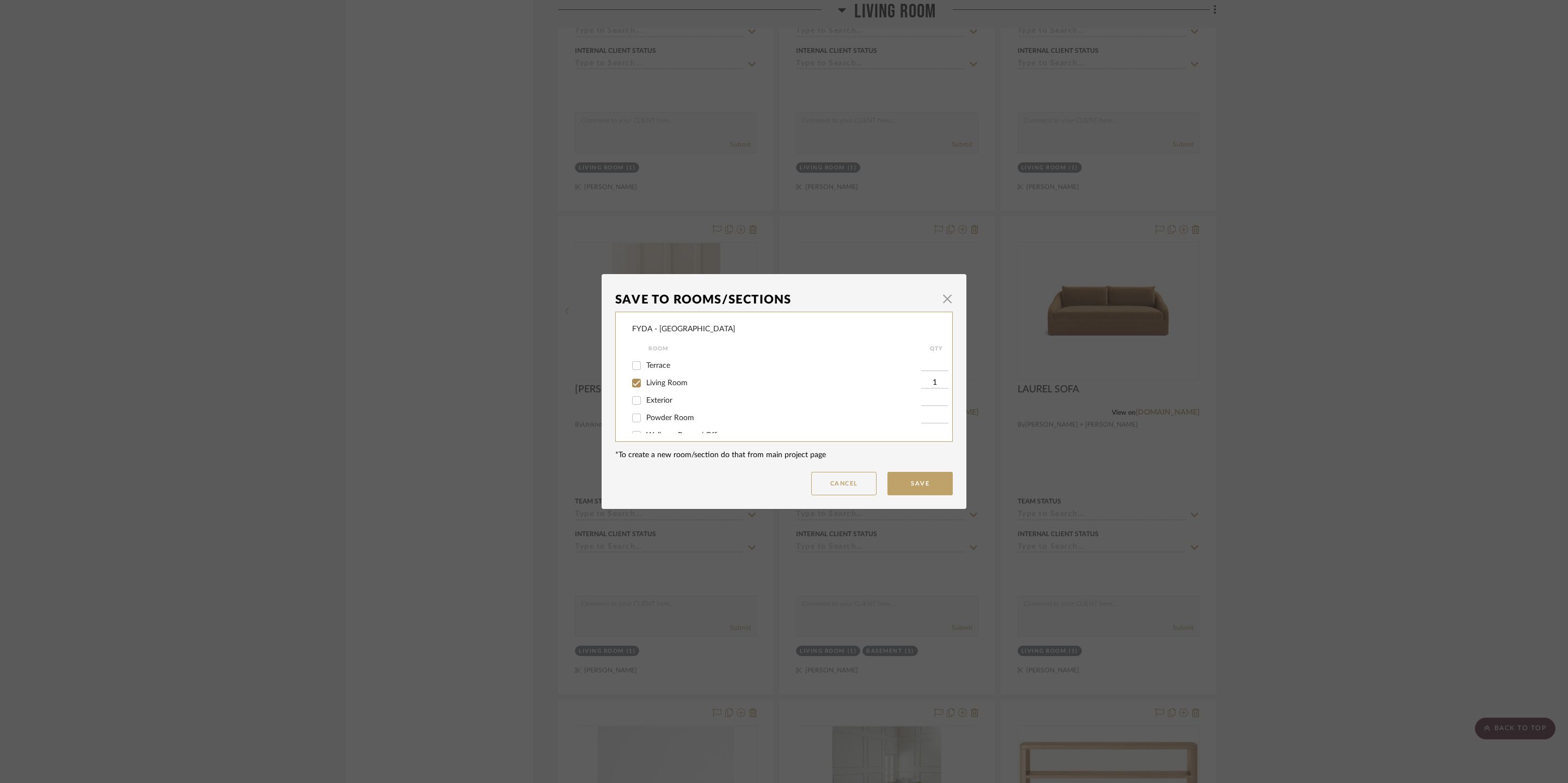
click at [667, 384] on span "Living Room" at bounding box center [667, 383] width 41 height 7
click at [645, 384] on input "Living Room" at bounding box center [636, 383] width 18 height 18
checkbox input "false"
click at [913, 477] on button "Save" at bounding box center [920, 483] width 65 height 24
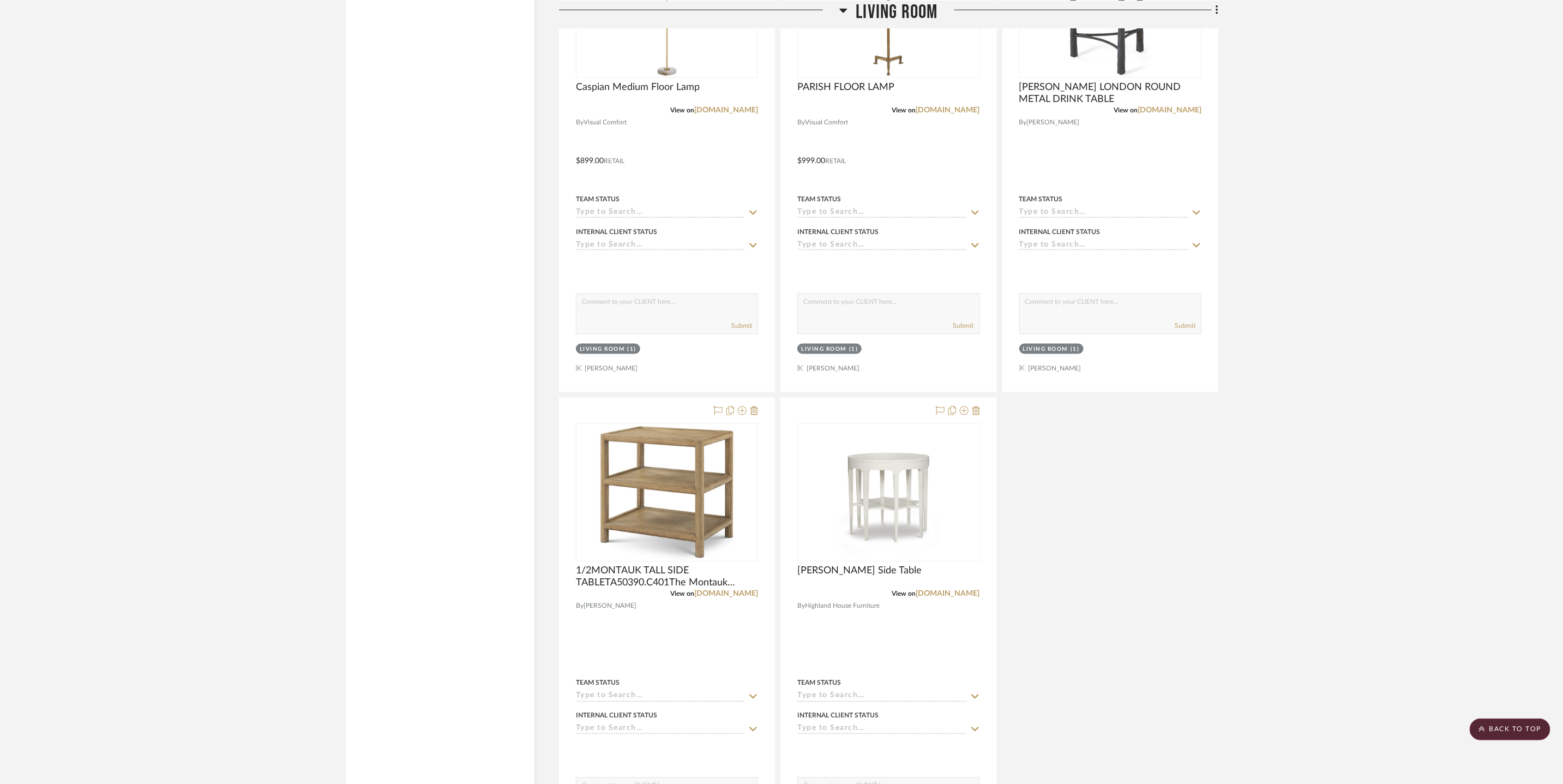
scroll to position [10480, 0]
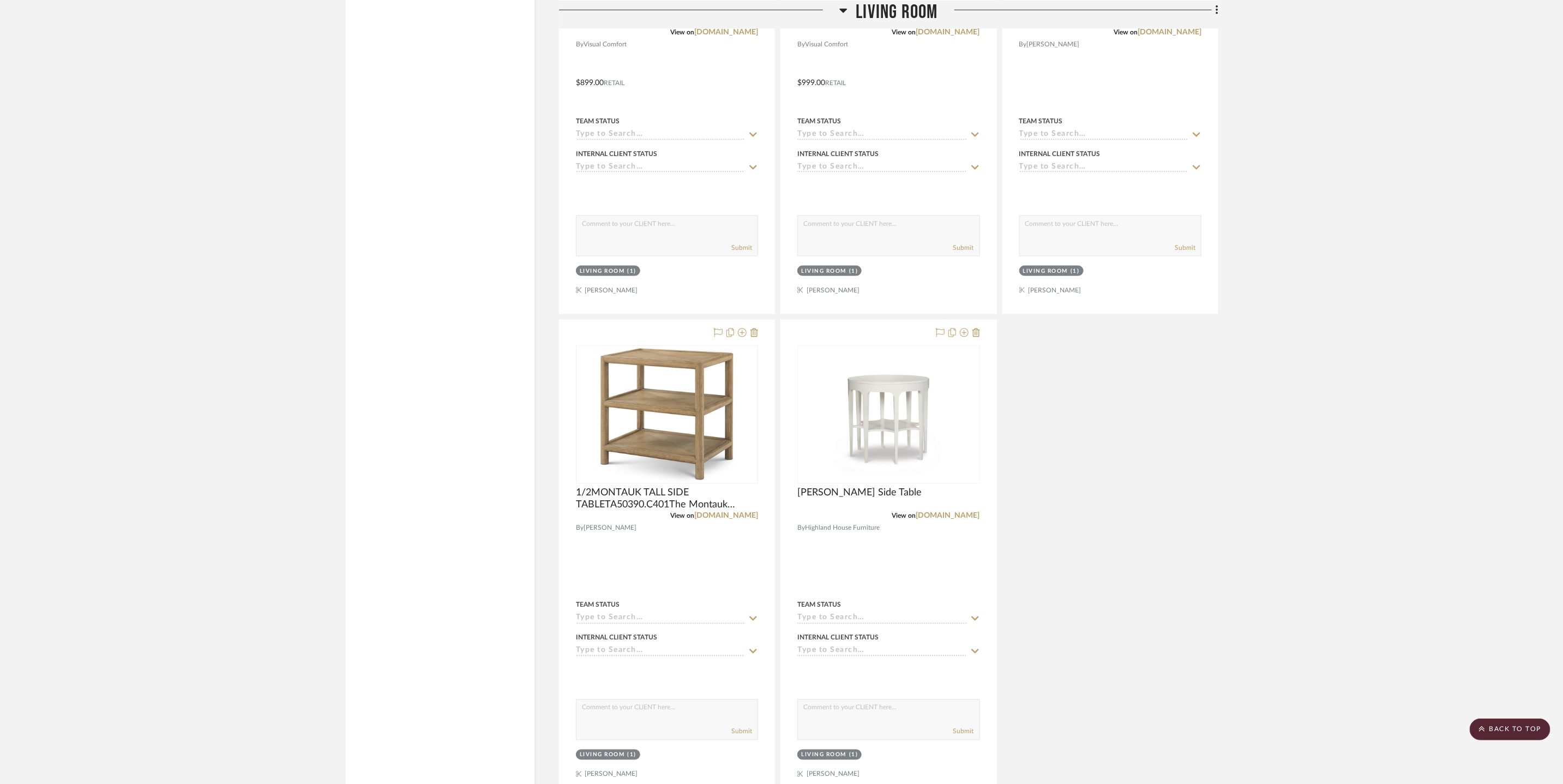
click at [910, 14] on span "Living Room" at bounding box center [897, 12] width 82 height 24
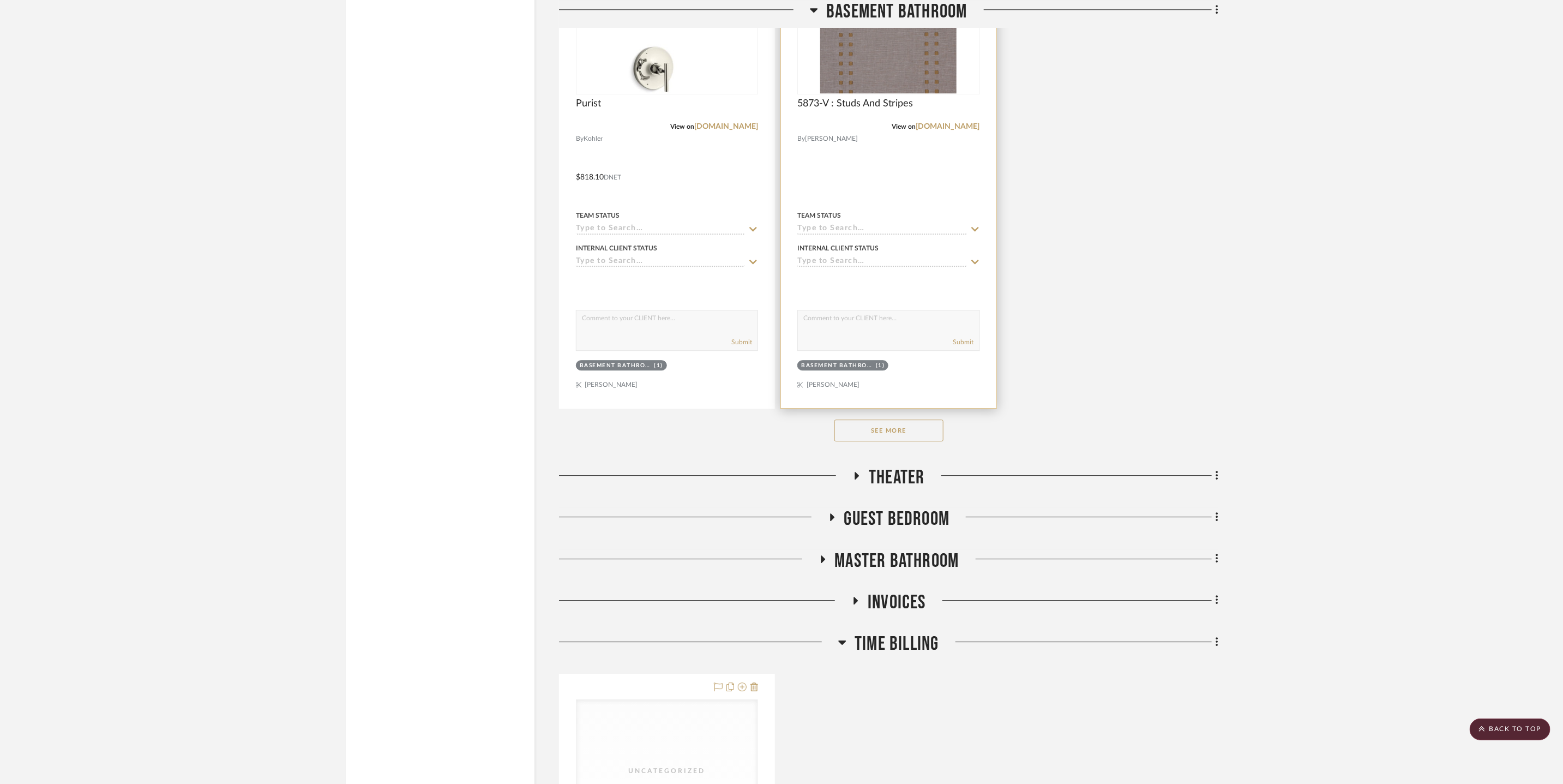
scroll to position [5319, 0]
click at [906, 487] on span "Theater" at bounding box center [897, 480] width 56 height 24
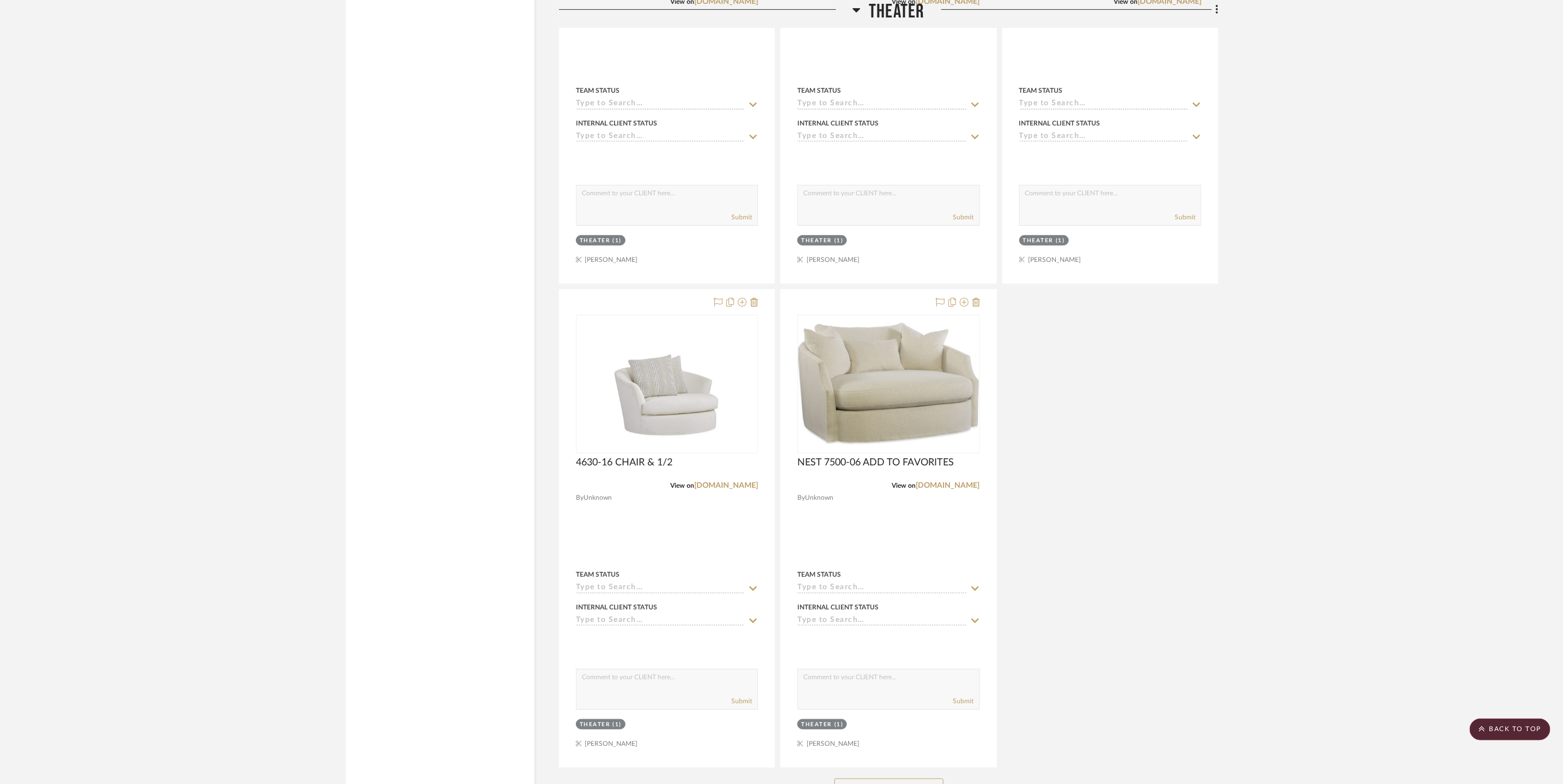
scroll to position [6602, 0]
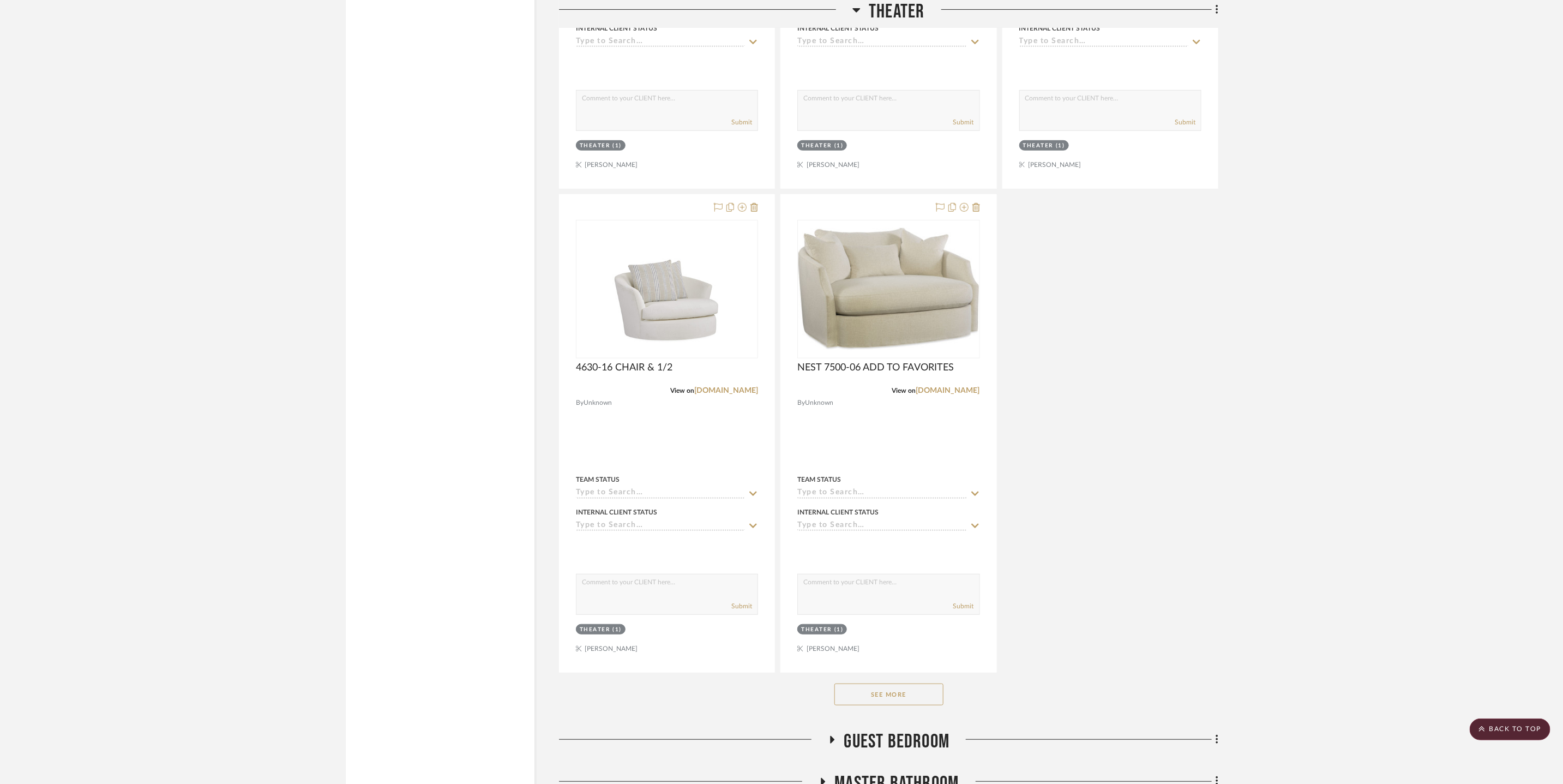
click at [916, 684] on button "See More" at bounding box center [889, 694] width 109 height 22
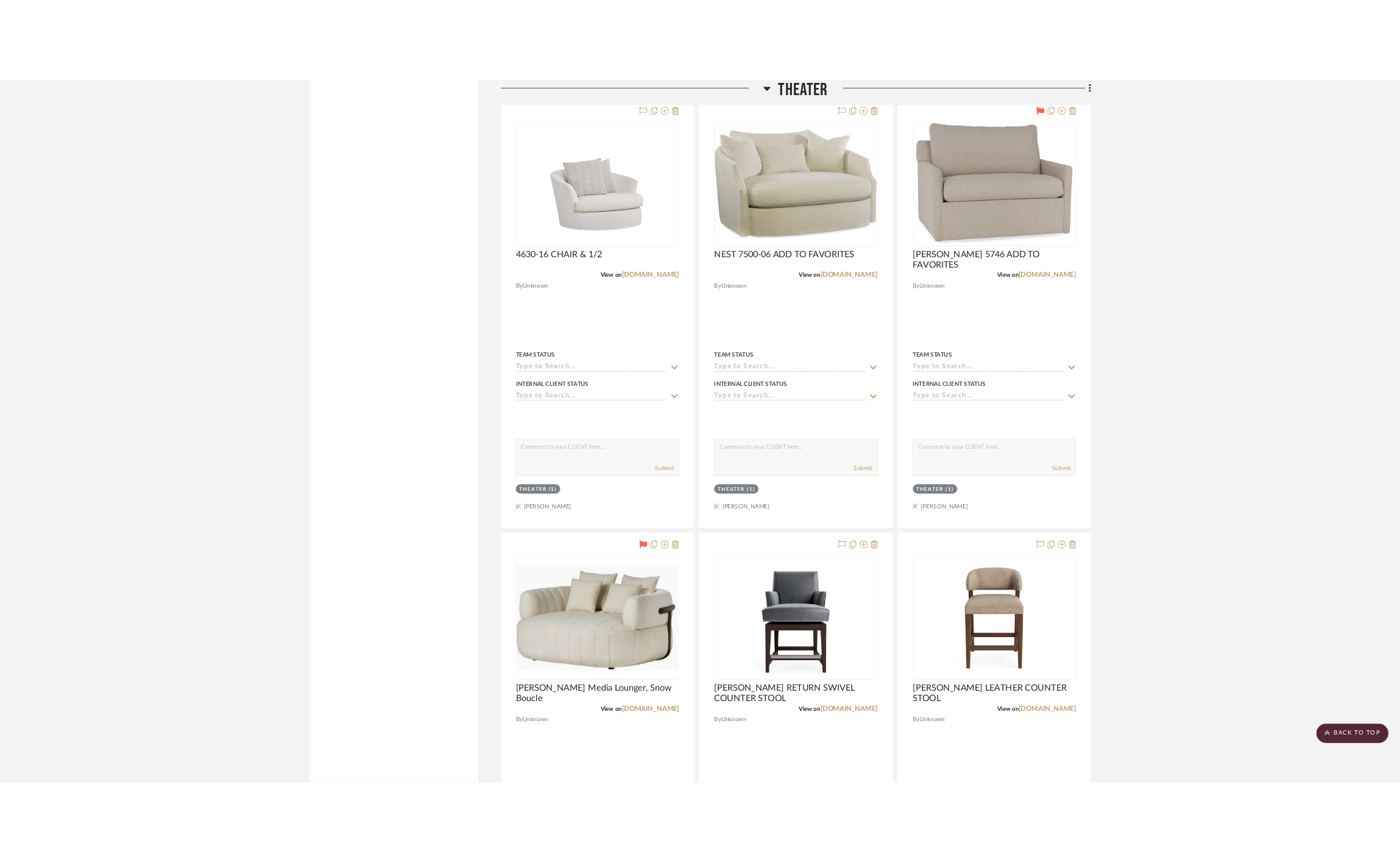
scroll to position [7332, 0]
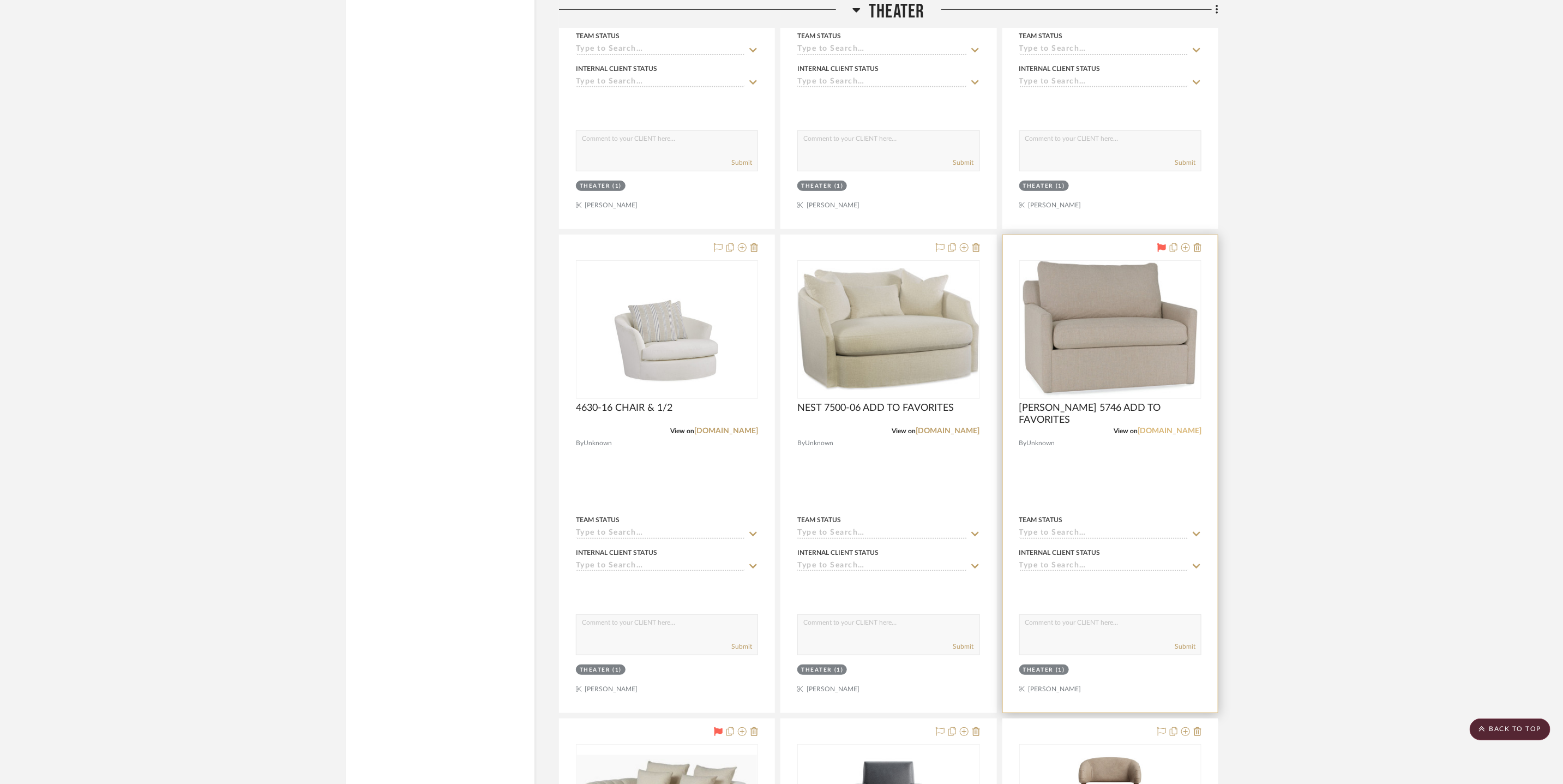
click at [1179, 427] on link "crlaine.com" at bounding box center [1169, 431] width 64 height 7
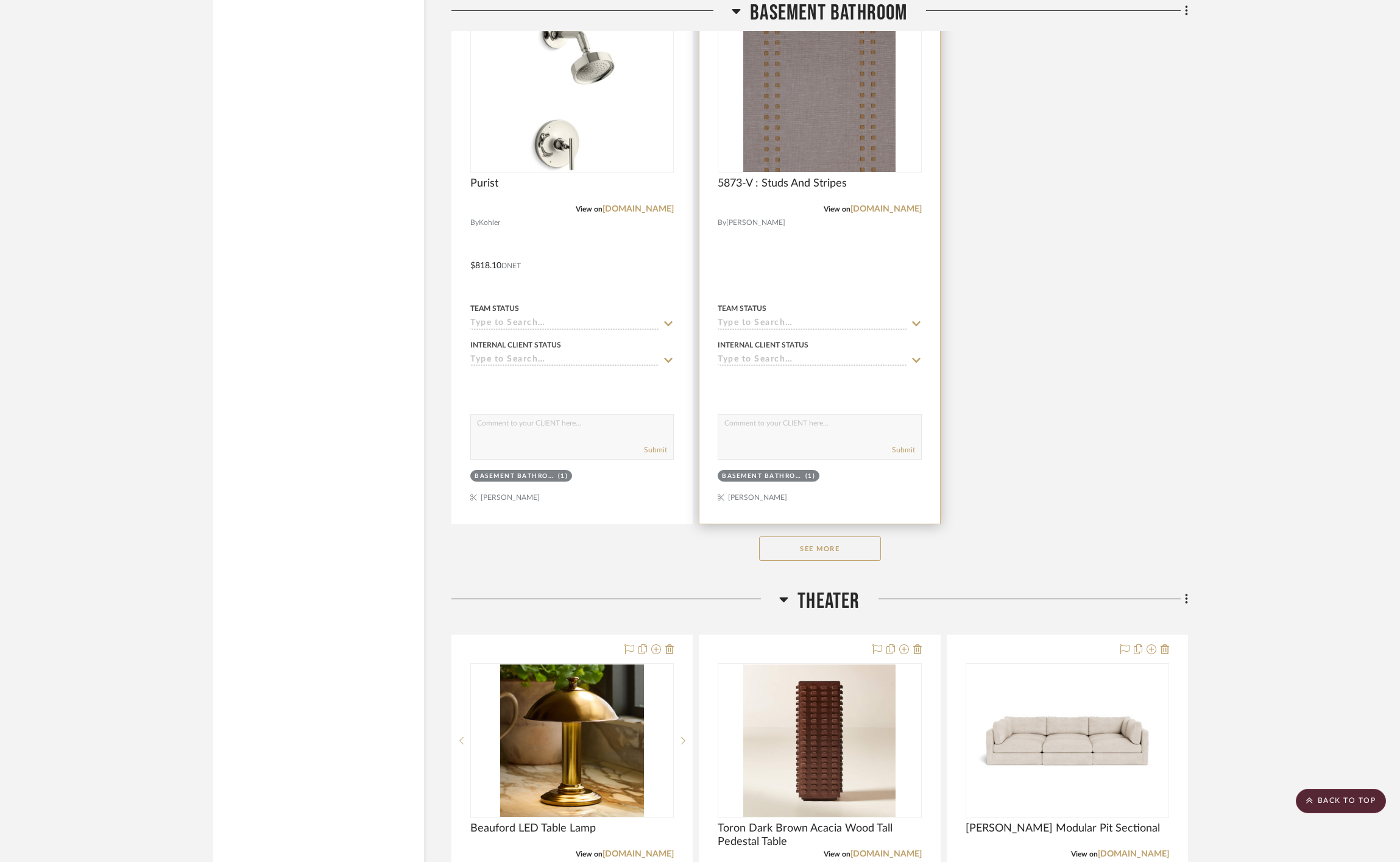
scroll to position [5839, 0]
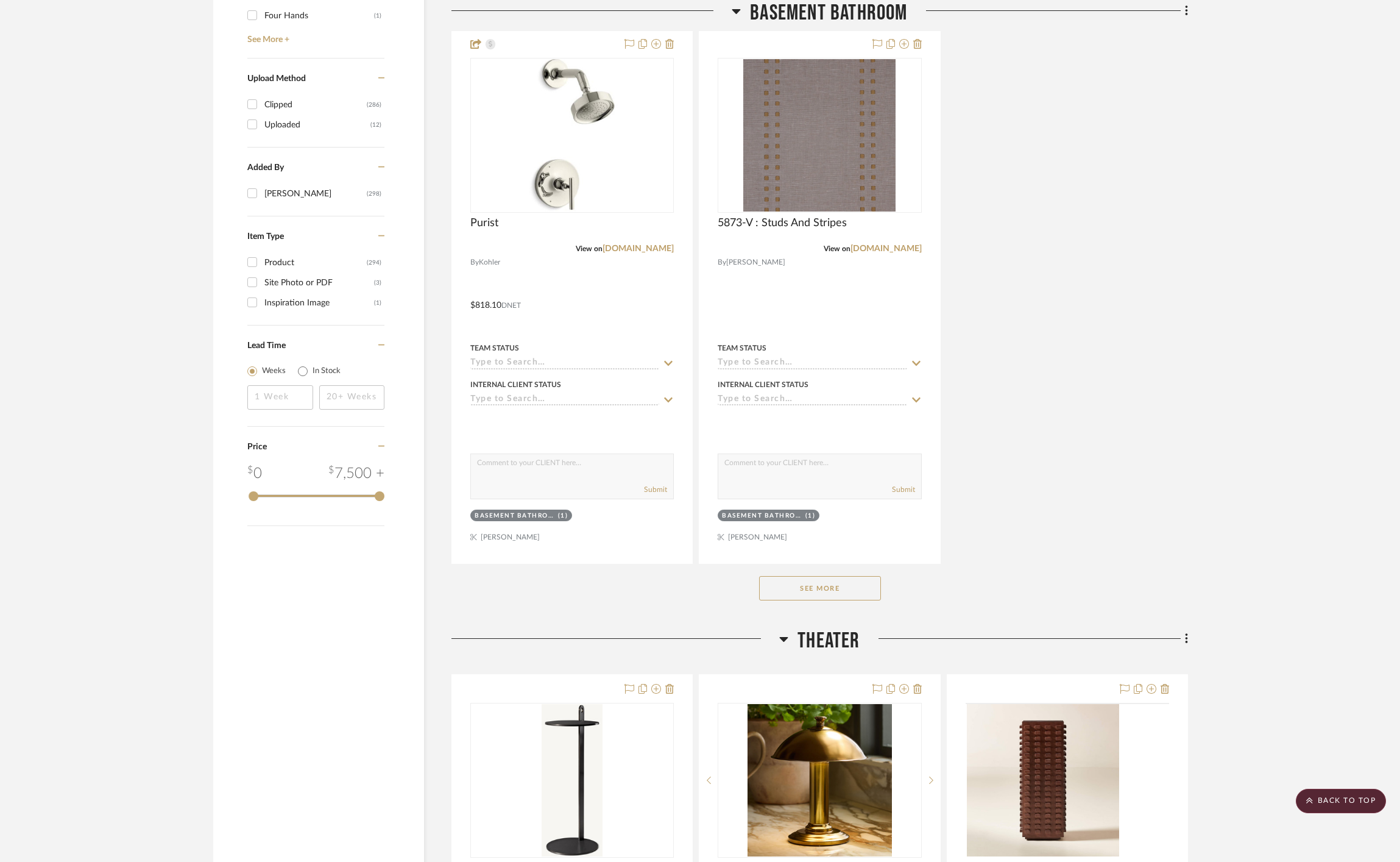
scroll to position [2461, 0]
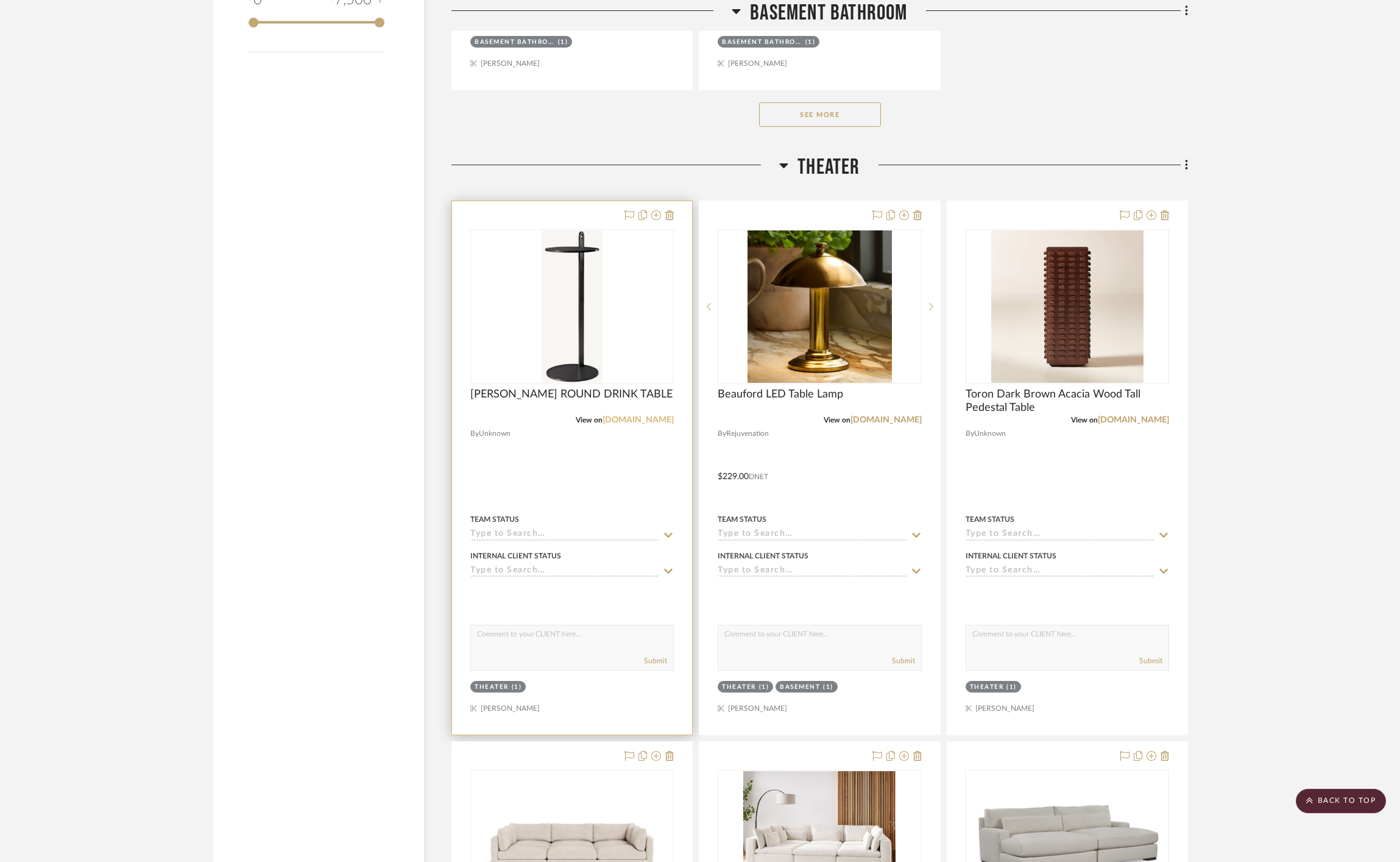
click at [656, 420] on link "[DOMAIN_NAME]" at bounding box center [638, 420] width 71 height 8
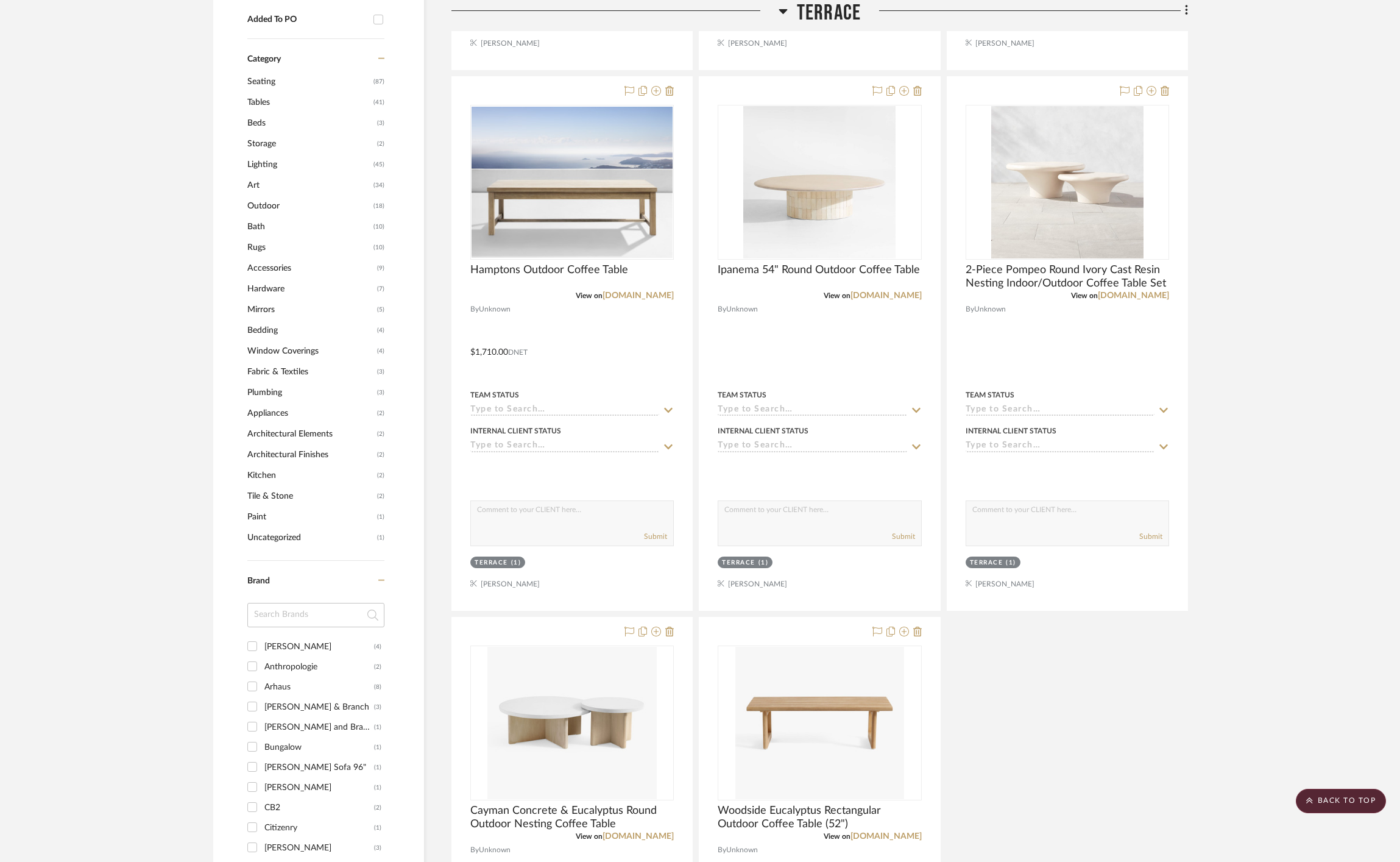
scroll to position [1449, 0]
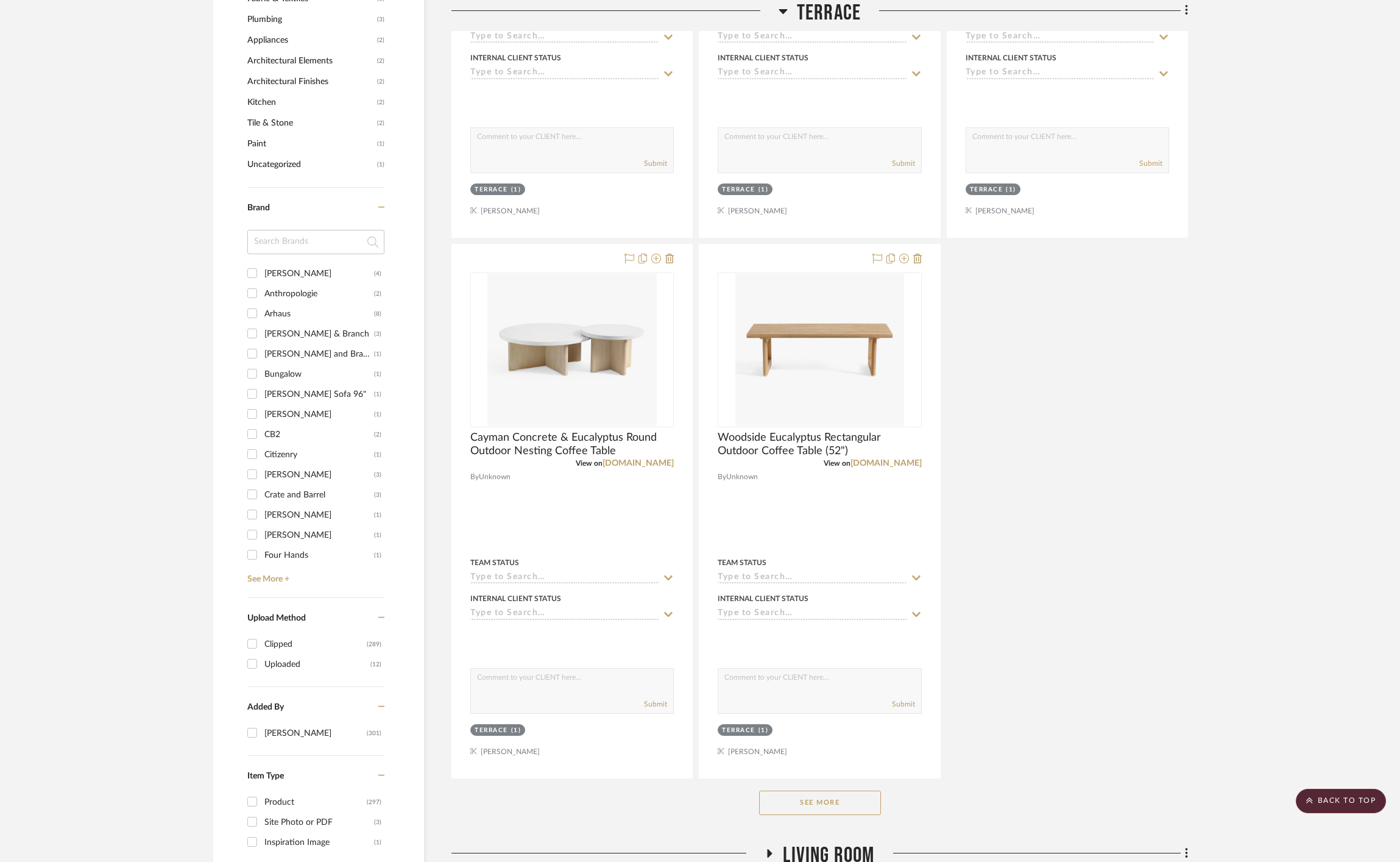
click at [866, 811] on button "See More" at bounding box center [820, 803] width 122 height 25
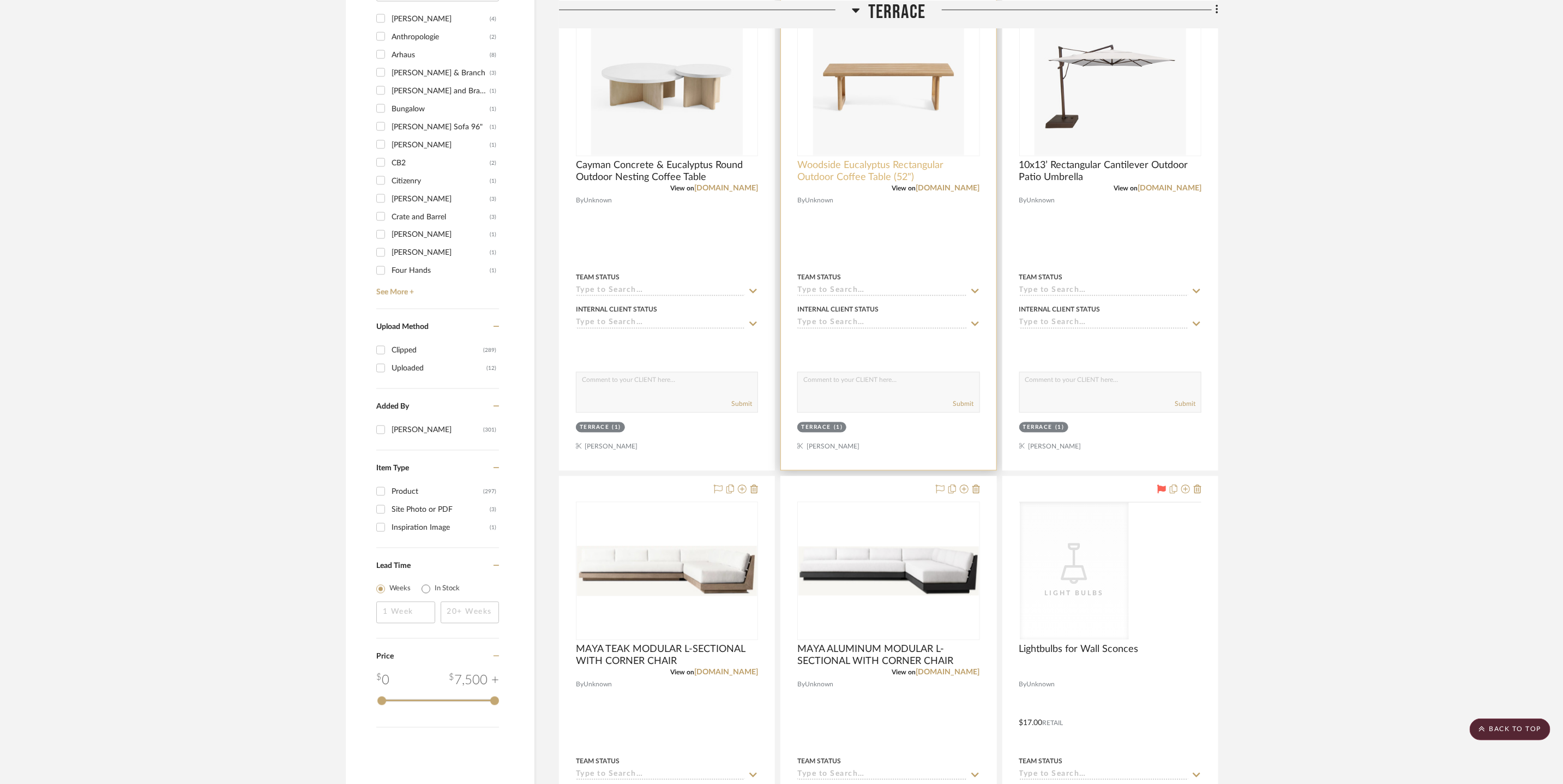
scroll to position [1514, 0]
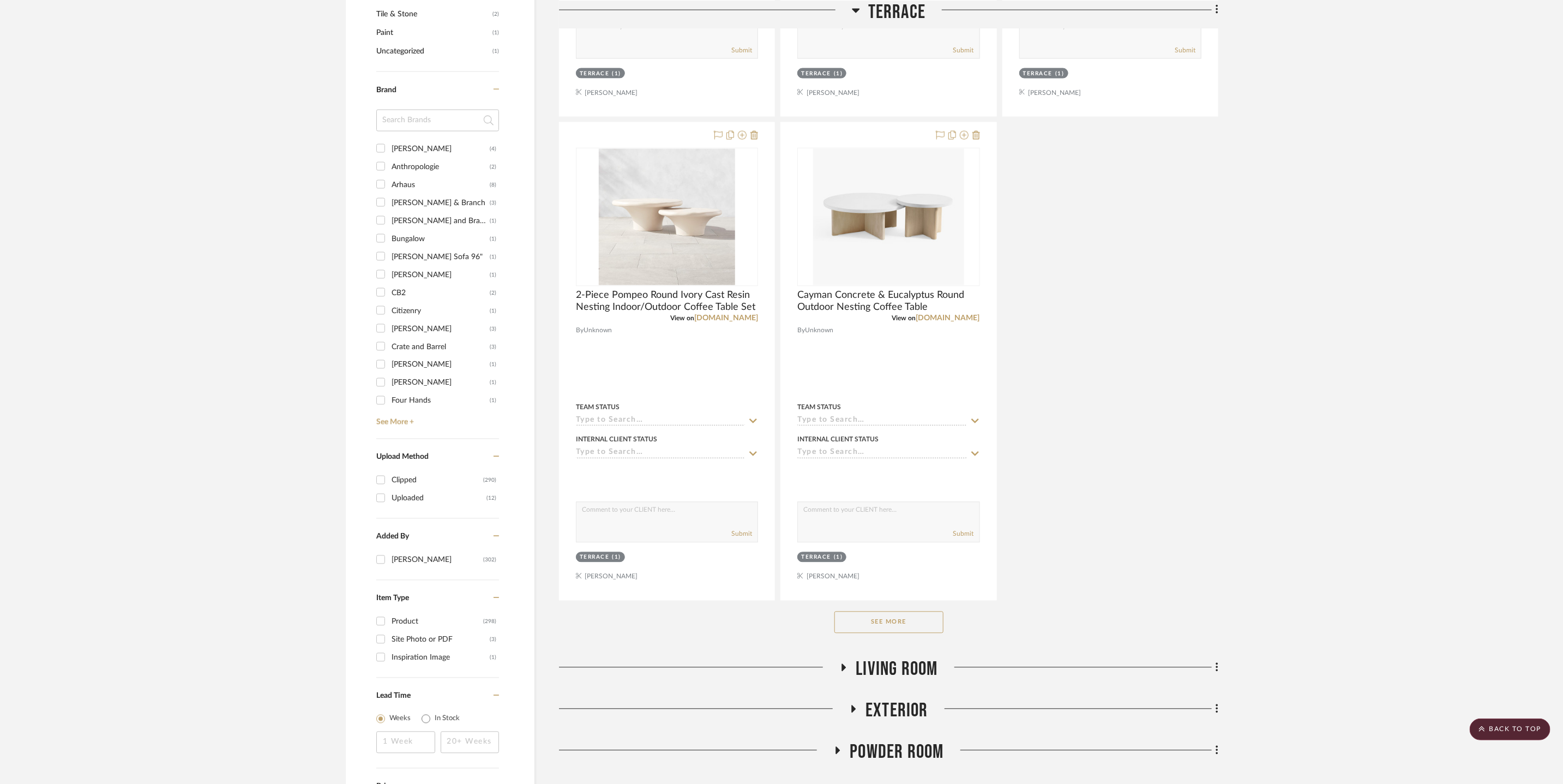
scroll to position [1405, 0]
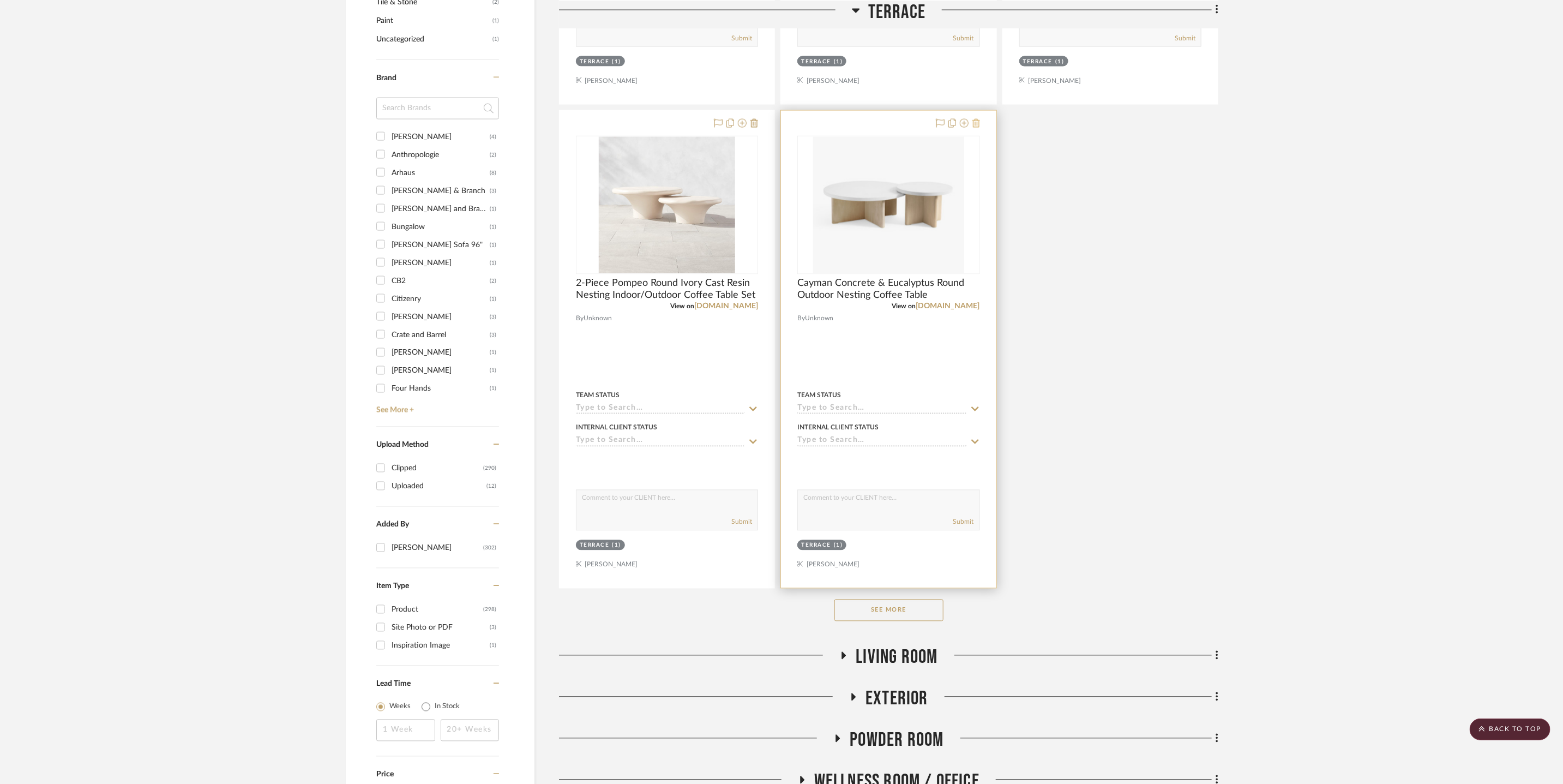
click at [976, 124] on icon at bounding box center [976, 124] width 7 height 9
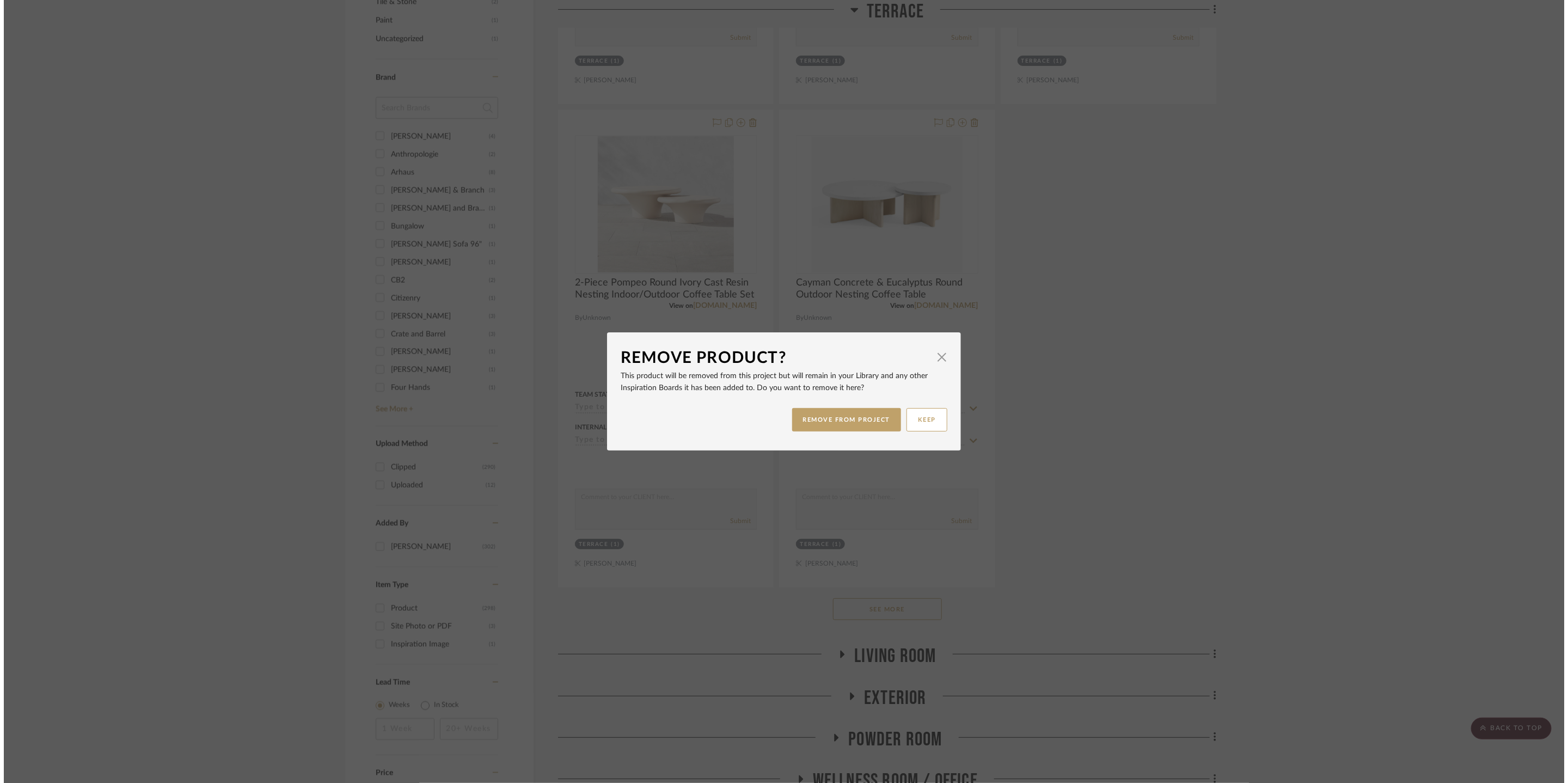
scroll to position [0, 0]
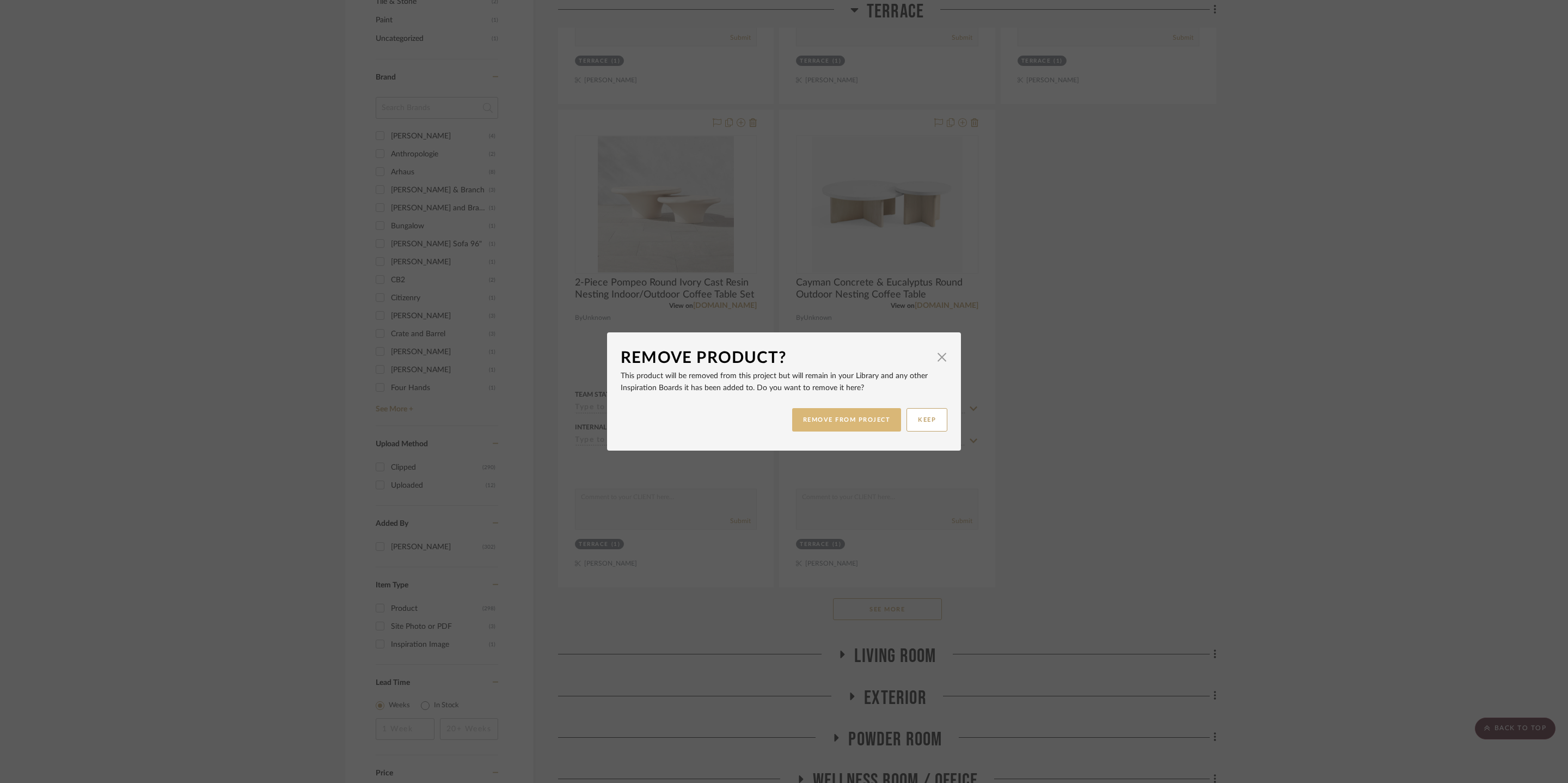
click at [873, 422] on button "REMOVE FROM PROJECT" at bounding box center [846, 419] width 109 height 24
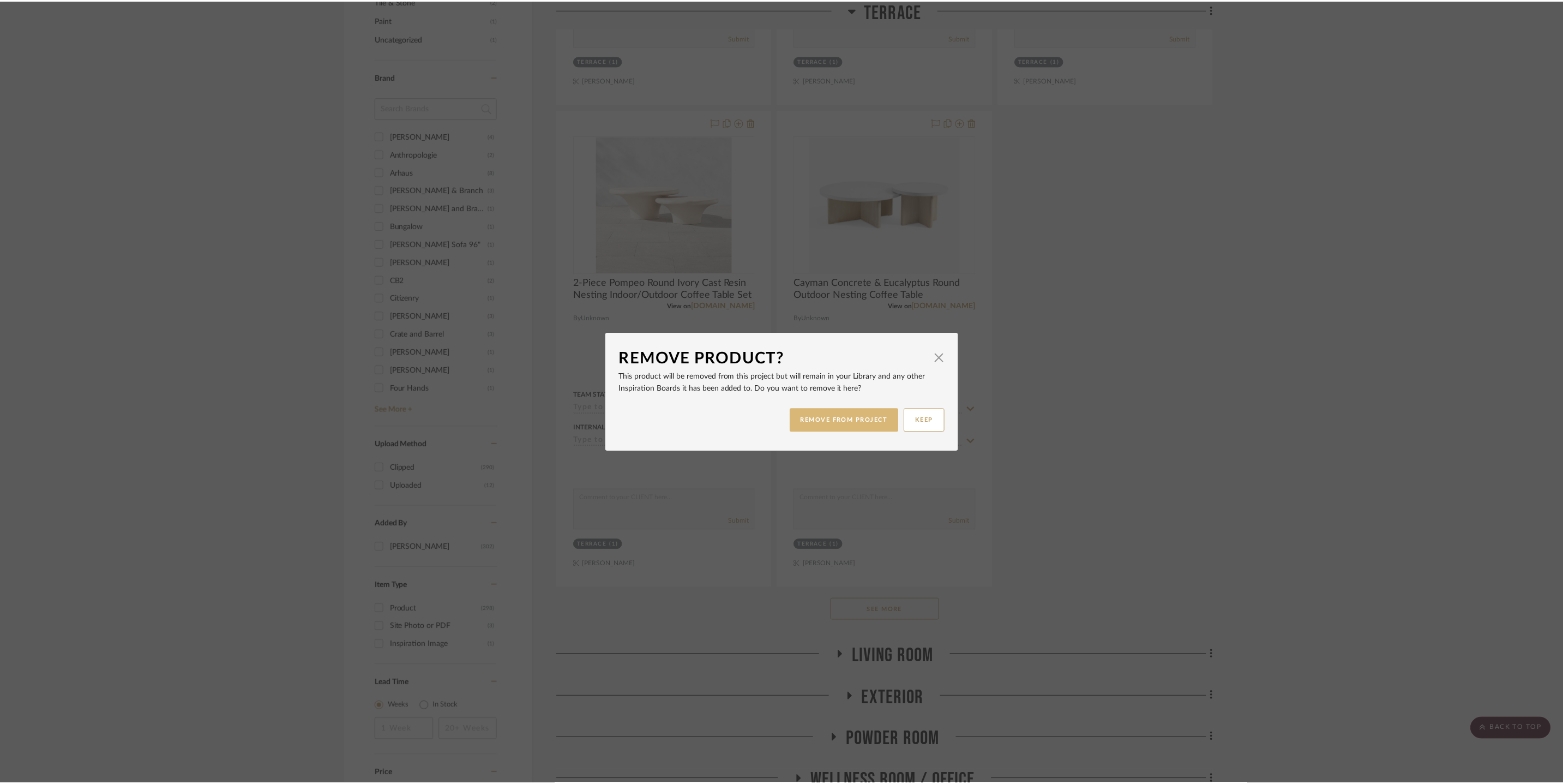
scroll to position [1405, 0]
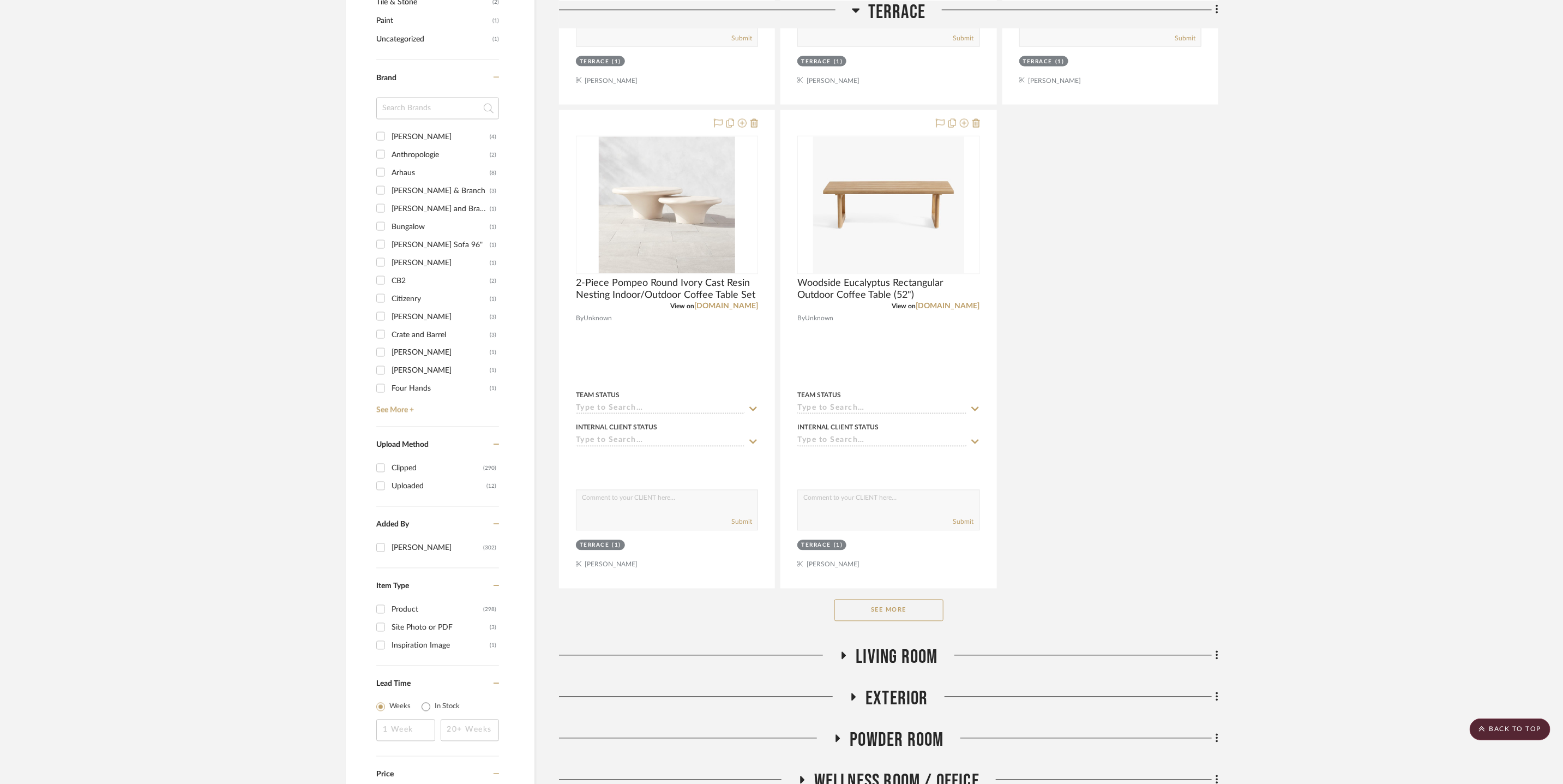
click at [913, 622] on div "See More" at bounding box center [889, 610] width 660 height 43
click at [915, 618] on button "See More" at bounding box center [889, 610] width 109 height 22
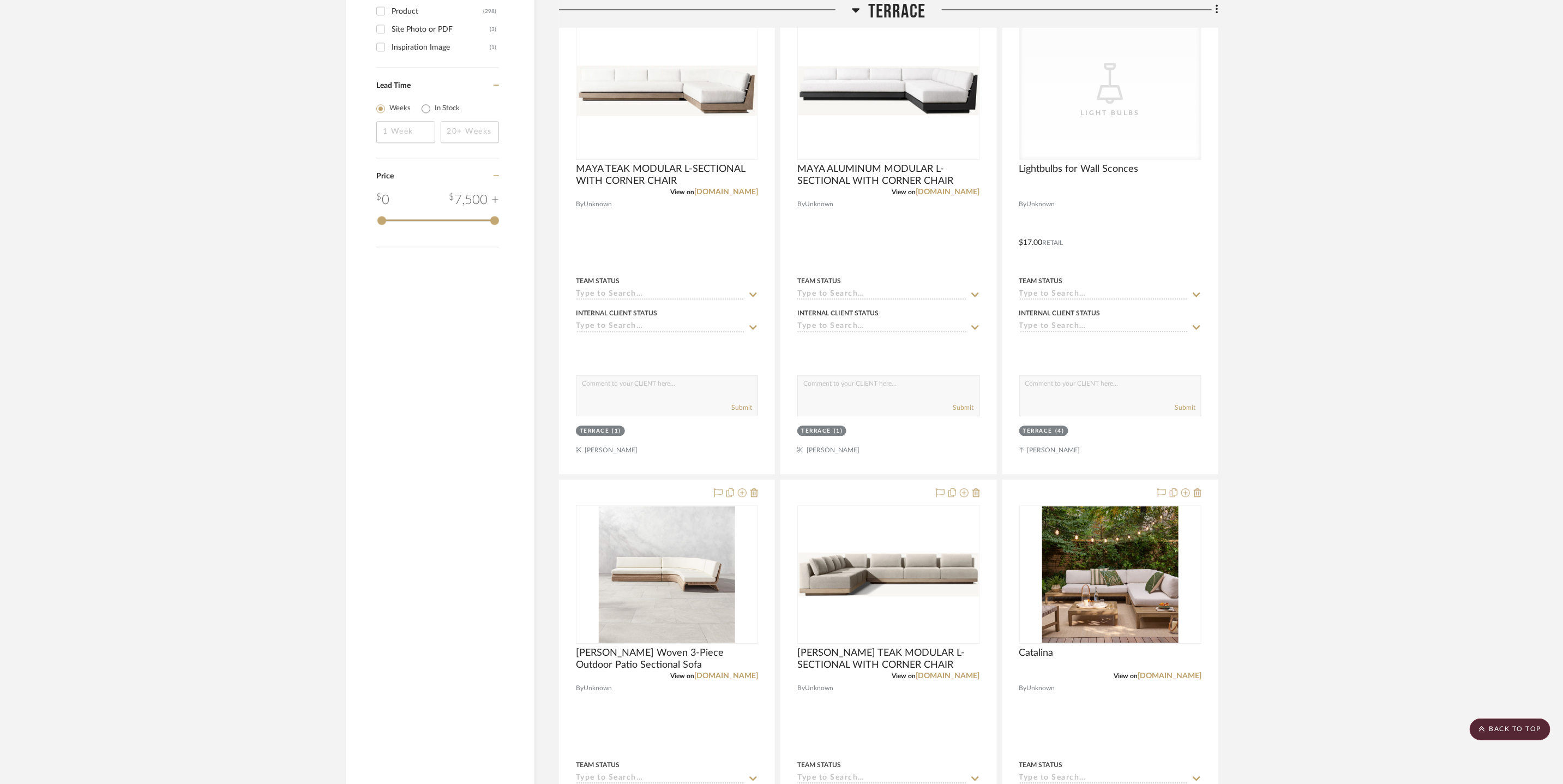
scroll to position [2188, 0]
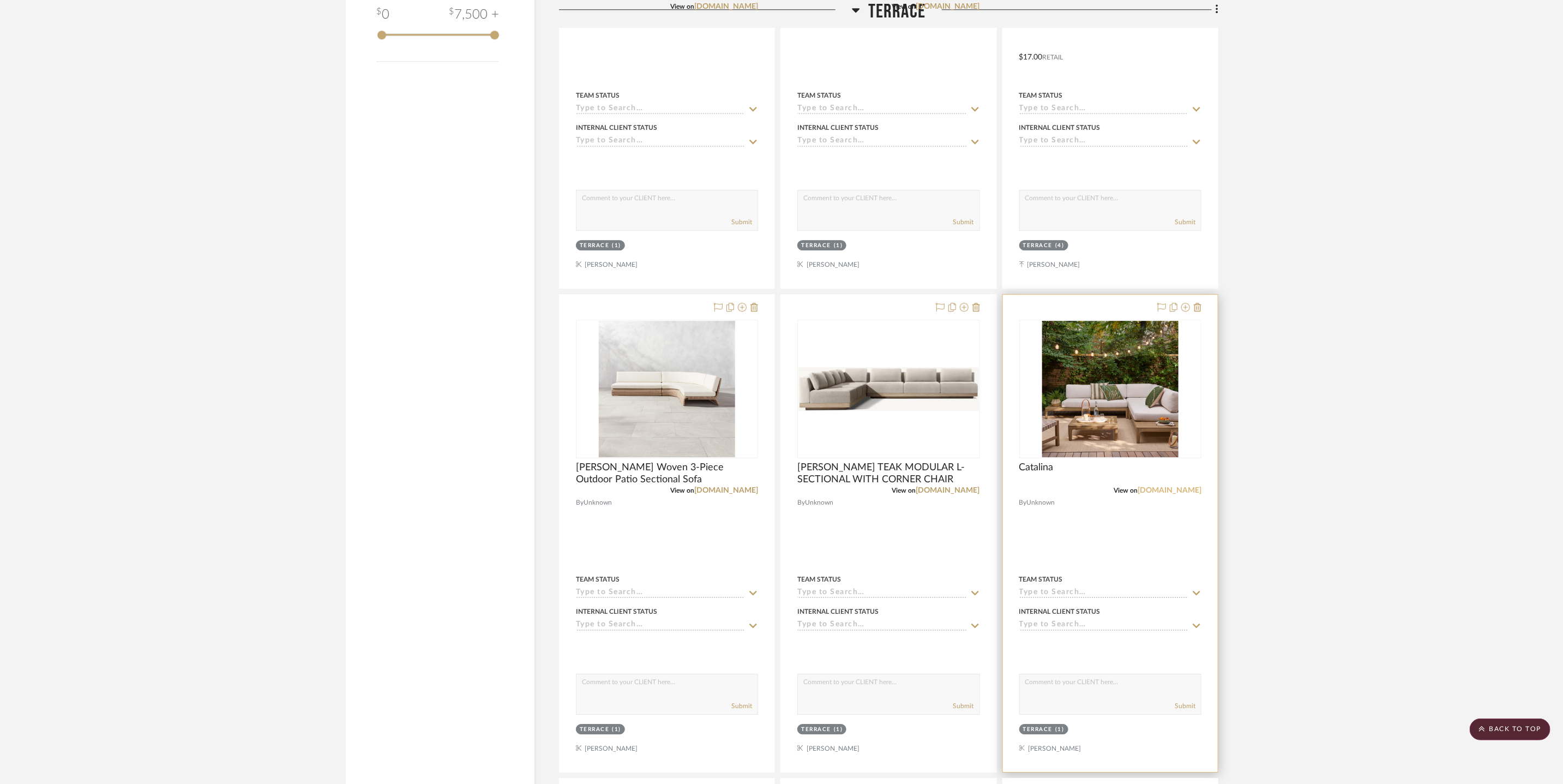
click at [1185, 493] on link "[DOMAIN_NAME]" at bounding box center [1169, 490] width 64 height 7
click at [1198, 307] on icon at bounding box center [1197, 307] width 7 height 9
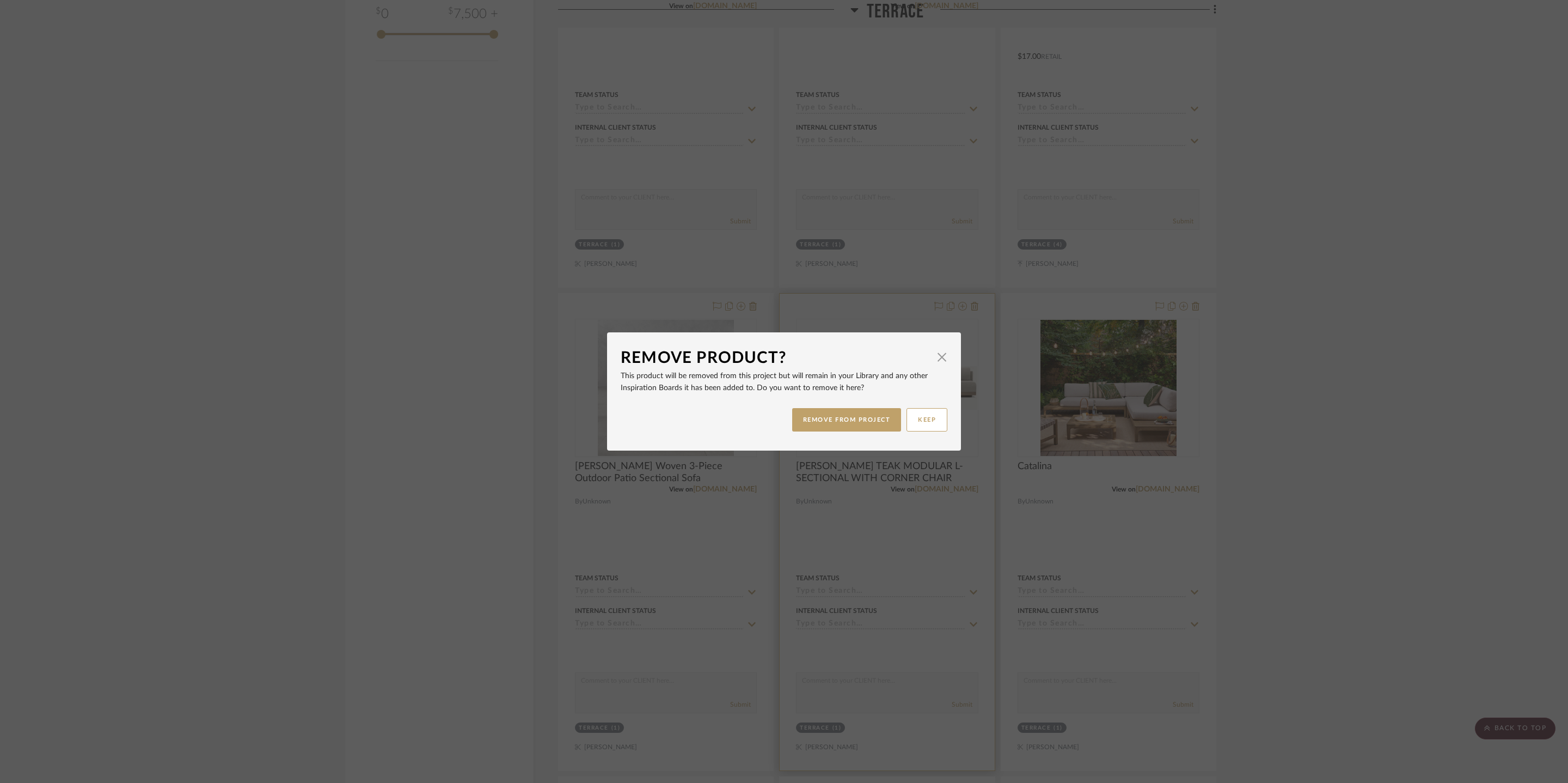
drag, startPoint x: 846, startPoint y: 419, endPoint x: 860, endPoint y: 418, distance: 14.0
click at [846, 419] on button "REMOVE FROM PROJECT" at bounding box center [846, 419] width 109 height 24
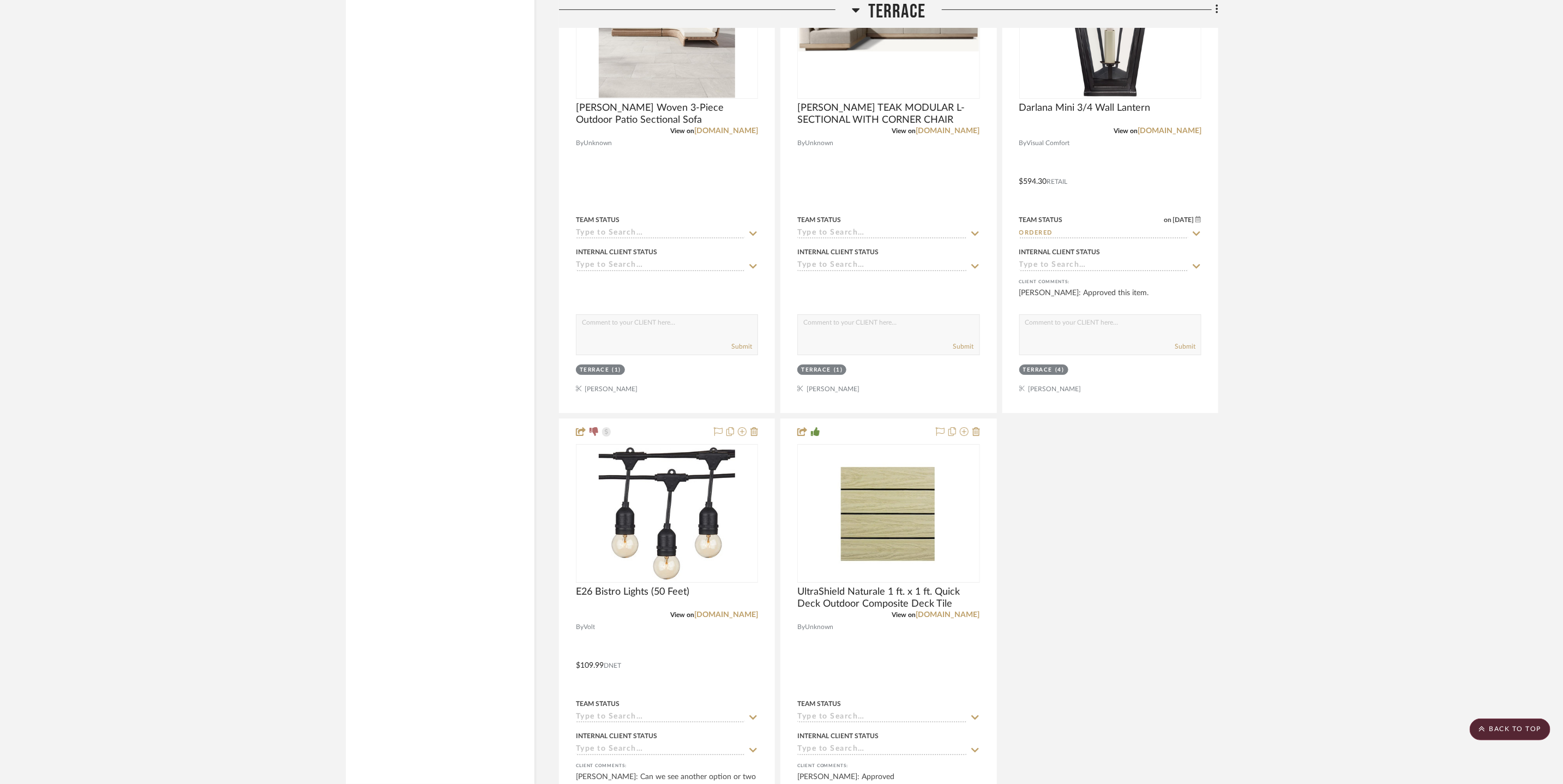
scroll to position [2641, 0]
